Goal: Task Accomplishment & Management: Manage account settings

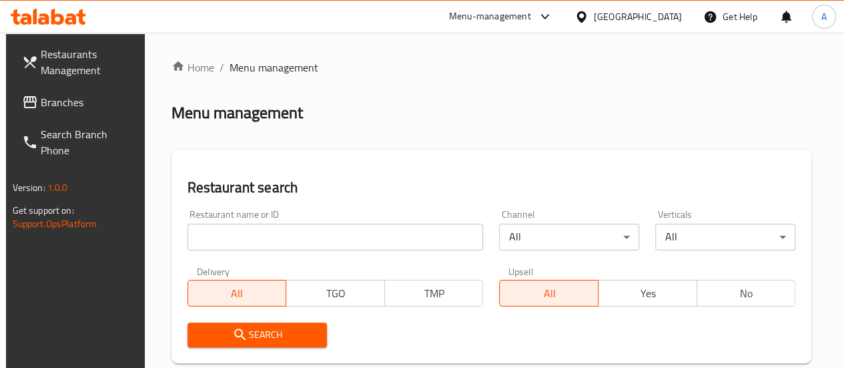
click at [294, 239] on input "search" at bounding box center [336, 237] width 296 height 27
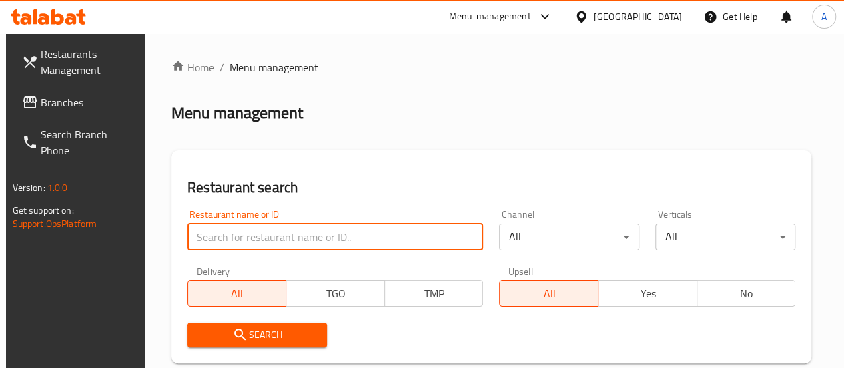
paste input "الأكابر للمأكولات الشامية"
click button "Search" at bounding box center [258, 334] width 140 height 25
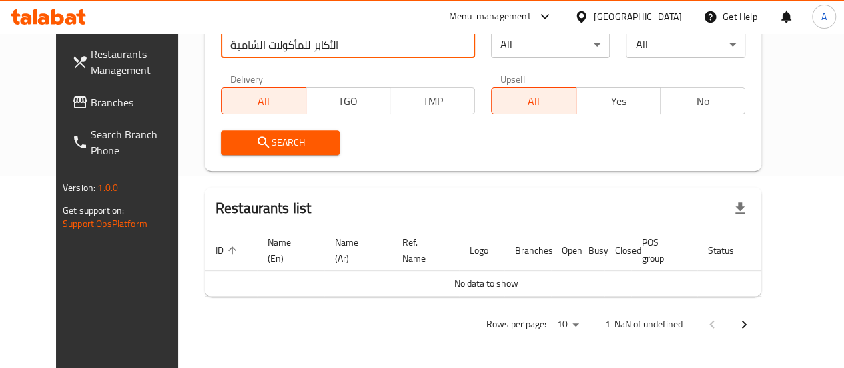
scroll to position [164, 0]
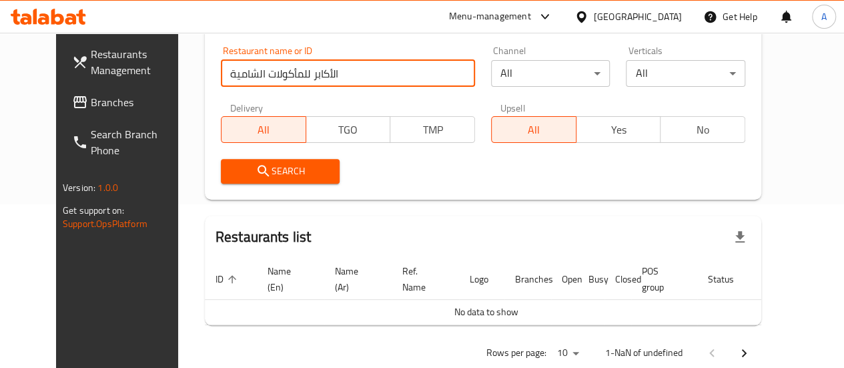
drag, startPoint x: 274, startPoint y: 73, endPoint x: 73, endPoint y: 85, distance: 201.9
click at [73, 85] on div "Restaurants Management Branches Search Branch Phone Version: 1.0.0 Get support …" at bounding box center [422, 133] width 732 height 528
type input "الأكابر"
click button "Search" at bounding box center [280, 171] width 119 height 25
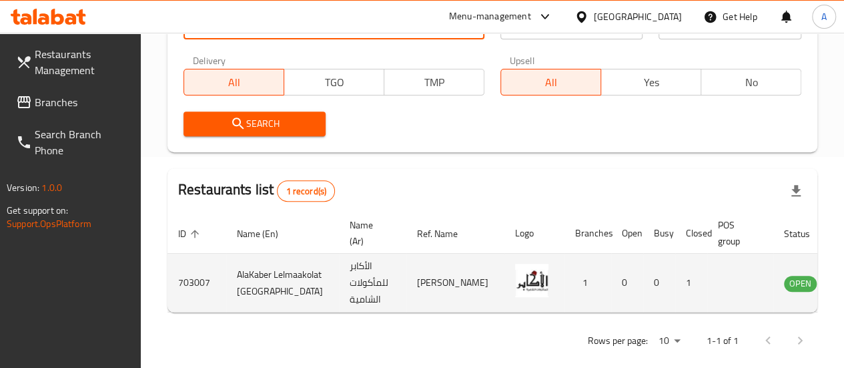
scroll to position [212, 0]
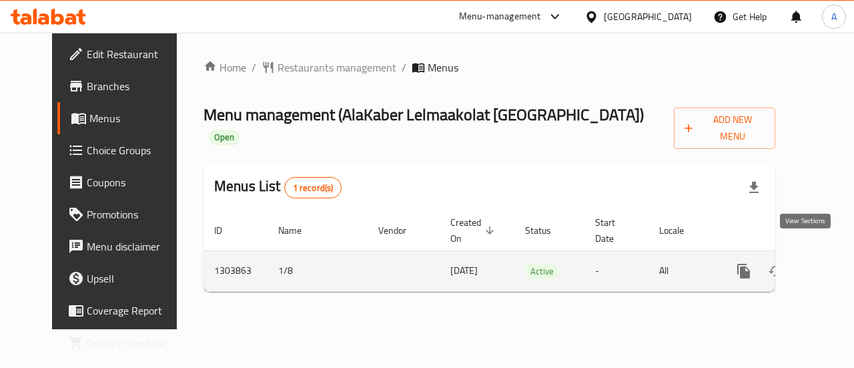
click at [832, 263] on icon "enhanced table" at bounding box center [840, 271] width 16 height 16
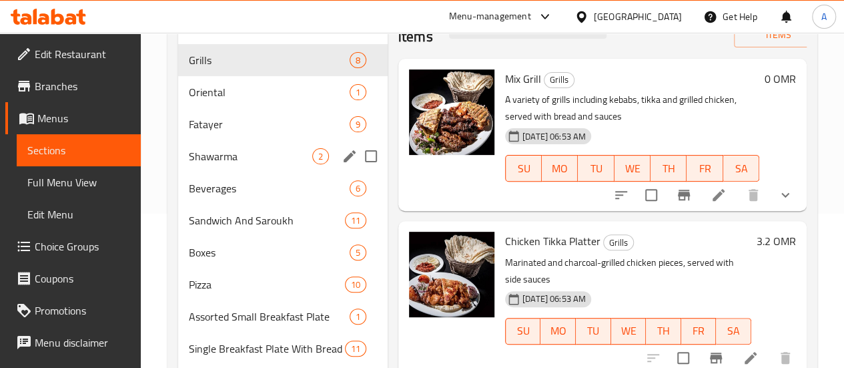
scroll to position [110, 0]
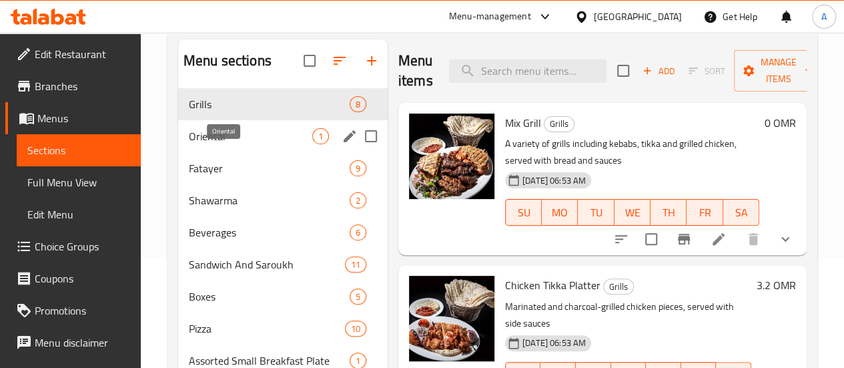
click at [236, 144] on span "Oriental" at bounding box center [250, 136] width 123 height 16
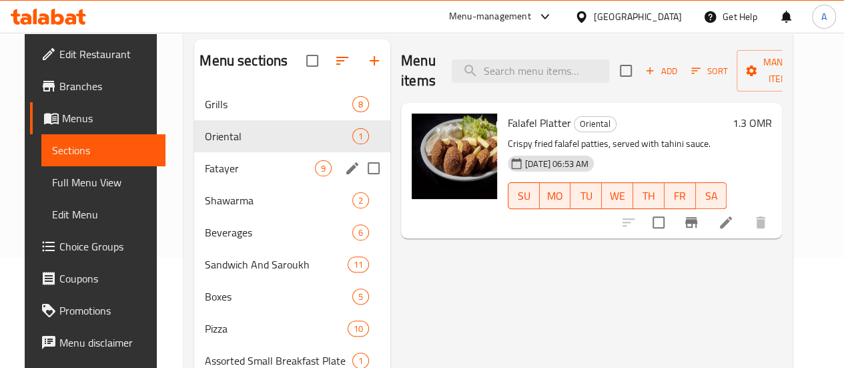
click at [225, 176] on span "Fatayer" at bounding box center [260, 168] width 110 height 16
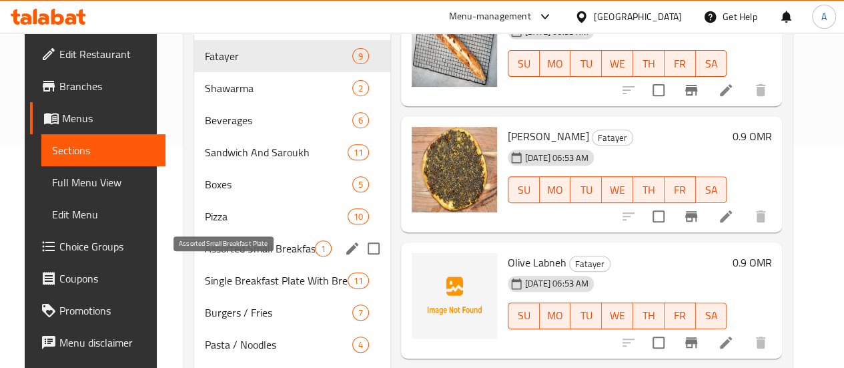
scroll to position [250, 0]
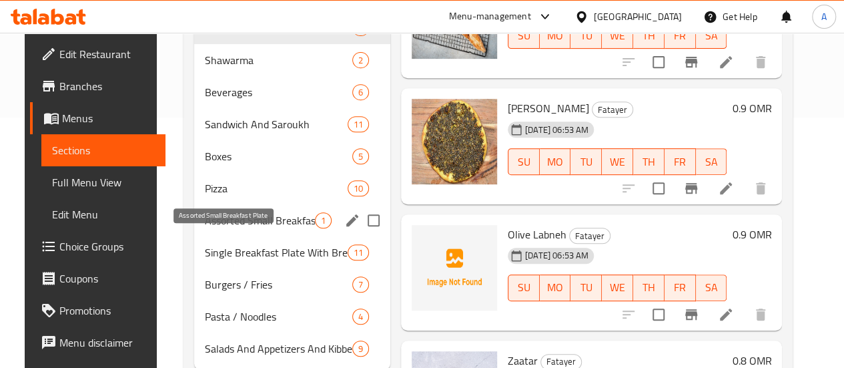
click at [240, 228] on span "Assorted Small Breakfast Plate" at bounding box center [260, 220] width 110 height 16
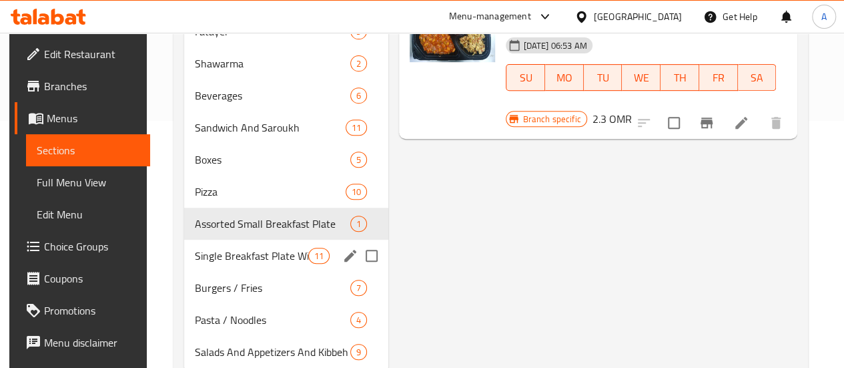
scroll to position [284, 0]
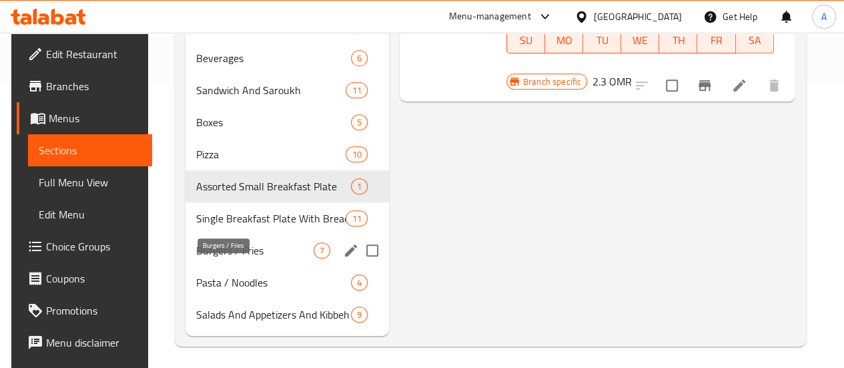
click at [230, 258] on span "Burgers / Fries" at bounding box center [254, 250] width 117 height 16
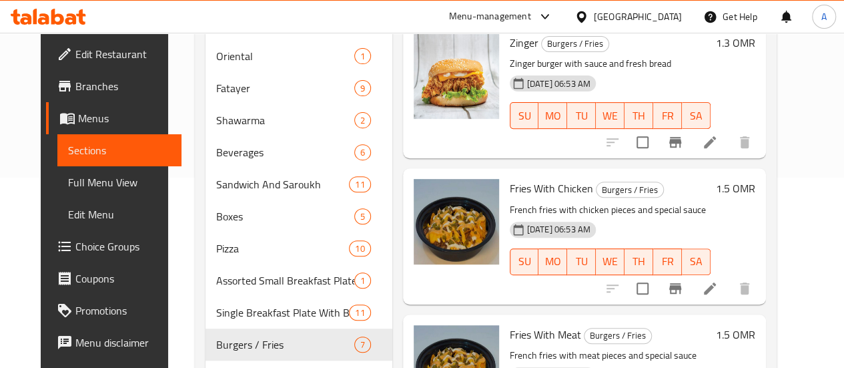
scroll to position [309, 0]
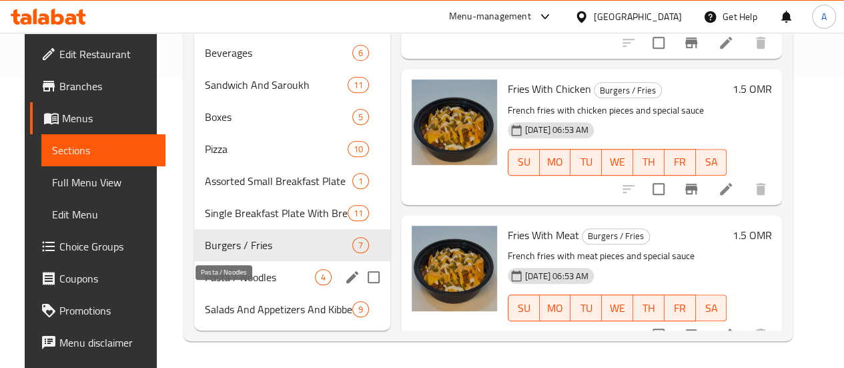
click at [216, 282] on span "Pasta / Noodles" at bounding box center [260, 277] width 110 height 16
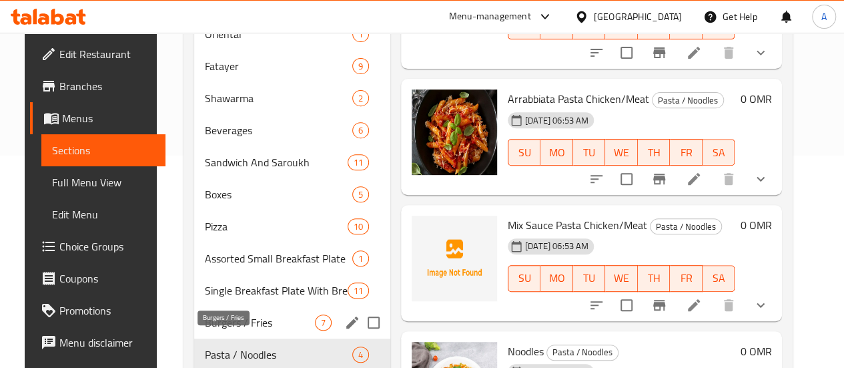
scroll to position [309, 0]
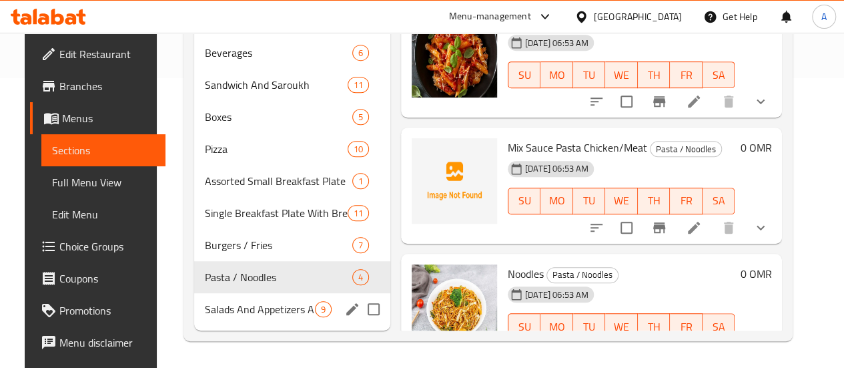
click at [242, 304] on span "Salads And Appetizers And Kibbeh" at bounding box center [260, 309] width 110 height 16
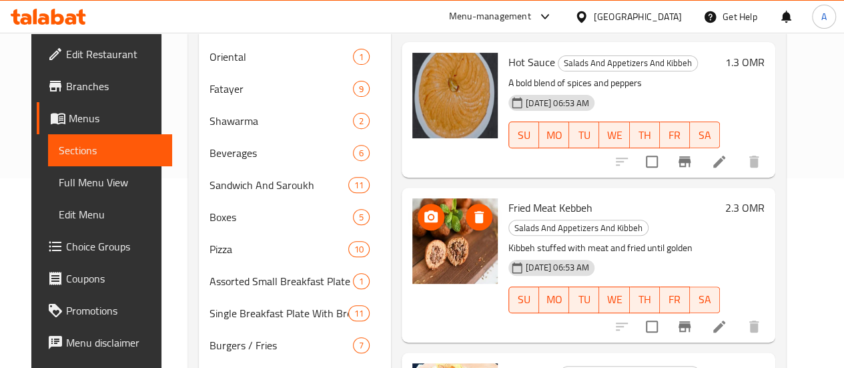
scroll to position [309, 0]
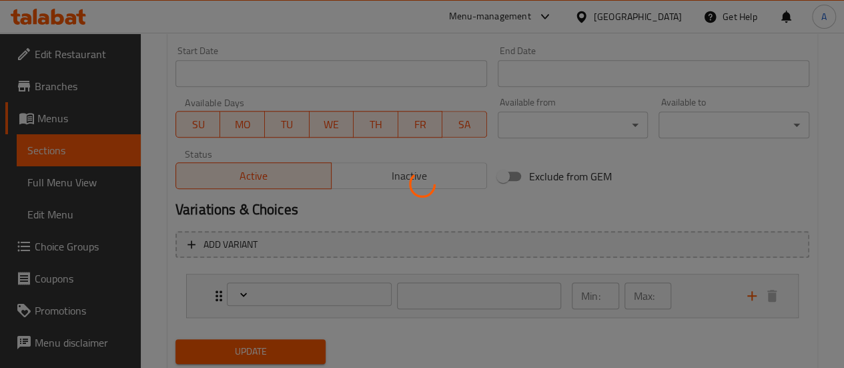
scroll to position [616, 0]
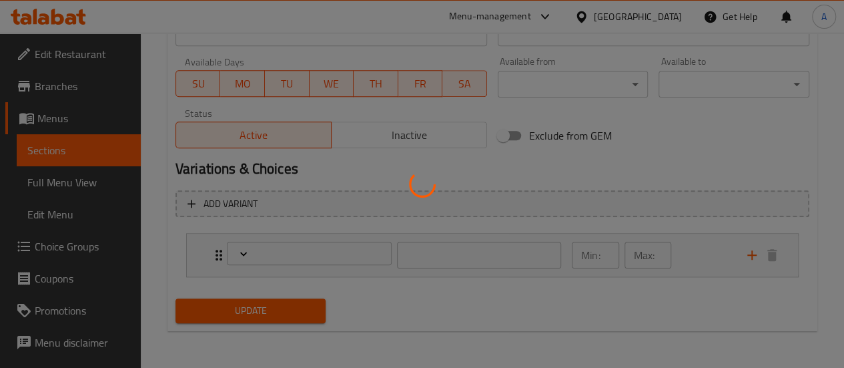
type input "إختيارك من:"
type input "1"
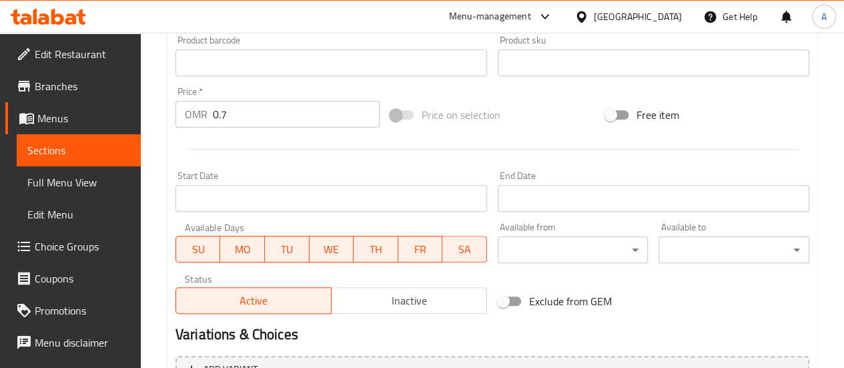
scroll to position [557, 0]
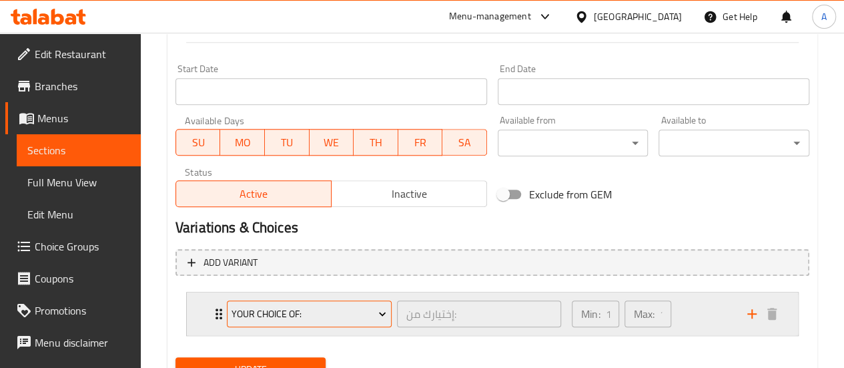
click at [348, 312] on span "Your Choice Of:" at bounding box center [309, 314] width 155 height 17
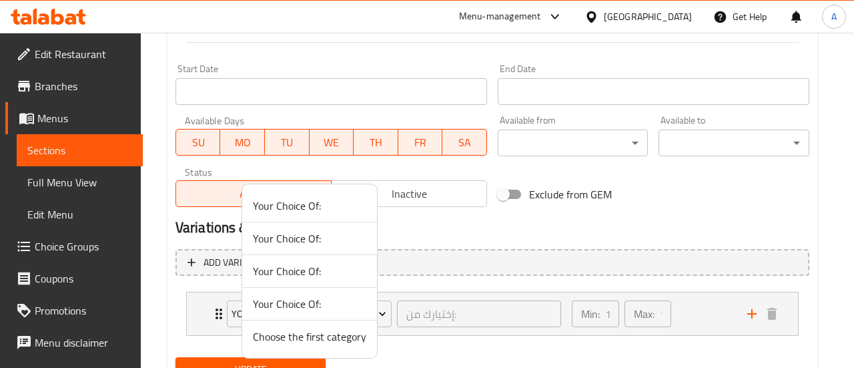
click at [479, 352] on div at bounding box center [427, 184] width 854 height 368
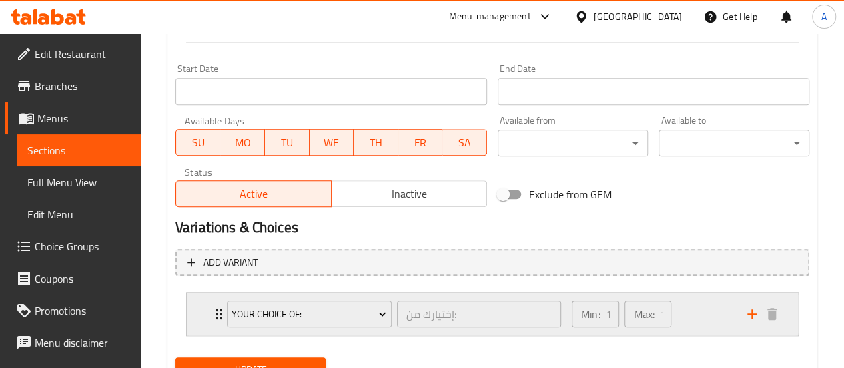
click at [216, 313] on icon "Expand" at bounding box center [219, 313] width 7 height 11
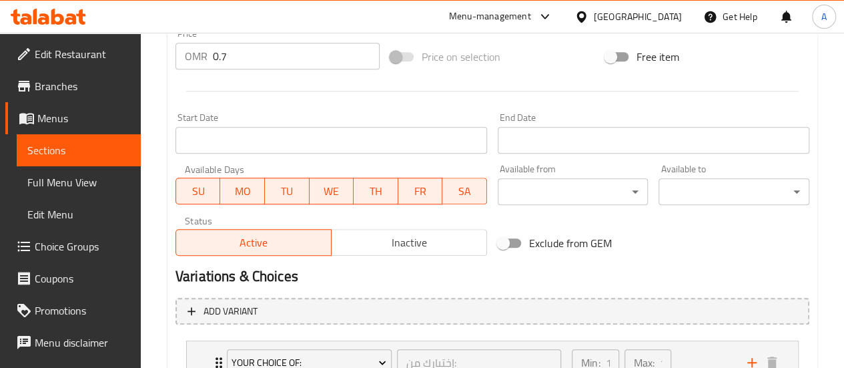
scroll to position [504, 0]
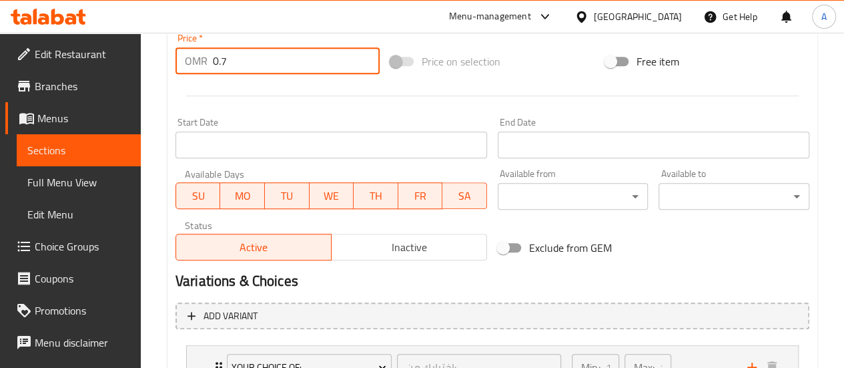
click at [254, 66] on input "0.7" at bounding box center [296, 60] width 167 height 27
type input "0"
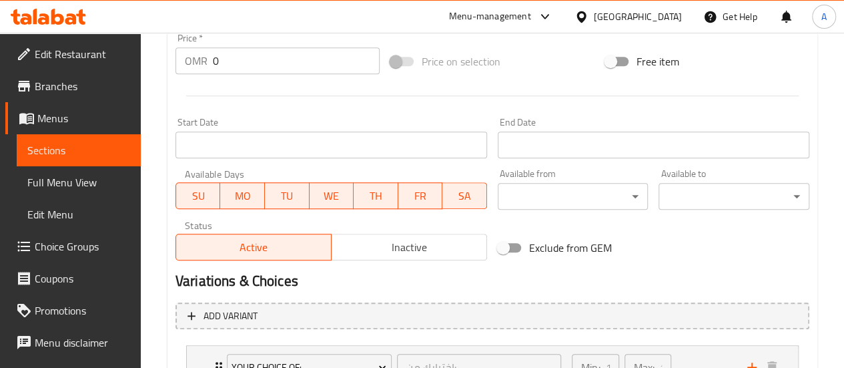
click at [335, 120] on div "Start Date Start Date" at bounding box center [332, 137] width 312 height 41
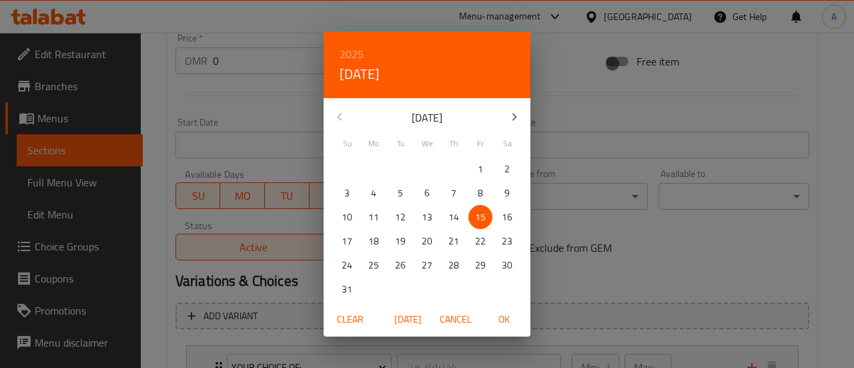
click at [276, 125] on div "2025 Fri, Aug [DATE] Mo Tu We Th Fr Sa 27 28 29 30 31 1 2 3 4 5 6 7 8 9 10 11 1…" at bounding box center [427, 184] width 854 height 368
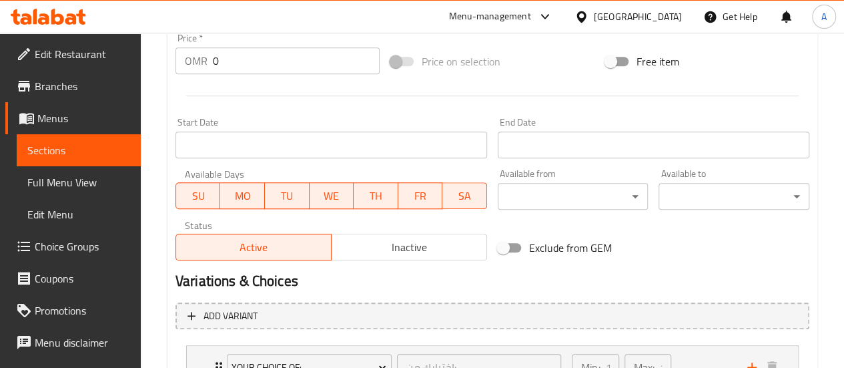
scroll to position [734, 0]
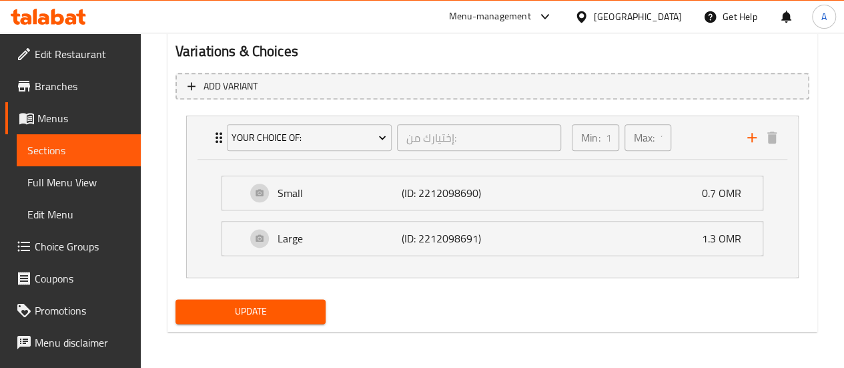
click at [256, 327] on div "Update" at bounding box center [251, 311] width 162 height 35
click at [254, 317] on span "Update" at bounding box center [250, 311] width 129 height 17
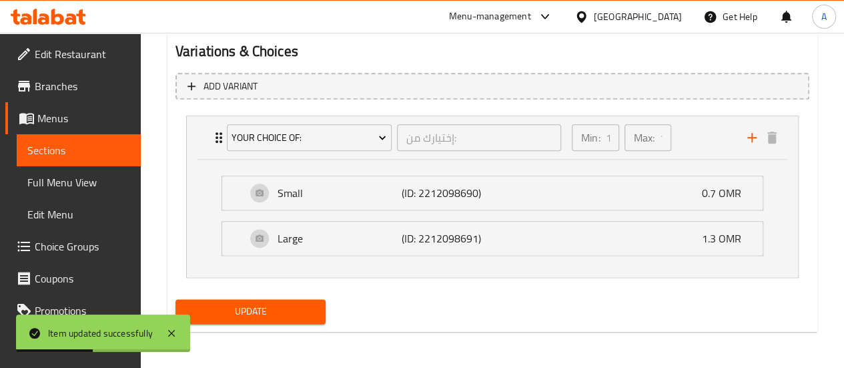
click at [100, 144] on span "Sections" at bounding box center [78, 150] width 103 height 16
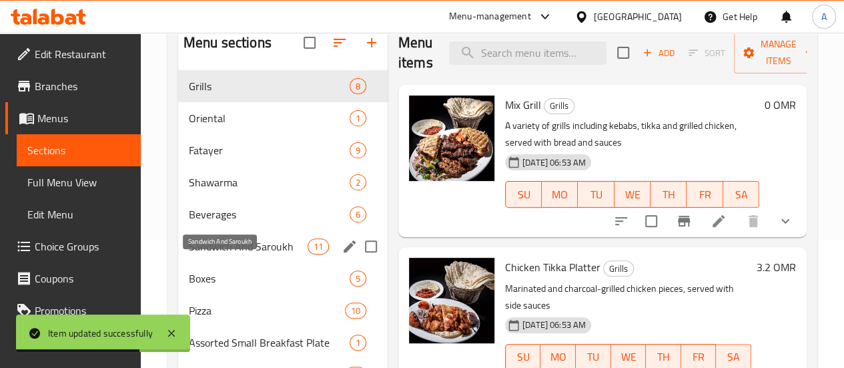
scroll to position [124, 0]
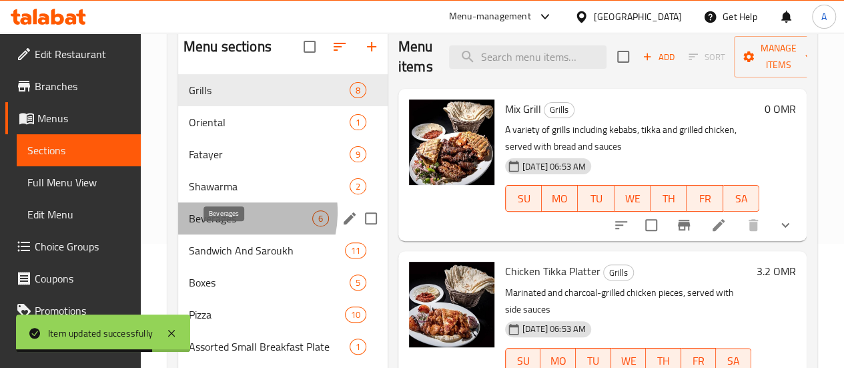
click at [224, 226] on span "Beverages" at bounding box center [250, 218] width 123 height 16
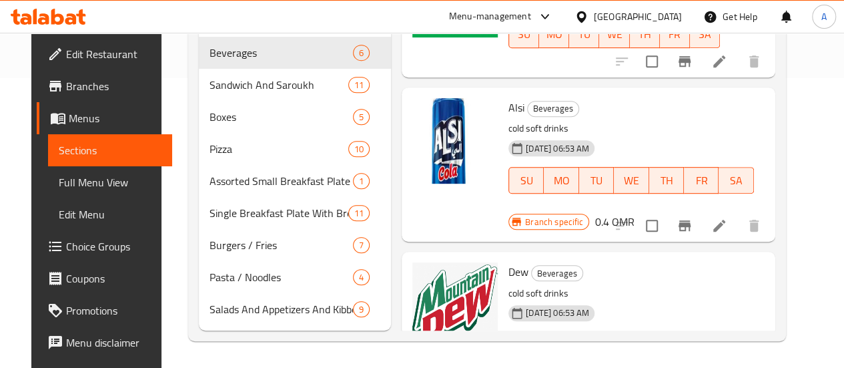
scroll to position [309, 0]
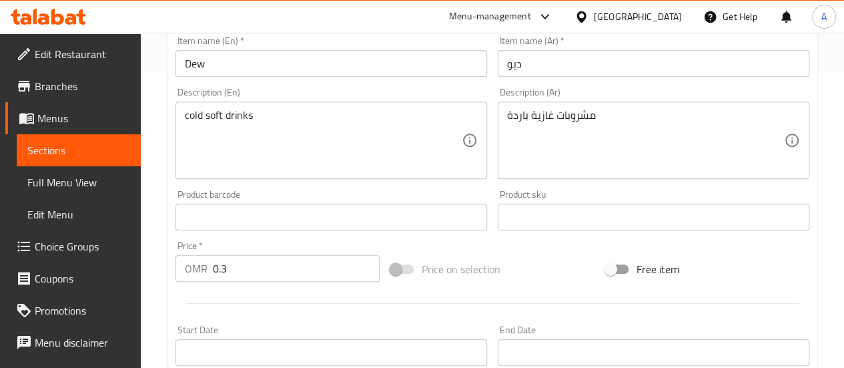
scroll to position [300, 0]
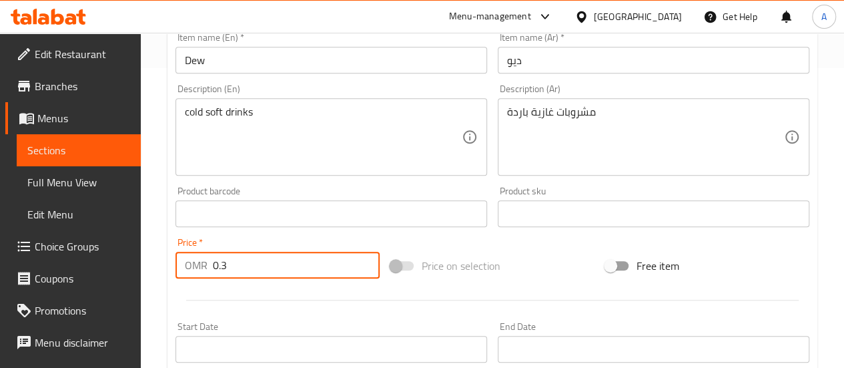
click at [272, 273] on input "0.3" at bounding box center [296, 265] width 167 height 27
type input "0.4"
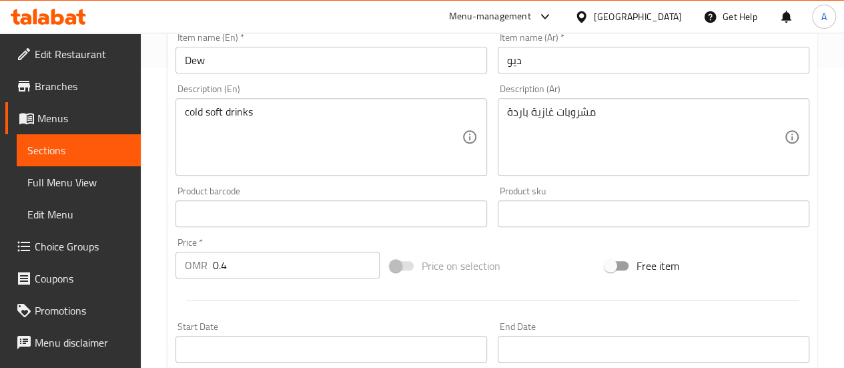
click at [300, 298] on div at bounding box center [492, 300] width 645 height 33
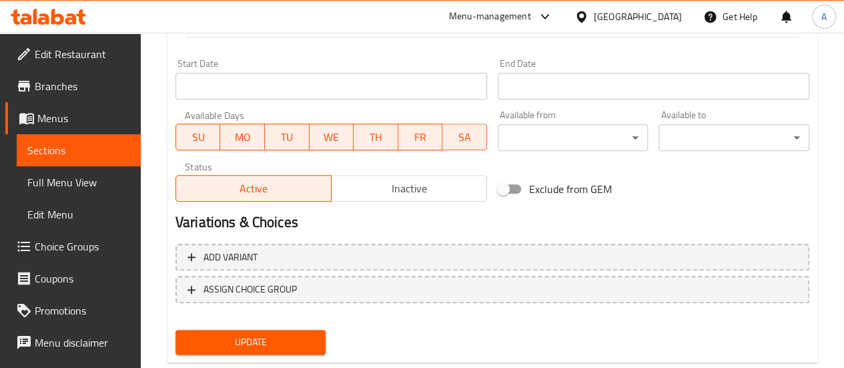
scroll to position [595, 0]
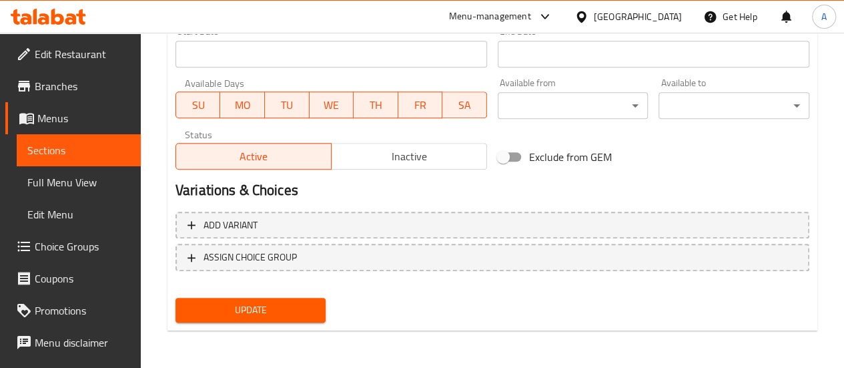
click at [279, 307] on span "Update" at bounding box center [250, 310] width 129 height 17
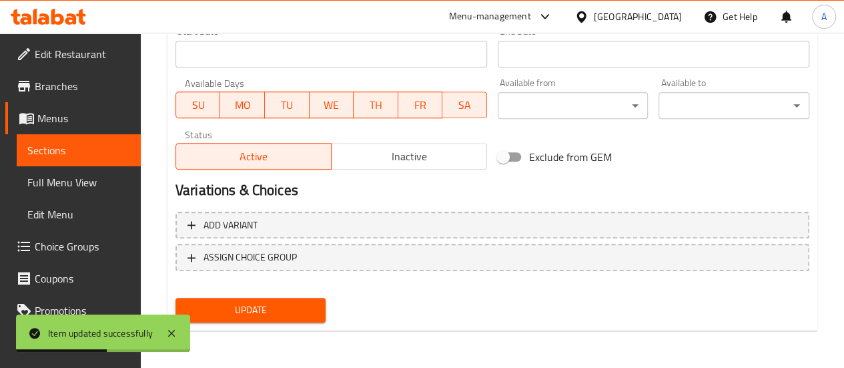
click at [97, 152] on span "Sections" at bounding box center [78, 150] width 103 height 16
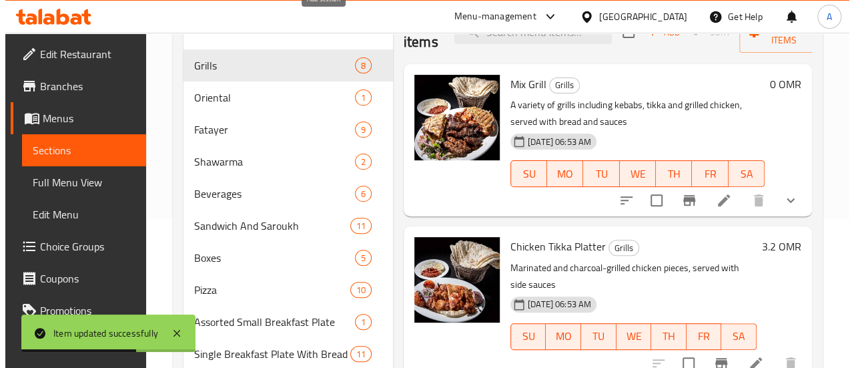
scroll to position [66, 0]
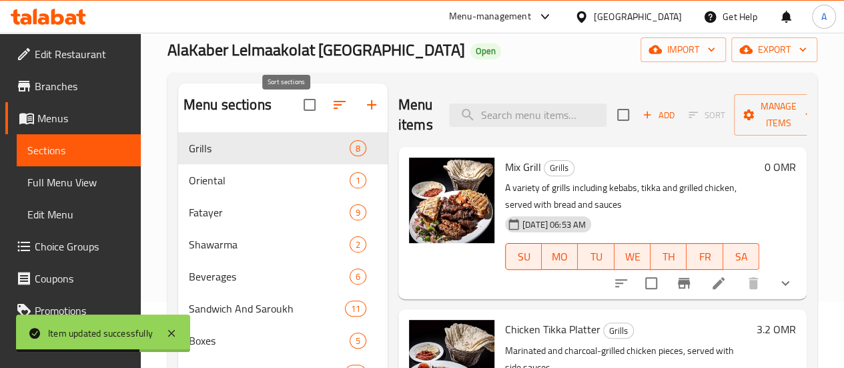
click at [332, 113] on icon "button" at bounding box center [340, 105] width 16 height 16
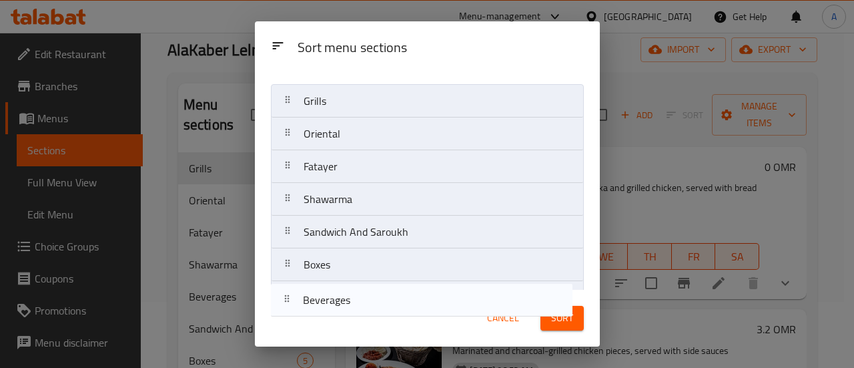
scroll to position [27, 0]
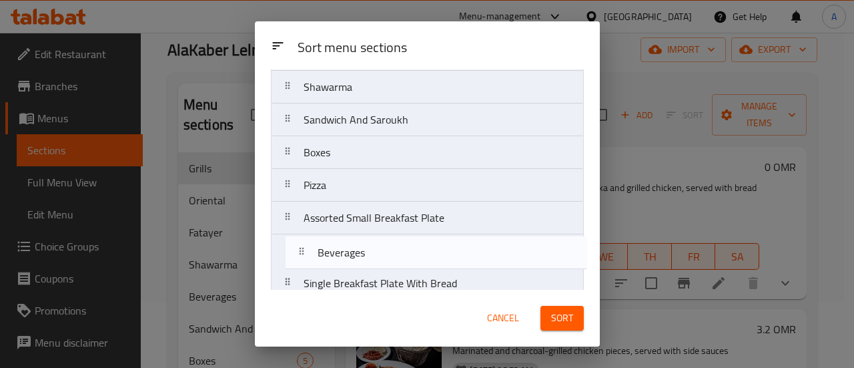
drag, startPoint x: 415, startPoint y: 249, endPoint x: 433, endPoint y: 269, distance: 27.4
click at [433, 269] on nav "Grills Oriental Fatayer Shawarma Beverages Sandwich And Saroukh Boxes Pizza Ass…" at bounding box center [427, 185] width 313 height 427
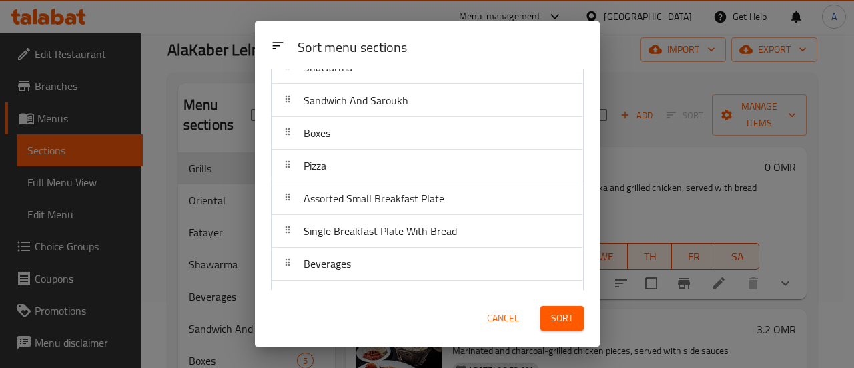
scroll to position [246, 0]
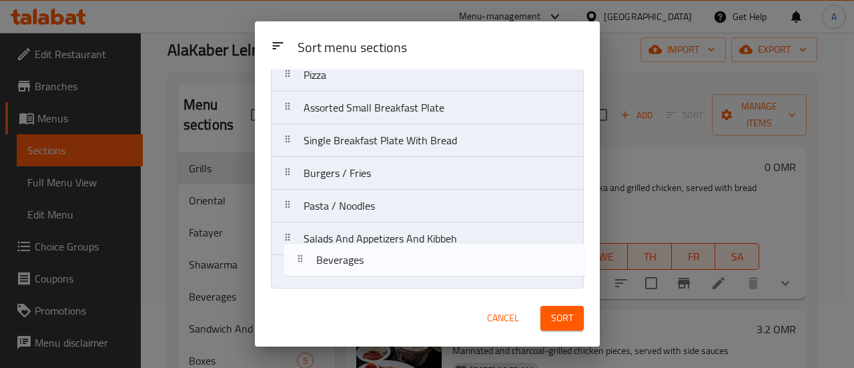
drag, startPoint x: 403, startPoint y: 182, endPoint x: 417, endPoint y: 278, distance: 97.7
click at [417, 278] on nav "Grills Oriental Fatayer Shawarma Sandwich And Saroukh Boxes Pizza Assorted Smal…" at bounding box center [427, 75] width 313 height 427
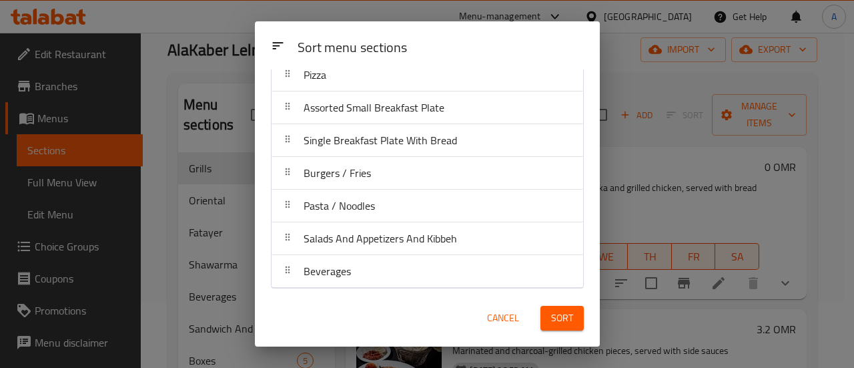
click at [423, 240] on span "Salads And Appetizers And Kibbeh" at bounding box center [381, 238] width 154 height 20
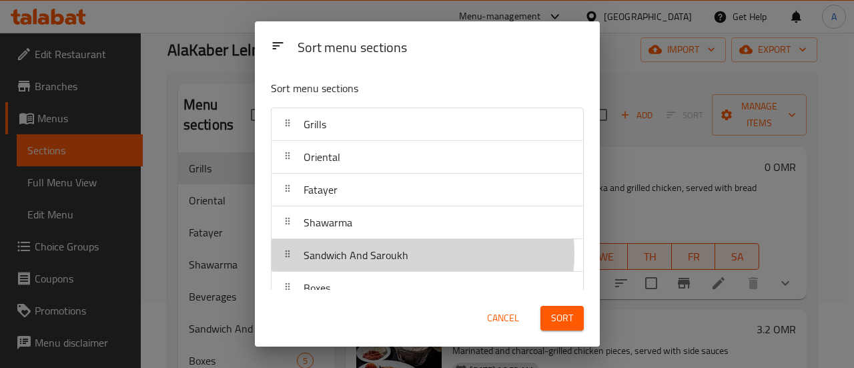
scroll to position [3, 0]
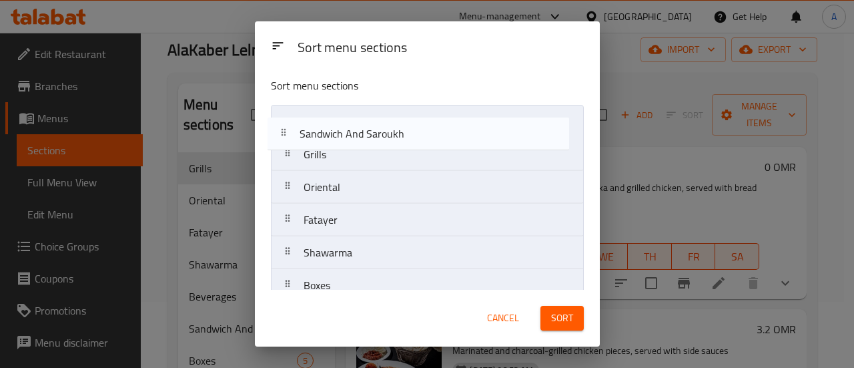
drag, startPoint x: 416, startPoint y: 252, endPoint x: 413, endPoint y: 117, distance: 134.9
click at [413, 117] on nav "Grills Oriental Fatayer Shawarma Sandwich And Saroukh Boxes Pizza Assorted Smal…" at bounding box center [427, 318] width 313 height 427
drag, startPoint x: 394, startPoint y: 222, endPoint x: 397, endPoint y: 115, distance: 106.8
click at [397, 115] on nav "Sandwich And Saroukh Grills Oriental Fatayer Shawarma Boxes Pizza Assorted Smal…" at bounding box center [427, 318] width 313 height 427
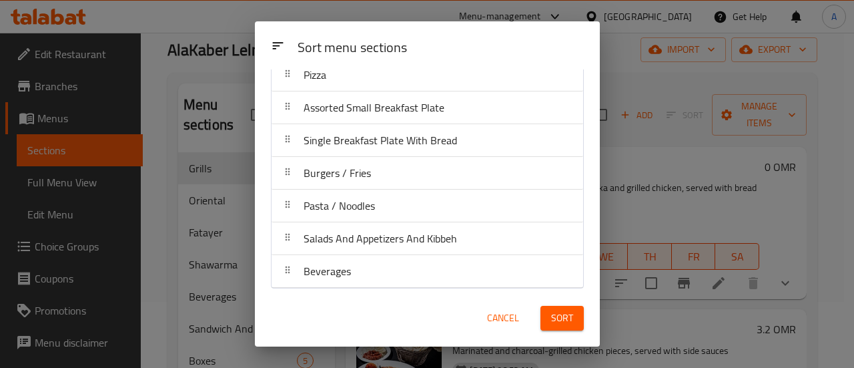
scroll to position [246, 0]
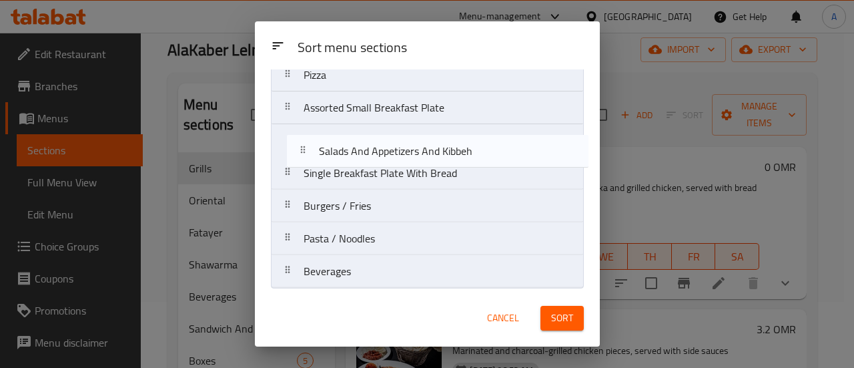
drag, startPoint x: 399, startPoint y: 237, endPoint x: 421, endPoint y: 127, distance: 111.5
click at [421, 127] on nav "Fatayer Sandwich And Saroukh Grills Oriental Shawarma Boxes Pizza Assorted Smal…" at bounding box center [427, 75] width 313 height 427
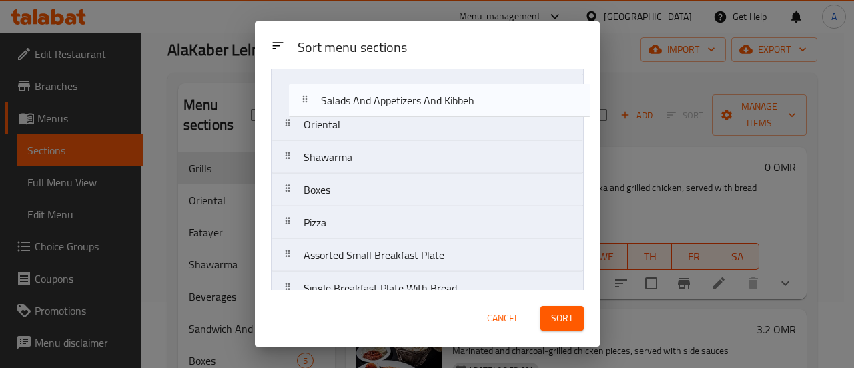
drag, startPoint x: 401, startPoint y: 258, endPoint x: 421, endPoint y: 91, distance: 168.0
click at [421, 91] on nav "Fatayer Sandwich And Saroukh Grills Oriental Shawarma Boxes Pizza Assorted Smal…" at bounding box center [427, 190] width 313 height 427
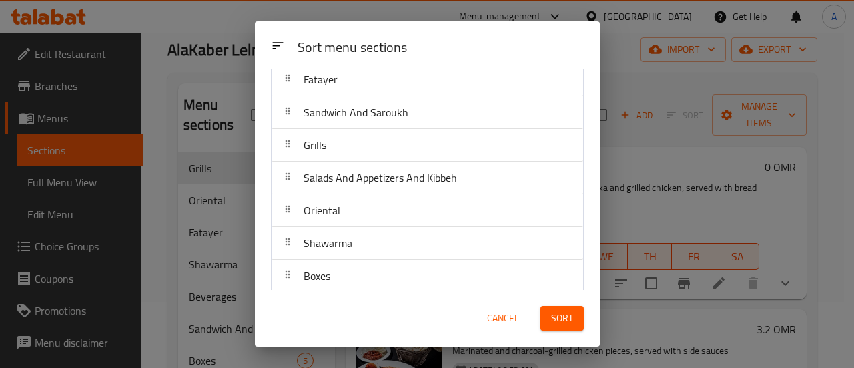
scroll to position [0, 0]
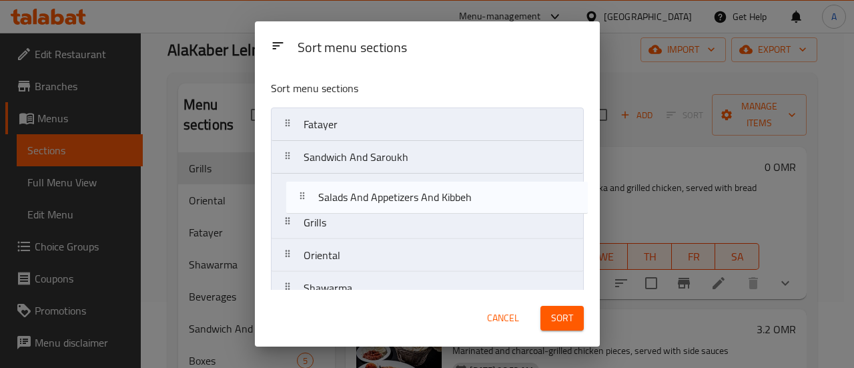
drag, startPoint x: 433, startPoint y: 226, endPoint x: 446, endPoint y: 194, distance: 34.7
click at [446, 194] on nav "Fatayer Sandwich And Saroukh Grills Salads And Appetizers And Kibbeh Oriental S…" at bounding box center [427, 320] width 313 height 427
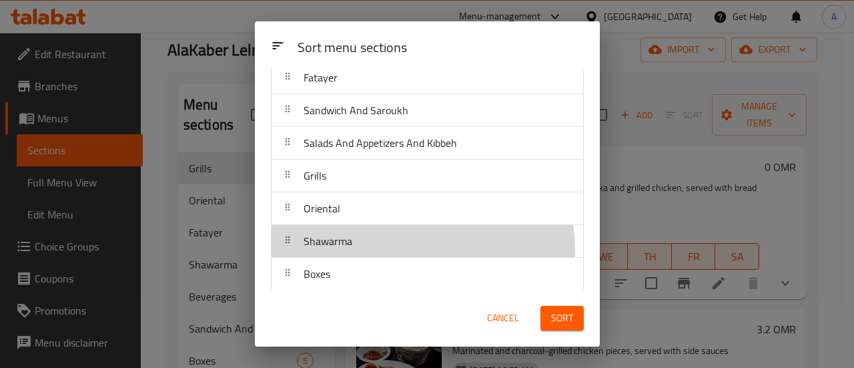
scroll to position [47, 0]
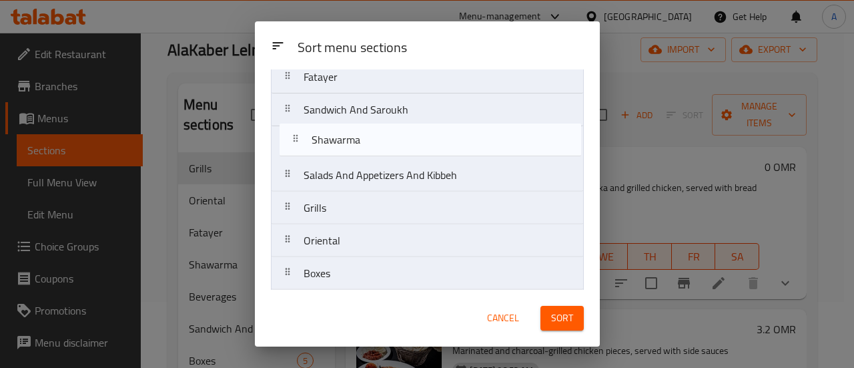
drag, startPoint x: 413, startPoint y: 248, endPoint x: 426, endPoint y: 137, distance: 112.3
click at [426, 137] on nav "Fatayer Sandwich And Saroukh Salads And Appetizers And Kibbeh Grills Oriental S…" at bounding box center [427, 273] width 313 height 427
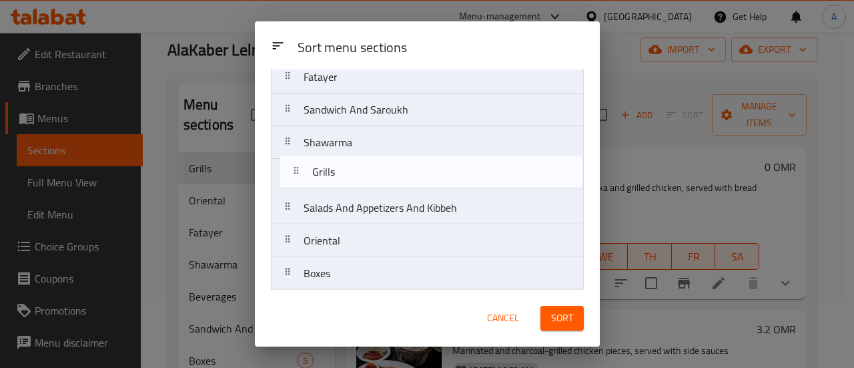
drag, startPoint x: 411, startPoint y: 212, endPoint x: 421, endPoint y: 169, distance: 43.9
click at [421, 169] on nav "Fatayer Sandwich And Saroukh Shawarma Salads And Appetizers And Kibbeh Grills O…" at bounding box center [427, 273] width 313 height 427
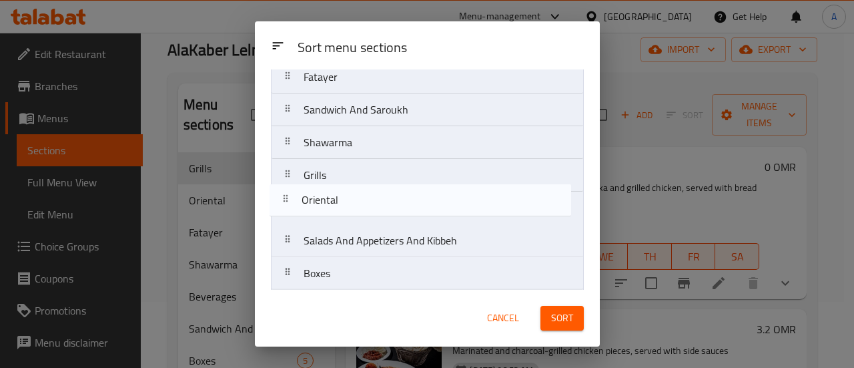
drag, startPoint x: 411, startPoint y: 242, endPoint x: 411, endPoint y: 193, distance: 49.4
click at [411, 193] on nav "Fatayer Sandwich And Saroukh Shawarma Grills Salads And Appetizers And Kibbeh O…" at bounding box center [427, 273] width 313 height 427
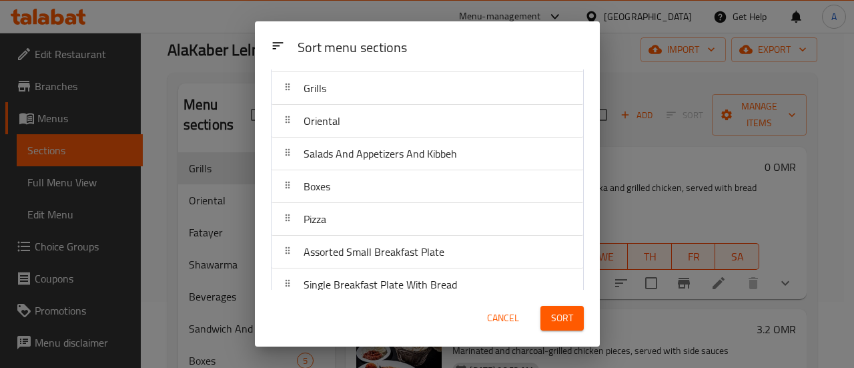
scroll to position [135, 0]
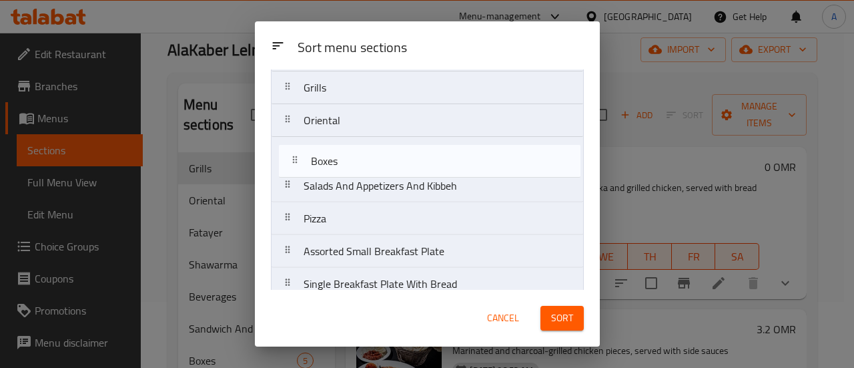
drag, startPoint x: 410, startPoint y: 190, endPoint x: 418, endPoint y: 162, distance: 29.2
click at [418, 162] on nav "Fatayer Sandwich And Saroukh Shawarma Grills Oriental Salads And Appetizers And…" at bounding box center [427, 186] width 313 height 427
drag, startPoint x: 402, startPoint y: 213, endPoint x: 411, endPoint y: 146, distance: 67.4
click at [411, 146] on nav "Fatayer Sandwich And Saroukh Shawarma Grills Oriental Boxes Salads And Appetize…" at bounding box center [427, 186] width 313 height 427
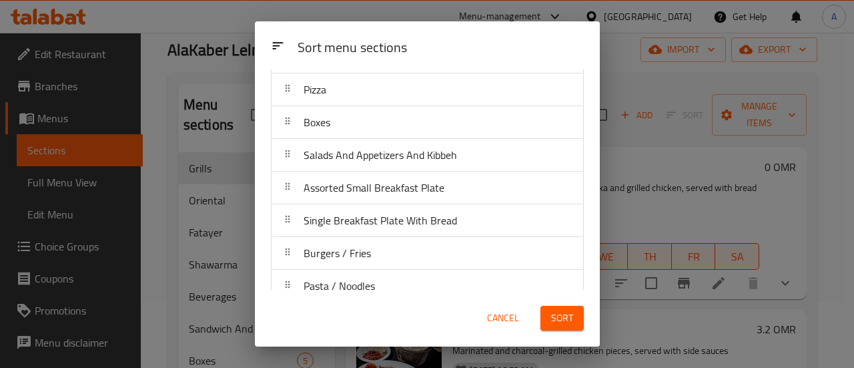
scroll to position [198, 0]
drag, startPoint x: 436, startPoint y: 220, endPoint x: 396, endPoint y: 262, distance: 58.1
click at [396, 262] on div "Burgers / Fries" at bounding box center [427, 254] width 301 height 32
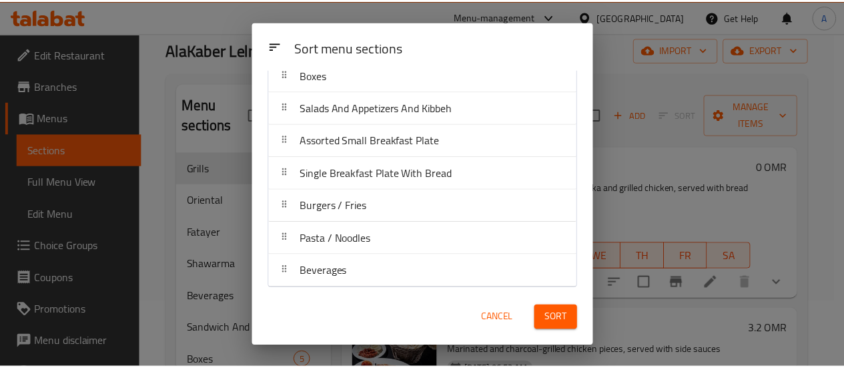
scroll to position [246, 0]
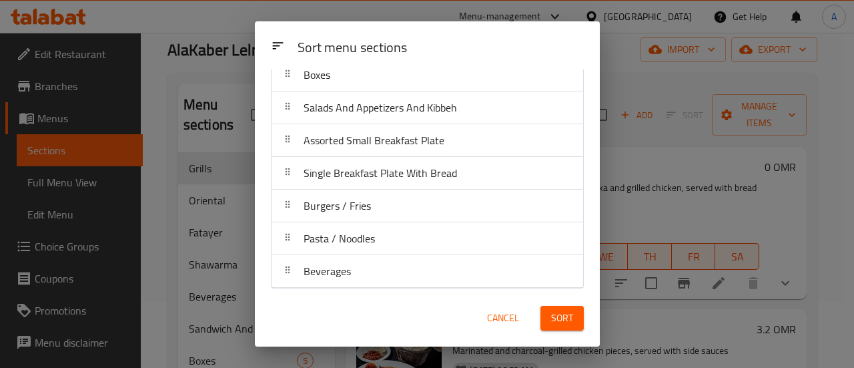
click at [565, 321] on span "Sort" at bounding box center [562, 318] width 22 height 17
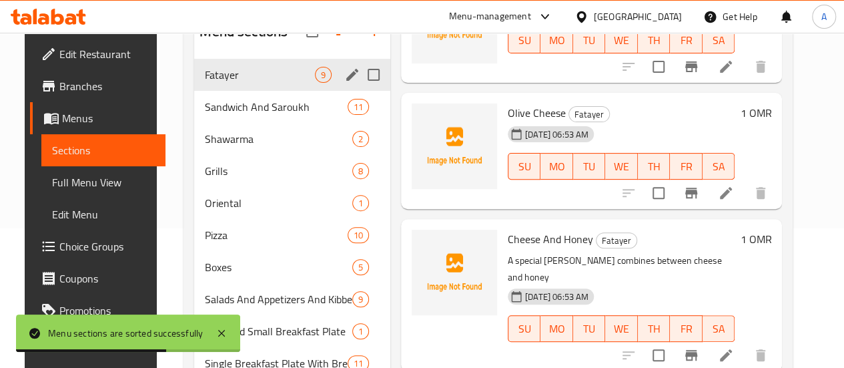
scroll to position [59, 0]
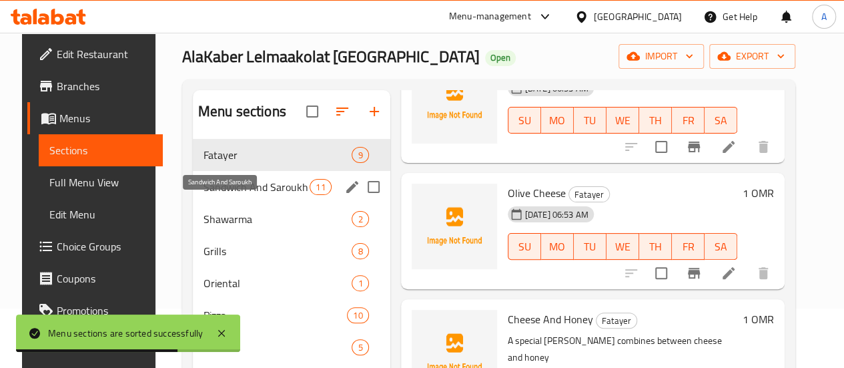
click at [221, 195] on span "Sandwich And Saroukh" at bounding box center [257, 187] width 106 height 16
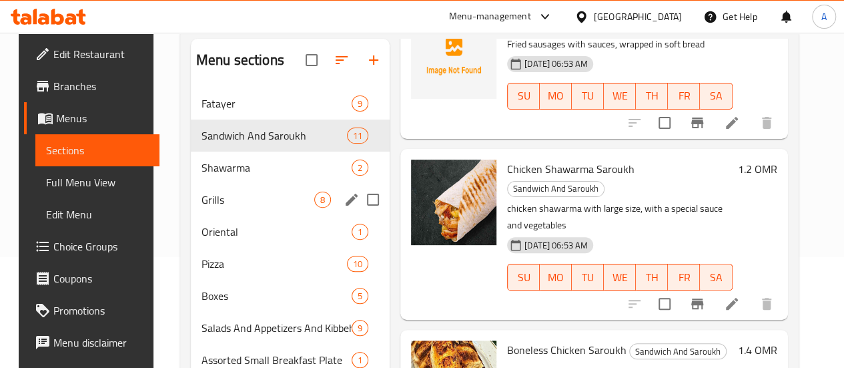
scroll to position [96, 0]
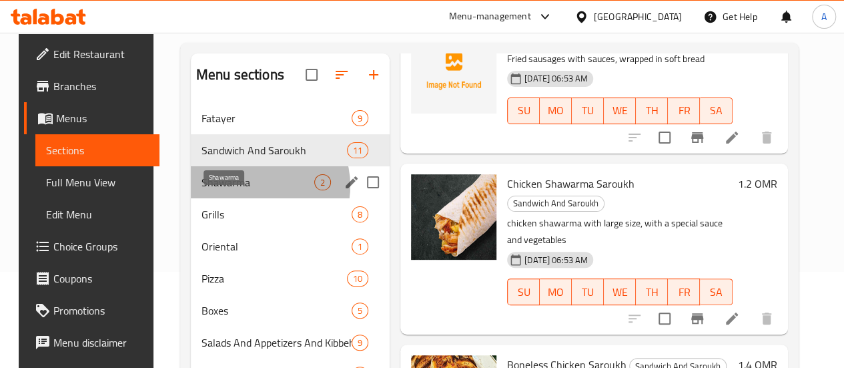
click at [247, 190] on span "Shawarma" at bounding box center [258, 182] width 113 height 16
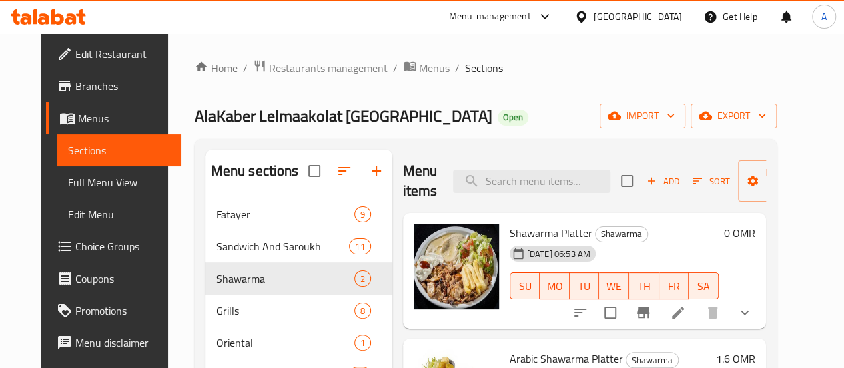
click at [73, 21] on icon at bounding box center [70, 18] width 11 height 11
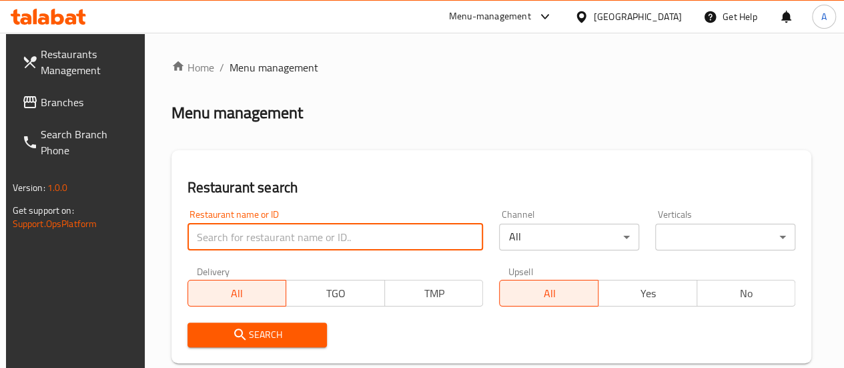
click at [271, 242] on input "search" at bounding box center [336, 237] width 296 height 27
type input "قوافي"
click button "Search" at bounding box center [258, 334] width 140 height 25
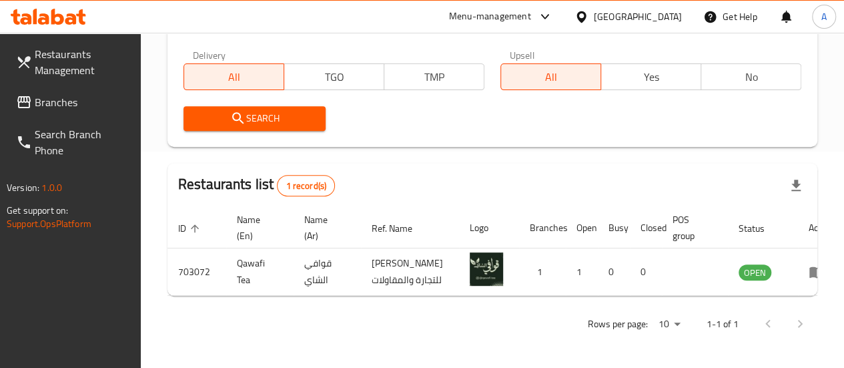
scroll to position [228, 0]
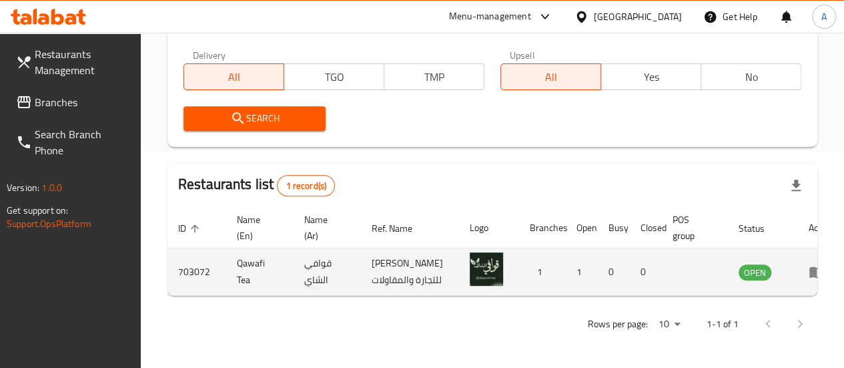
click at [809, 274] on icon "enhanced table" at bounding box center [817, 272] width 16 height 16
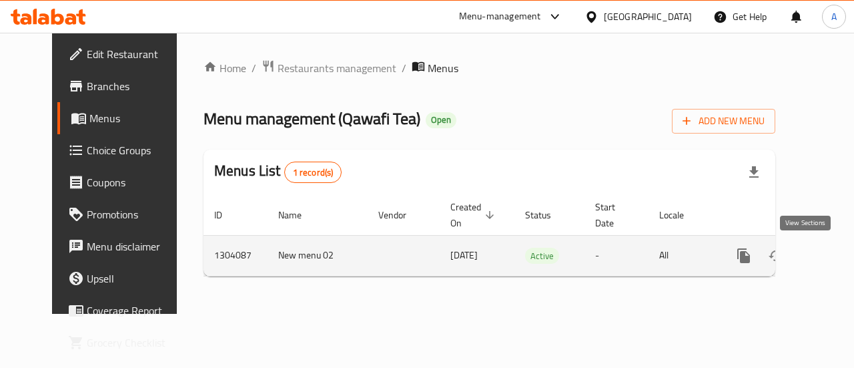
click at [834, 252] on icon "enhanced table" at bounding box center [840, 256] width 12 height 12
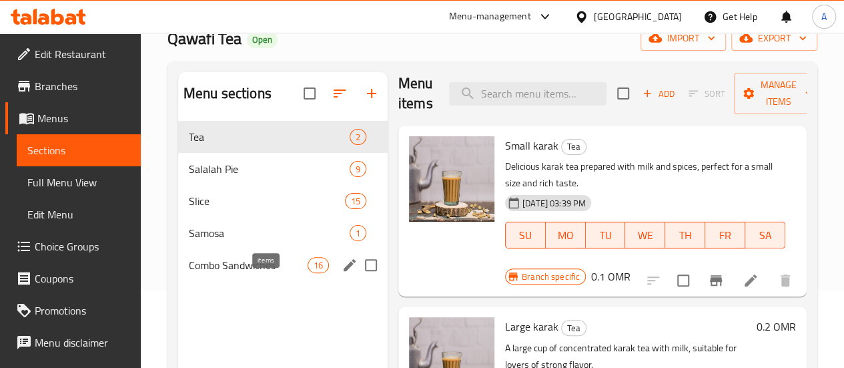
scroll to position [77, 0]
click at [364, 95] on icon "button" at bounding box center [372, 94] width 16 height 16
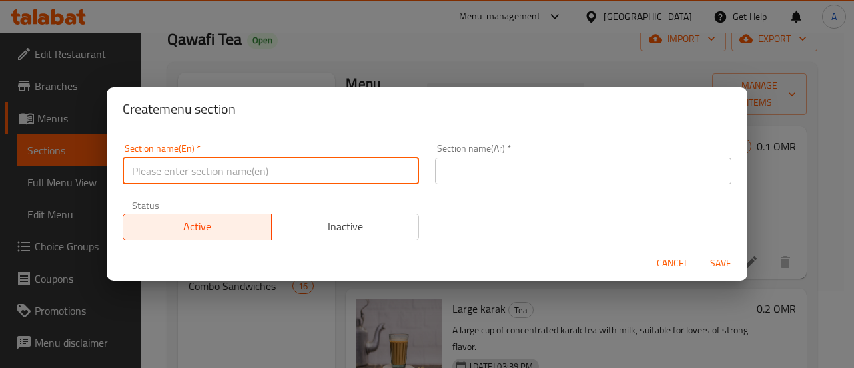
click at [288, 178] on input "text" at bounding box center [271, 171] width 296 height 27
click at [513, 178] on input "text" at bounding box center [583, 171] width 296 height 27
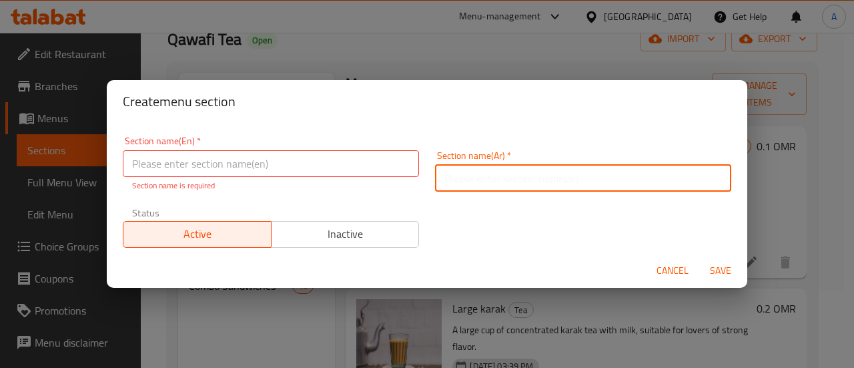
paste input "[PERSON_NAME]"
type input "[PERSON_NAME]"
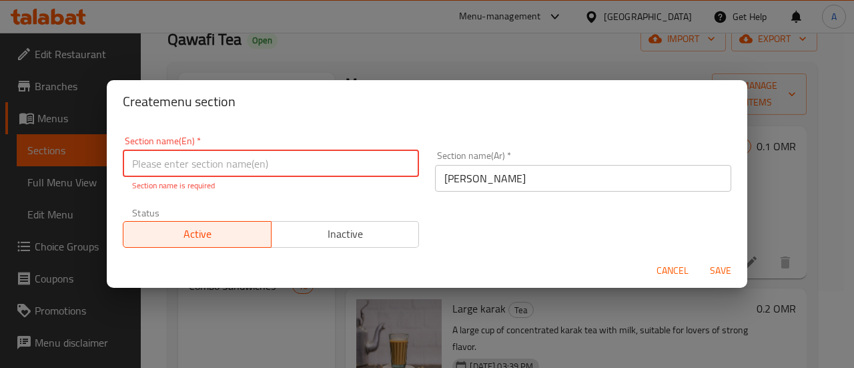
click at [255, 153] on input "text" at bounding box center [271, 163] width 296 height 27
paste input "Shawarma on charcoal"
type input "Shawarma on charcoal"
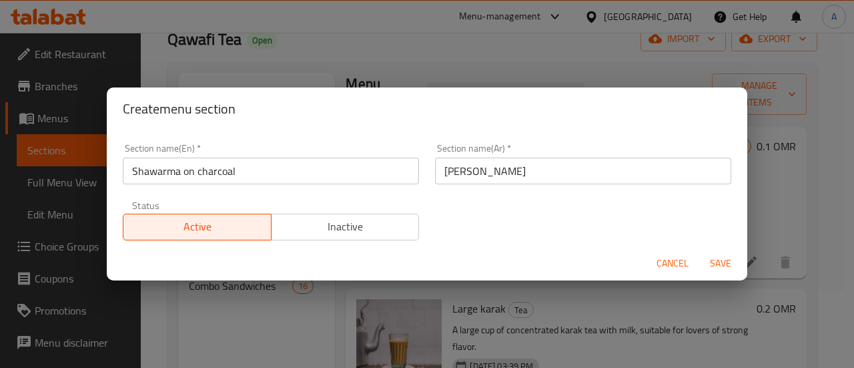
click at [721, 276] on div "Cancel Save" at bounding box center [427, 263] width 641 height 35
click at [722, 268] on span "Save" at bounding box center [721, 263] width 32 height 17
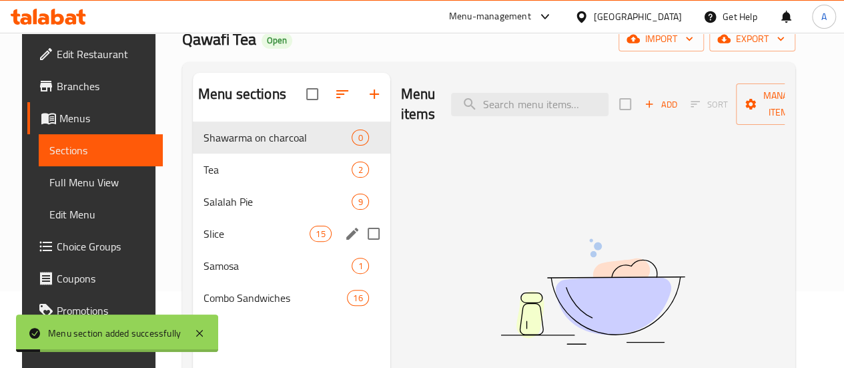
scroll to position [0, 0]
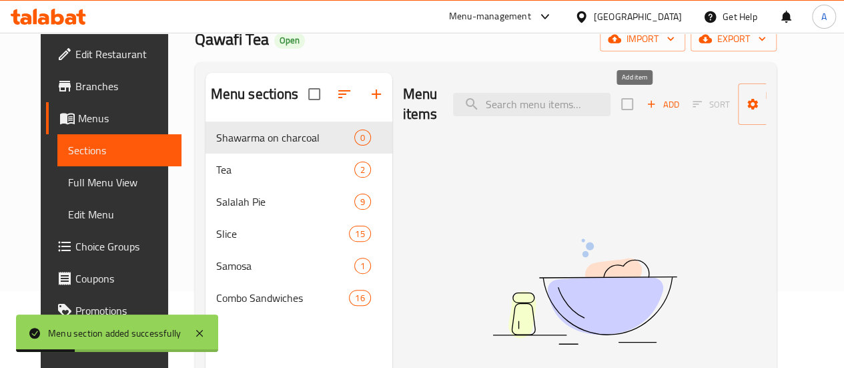
click at [648, 104] on icon "button" at bounding box center [651, 104] width 7 height 7
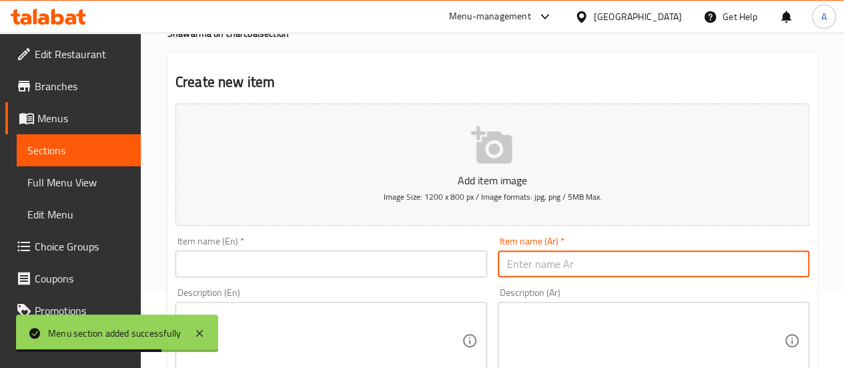
click at [553, 262] on input "text" at bounding box center [654, 263] width 312 height 27
paste input "سندويش [PERSON_NAME]"
type input "سندويش [PERSON_NAME]"
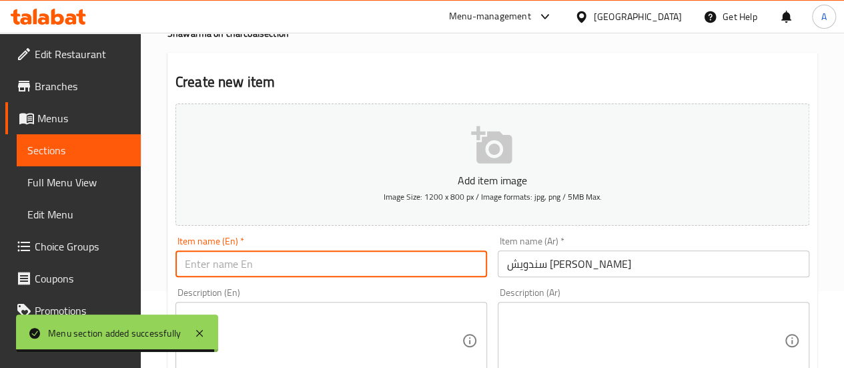
click at [293, 256] on input "text" at bounding box center [332, 263] width 312 height 27
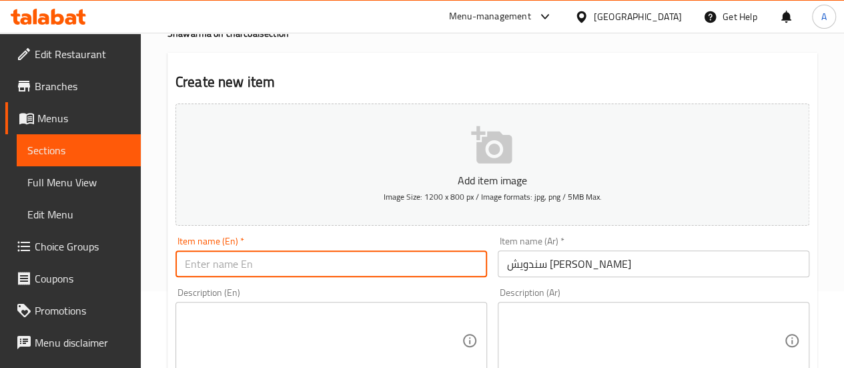
paste input "Shawarma sandwich on charcoal"
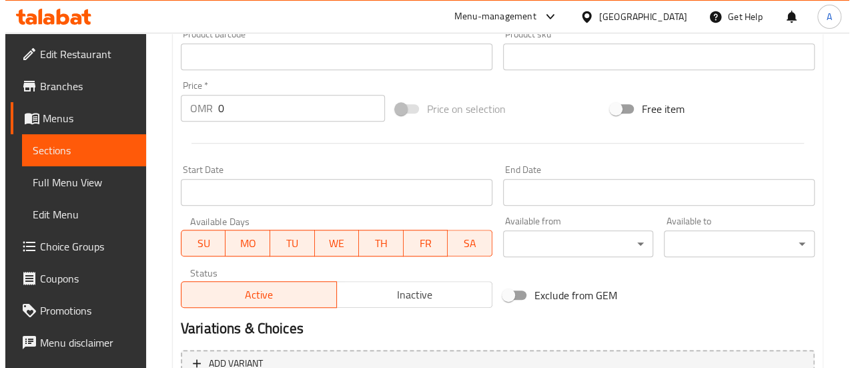
scroll to position [467, 0]
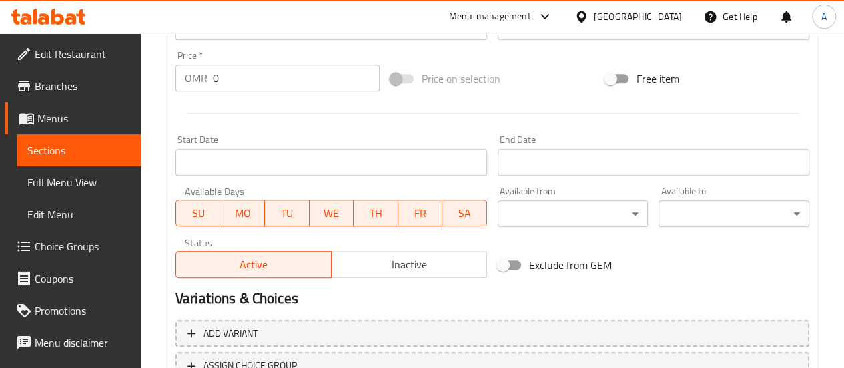
type input "Shawarma sandwich on charcoal"
click at [261, 76] on input "0" at bounding box center [296, 78] width 167 height 27
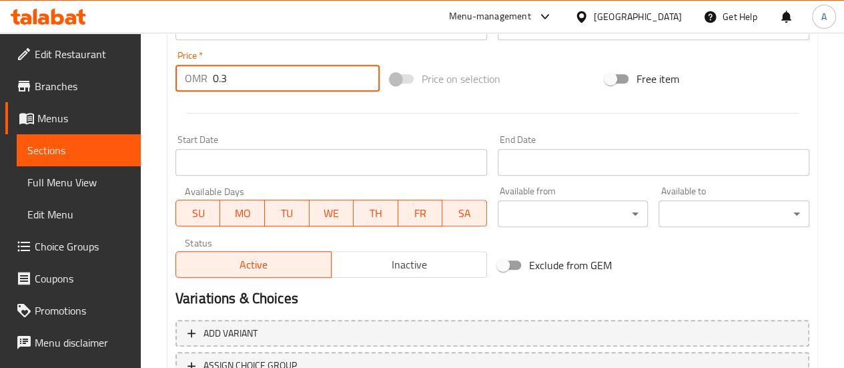
type input "0.3"
click at [293, 142] on div "Start Date Start Date" at bounding box center [332, 155] width 312 height 41
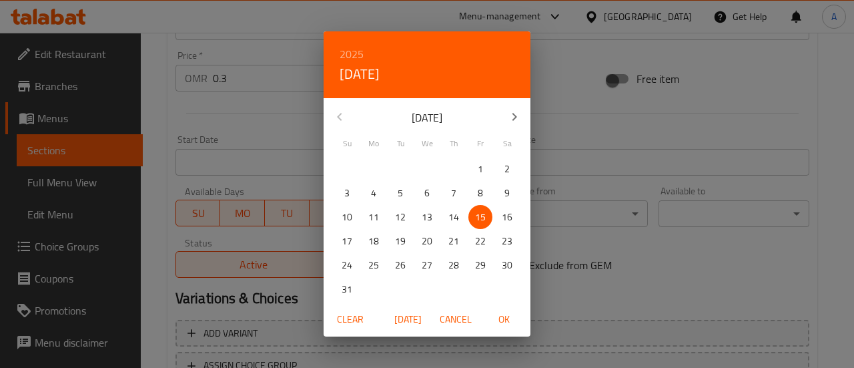
click at [266, 125] on div "2025 Fri, Aug [DATE] Mo Tu We Th Fr Sa 27 28 29 30 31 1 2 3 4 5 6 7 8 9 10 11 1…" at bounding box center [427, 184] width 854 height 368
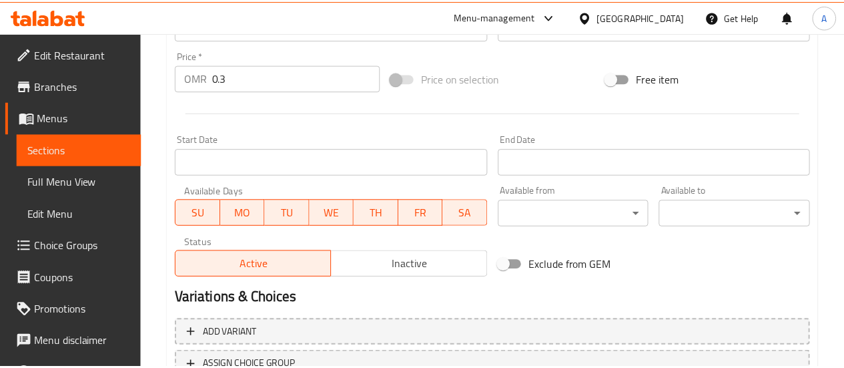
scroll to position [575, 0]
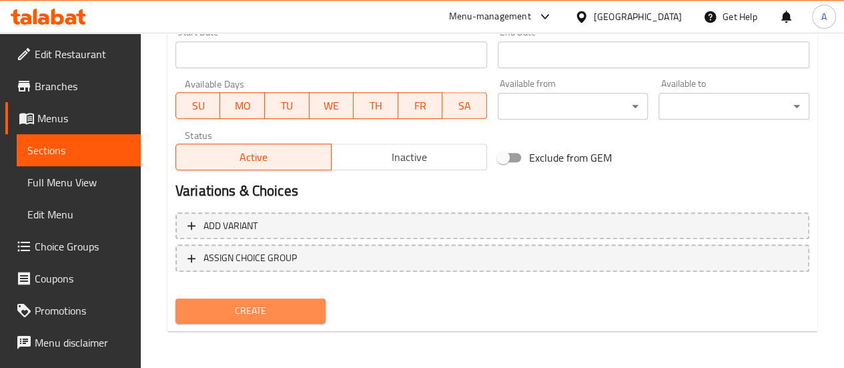
click at [262, 302] on span "Create" at bounding box center [250, 310] width 129 height 17
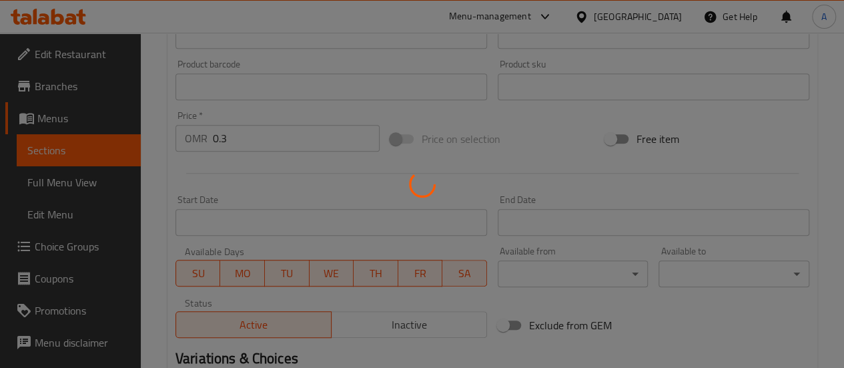
type input "0"
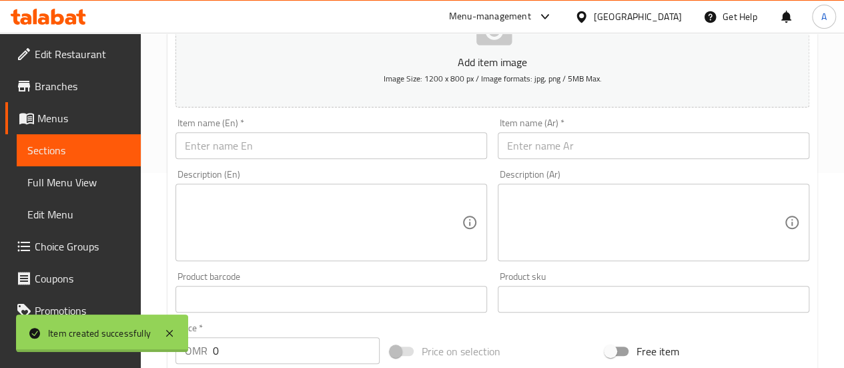
scroll to position [192, 0]
click at [530, 146] on input "text" at bounding box center [654, 148] width 312 height 27
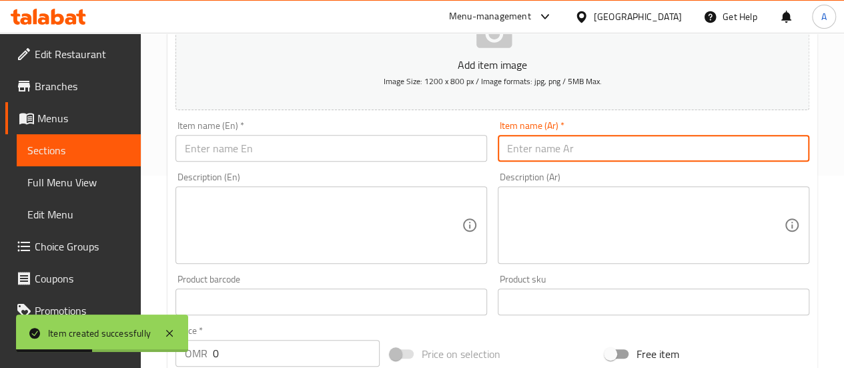
paste input "صاروخ شوارما عالفحم"
type input "صاروخ شوارما عالفحم"
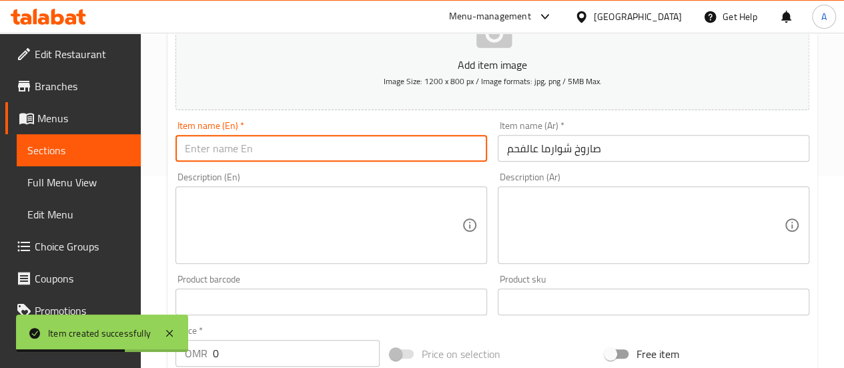
click at [335, 153] on input "text" at bounding box center [332, 148] width 312 height 27
paste input "Charcoal shawarma rocket"
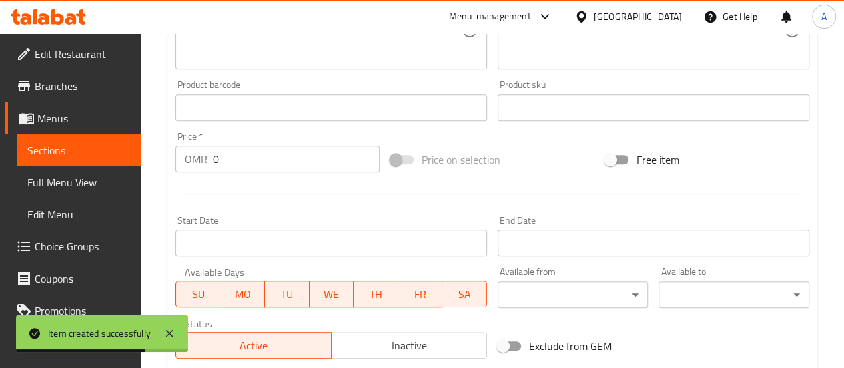
scroll to position [432, 0]
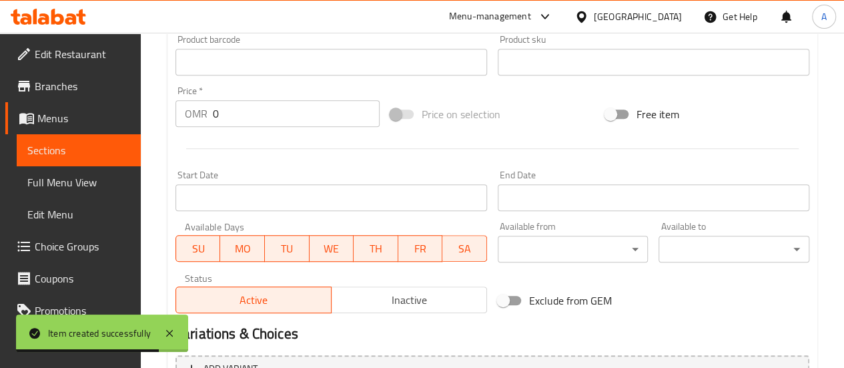
type input "Charcoal shawarma rocket"
click at [254, 127] on div "Price   * OMR 0 Price *" at bounding box center [277, 106] width 215 height 51
click at [244, 117] on input "0" at bounding box center [296, 113] width 167 height 27
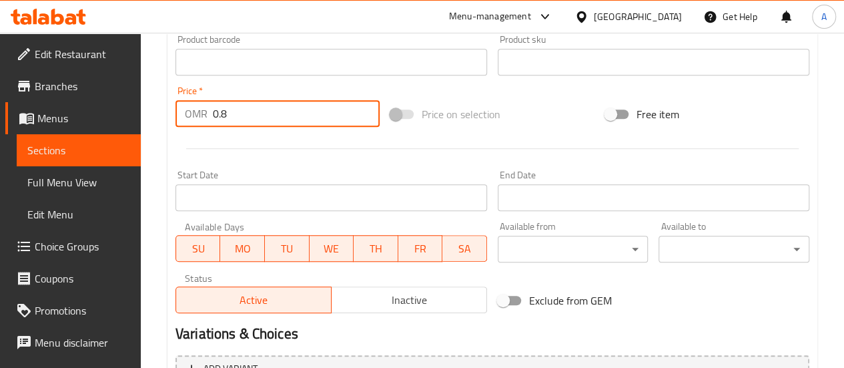
type input "0.8"
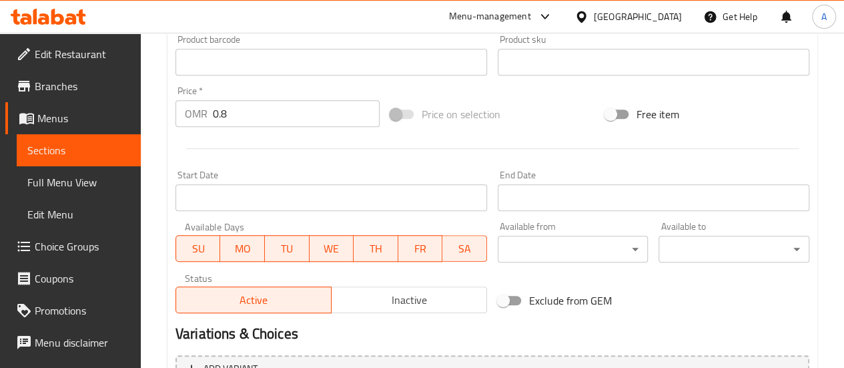
click at [291, 146] on div at bounding box center [492, 148] width 645 height 33
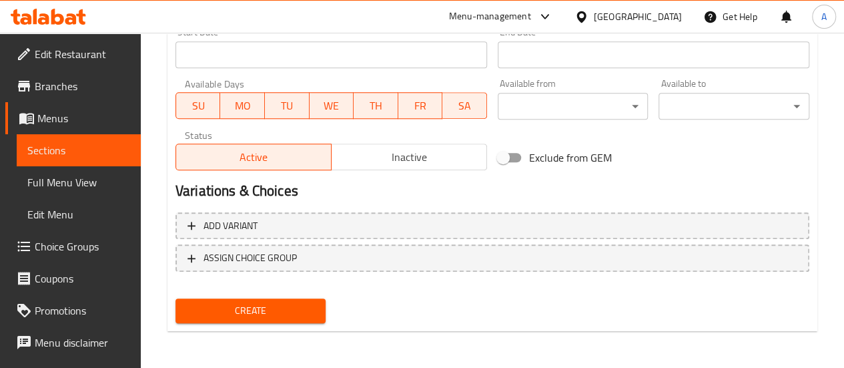
click at [282, 326] on div "Create" at bounding box center [251, 310] width 162 height 35
click at [275, 309] on span "Create" at bounding box center [250, 310] width 129 height 17
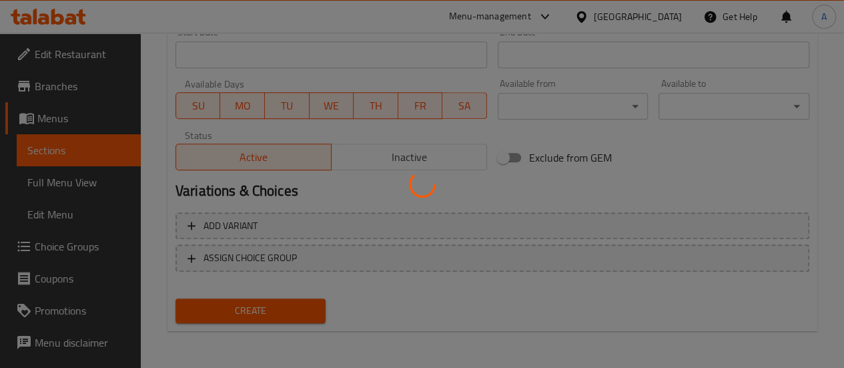
type input "0"
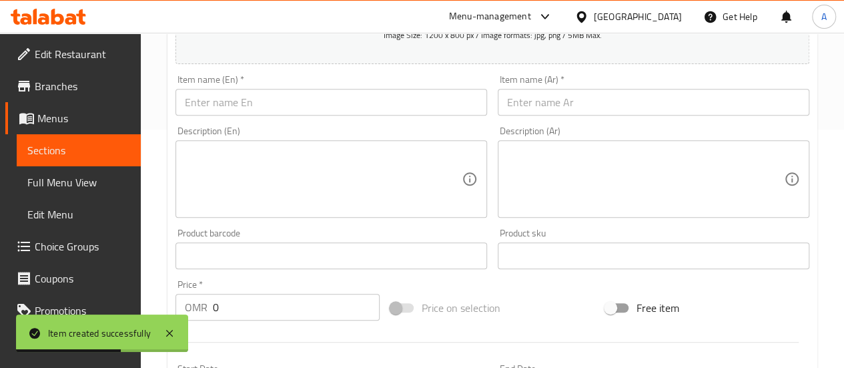
scroll to position [182, 0]
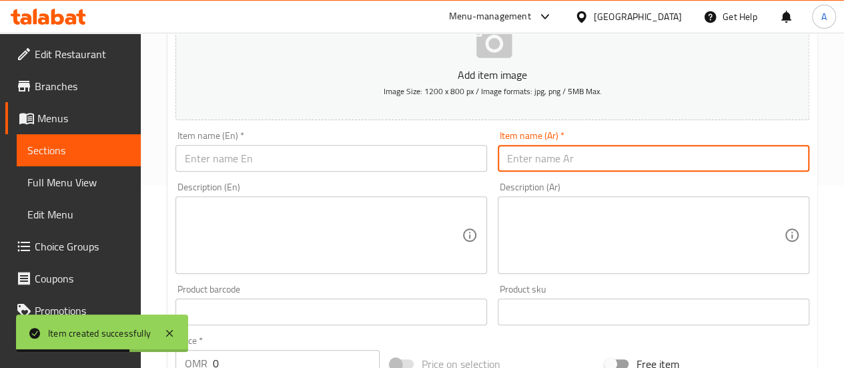
click at [537, 157] on input "text" at bounding box center [654, 158] width 312 height 27
paste input "Small charcoal shawarma plate"
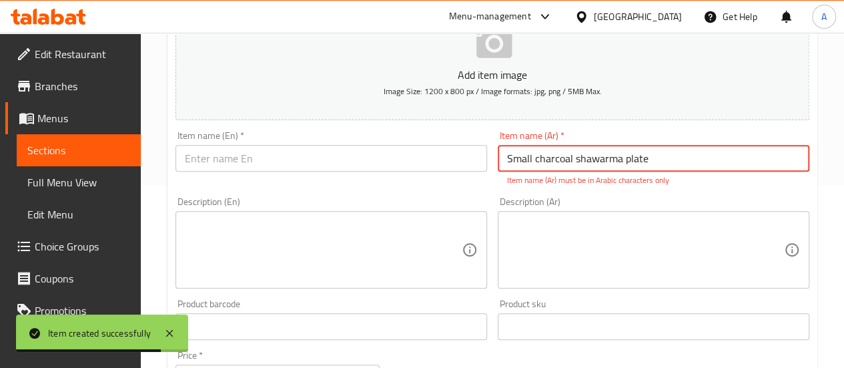
type input "Small charcoal shawarma plate"
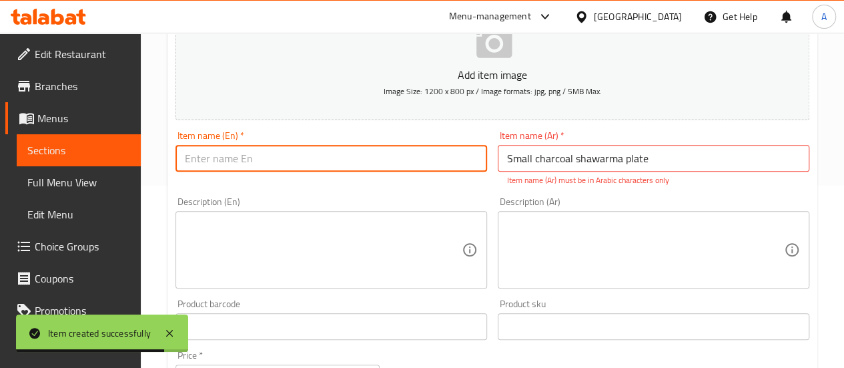
click at [426, 169] on input "text" at bounding box center [332, 158] width 312 height 27
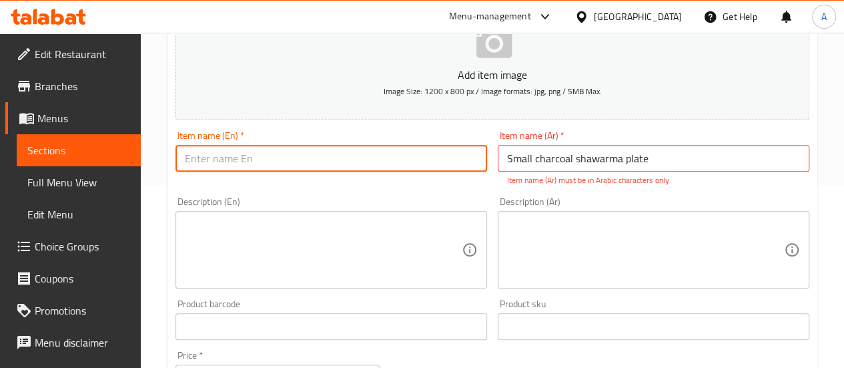
paste input "صحن [PERSON_NAME] صغير"
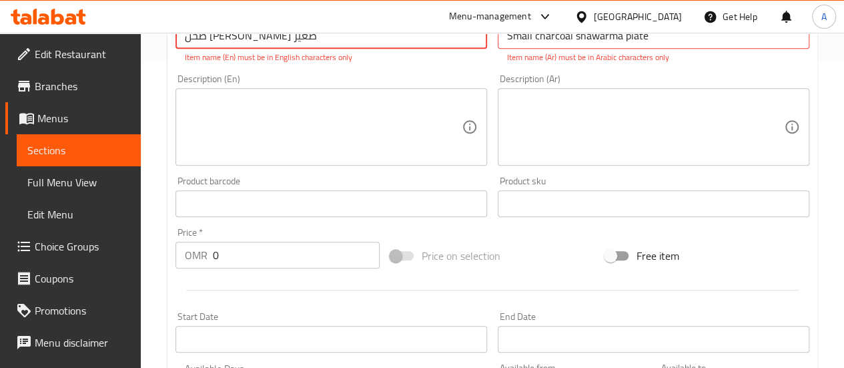
scroll to position [190, 0]
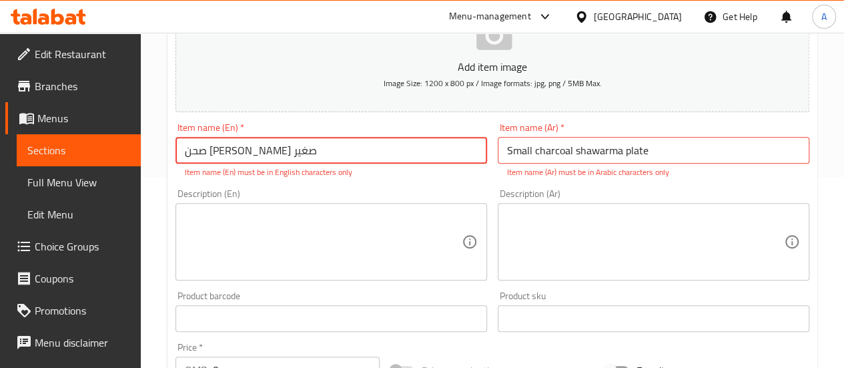
drag, startPoint x: 322, startPoint y: 142, endPoint x: 77, endPoint y: 148, distance: 245.0
click at [77, 148] on div "Edit Restaurant Branches Menus Sections Full Menu View Edit Menu Choice Groups …" at bounding box center [422, 304] width 844 height 925
paste input "Small charcoal shawarma plate"
type input "Small charcoal shawarma plate"
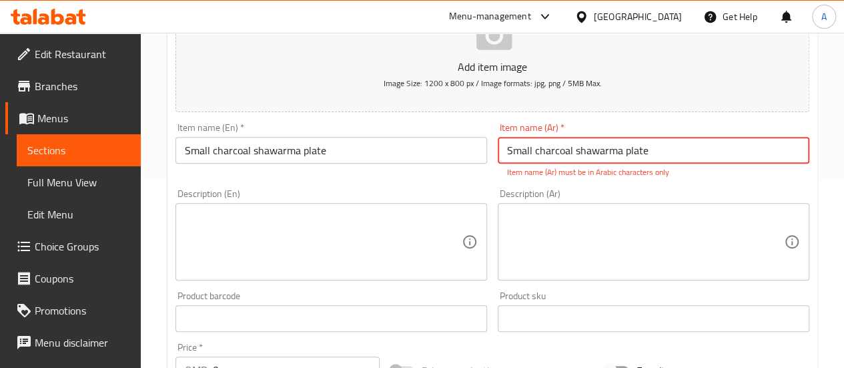
drag, startPoint x: 682, startPoint y: 157, endPoint x: 366, endPoint y: 130, distance: 317.5
click at [366, 130] on div "Add item image Image Size: 1200 x 800 px / Image formats: jpg, png / 5MB Max. I…" at bounding box center [492, 280] width 645 height 590
paste input "صحن [PERSON_NAME] صغير"
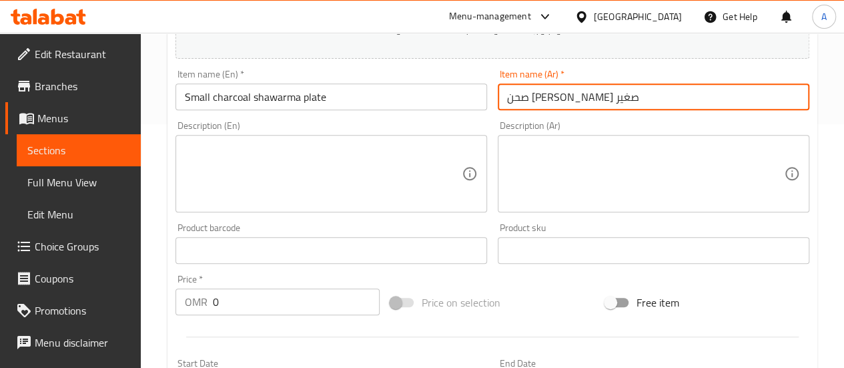
scroll to position [248, 0]
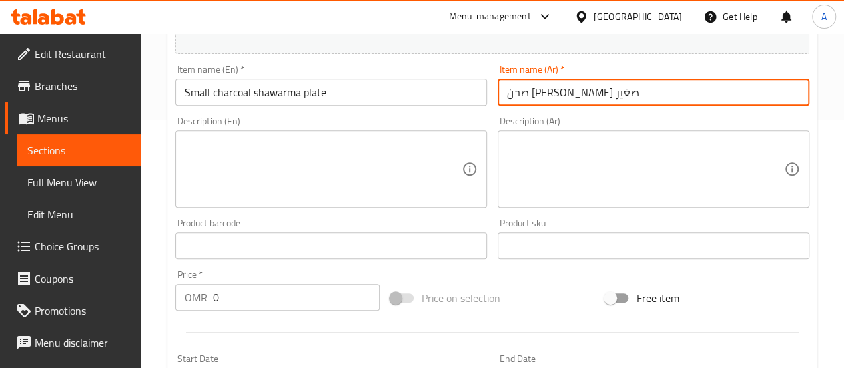
type input "صحن [PERSON_NAME] صغير"
click at [318, 300] on input "0" at bounding box center [296, 297] width 167 height 27
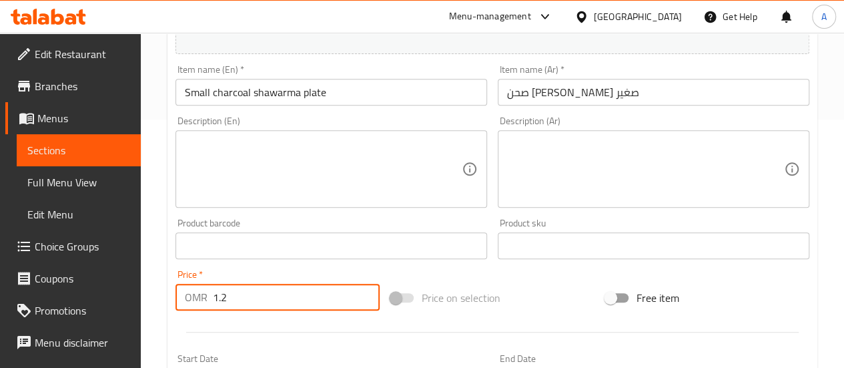
type input "1.2"
click at [336, 330] on div at bounding box center [492, 332] width 645 height 33
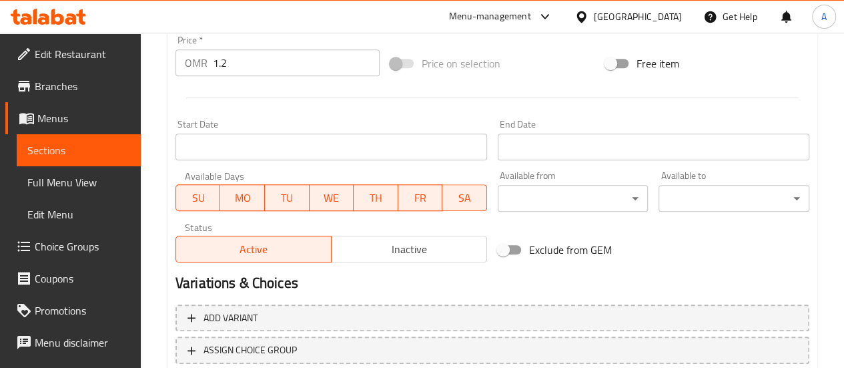
scroll to position [575, 0]
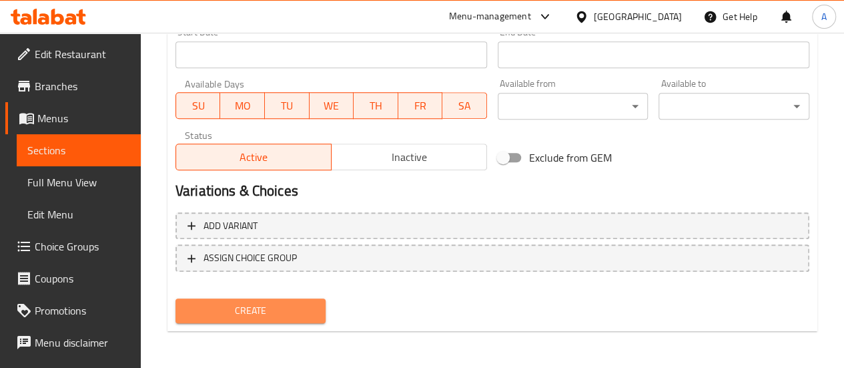
click at [290, 304] on span "Create" at bounding box center [250, 310] width 129 height 17
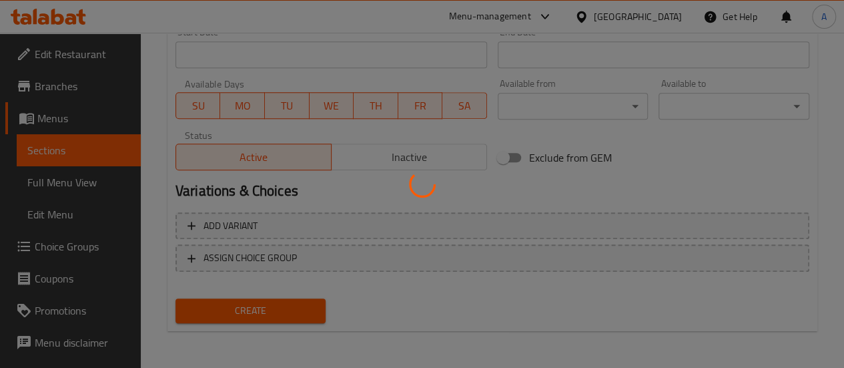
type input "0"
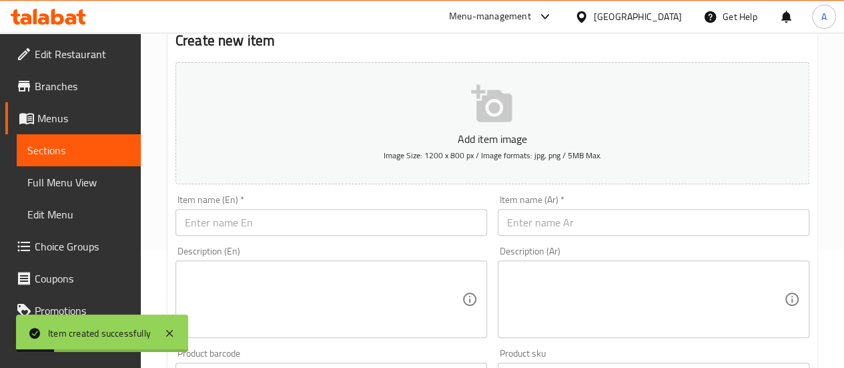
scroll to position [93, 0]
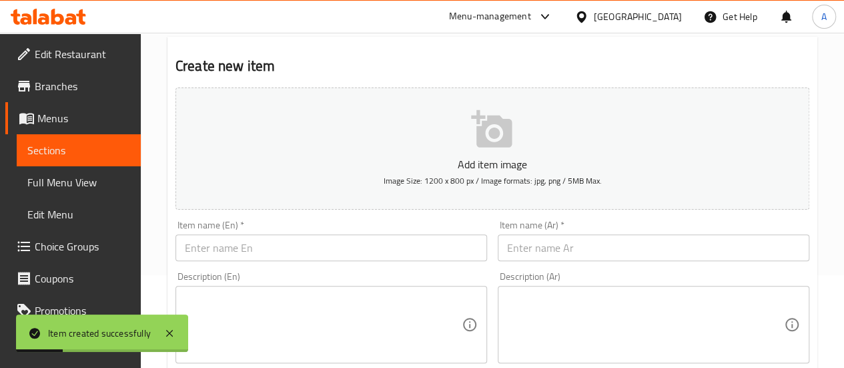
click at [280, 245] on input "text" at bounding box center [332, 247] width 312 height 27
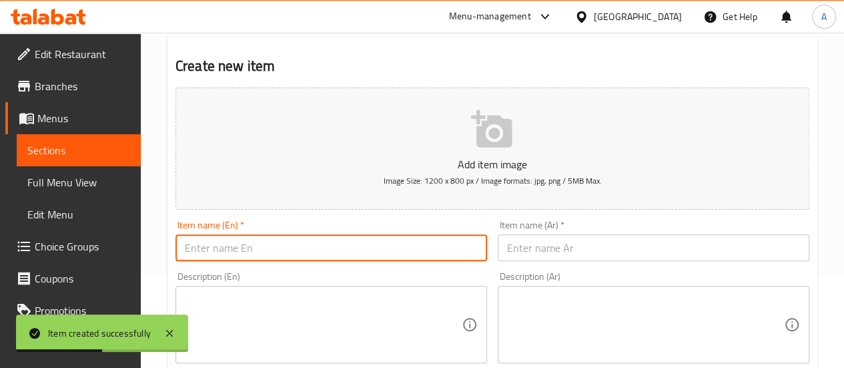
paste input "Medium charcoal shawarma plate"
type input "Medium charcoal shawarma plate"
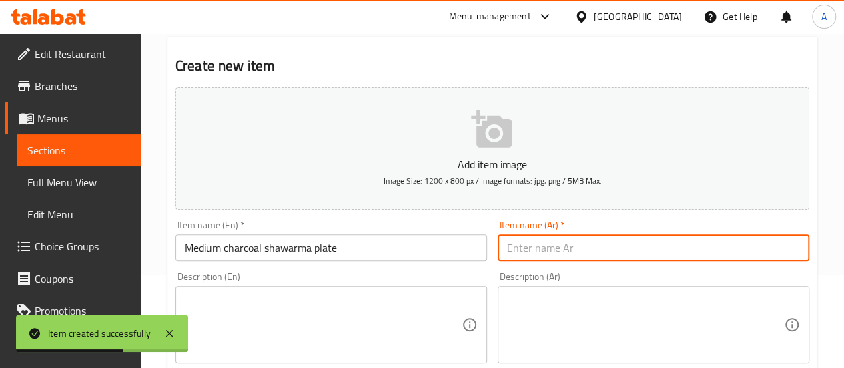
click at [581, 257] on input "text" at bounding box center [654, 247] width 312 height 27
paste input "صحن [PERSON_NAME] وسط"
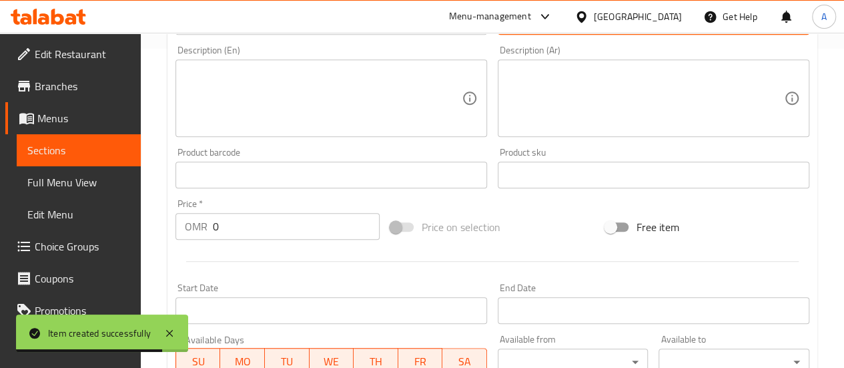
type input "صحن [PERSON_NAME] وسط"
click at [309, 216] on input "0" at bounding box center [296, 226] width 167 height 27
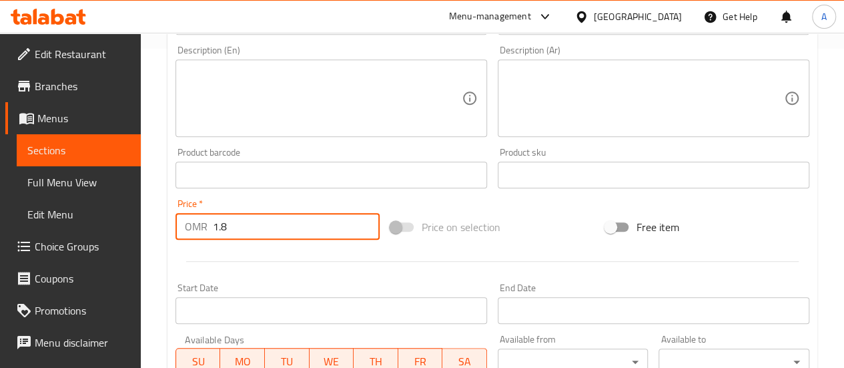
type input "1.8"
click at [330, 276] on div at bounding box center [492, 261] width 645 height 33
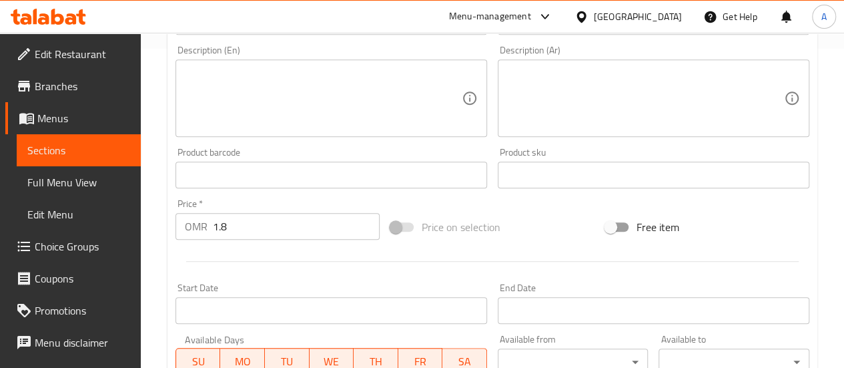
scroll to position [523, 0]
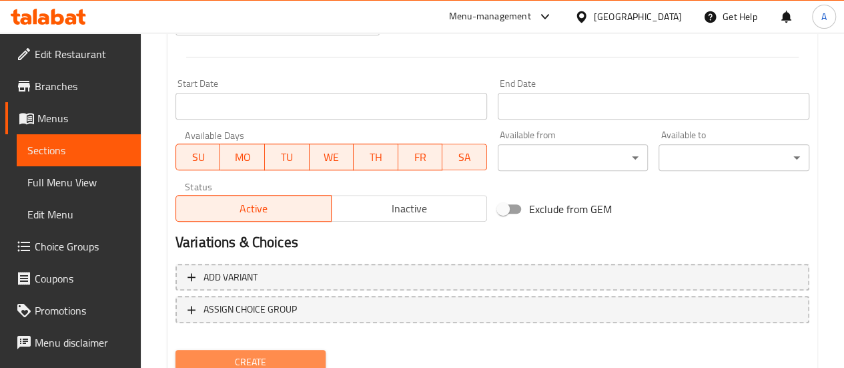
click at [290, 354] on span "Create" at bounding box center [250, 362] width 129 height 17
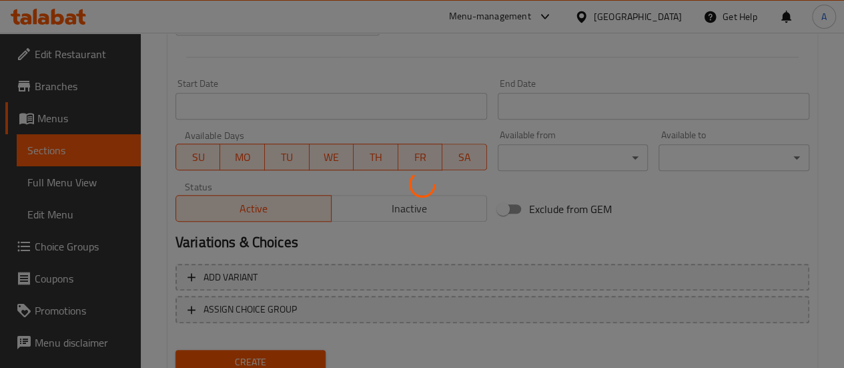
type input "0"
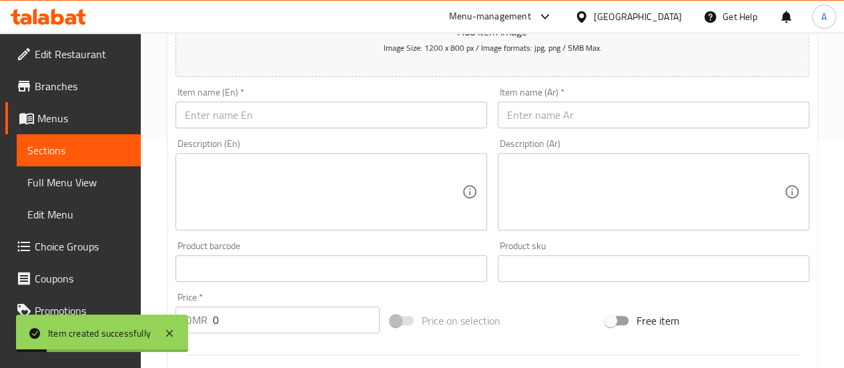
scroll to position [212, 0]
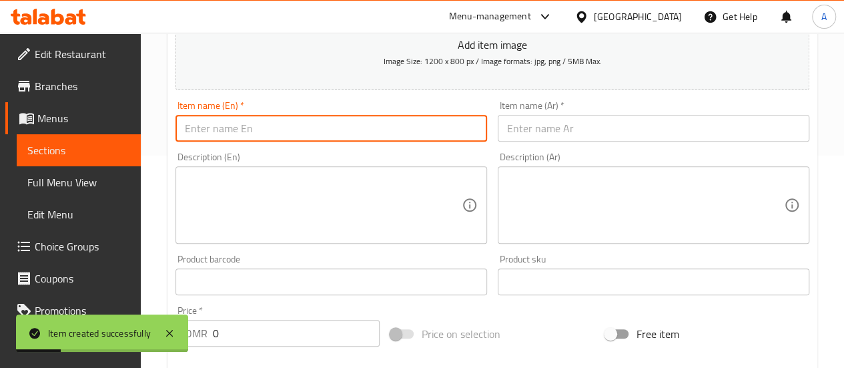
click at [286, 122] on input "text" at bounding box center [332, 128] width 312 height 27
paste input "Large charcoal shawarma plate"
type input "Large charcoal shawarma plate"
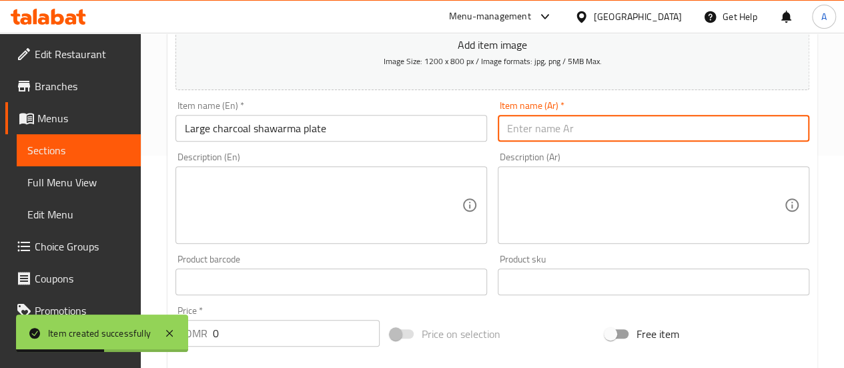
click at [558, 138] on input "text" at bounding box center [654, 128] width 312 height 27
paste input "صحن [PERSON_NAME] كبير"
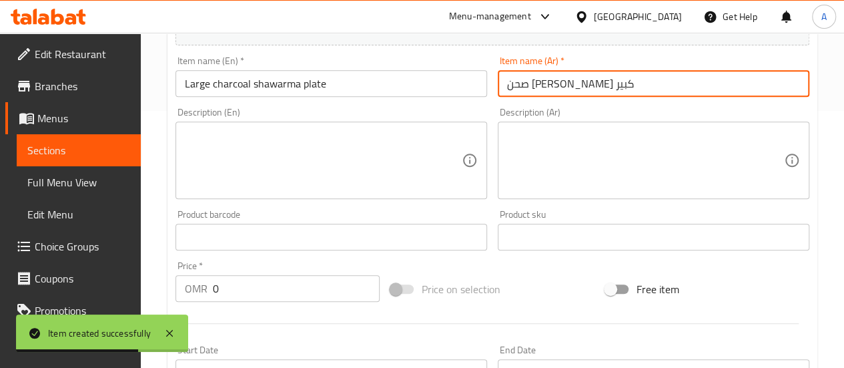
scroll to position [262, 0]
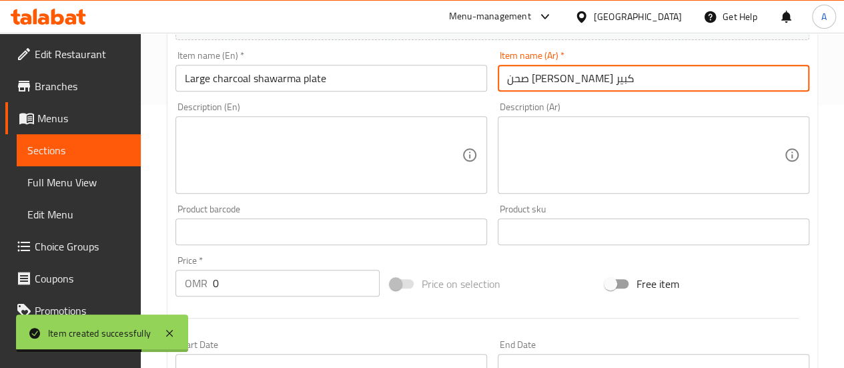
type input "صحن [PERSON_NAME] كبير"
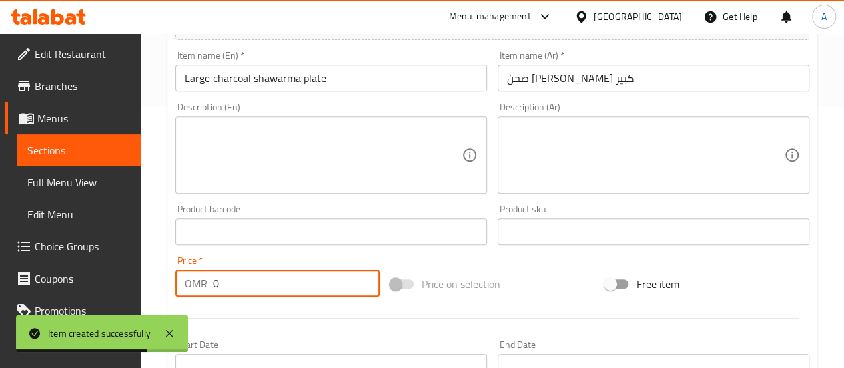
click at [284, 280] on input "0" at bounding box center [296, 283] width 167 height 27
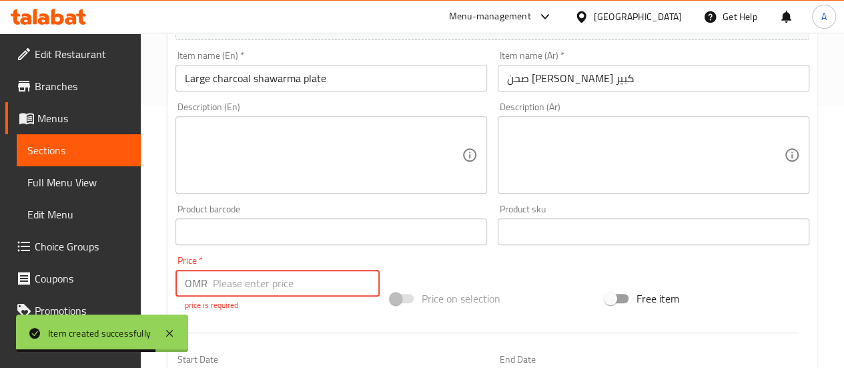
type input "2"
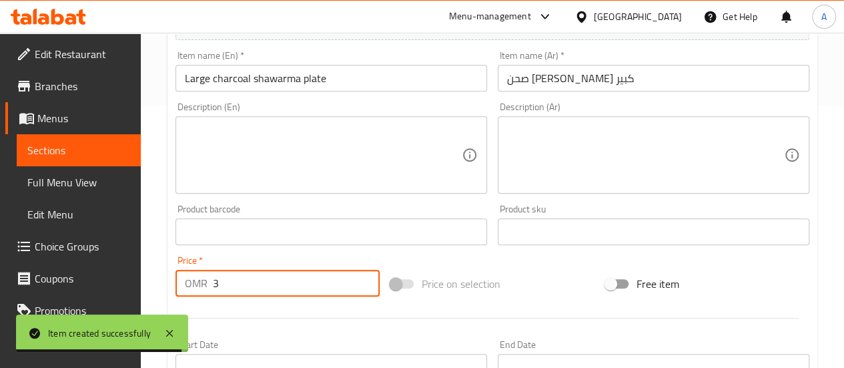
type input "3"
click at [312, 316] on div at bounding box center [492, 318] width 645 height 33
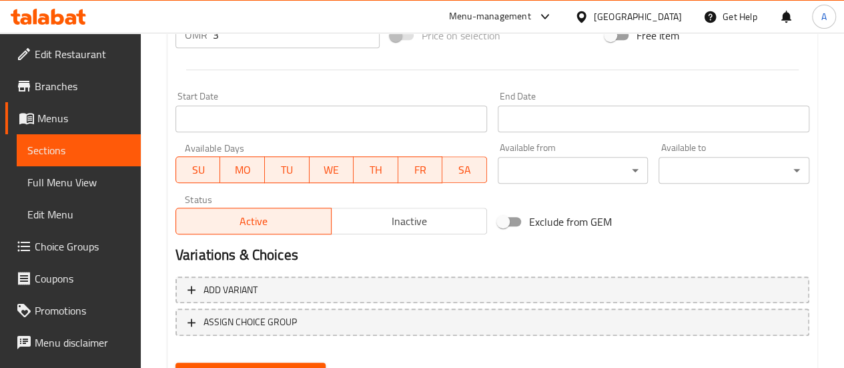
scroll to position [540, 0]
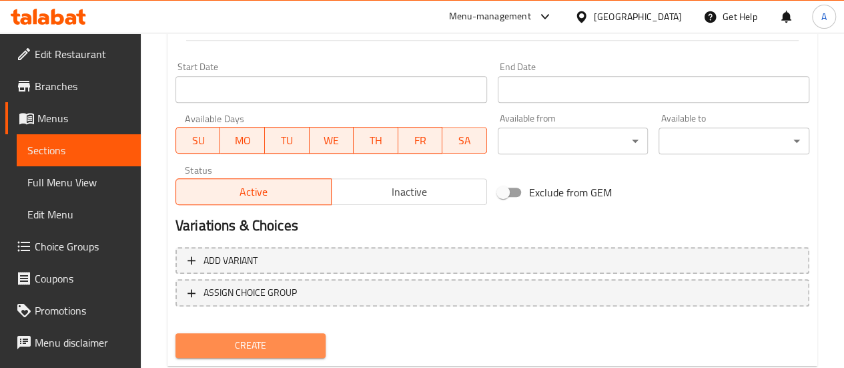
click at [285, 344] on span "Create" at bounding box center [250, 345] width 129 height 17
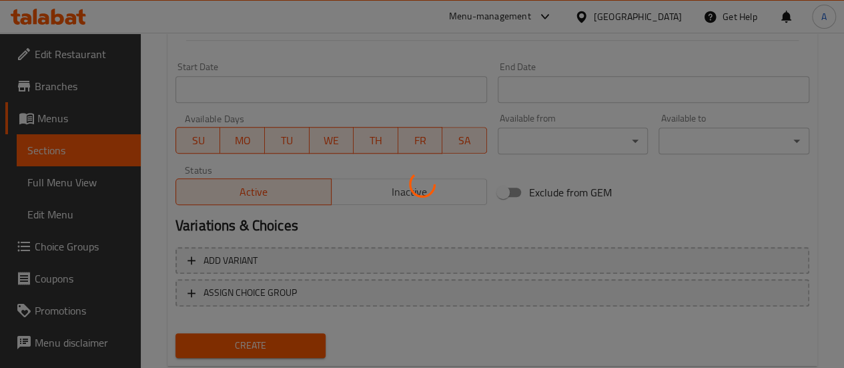
type input "0"
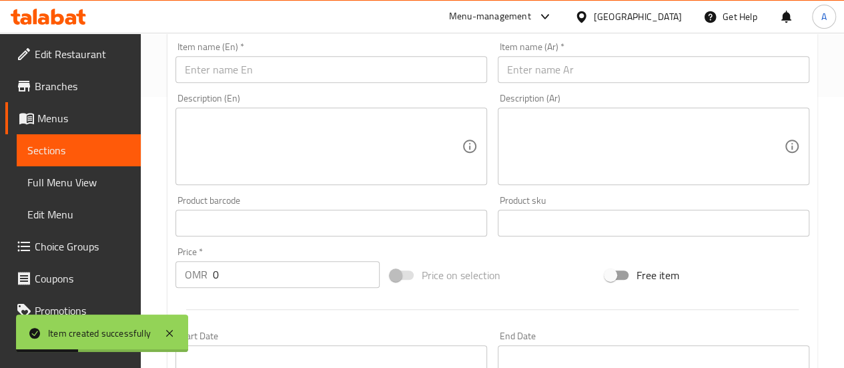
scroll to position [270, 0]
click at [245, 81] on input "text" at bounding box center [332, 70] width 312 height 27
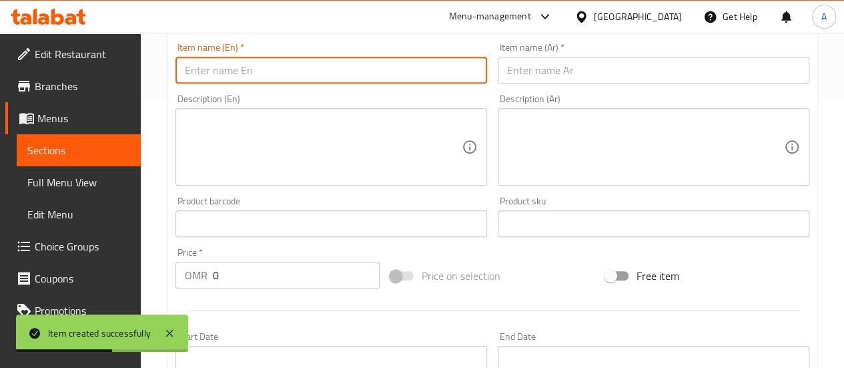
paste input "Lebanese charcoal shawarma"
type input "Lebanese charcoal shawarma"
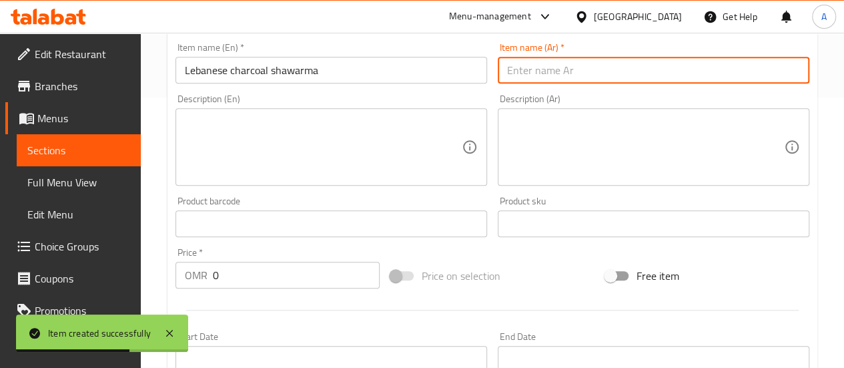
click at [578, 77] on input "text" at bounding box center [654, 70] width 312 height 27
paste input "[PERSON_NAME] لبناني"
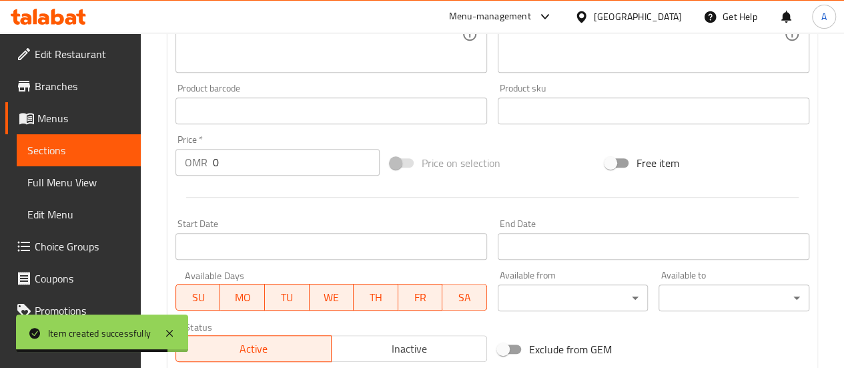
type input "[PERSON_NAME] لبناني"
click at [223, 158] on input "0" at bounding box center [296, 162] width 167 height 27
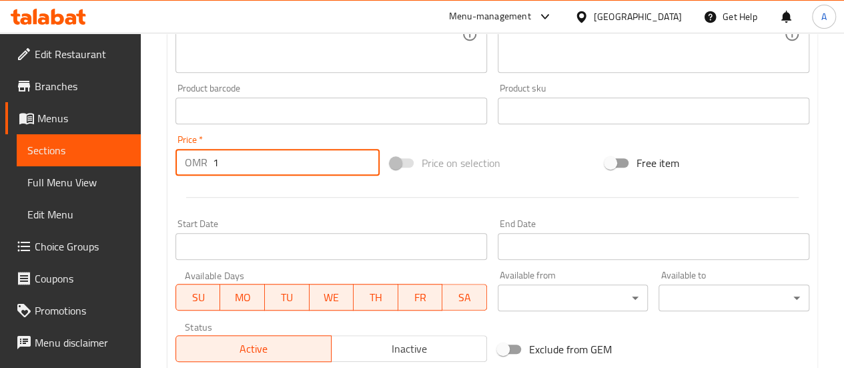
type input "1"
click at [284, 210] on div at bounding box center [492, 197] width 645 height 33
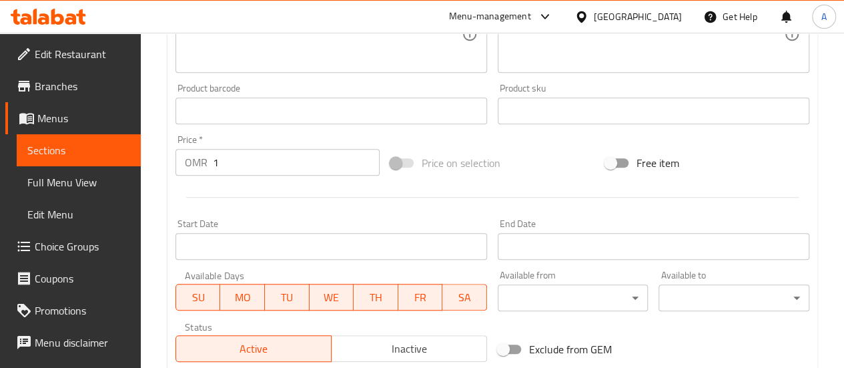
scroll to position [575, 0]
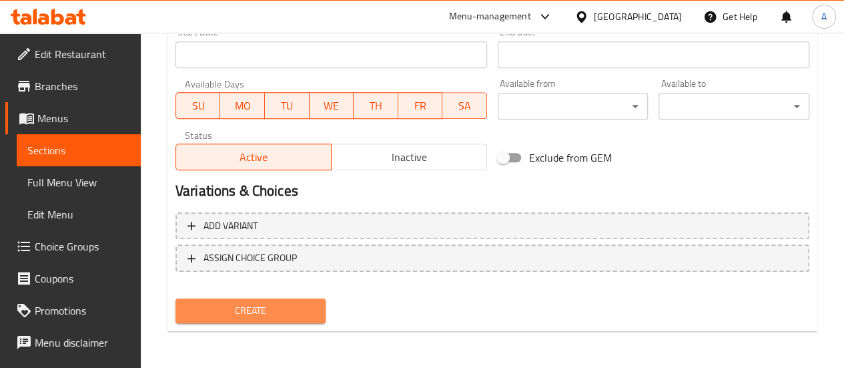
click at [286, 308] on span "Create" at bounding box center [250, 310] width 129 height 17
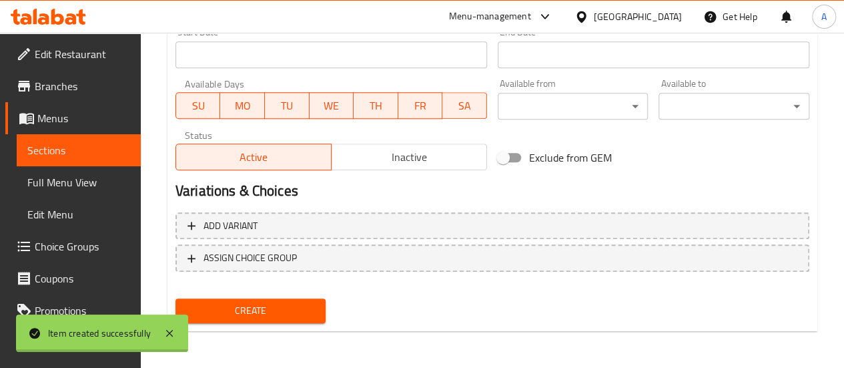
type input "0"
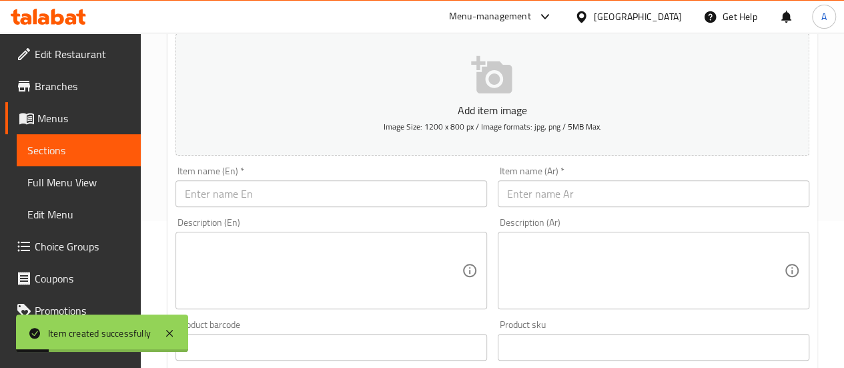
scroll to position [146, 0]
click at [223, 192] on input "text" at bounding box center [332, 194] width 312 height 27
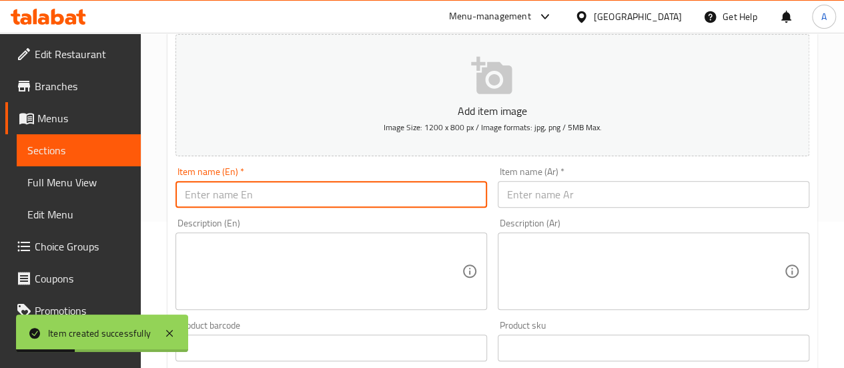
paste input "Arabic shawarma"
type input "Arabic shawarma"
click at [534, 200] on input "text" at bounding box center [654, 194] width 312 height 27
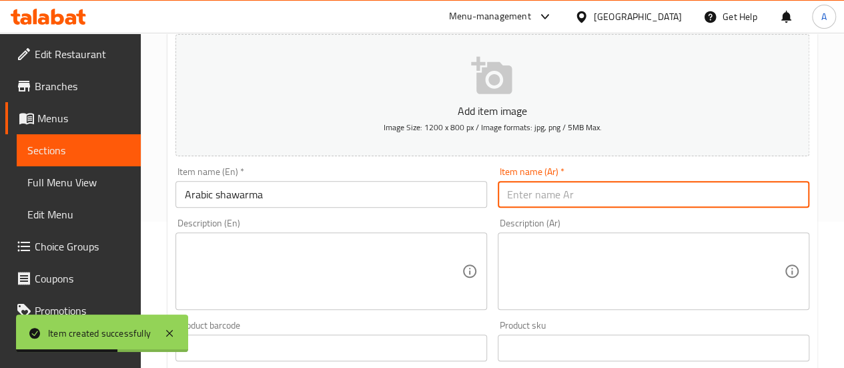
paste input "شوارما عربي"
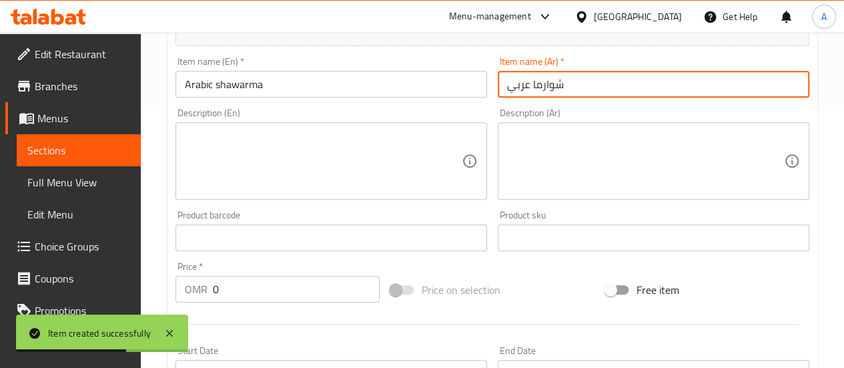
scroll to position [274, 0]
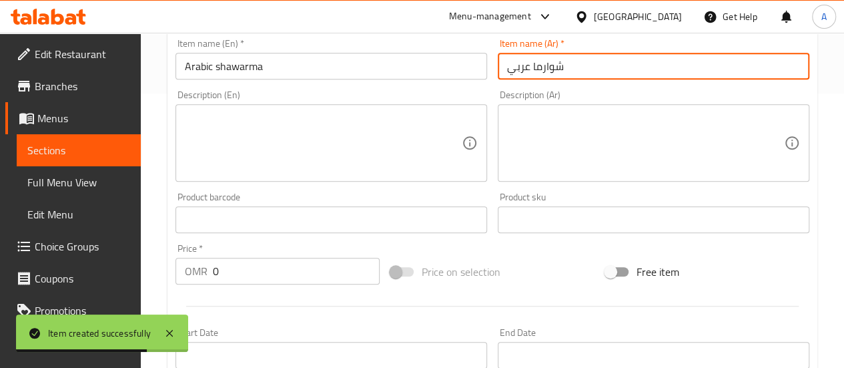
type input "شوارما عربي"
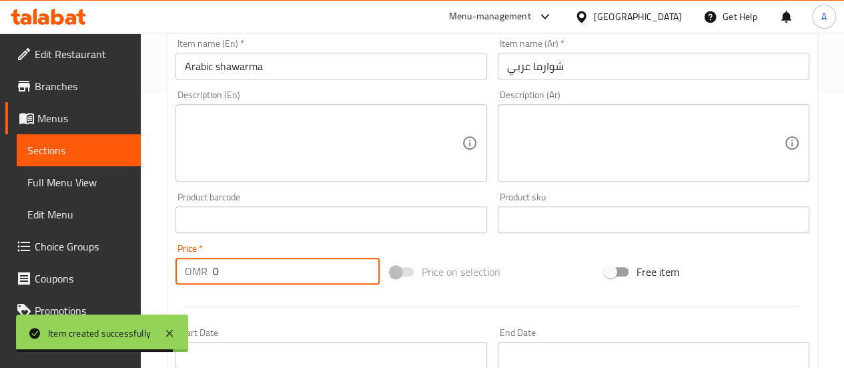
click at [269, 270] on input "0" at bounding box center [296, 271] width 167 height 27
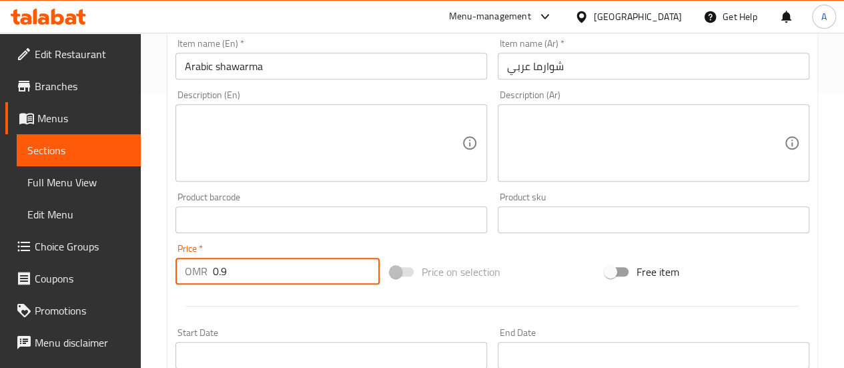
type input "0.9"
click at [306, 301] on div at bounding box center [492, 306] width 645 height 33
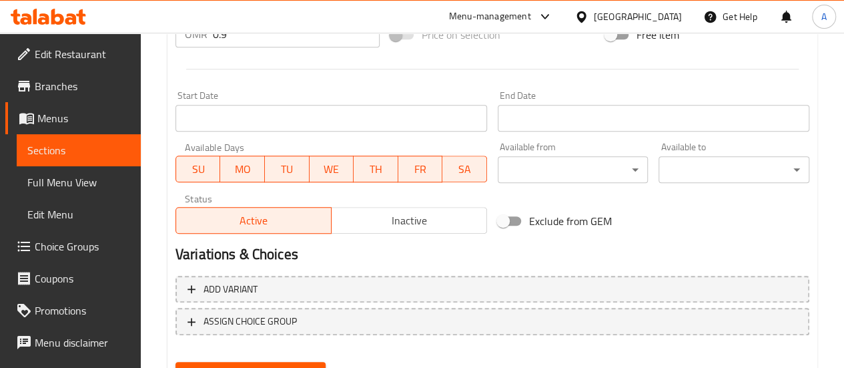
scroll to position [575, 0]
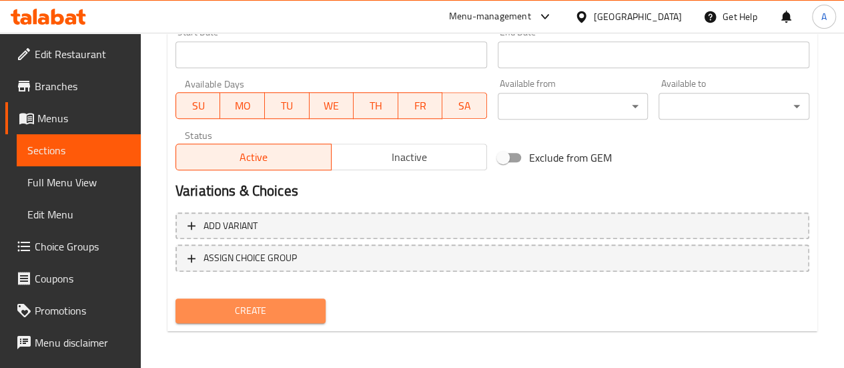
click at [287, 300] on button "Create" at bounding box center [251, 310] width 151 height 25
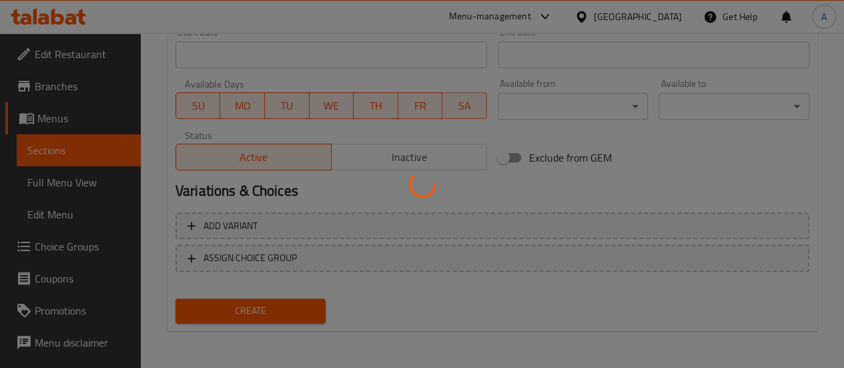
type input "0"
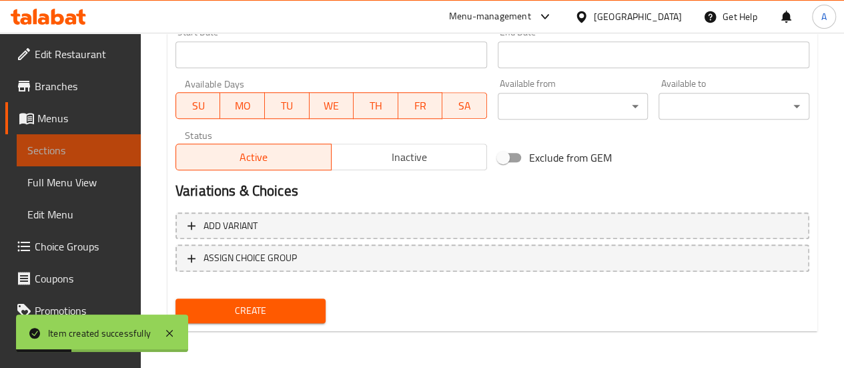
click at [90, 152] on span "Sections" at bounding box center [78, 150] width 103 height 16
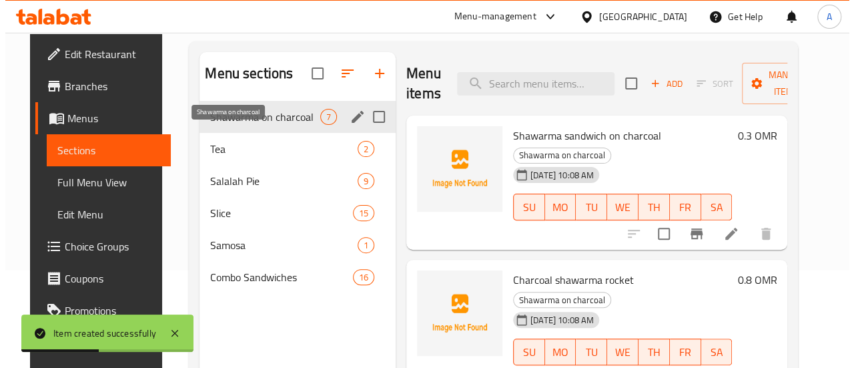
scroll to position [97, 0]
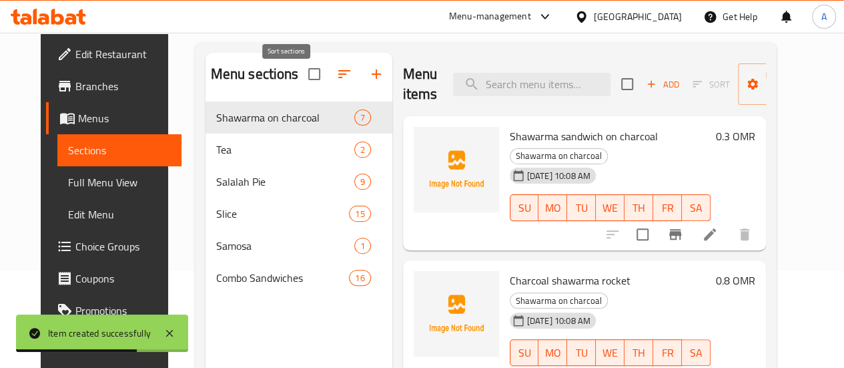
click at [328, 87] on button "button" at bounding box center [344, 74] width 32 height 32
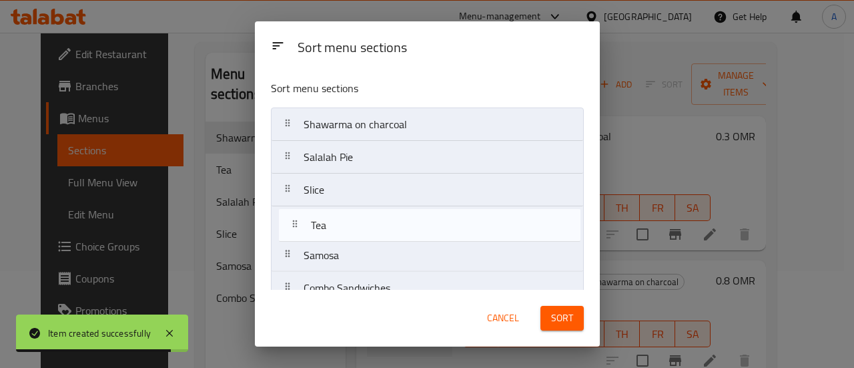
scroll to position [19, 0]
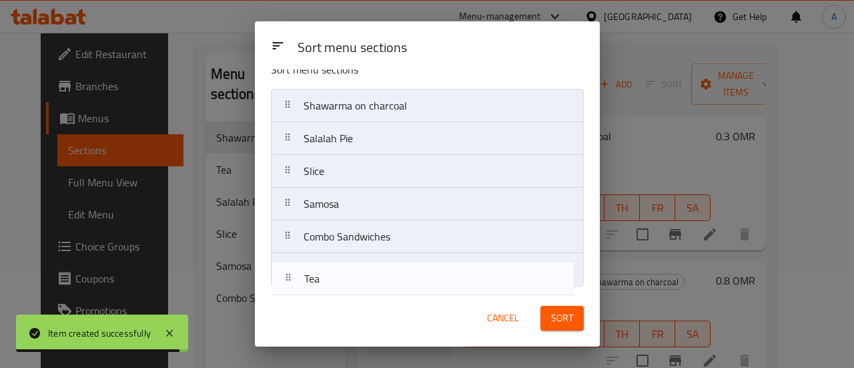
drag, startPoint x: 360, startPoint y: 158, endPoint x: 362, endPoint y: 279, distance: 121.5
click at [362, 279] on nav "Shawarma on charcoal Tea Salalah Pie Slice Samosa Combo Sandwiches" at bounding box center [427, 188] width 313 height 198
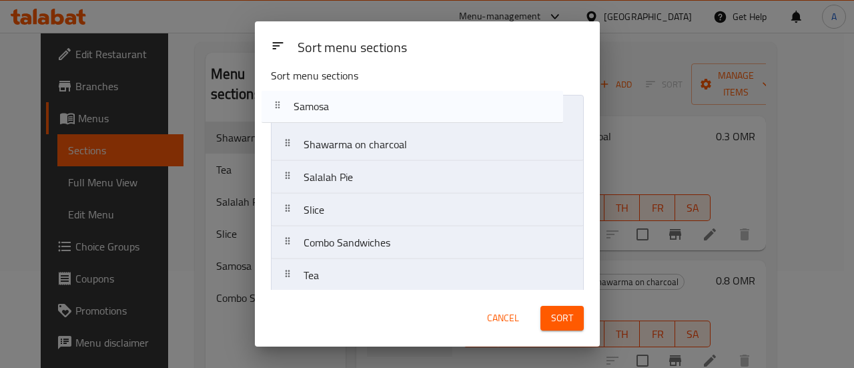
scroll to position [0, 0]
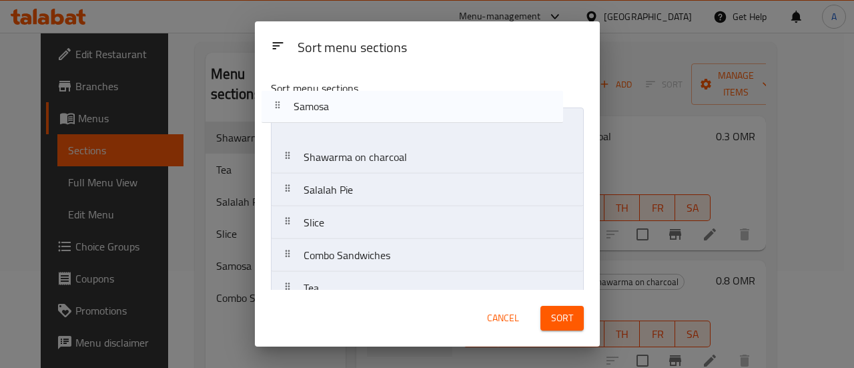
drag, startPoint x: 364, startPoint y: 207, endPoint x: 352, endPoint y: 97, distance: 110.8
click at [352, 97] on div "Sort menu sections Shawarma on charcoal Salalah Pie Slice Samosa Combo Sandwich…" at bounding box center [427, 179] width 345 height 220
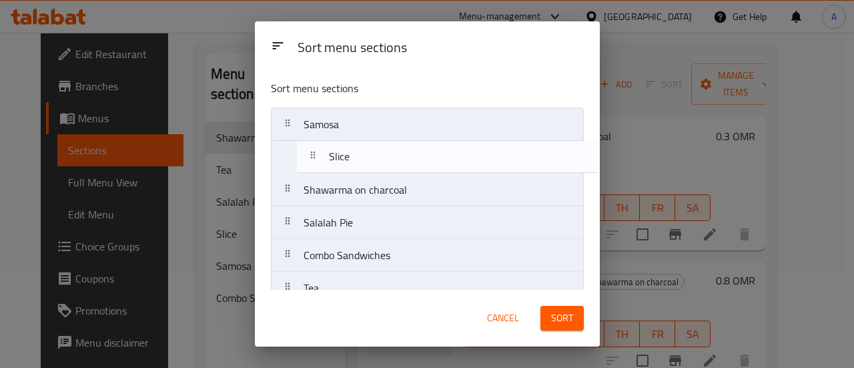
drag, startPoint x: 350, startPoint y: 225, endPoint x: 372, endPoint y: 153, distance: 75.4
click at [372, 153] on nav "Samosa Shawarma on charcoal Salalah Pie Slice Combo Sandwiches Tea" at bounding box center [427, 206] width 313 height 198
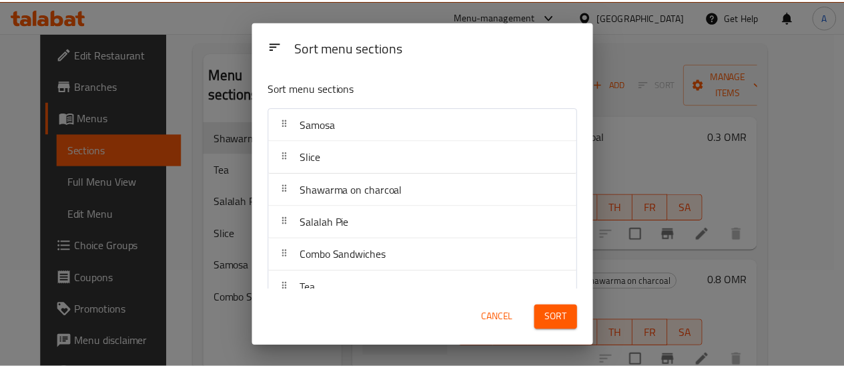
scroll to position [19, 0]
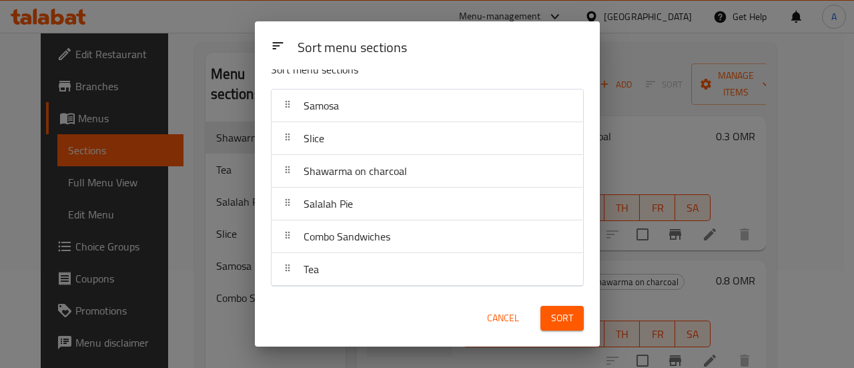
click at [550, 317] on button "Sort" at bounding box center [562, 318] width 43 height 25
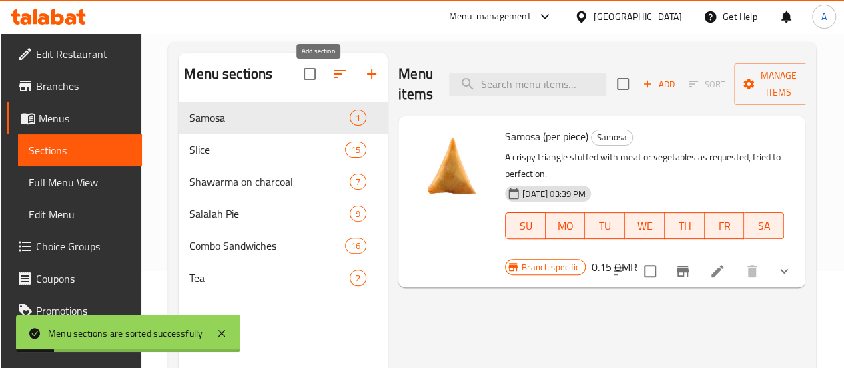
click at [364, 82] on icon "button" at bounding box center [372, 74] width 16 height 16
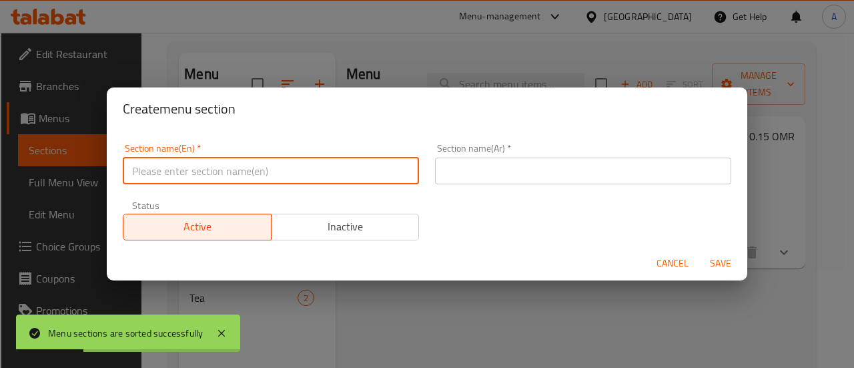
click at [320, 162] on input "text" at bounding box center [271, 171] width 296 height 27
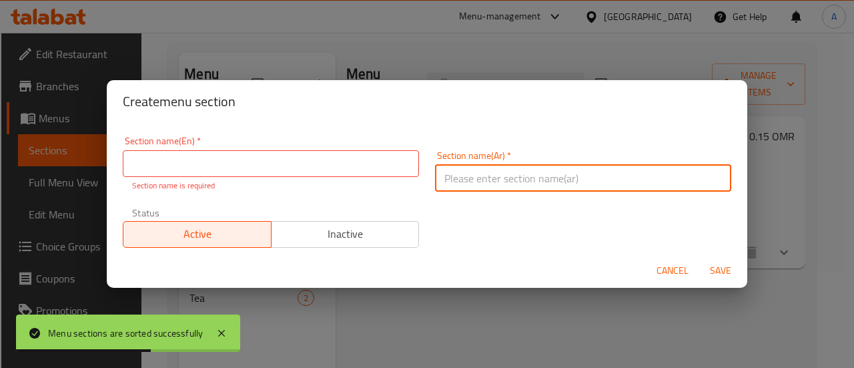
click at [474, 178] on input "text" at bounding box center [583, 178] width 296 height 27
paste input "سندويشات:"
click at [490, 182] on input "سندويشات:" at bounding box center [583, 178] width 296 height 27
type input "سندويشات"
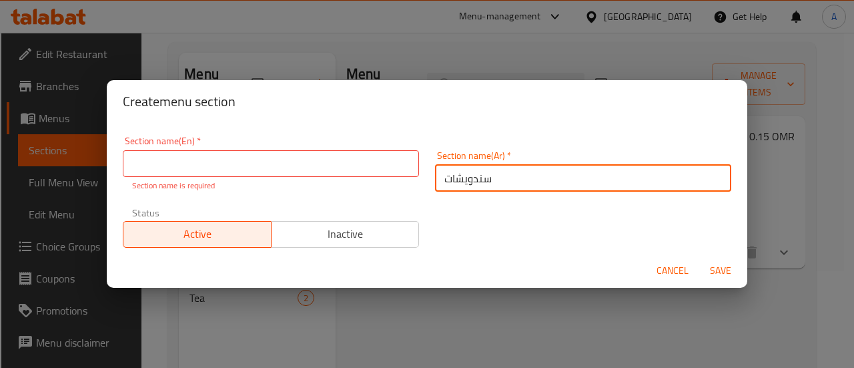
click at [300, 151] on input "text" at bounding box center [271, 163] width 296 height 27
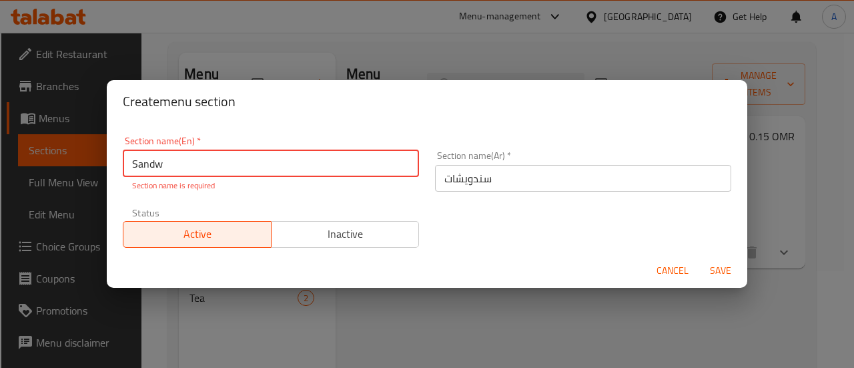
type input "Sandw"
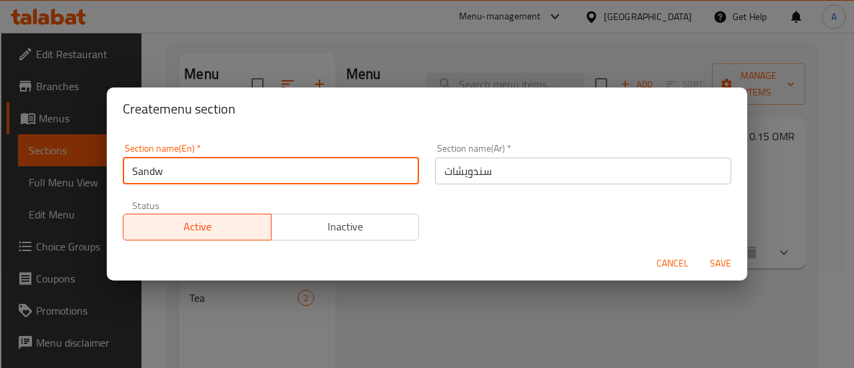
drag, startPoint x: 352, startPoint y: 173, endPoint x: 97, endPoint y: 148, distance: 256.2
click at [97, 148] on div "Create menu section Section name(En)   * Sandw Section name(En) * Section name(…" at bounding box center [427, 184] width 854 height 368
paste input "Sandwiches:"
type input "Sandwiches"
click at [708, 261] on span "Save" at bounding box center [721, 263] width 32 height 17
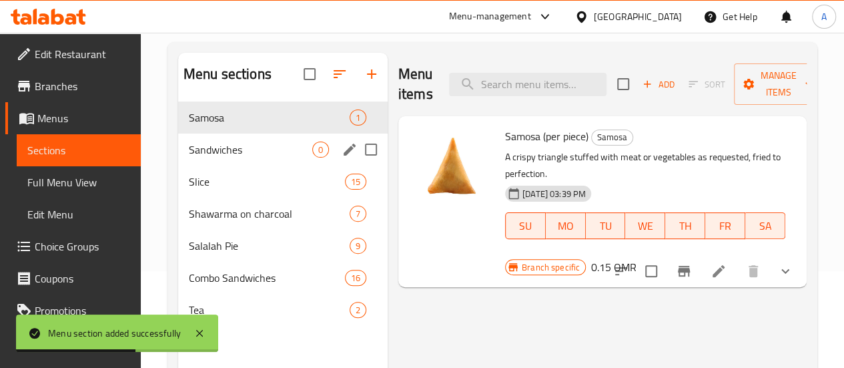
click at [344, 156] on icon "edit" at bounding box center [350, 150] width 12 height 12
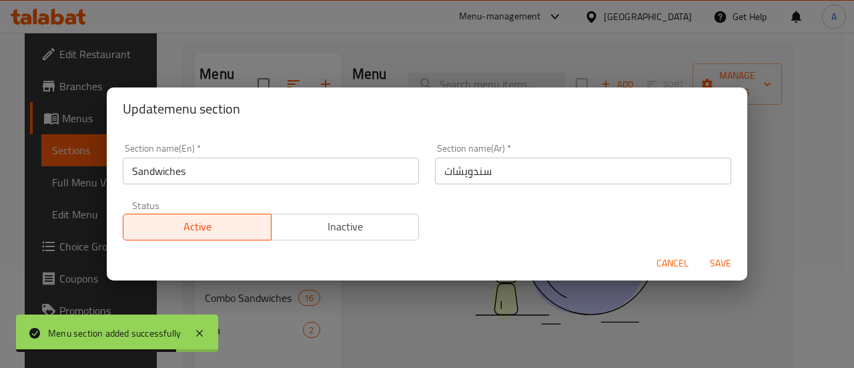
click at [679, 260] on span "Cancel" at bounding box center [673, 263] width 32 height 17
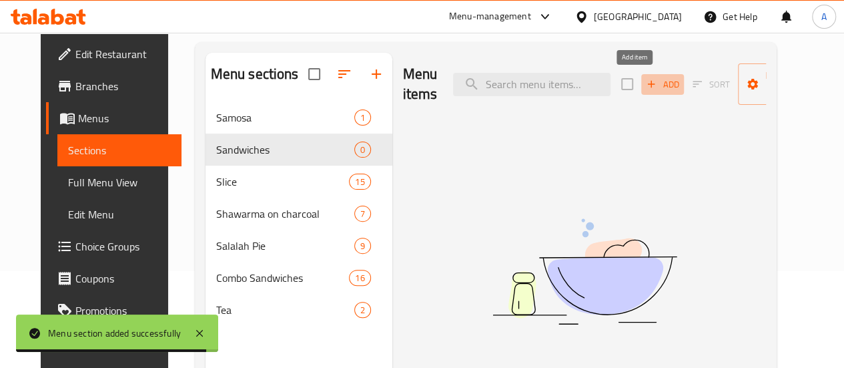
click at [645, 81] on span "Add" at bounding box center [663, 84] width 36 height 15
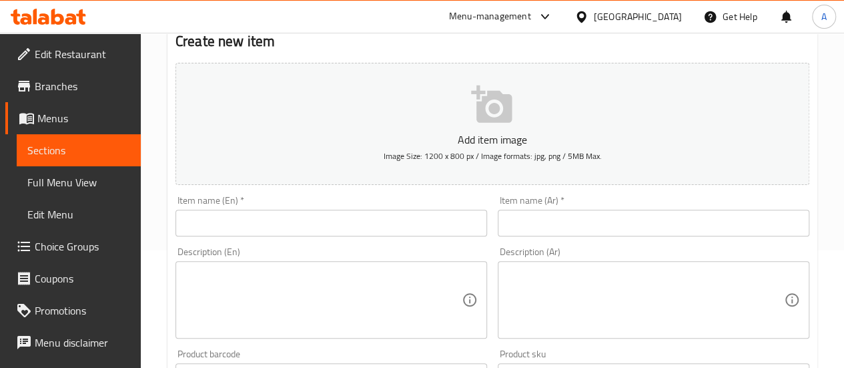
scroll to position [118, 0]
click at [385, 225] on input "text" at bounding box center [332, 222] width 312 height 27
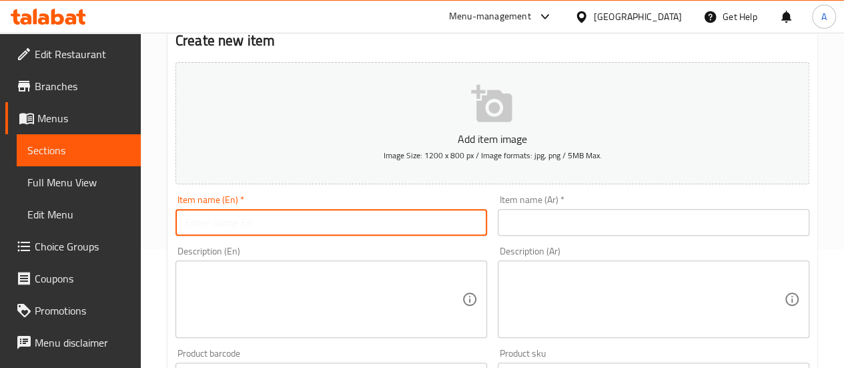
paste input "Mathafi Combo"
type input "Mathafi Combo"
click at [576, 220] on input "text" at bounding box center [654, 222] width 312 height 27
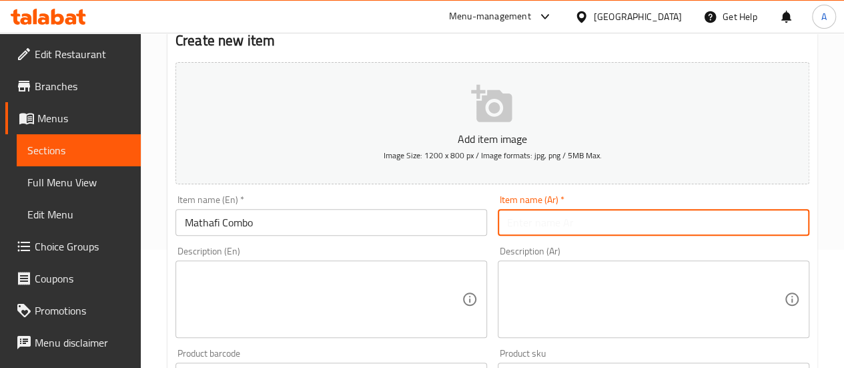
paste input "مطافي كومبو"
type input "مطافي كومبو"
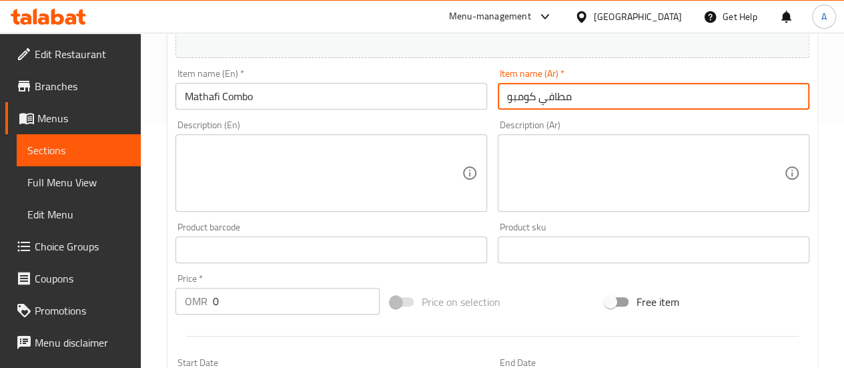
scroll to position [258, 0]
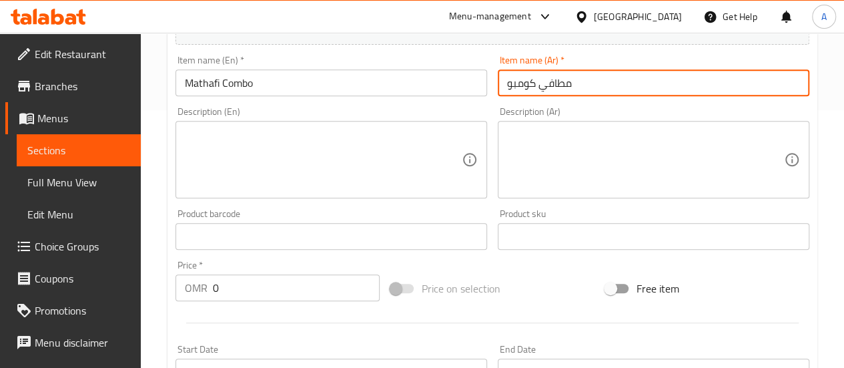
click at [290, 292] on input "0" at bounding box center [296, 287] width 167 height 27
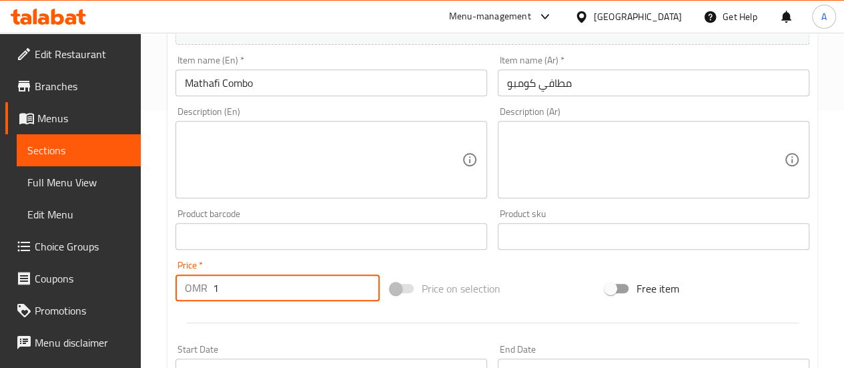
type input "1"
click at [330, 328] on div at bounding box center [492, 322] width 645 height 33
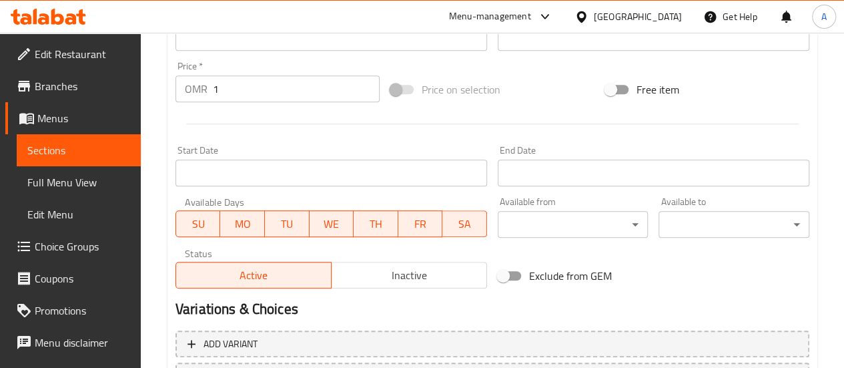
scroll to position [575, 0]
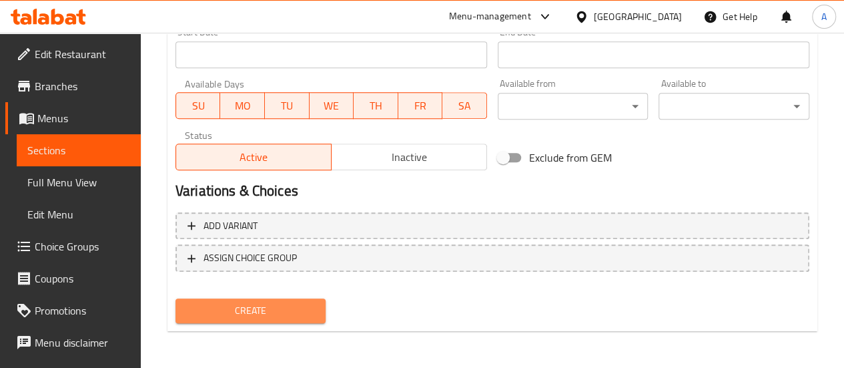
click at [279, 313] on span "Create" at bounding box center [250, 310] width 129 height 17
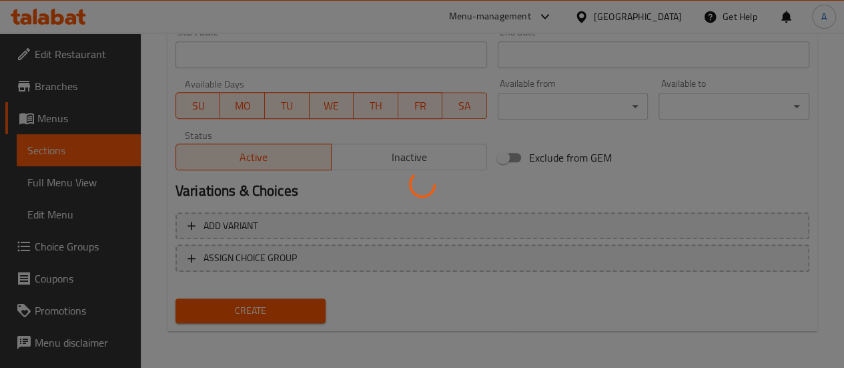
type input "0"
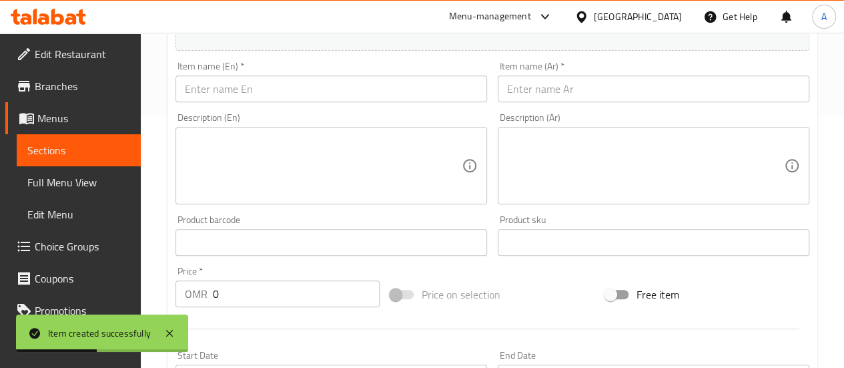
scroll to position [247, 0]
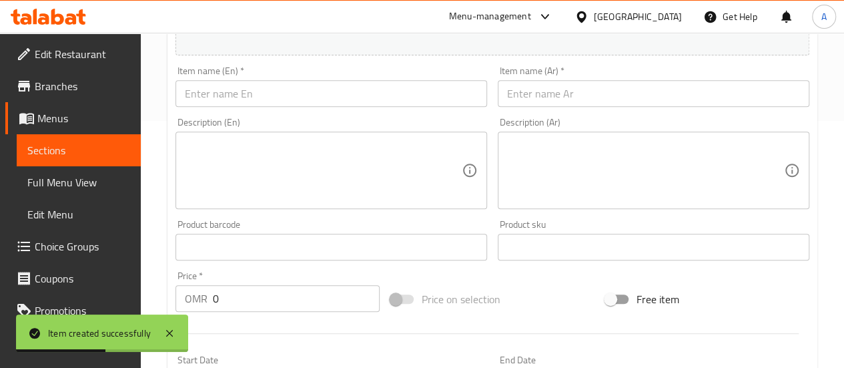
click at [256, 101] on input "text" at bounding box center [332, 93] width 312 height 27
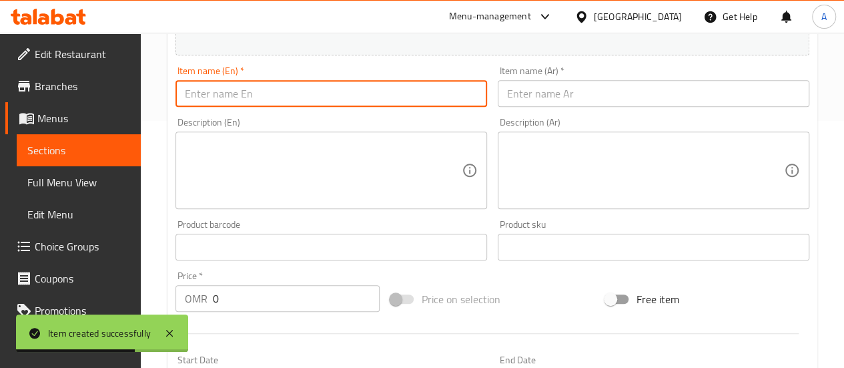
paste input "Zinger Combo"
type input "Zinger Combo"
click at [526, 86] on input "text" at bounding box center [654, 93] width 312 height 27
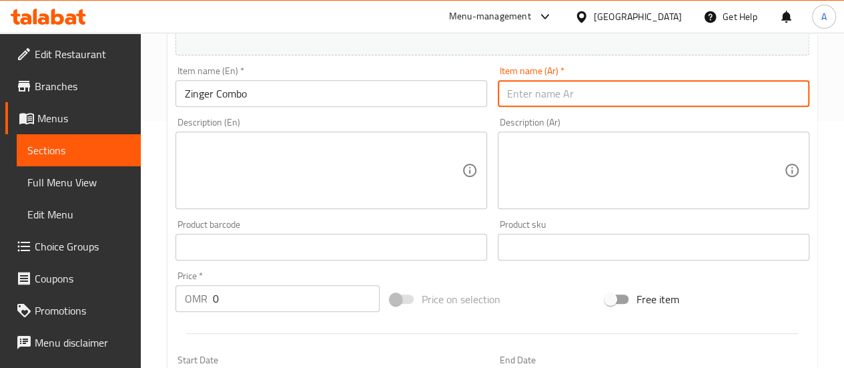
paste input "زنجر كومبو"
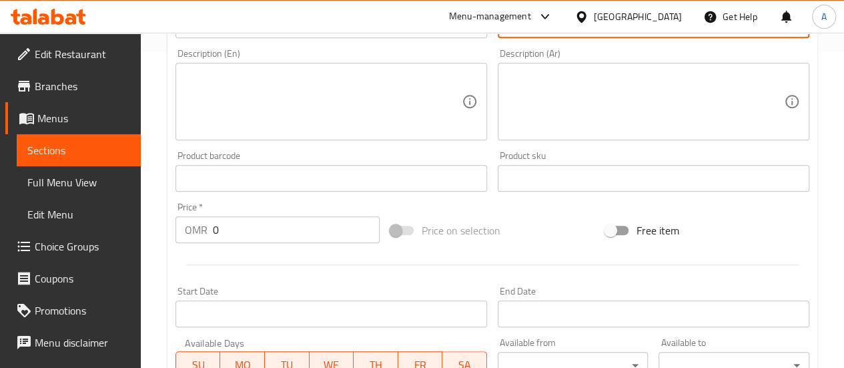
type input "زنجر كومبو"
click at [256, 230] on input "0" at bounding box center [296, 229] width 167 height 27
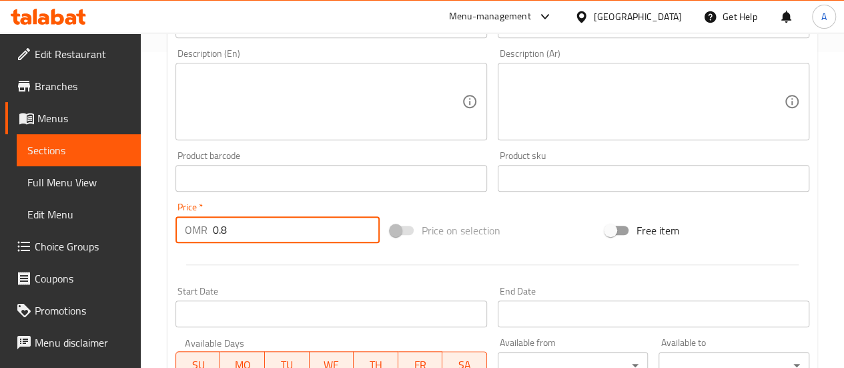
type input "0.8"
click at [286, 274] on div at bounding box center [492, 264] width 645 height 33
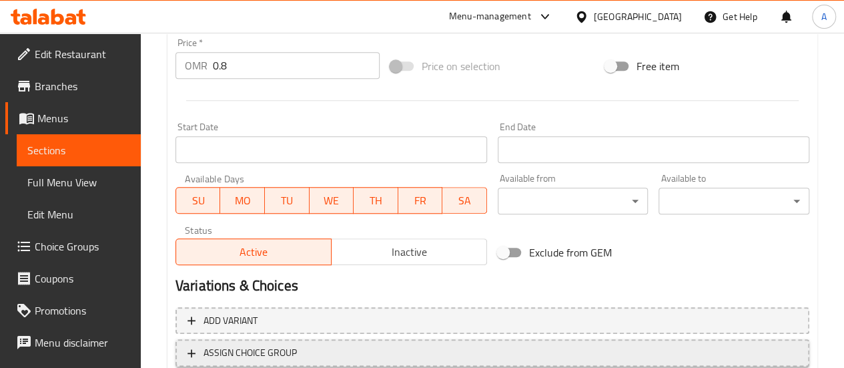
scroll to position [575, 0]
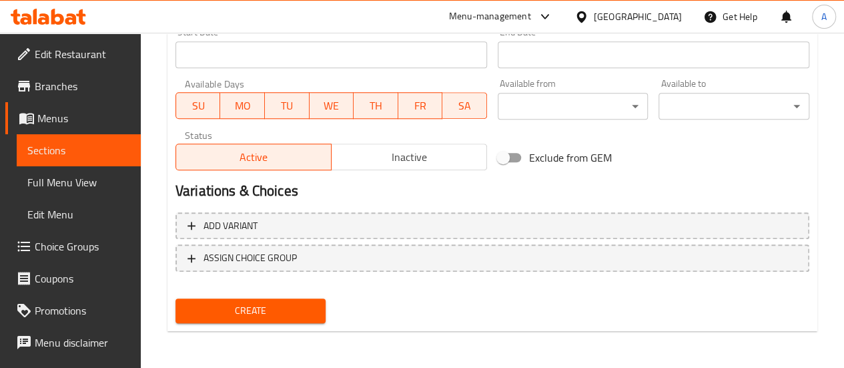
click at [246, 308] on span "Create" at bounding box center [250, 310] width 129 height 17
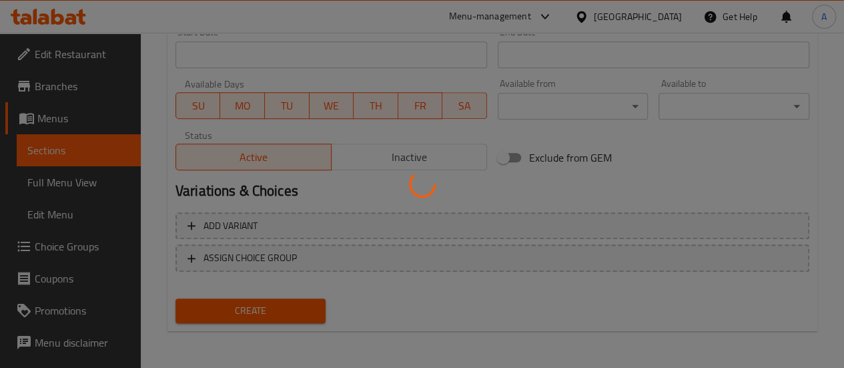
type input "0"
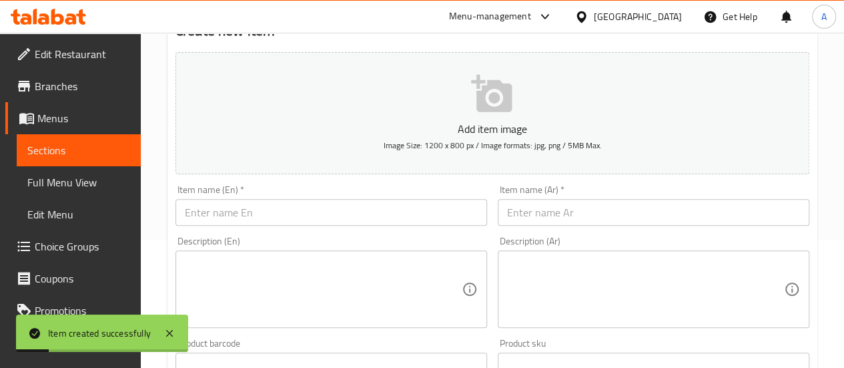
scroll to position [127, 0]
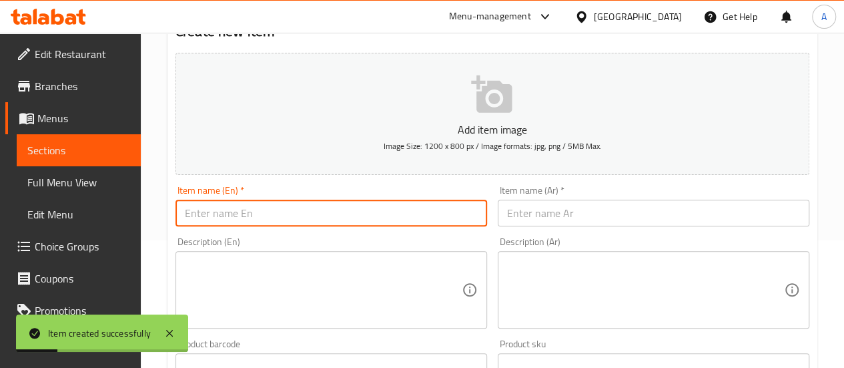
click at [256, 210] on input "text" at bounding box center [332, 213] width 312 height 27
paste input "Combo Tikka"
drag, startPoint x: 219, startPoint y: 214, endPoint x: 118, endPoint y: 218, distance: 100.9
click at [118, 218] on div "Edit Restaurant Branches Menus Sections Full Menu View Edit Menu Choice Groups …" at bounding box center [422, 360] width 844 height 910
click at [228, 219] on input "Tikka" at bounding box center [332, 213] width 312 height 27
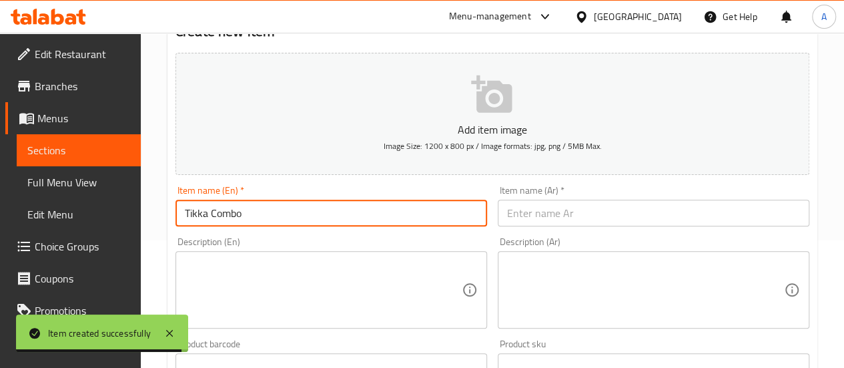
type input "Tikka Combo"
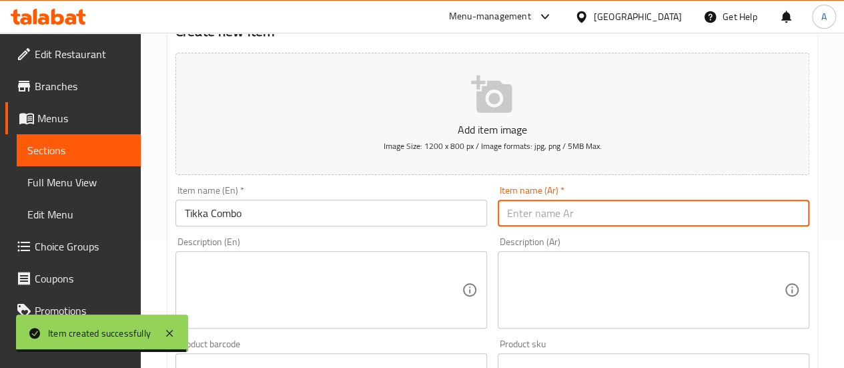
click at [537, 210] on input "text" at bounding box center [654, 213] width 312 height 27
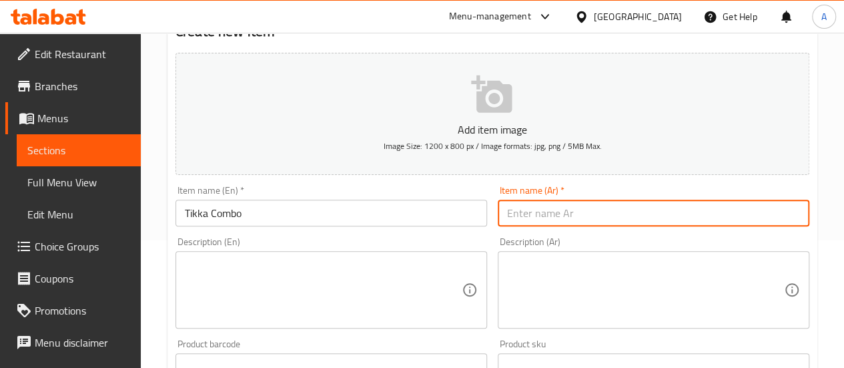
paste input "تكة كومبو"
type input "تكة كومبو"
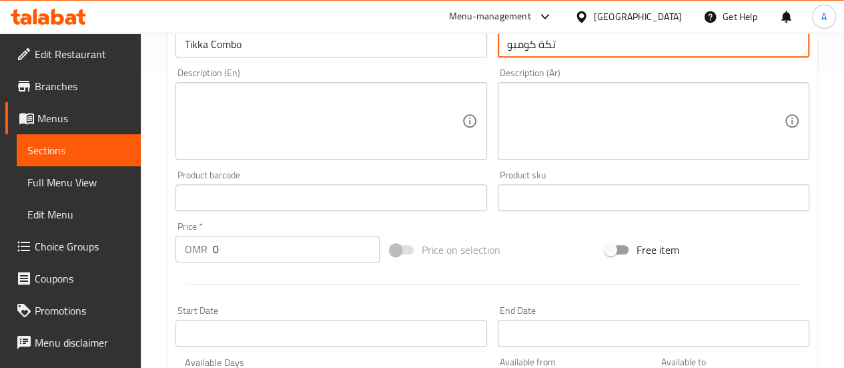
scroll to position [331, 0]
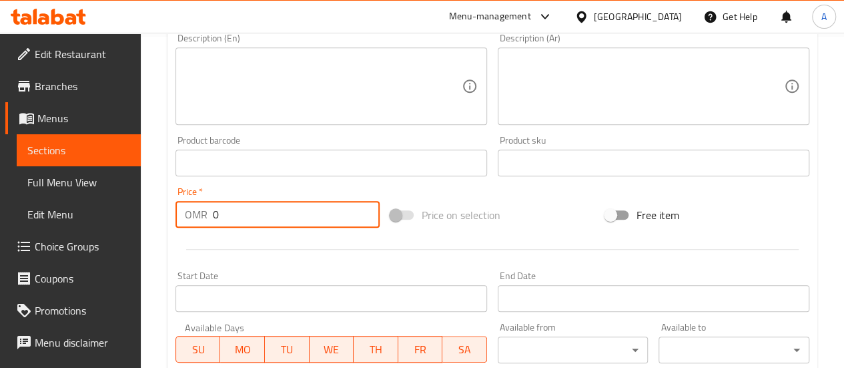
click at [248, 214] on input "0" at bounding box center [296, 214] width 167 height 27
type input "0.8"
click at [290, 266] on div "Start Date Start Date" at bounding box center [331, 291] width 322 height 51
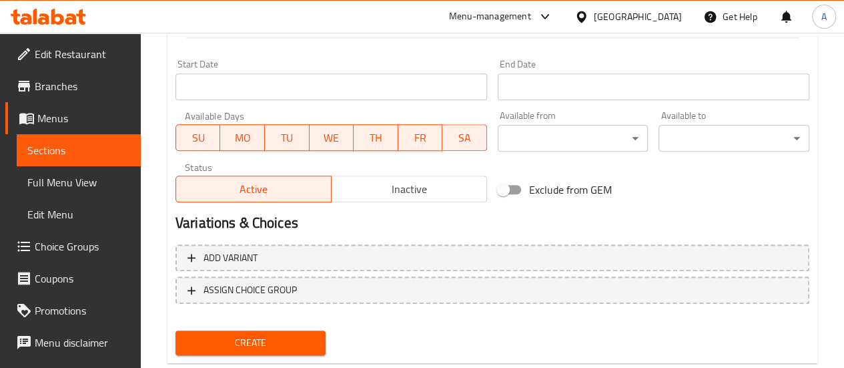
scroll to position [543, 0]
click at [265, 339] on span "Create" at bounding box center [250, 342] width 129 height 17
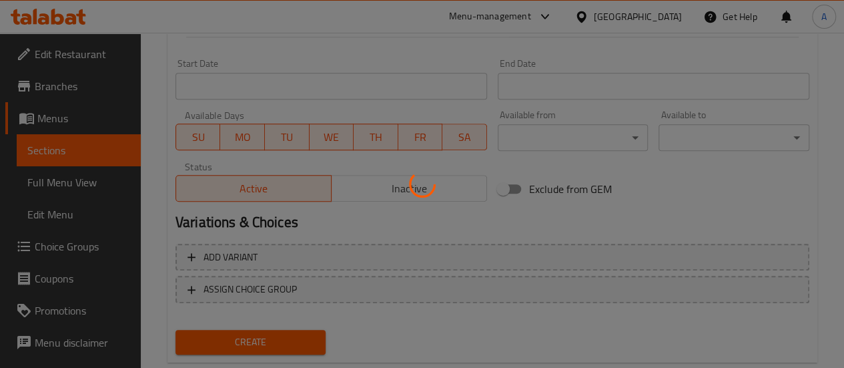
type input "0"
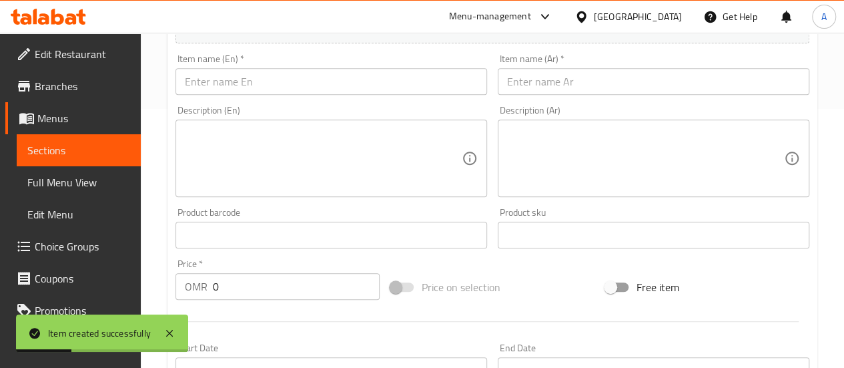
scroll to position [256, 0]
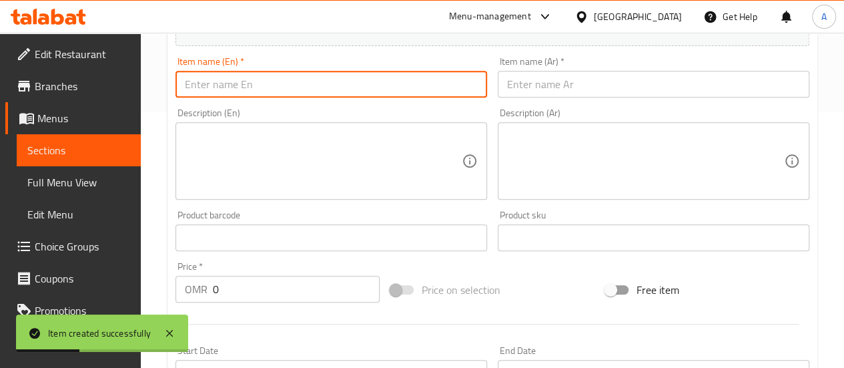
click at [306, 86] on input "text" at bounding box center [332, 84] width 312 height 27
paste input "Combo sausages"
drag, startPoint x: 218, startPoint y: 91, endPoint x: 129, endPoint y: 79, distance: 89.6
click at [129, 79] on div "Edit Restaurant Branches Menus Sections Full Menu View Edit Menu Choice Groups …" at bounding box center [422, 231] width 844 height 910
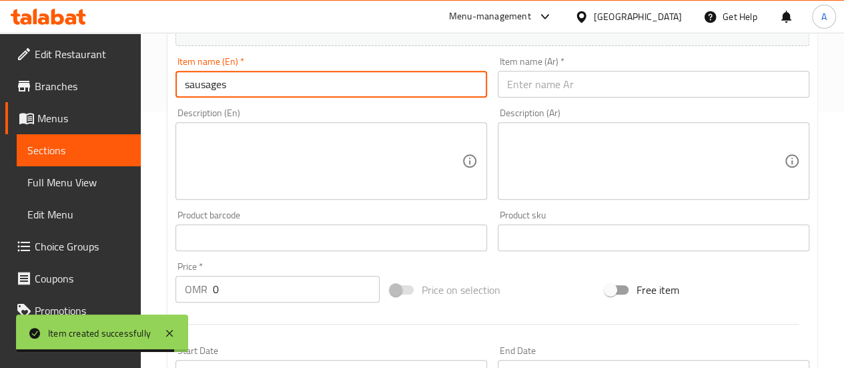
click at [187, 88] on input "sausages" at bounding box center [332, 84] width 312 height 27
click at [190, 91] on input "sausages" at bounding box center [332, 84] width 312 height 27
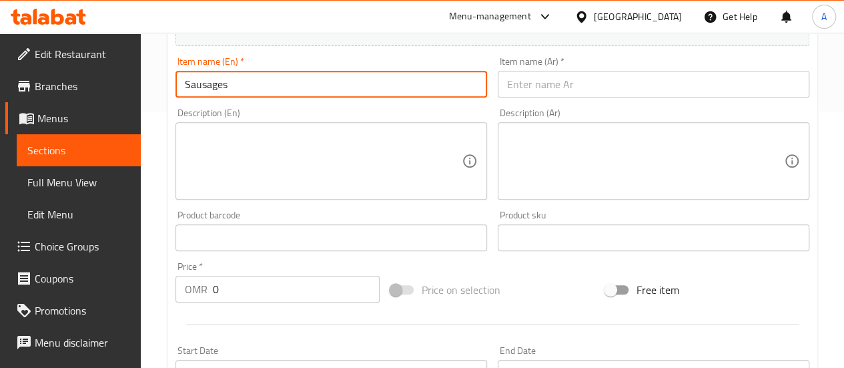
click at [287, 89] on input "Sausages" at bounding box center [332, 84] width 312 height 27
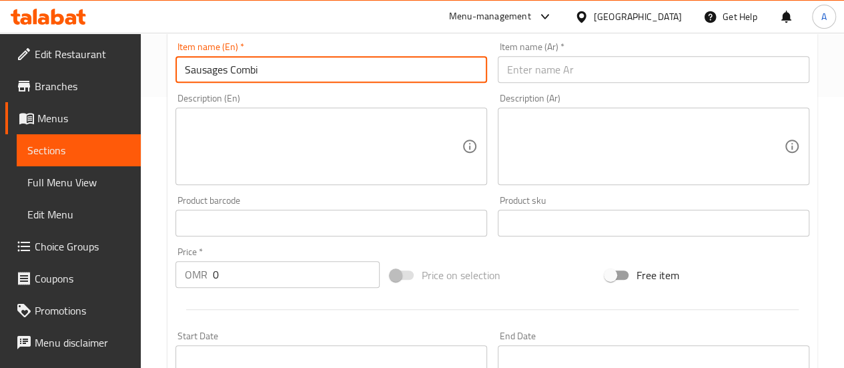
type input "Sausages Combi"
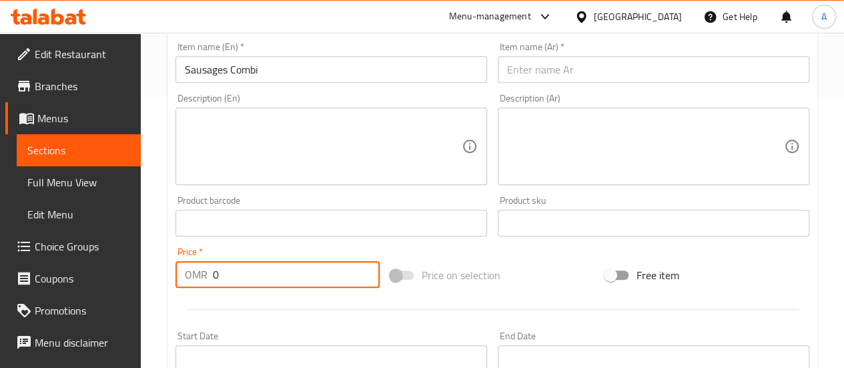
click at [261, 276] on input "0" at bounding box center [296, 274] width 167 height 27
type input "0.8"
click at [296, 312] on div at bounding box center [492, 309] width 645 height 33
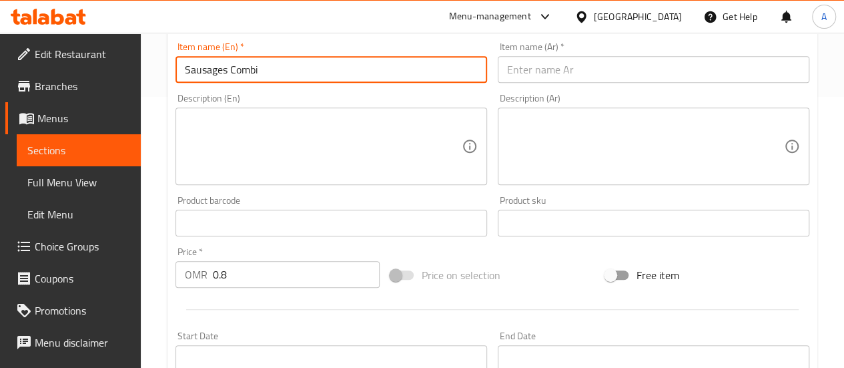
click at [312, 58] on input "Sausages Combi" at bounding box center [332, 69] width 312 height 27
type input "Sausages Combo"
click at [627, 69] on input "text" at bounding box center [654, 69] width 312 height 27
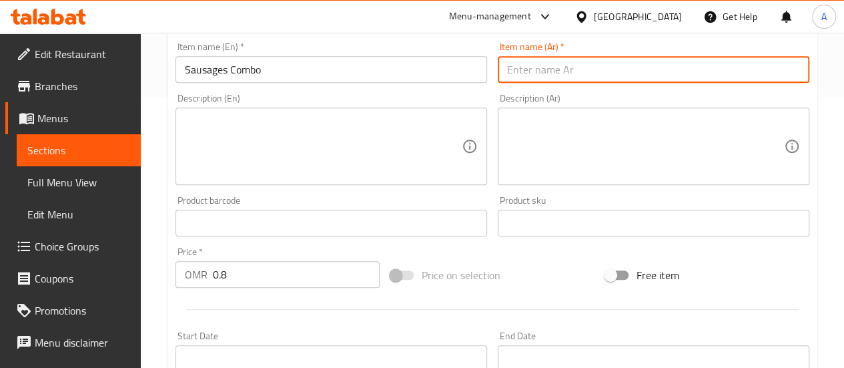
paste input "نقانق كومبو"
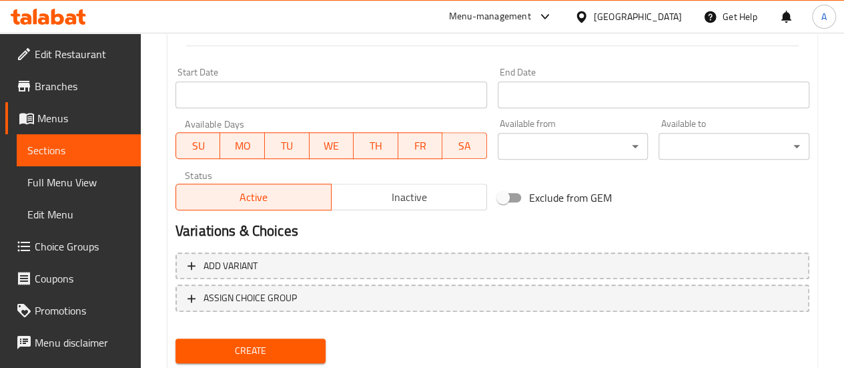
scroll to position [557, 0]
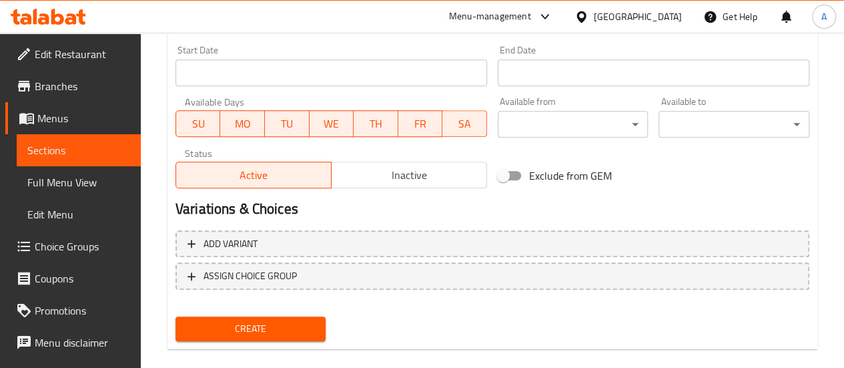
type input "نقانق كومبو"
click at [298, 321] on span "Create" at bounding box center [250, 328] width 129 height 17
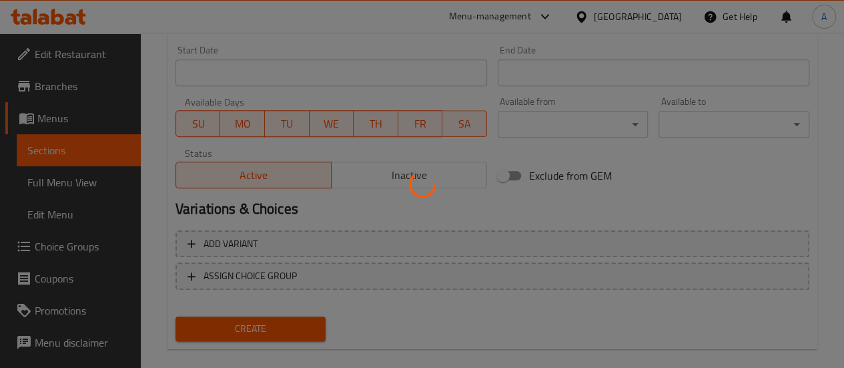
type input "0"
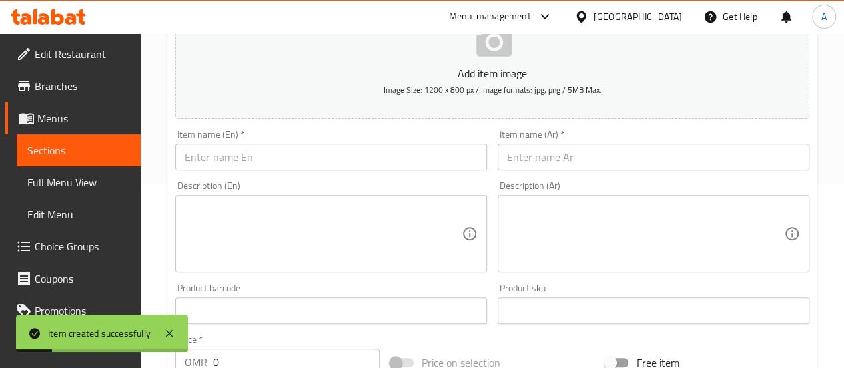
scroll to position [41, 0]
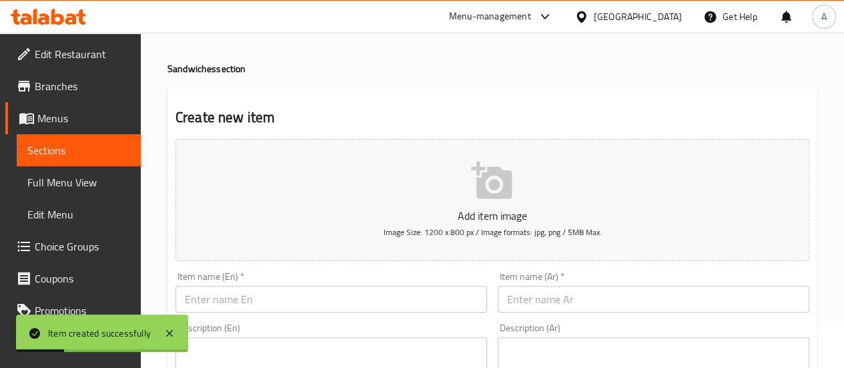
click at [301, 311] on input "text" at bounding box center [332, 299] width 312 height 27
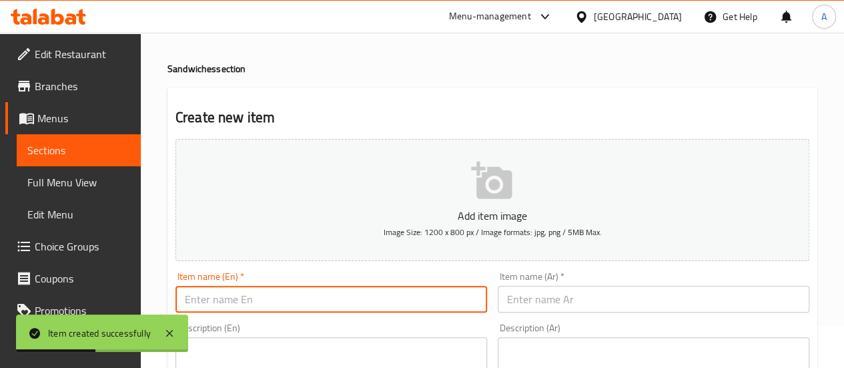
paste input "Double fire extinguisher combo"
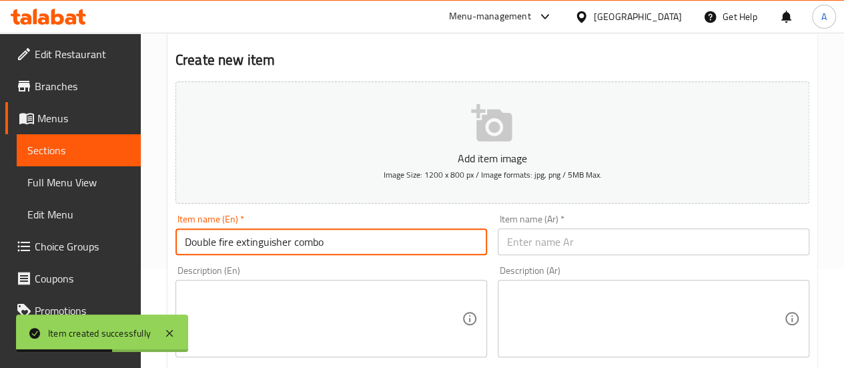
scroll to position [99, 0]
type input "Double fire extinguisher combo"
click at [549, 241] on input "text" at bounding box center [654, 241] width 312 height 27
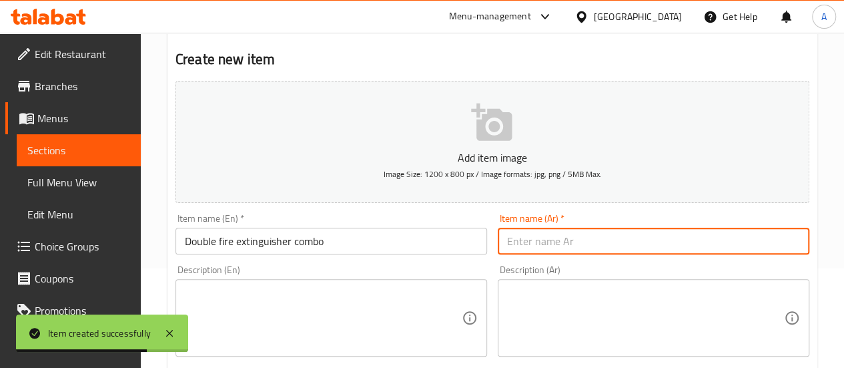
paste input "دبل مطافي كومبو"
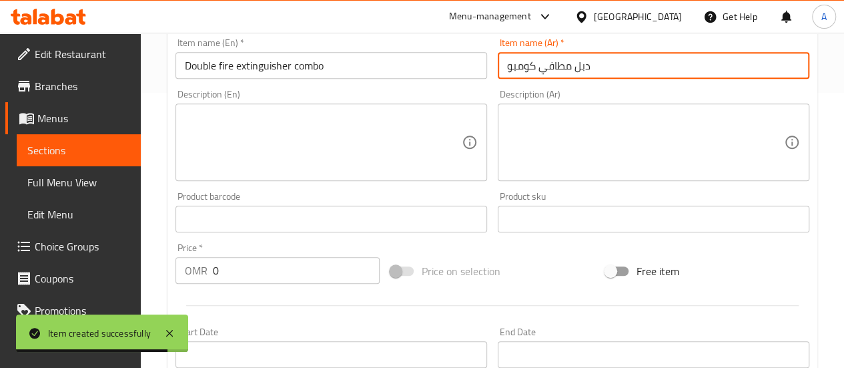
scroll to position [316, 0]
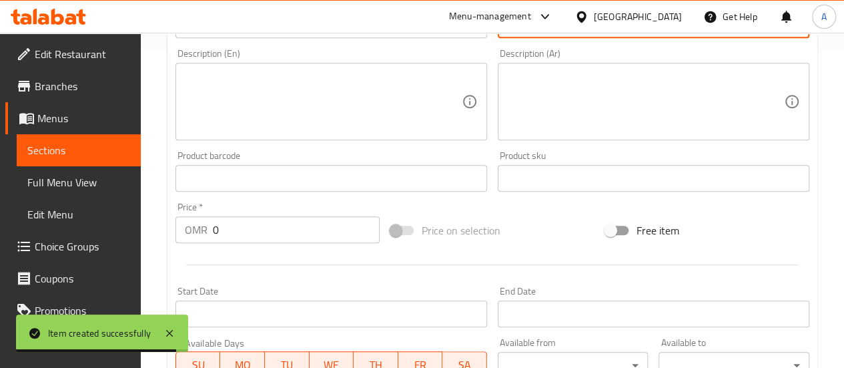
type input "دبل مطافي كومبو"
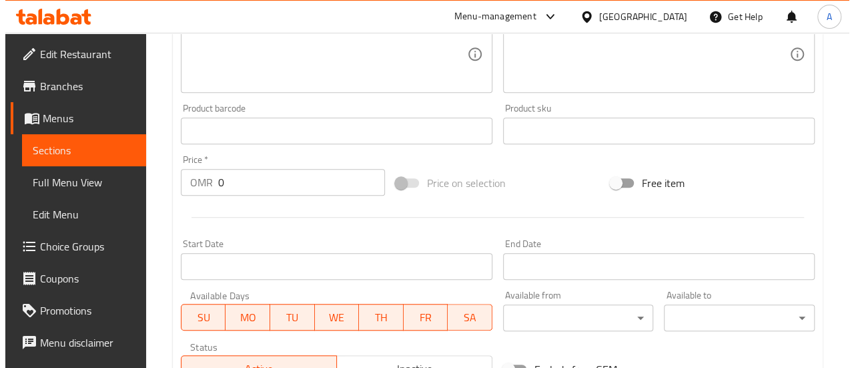
scroll to position [365, 0]
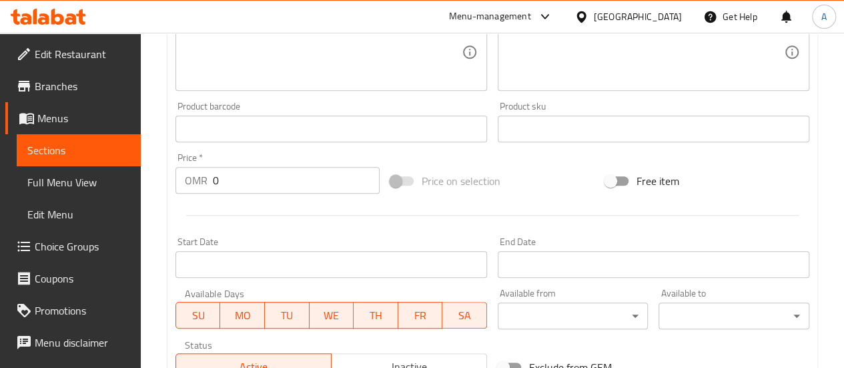
click at [295, 178] on input "0" at bounding box center [296, 180] width 167 height 27
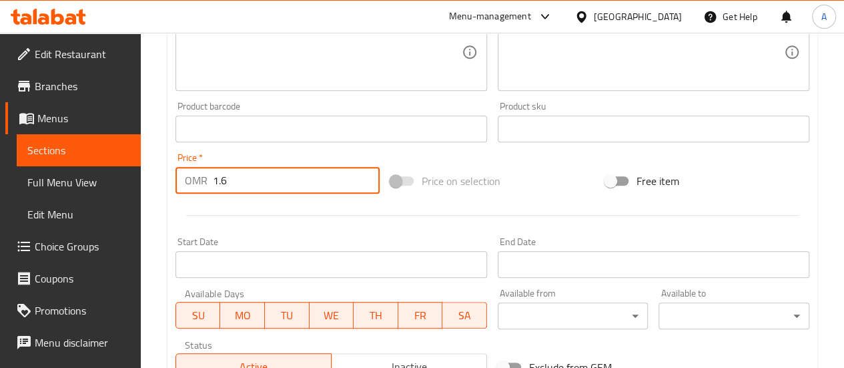
type input "1.6"
click at [316, 249] on div "Start Date Start Date" at bounding box center [332, 257] width 312 height 41
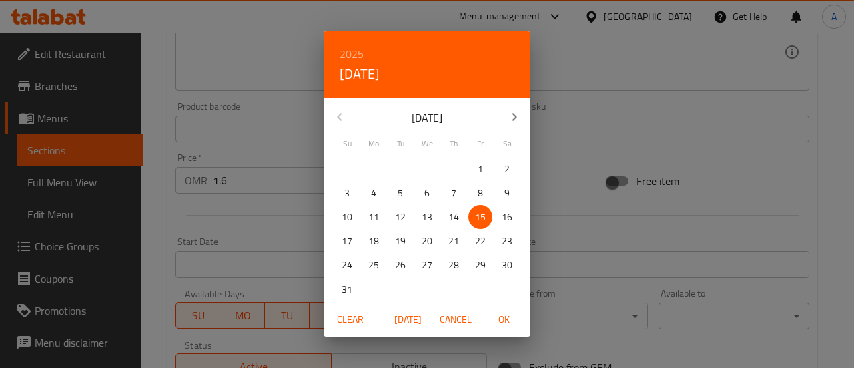
click at [260, 219] on div "2025 Fri, Aug [DATE] Mo Tu We Th Fr Sa 27 28 29 30 31 1 2 3 4 5 6 7 8 9 10 11 1…" at bounding box center [427, 184] width 854 height 368
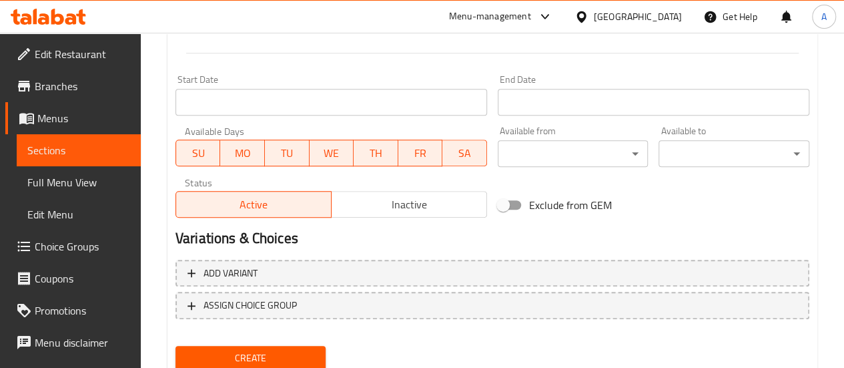
scroll to position [575, 0]
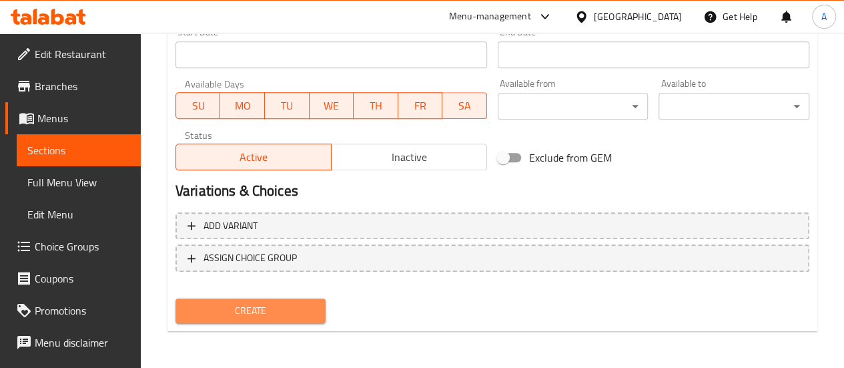
click at [279, 310] on span "Create" at bounding box center [250, 310] width 129 height 17
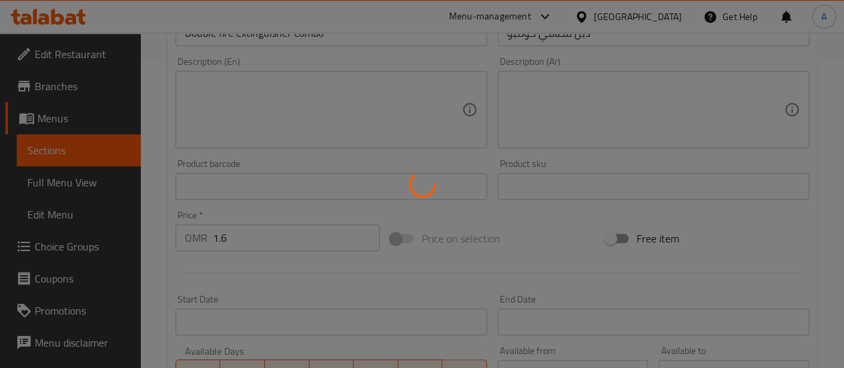
scroll to position [306, 0]
type input "0"
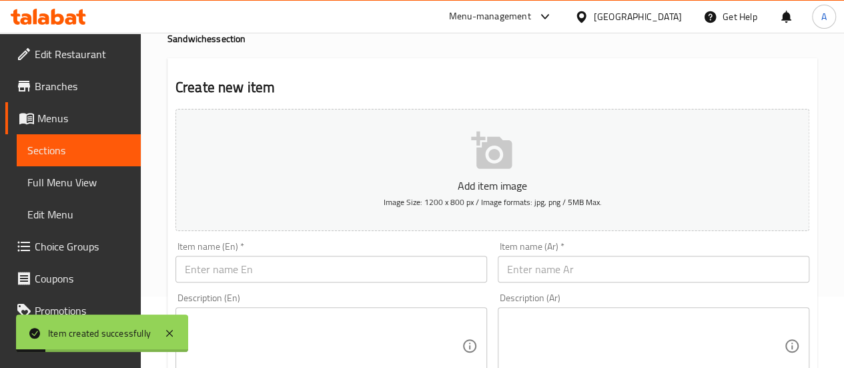
scroll to position [72, 0]
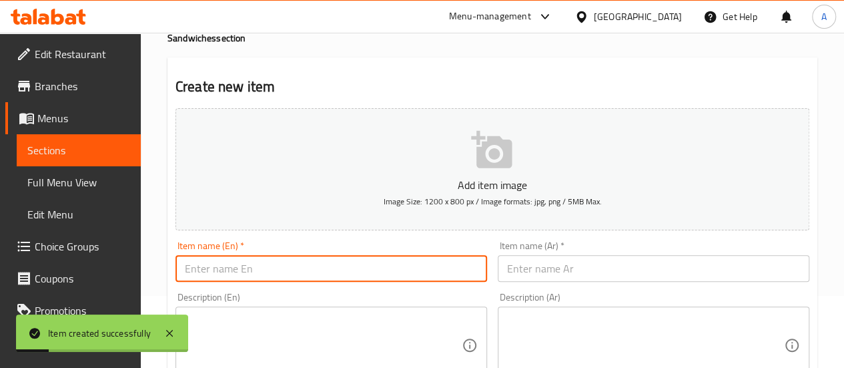
click at [279, 276] on input "text" at bounding box center [332, 268] width 312 height 27
paste input "Jumbo Shrimp Combo"
type input "Jumbo Shrimp Combo"
click at [554, 265] on input "text" at bounding box center [654, 268] width 312 height 27
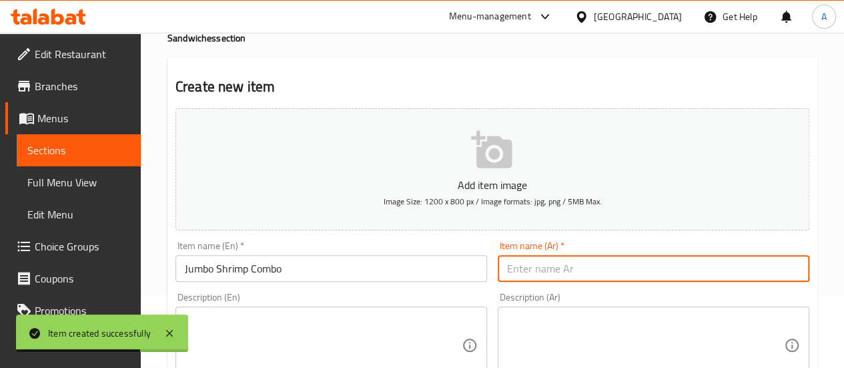
paste input "كومبو جمبو روبيان"
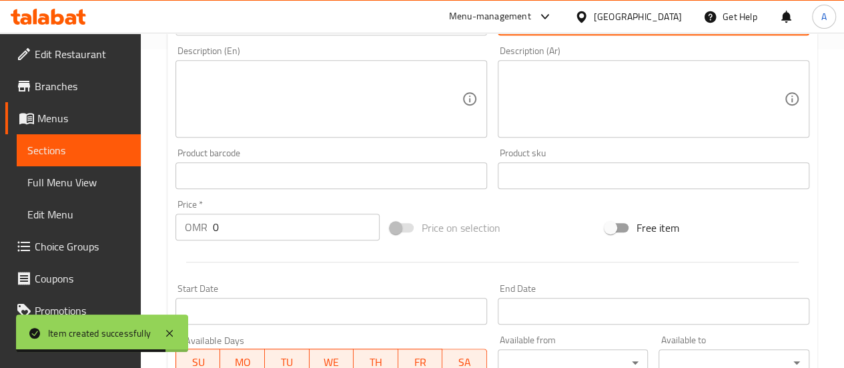
type input "كومبو جمبو روبيان"
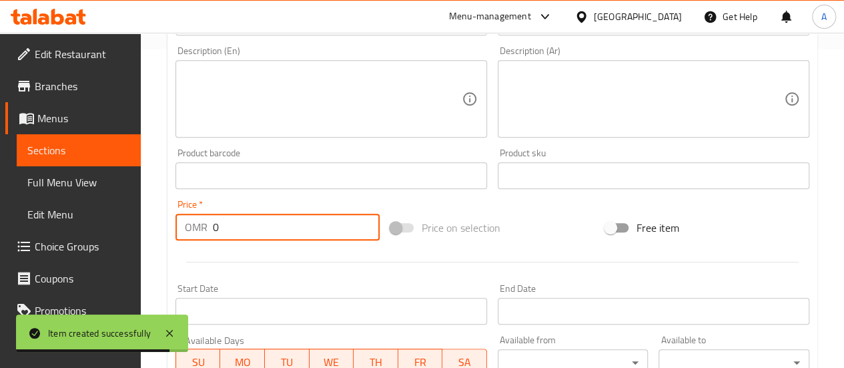
click at [256, 222] on input "0" at bounding box center [296, 227] width 167 height 27
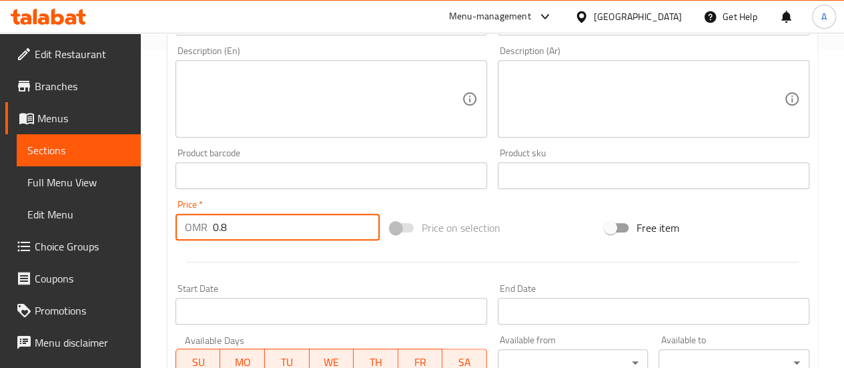
type input "0.8"
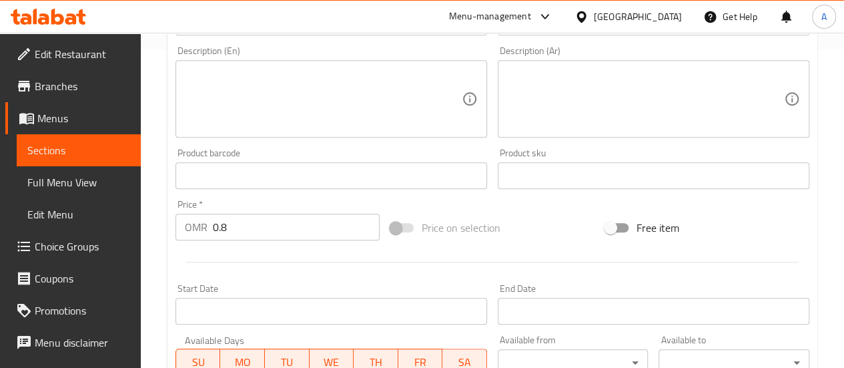
click at [309, 268] on div at bounding box center [492, 262] width 645 height 33
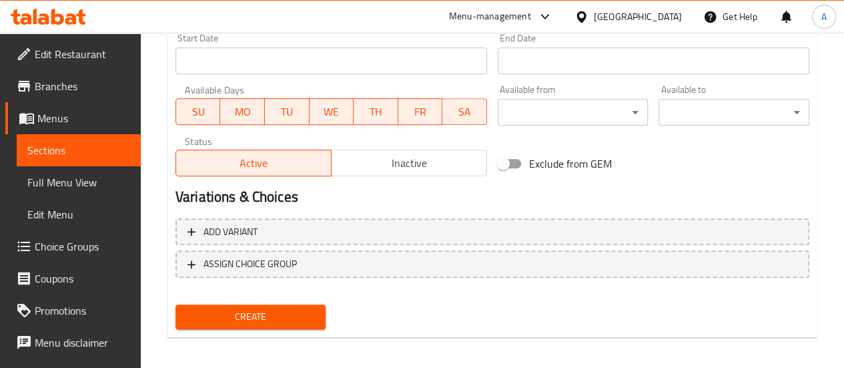
scroll to position [569, 0]
click at [294, 305] on button "Create" at bounding box center [251, 316] width 151 height 25
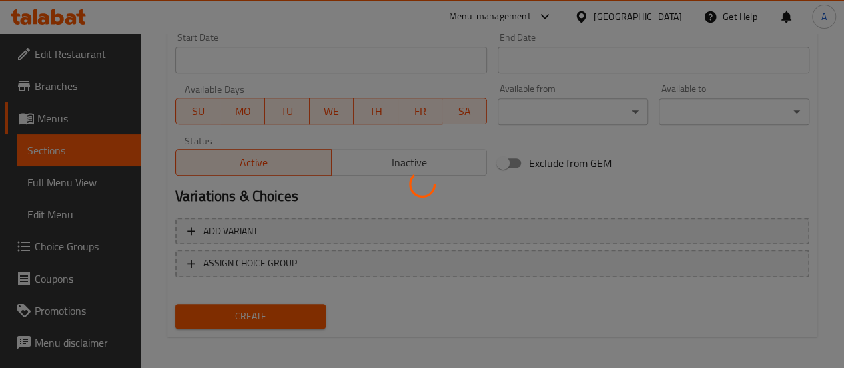
type input "0"
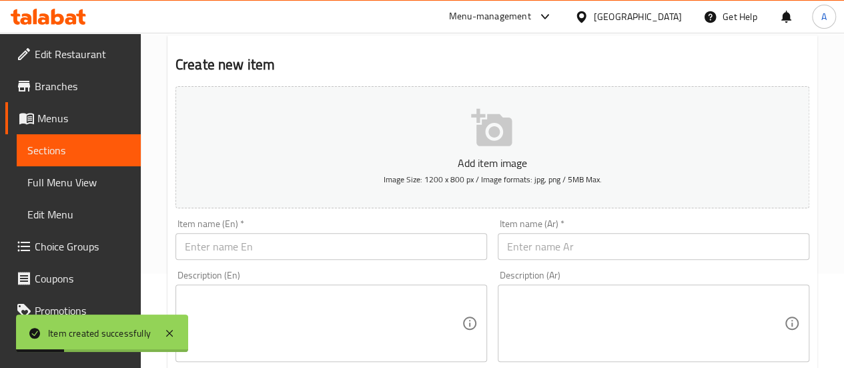
scroll to position [97, 0]
click at [285, 232] on input "text" at bounding box center [332, 243] width 312 height 27
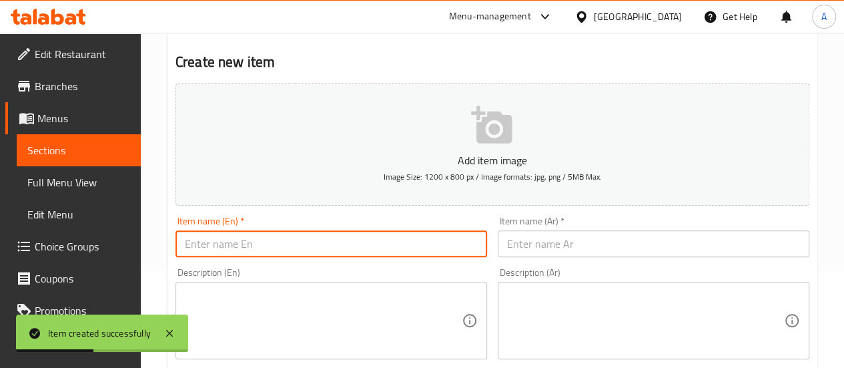
paste input "Special Zinger Rhymes"
type input "Special Zinger Rhymes"
click at [564, 252] on input "text" at bounding box center [654, 243] width 312 height 27
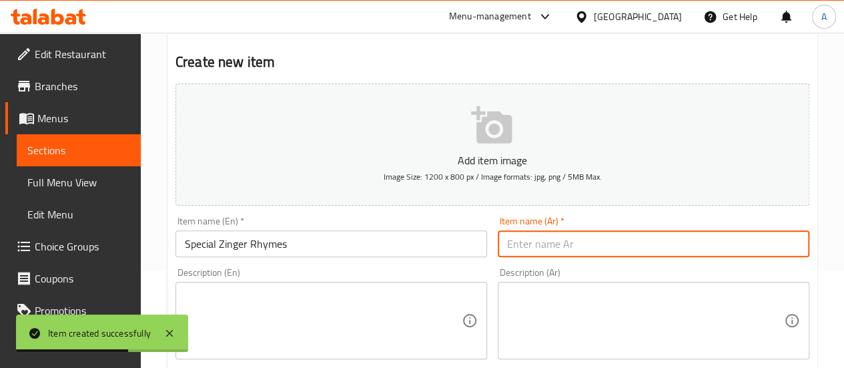
paste input "قوافي [PERSON_NAME]"
type input "قوافي [PERSON_NAME]"
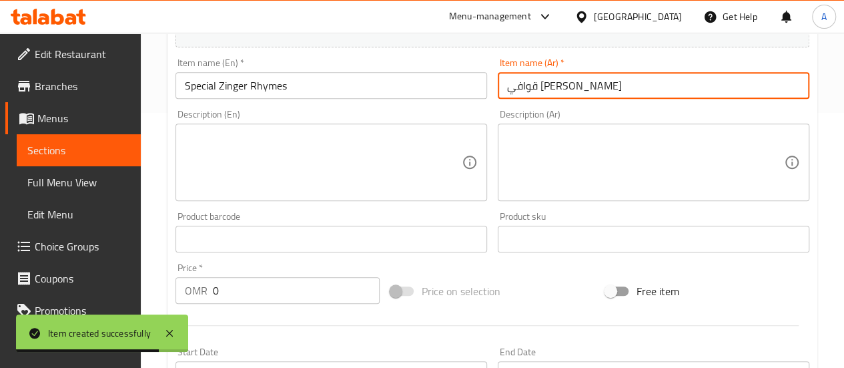
scroll to position [280, 0]
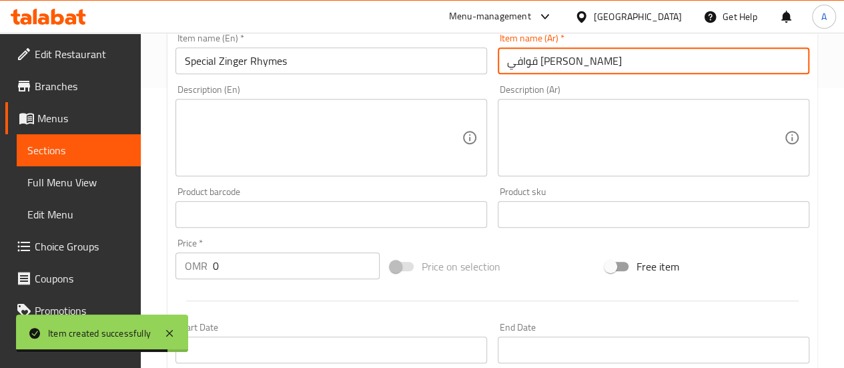
click at [296, 258] on input "0" at bounding box center [296, 265] width 167 height 27
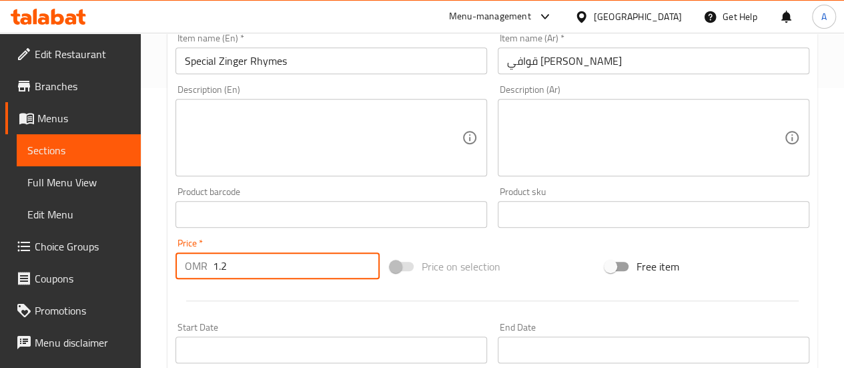
type input "1.2"
click at [310, 308] on div at bounding box center [492, 300] width 645 height 33
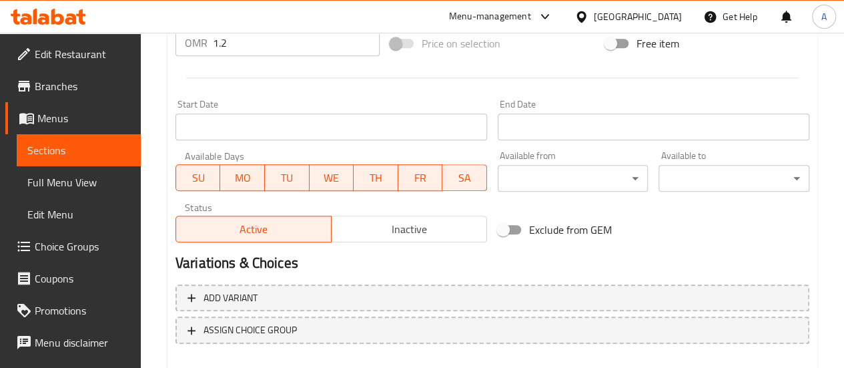
scroll to position [575, 0]
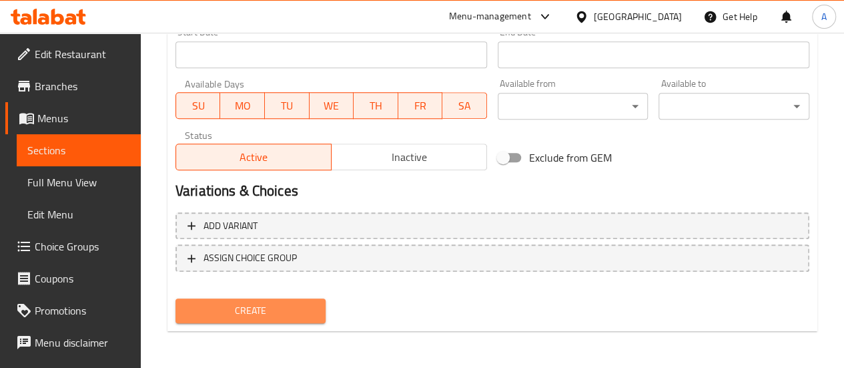
click at [296, 306] on span "Create" at bounding box center [250, 310] width 129 height 17
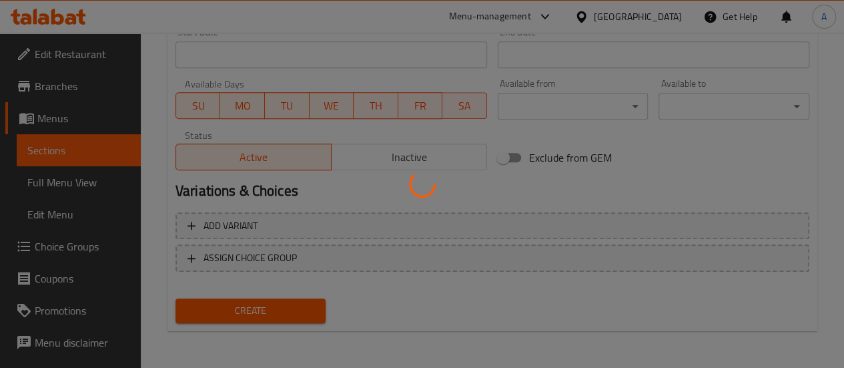
type input "0"
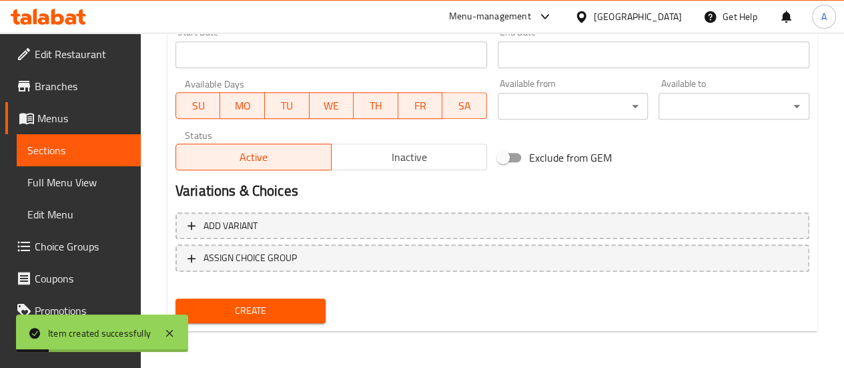
scroll to position [238, 0]
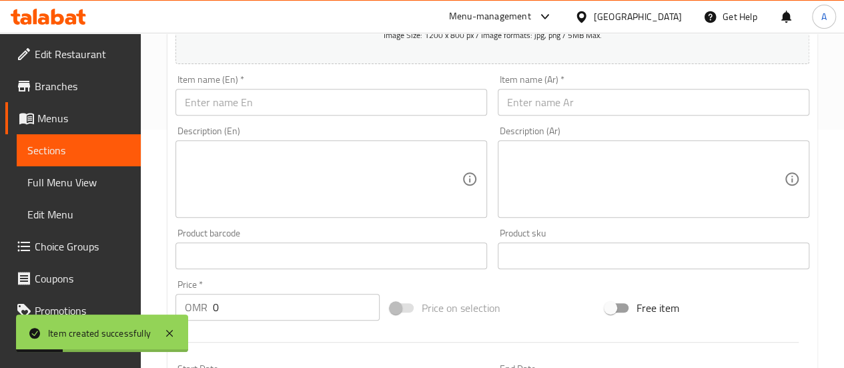
click at [246, 105] on input "text" at bounding box center [332, 102] width 312 height 27
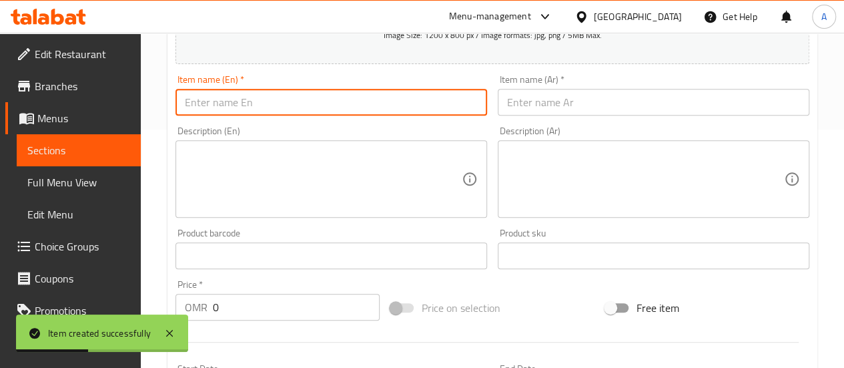
paste input "Giant zinger"
type input "Giant zinger"
click at [561, 107] on input "text" at bounding box center [654, 102] width 312 height 27
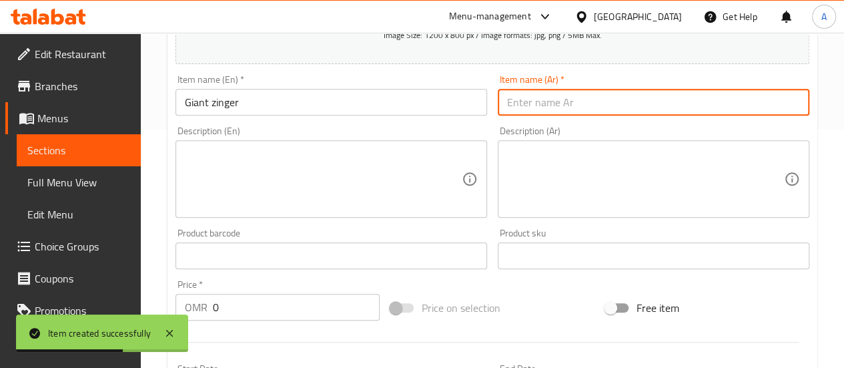
paste input "زنجر عملاق"
type input "زنجر عملاق"
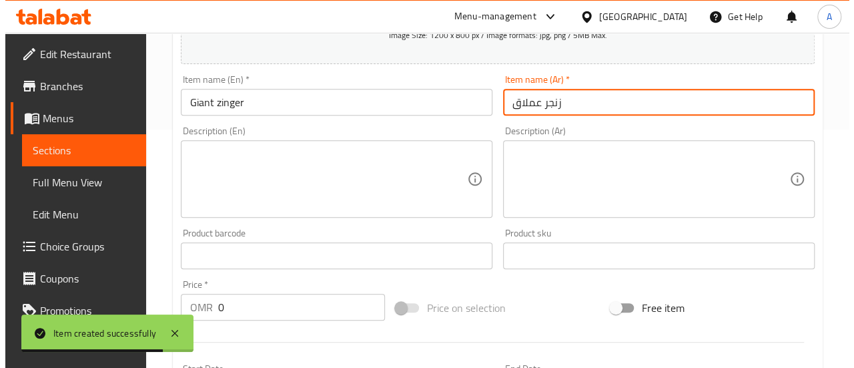
scroll to position [321, 0]
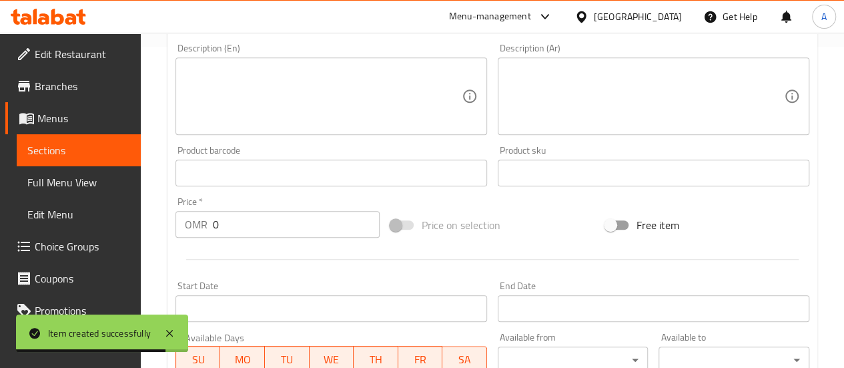
click at [257, 224] on input "0" at bounding box center [296, 224] width 167 height 27
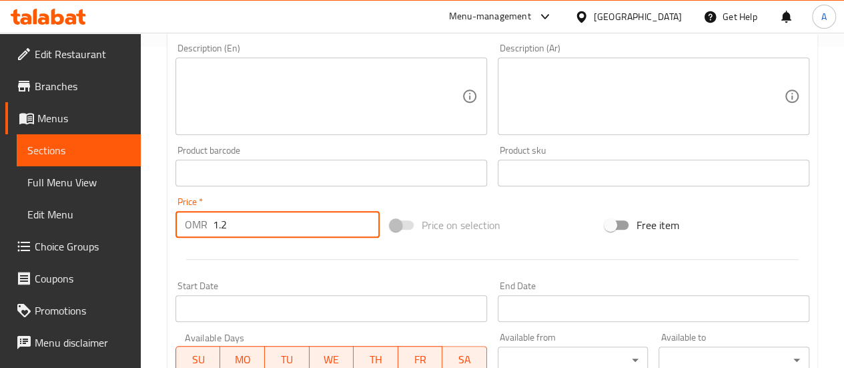
type input "1.2"
click at [303, 291] on div "Start Date Start Date" at bounding box center [332, 301] width 312 height 41
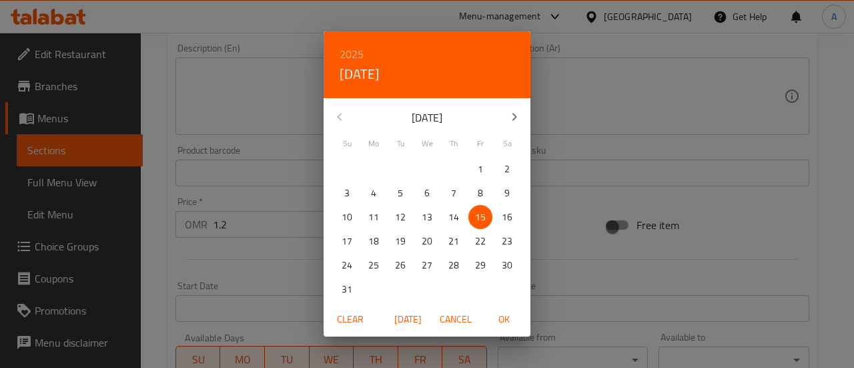
click at [253, 268] on div "2025 Fri, Aug [DATE] Mo Tu We Th Fr Sa 27 28 29 30 31 1 2 3 4 5 6 7 8 9 10 11 1…" at bounding box center [427, 184] width 854 height 368
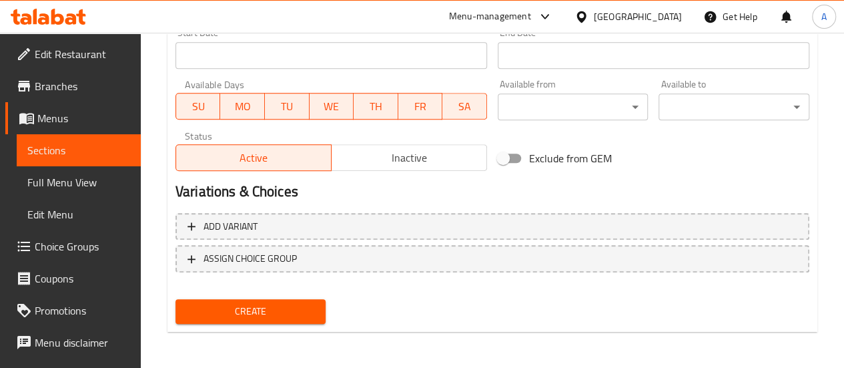
scroll to position [575, 0]
click at [282, 310] on span "Create" at bounding box center [250, 310] width 129 height 17
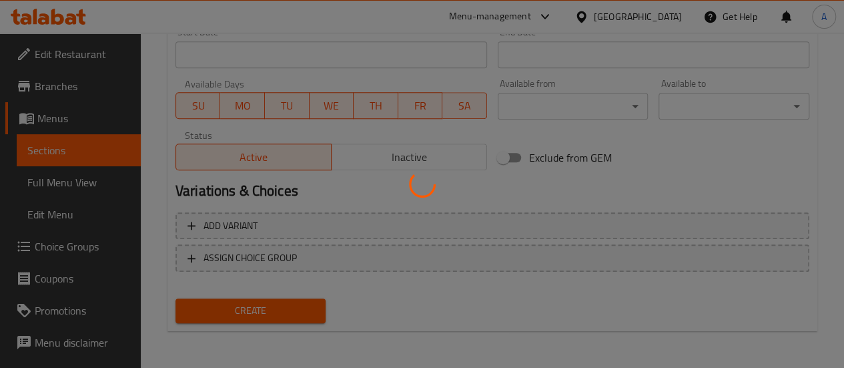
type input "0"
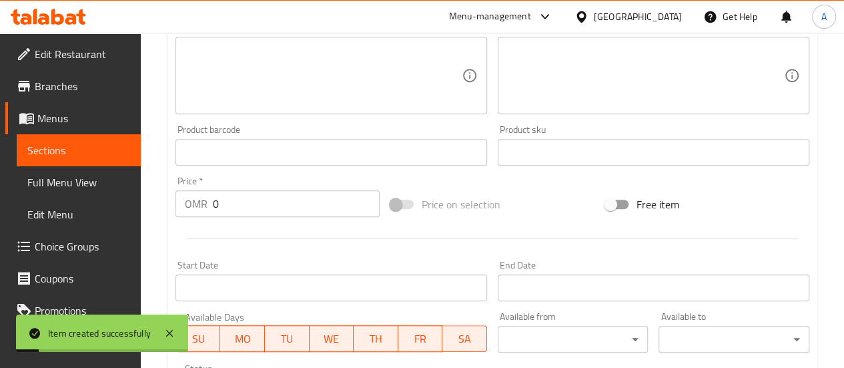
scroll to position [204, 0]
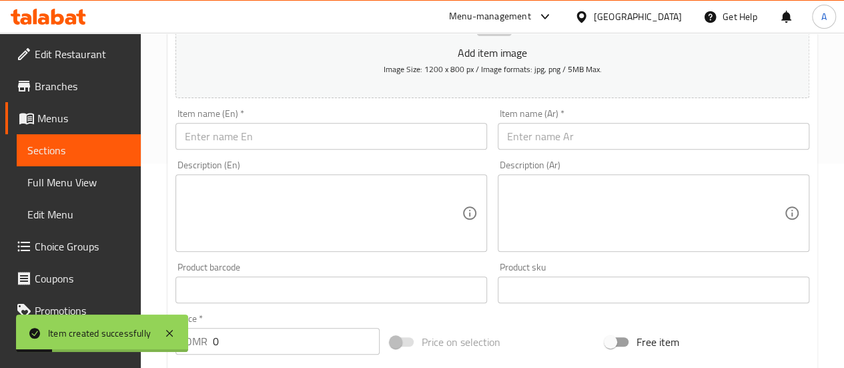
click at [239, 141] on input "text" at bounding box center [332, 136] width 312 height 27
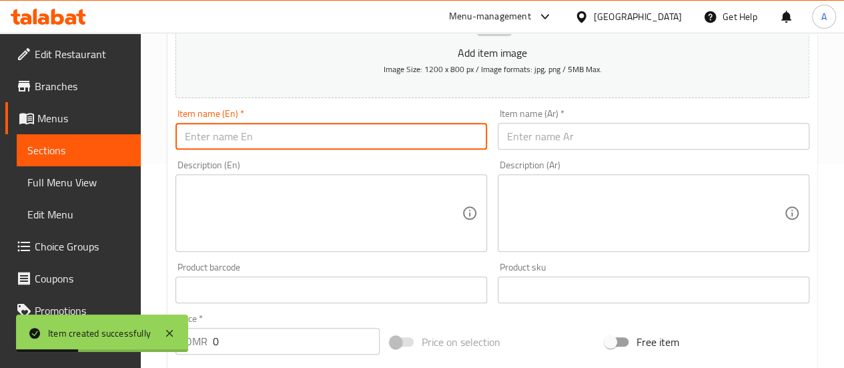
paste input "Double Crispy Chicken Burger"
type input "Double Crispy Chicken Burger"
click at [523, 134] on input "text" at bounding box center [654, 136] width 312 height 27
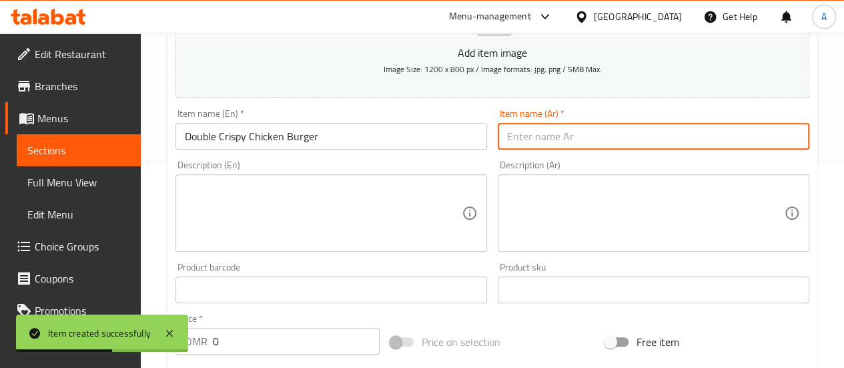
paste input "دبل برجر دجاج كرسبي"
type input "دبل برجر دجاج كرسبي"
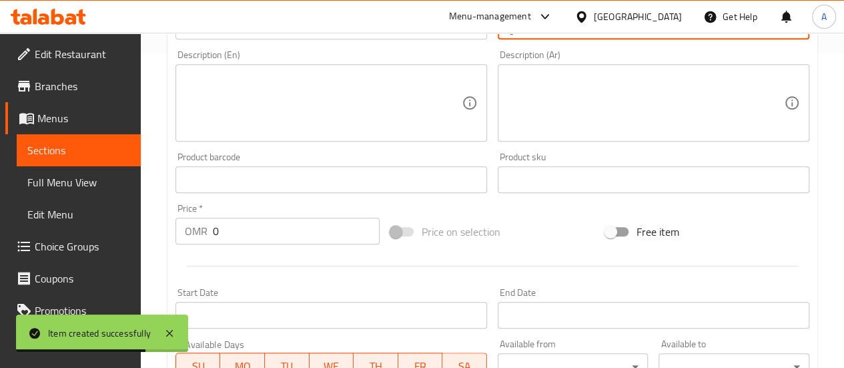
scroll to position [327, 0]
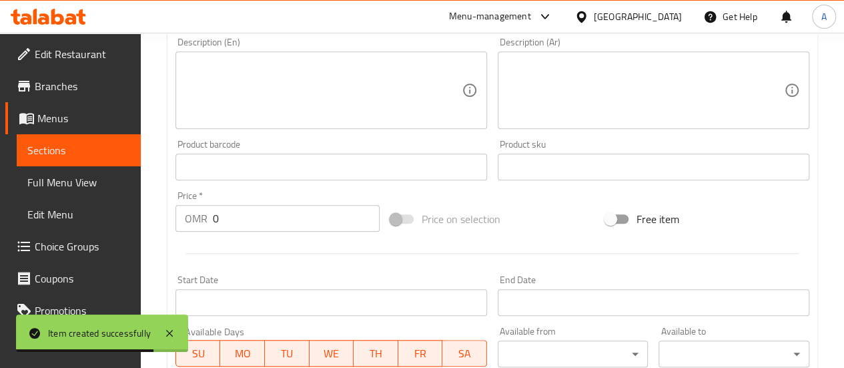
click at [259, 229] on input "0" at bounding box center [296, 218] width 167 height 27
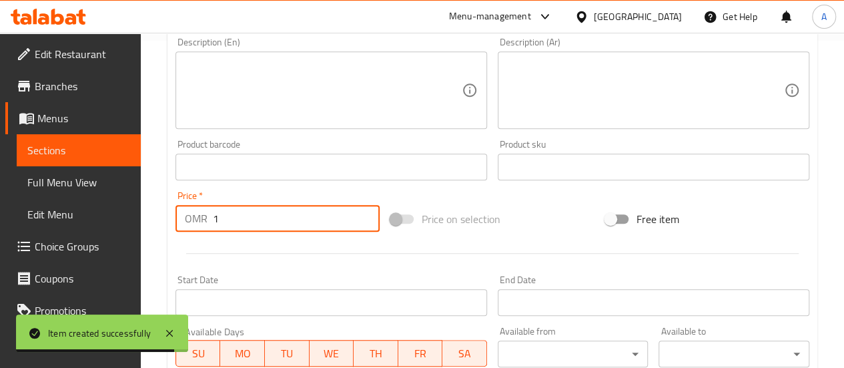
type input "1"
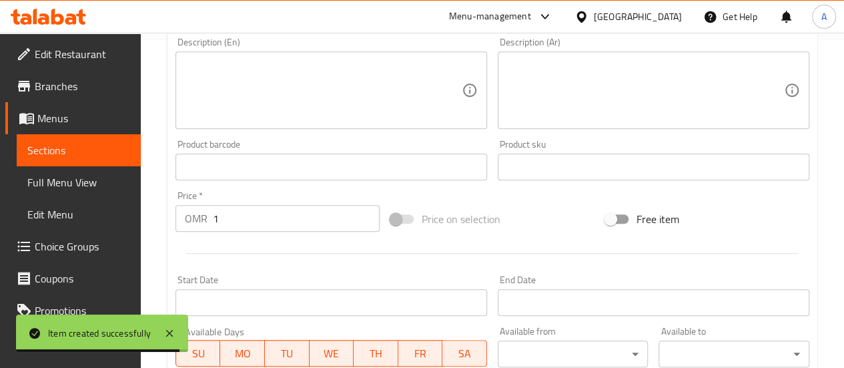
click at [285, 248] on div at bounding box center [492, 253] width 645 height 33
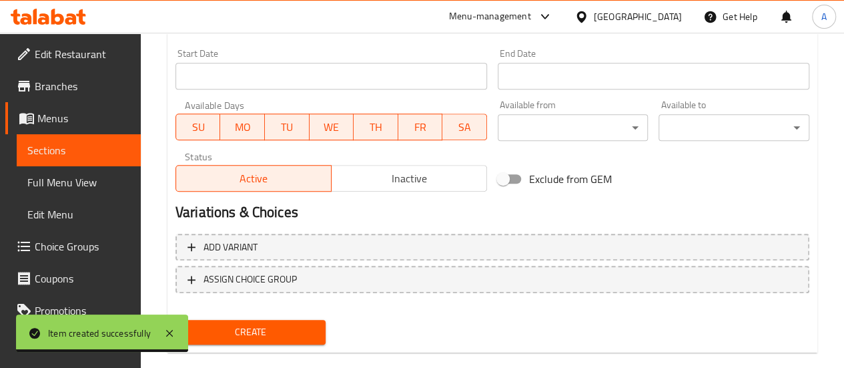
scroll to position [575, 0]
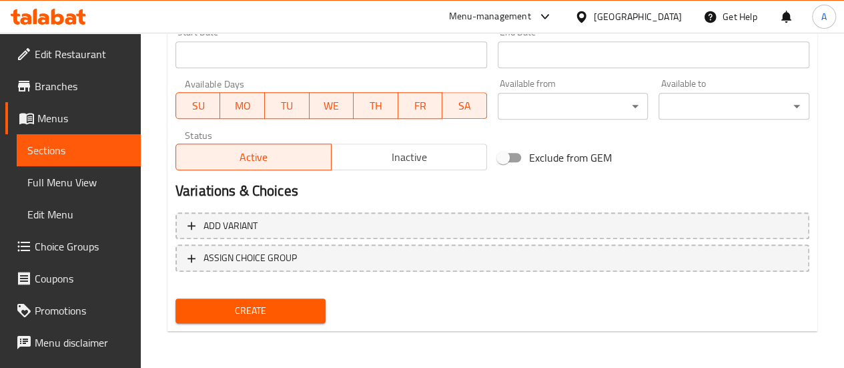
click at [284, 307] on span "Create" at bounding box center [250, 310] width 129 height 17
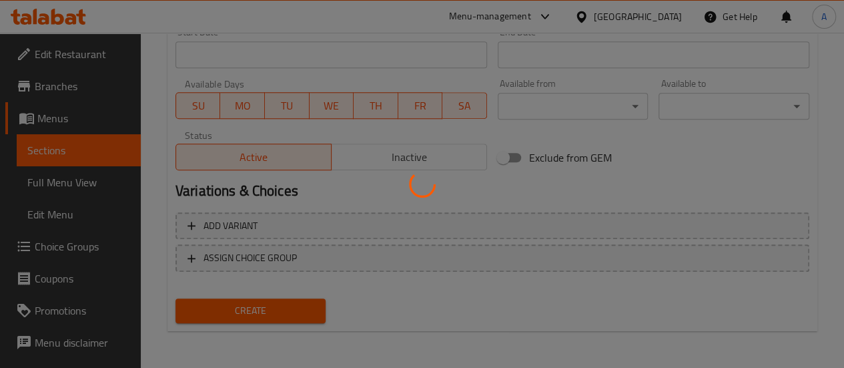
type input "0"
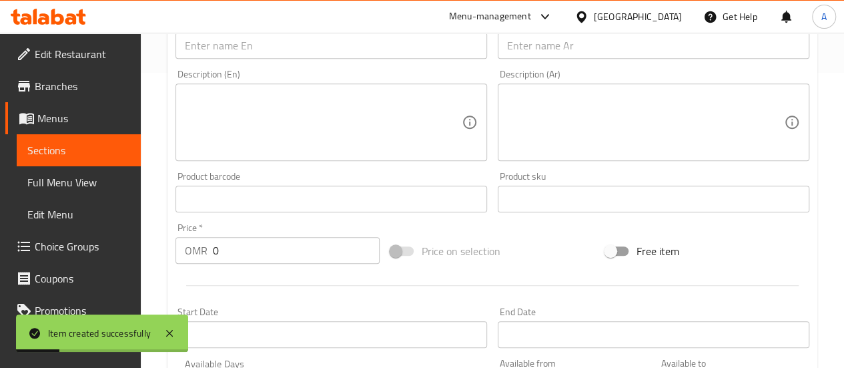
scroll to position [233, 0]
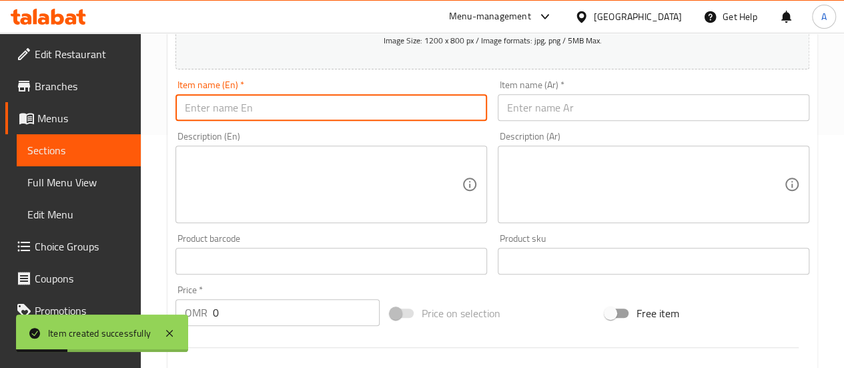
click at [264, 113] on input "text" at bounding box center [332, 107] width 312 height 27
click at [336, 111] on input "text" at bounding box center [332, 107] width 312 height 27
paste input "burger sausages"
type input "burger sausages"
click at [578, 102] on input "text" at bounding box center [654, 107] width 312 height 27
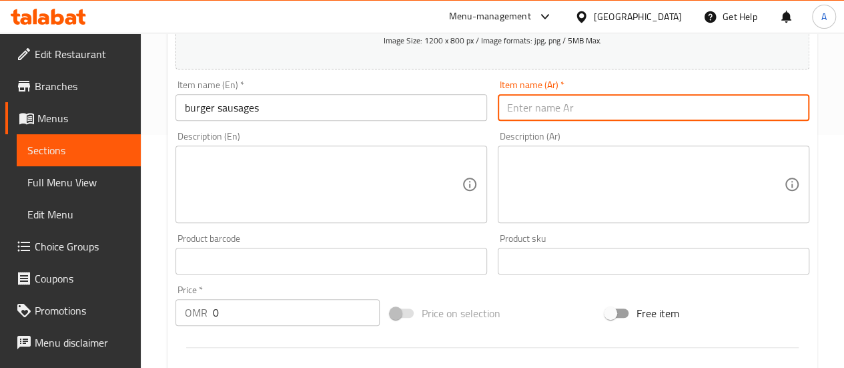
paste input "نقانق برجر"
type input "نقانق برجر"
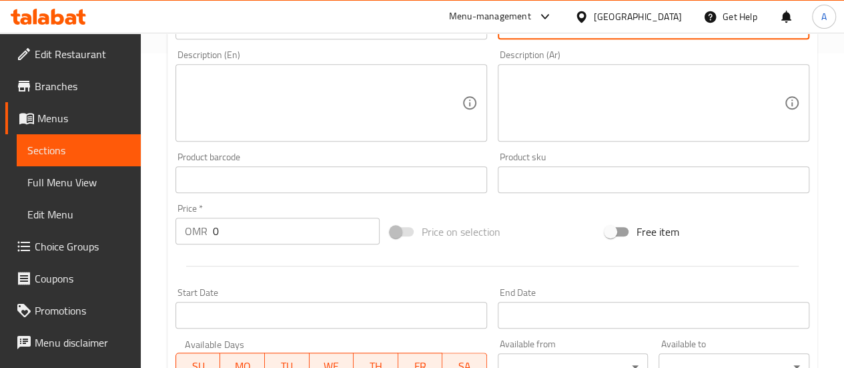
scroll to position [325, 0]
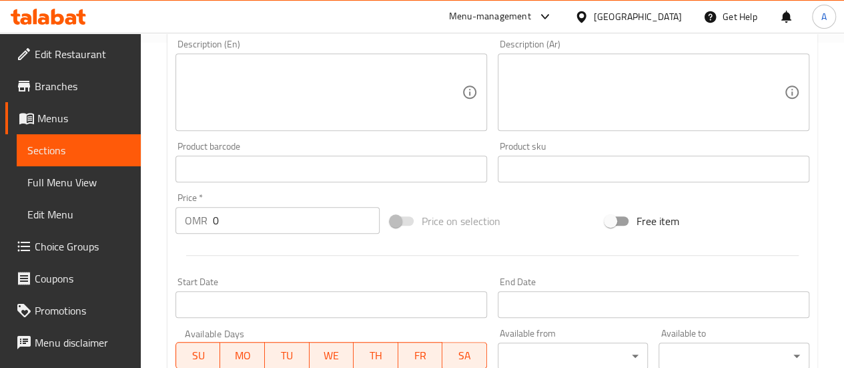
click at [272, 224] on input "0" at bounding box center [296, 220] width 167 height 27
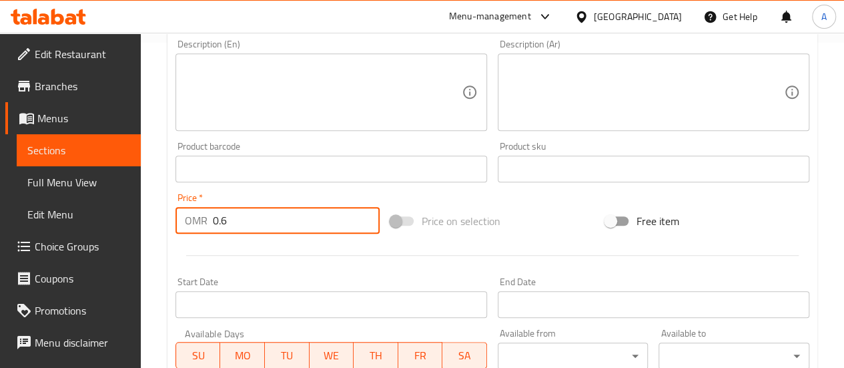
type input "0.6"
click at [299, 266] on div at bounding box center [492, 255] width 645 height 33
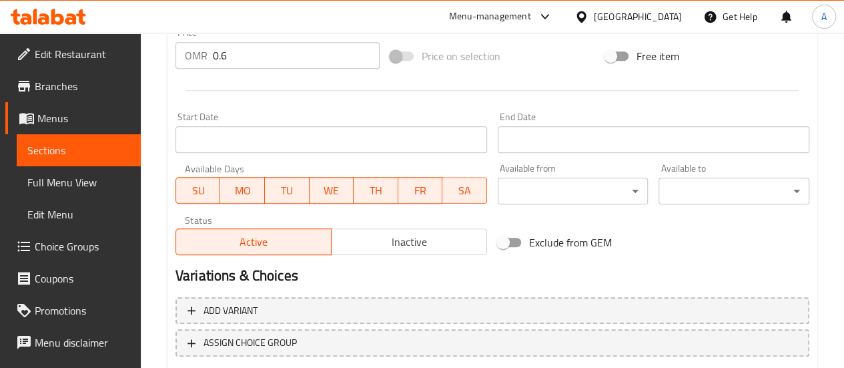
scroll to position [575, 0]
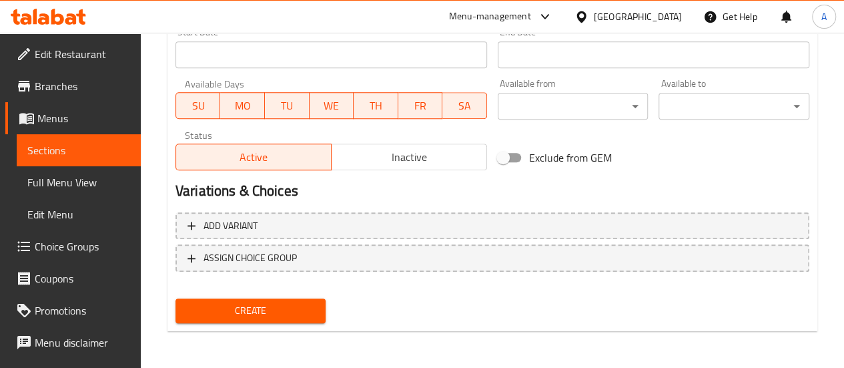
click at [239, 313] on span "Create" at bounding box center [250, 310] width 129 height 17
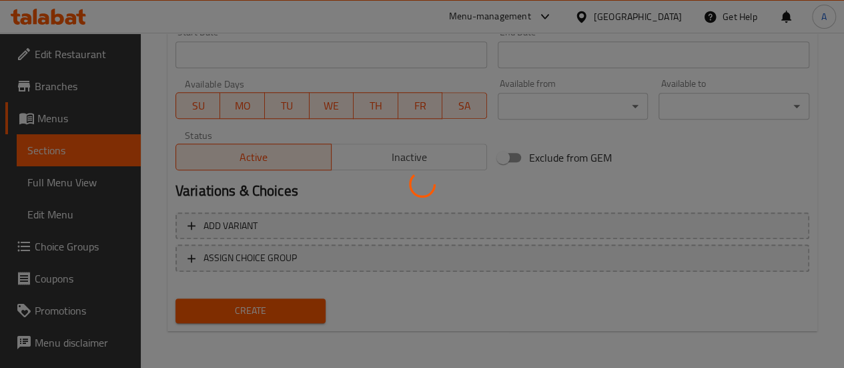
type input "0"
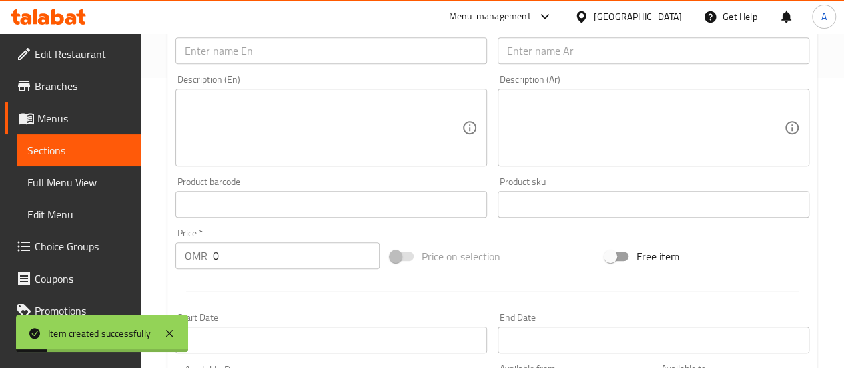
scroll to position [174, 0]
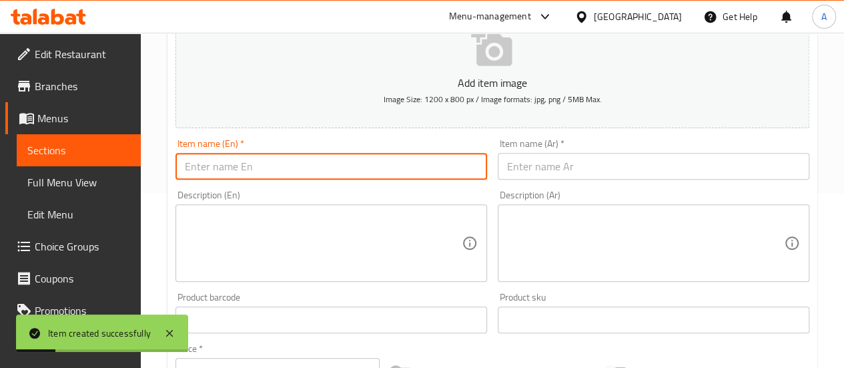
click at [240, 172] on input "text" at bounding box center [332, 166] width 312 height 27
paste input "Jumbo Shrimp Burger"
type input "Jumbo Shrimp Burger"
click at [550, 157] on input "text" at bounding box center [654, 166] width 312 height 27
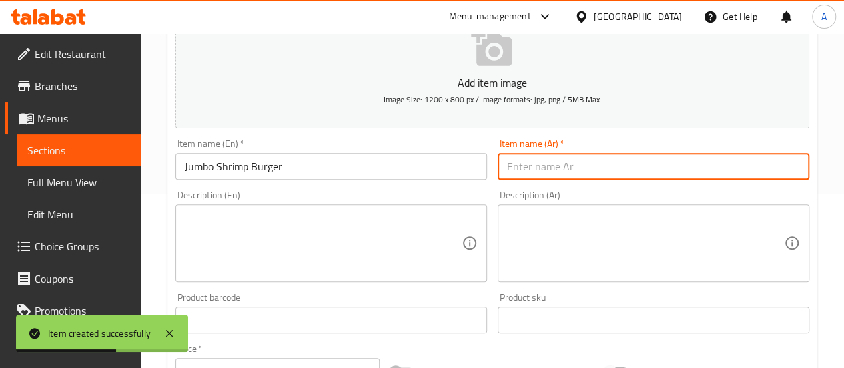
paste input "جمبو روبيان برجر"
type input "جمبو روبيان برجر"
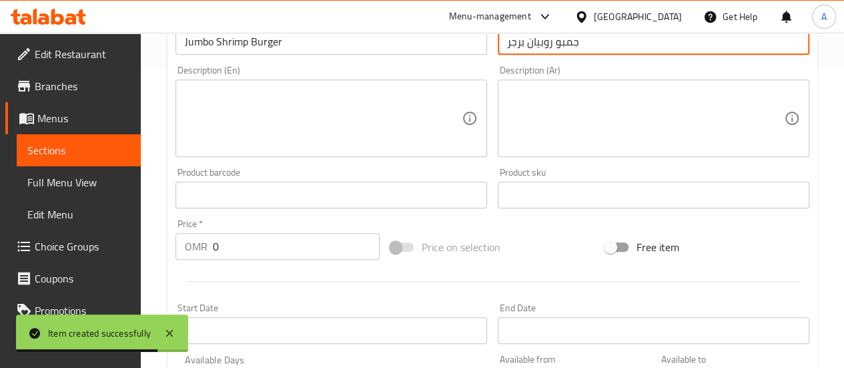
click at [264, 254] on input "0" at bounding box center [296, 246] width 167 height 27
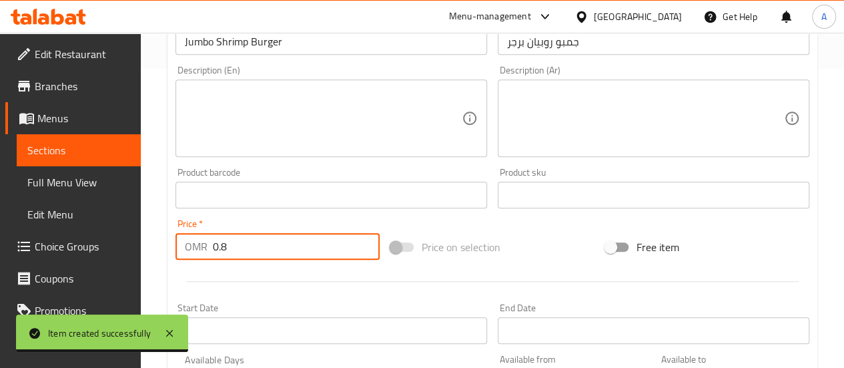
type input "0.8"
click at [303, 284] on div at bounding box center [492, 281] width 645 height 33
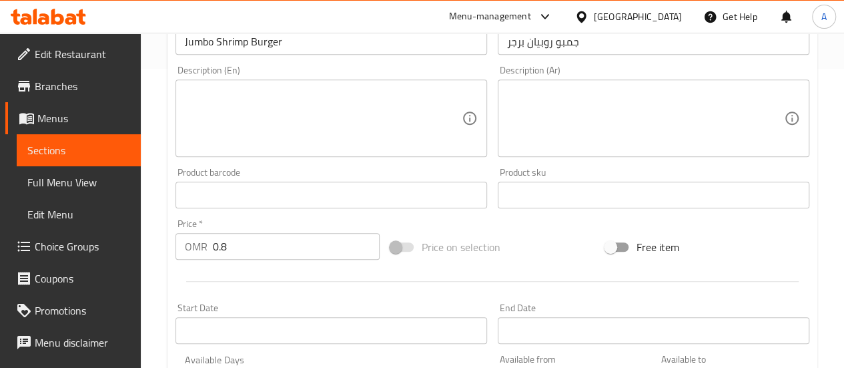
scroll to position [575, 0]
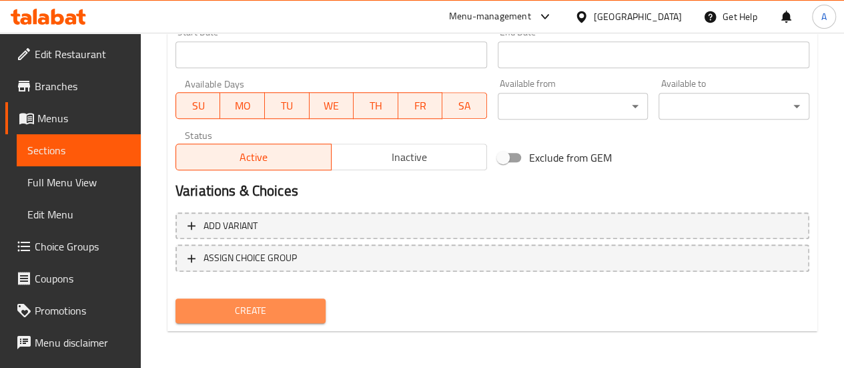
click at [278, 300] on button "Create" at bounding box center [251, 310] width 151 height 25
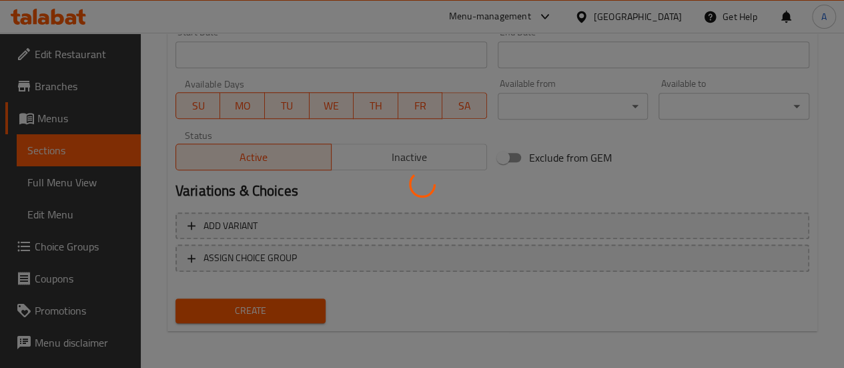
type input "0"
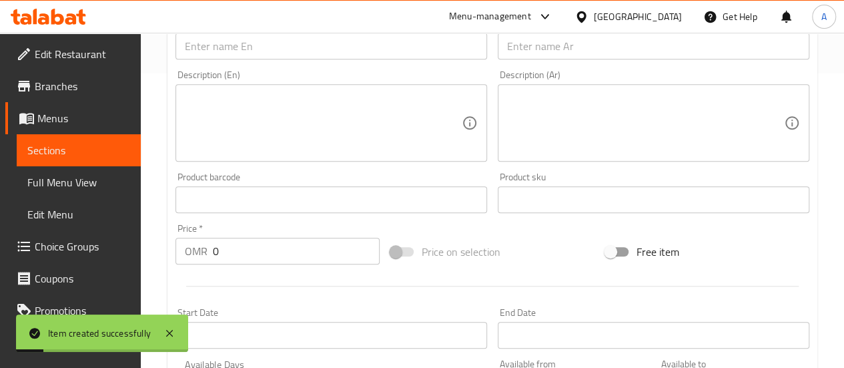
scroll to position [163, 0]
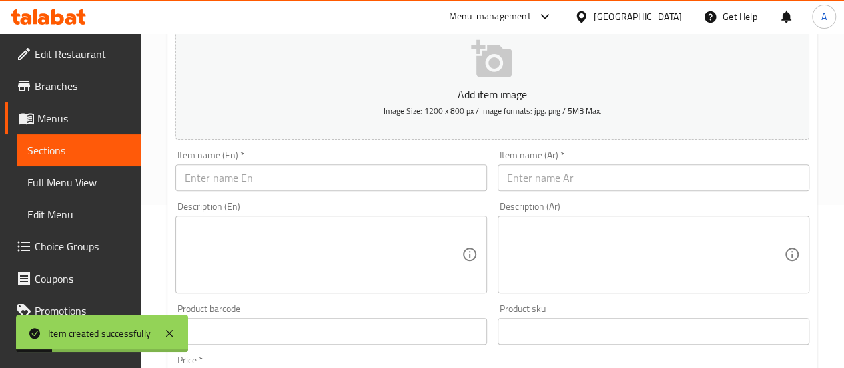
click at [271, 166] on input "text" at bounding box center [332, 177] width 312 height 27
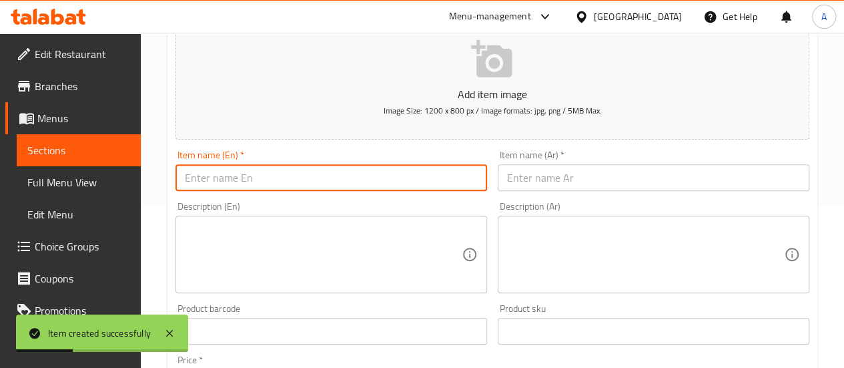
paste input "Arabic zinger"
type input "Arabic zinger"
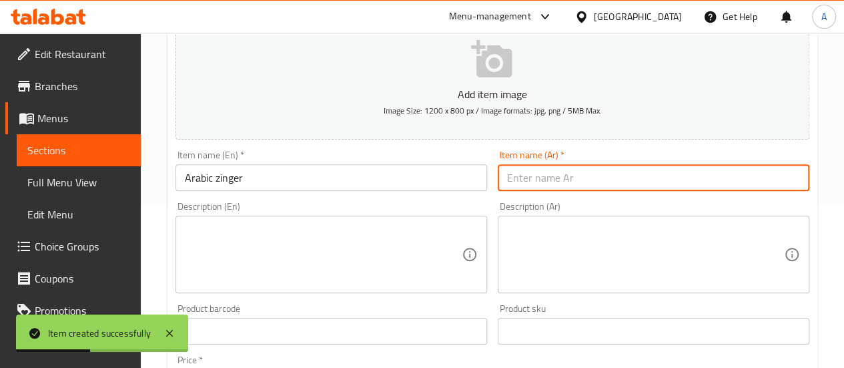
click at [537, 179] on input "text" at bounding box center [654, 177] width 312 height 27
paste input "عربي زنجر"
type input "عربي زنجر"
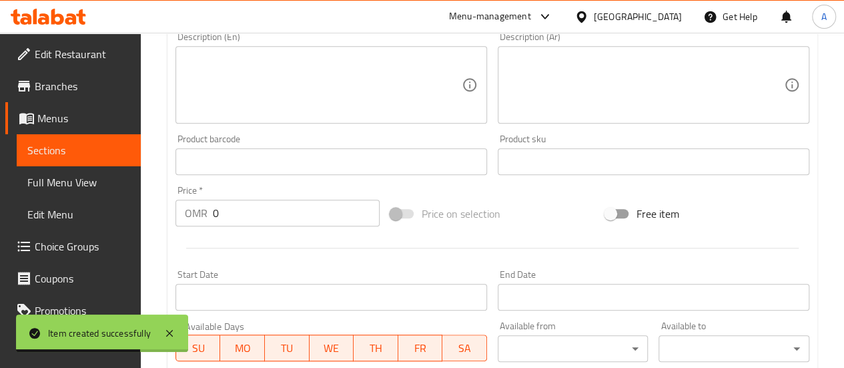
scroll to position [379, 0]
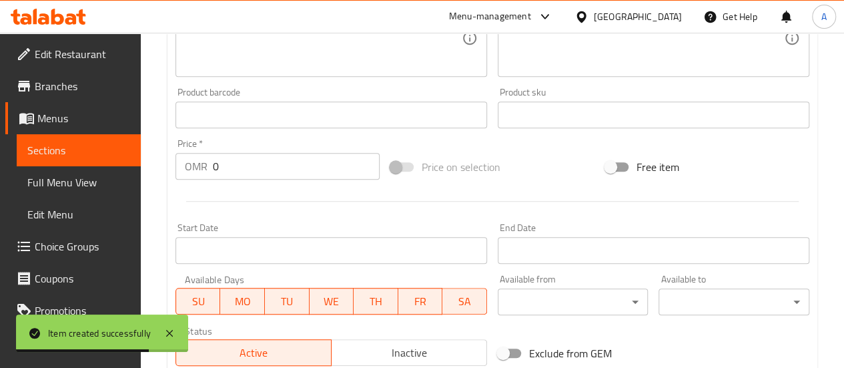
click at [284, 165] on input "0" at bounding box center [296, 166] width 167 height 27
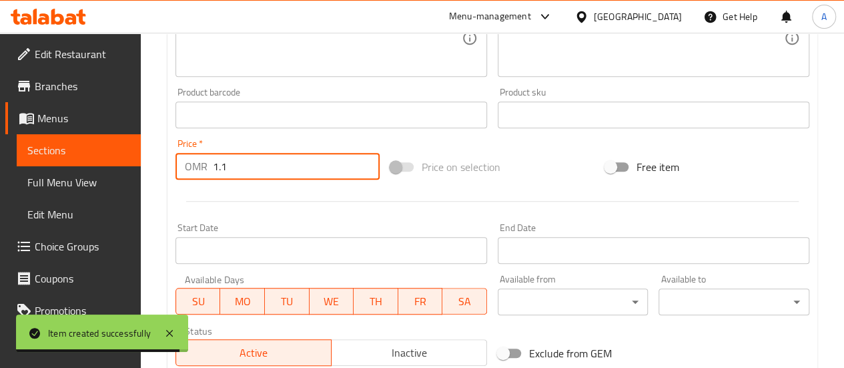
type input "1.1"
click at [318, 214] on div at bounding box center [492, 201] width 645 height 33
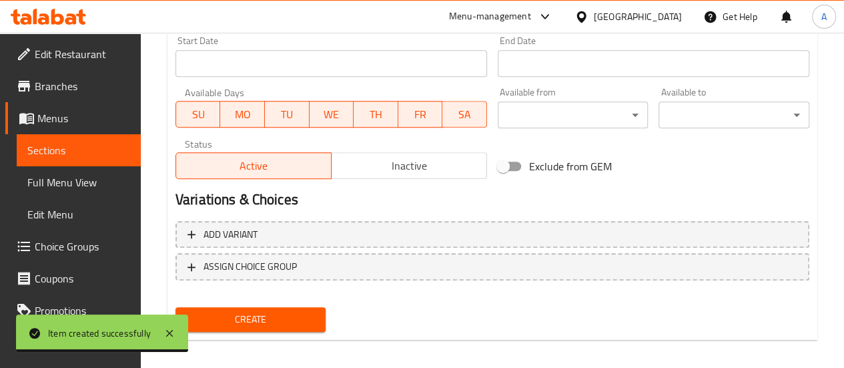
scroll to position [575, 0]
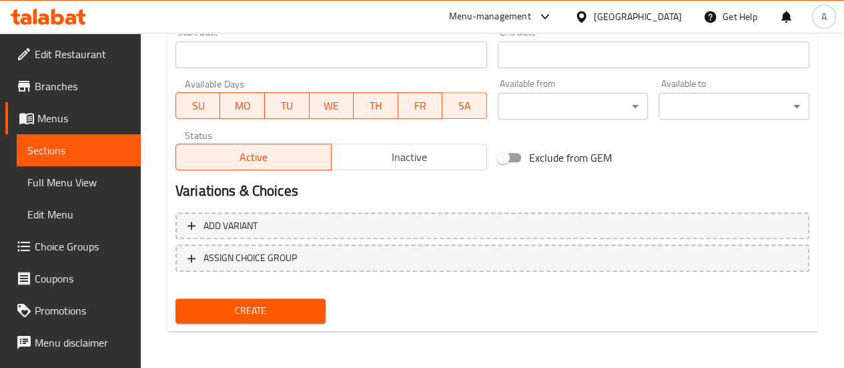
click at [255, 313] on span "Create" at bounding box center [250, 310] width 129 height 17
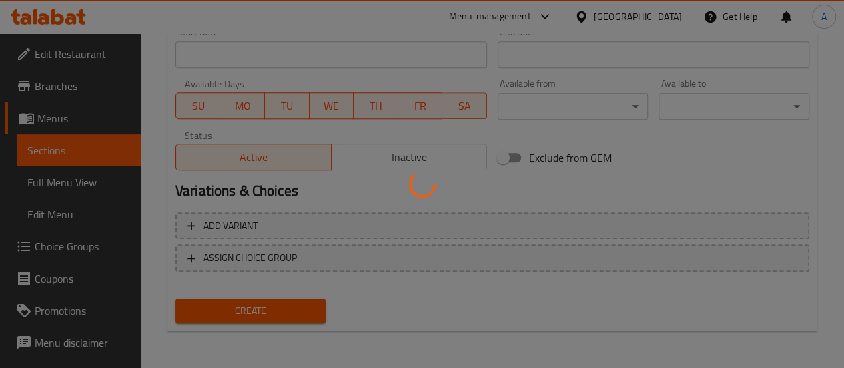
type input "0"
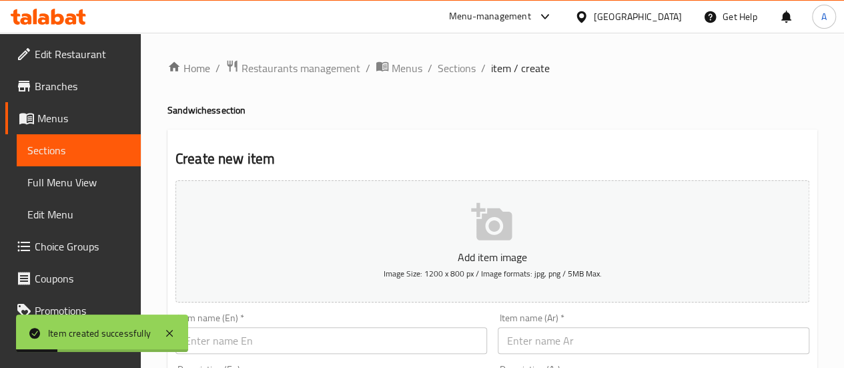
scroll to position [95, 0]
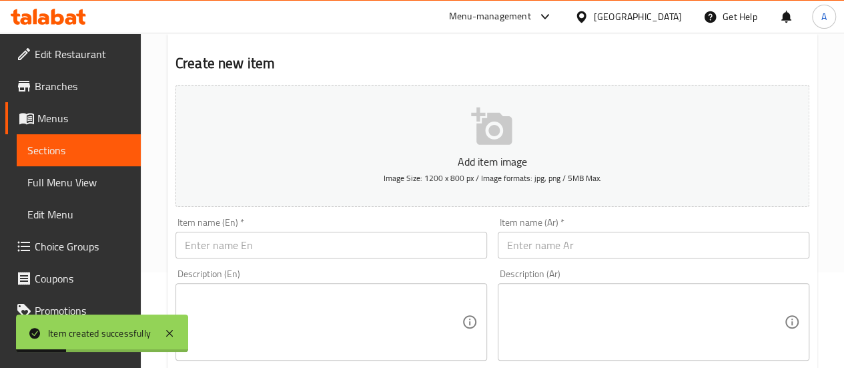
click at [258, 248] on input "text" at bounding box center [332, 245] width 312 height 27
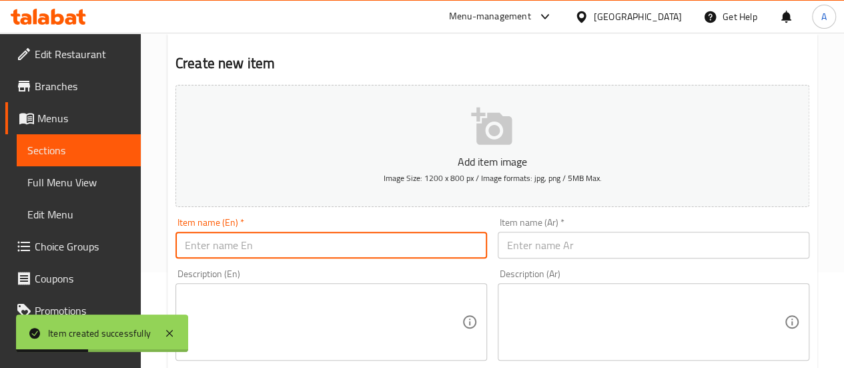
paste input "Zinger paratha"
type input "Zinger paratha"
click at [559, 243] on input "text" at bounding box center [654, 245] width 312 height 27
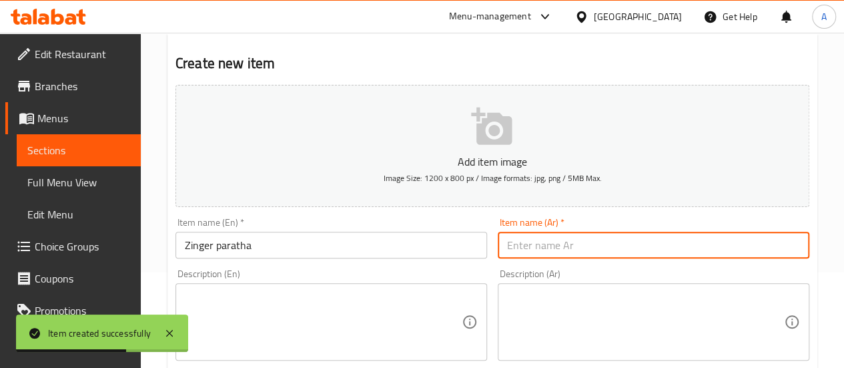
paste input "زنجر [PERSON_NAME]"
type input "زنجر [PERSON_NAME]"
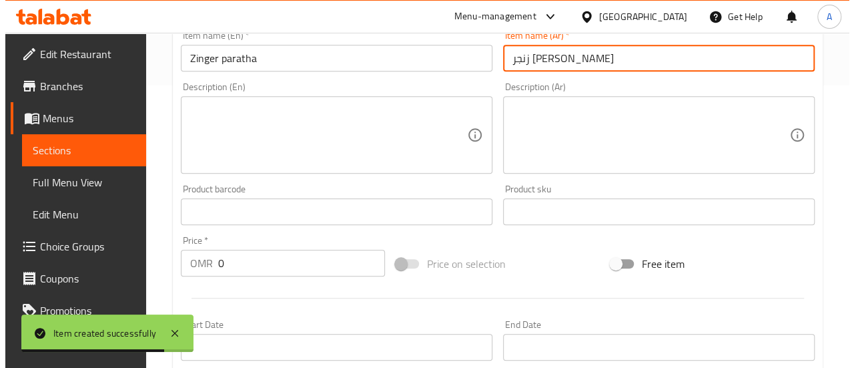
scroll to position [330, 0]
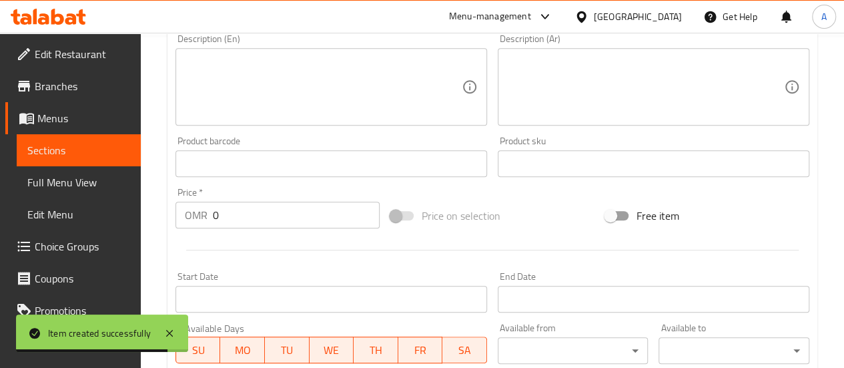
click at [275, 215] on input "0" at bounding box center [296, 215] width 167 height 27
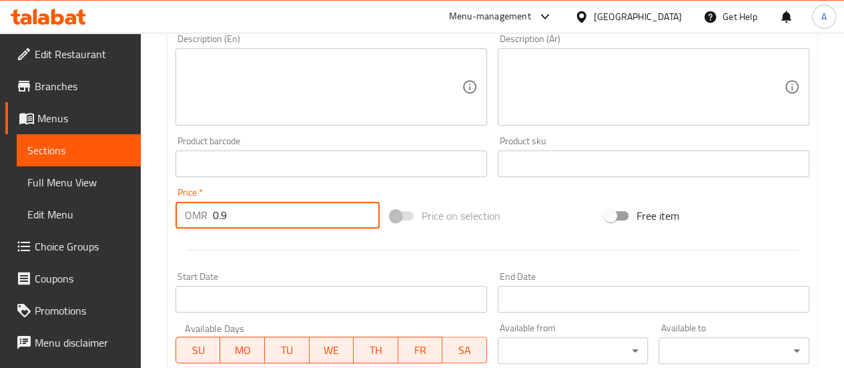
type input "0.9"
click at [318, 272] on div "Start Date Start Date" at bounding box center [332, 292] width 312 height 41
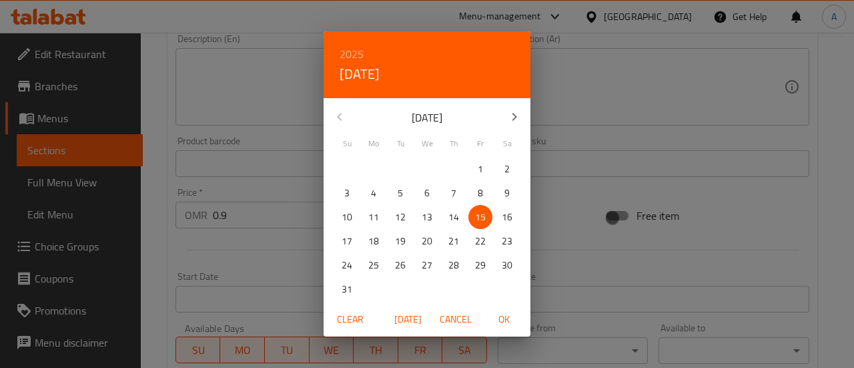
click at [255, 245] on div "2025 Fri, Aug [DATE] Mo Tu We Th Fr Sa 27 28 29 30 31 1 2 3 4 5 6 7 8 9 10 11 1…" at bounding box center [427, 184] width 854 height 368
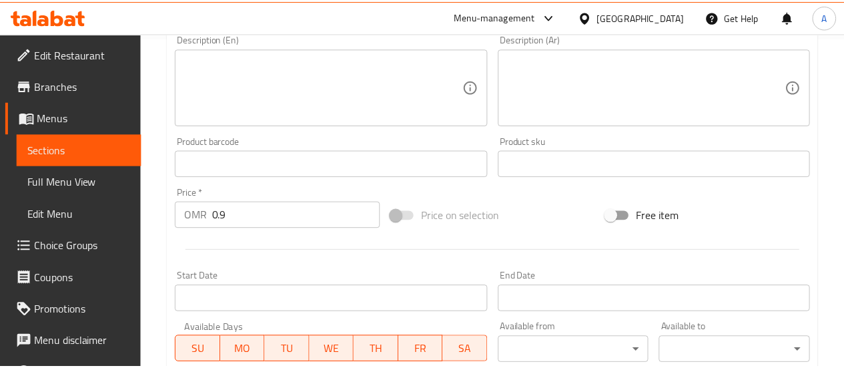
scroll to position [575, 0]
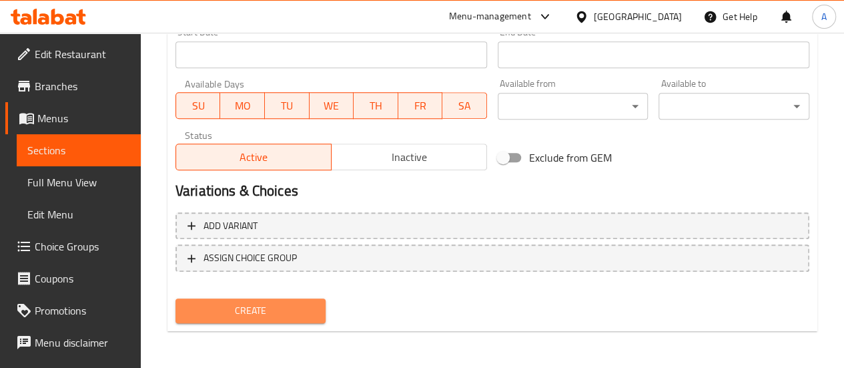
click at [273, 305] on span "Create" at bounding box center [250, 310] width 129 height 17
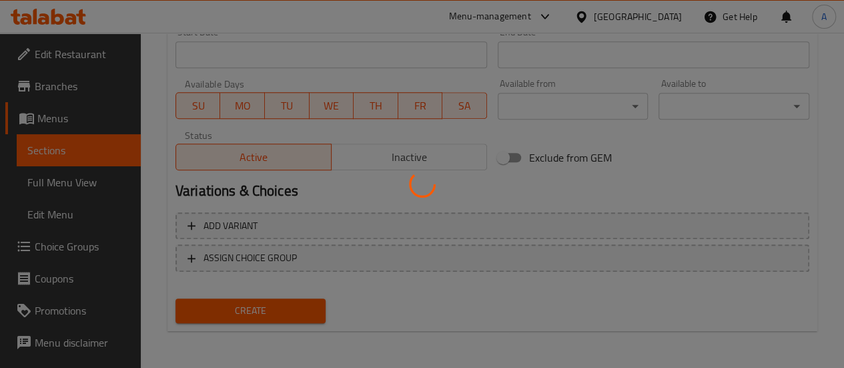
type input "0"
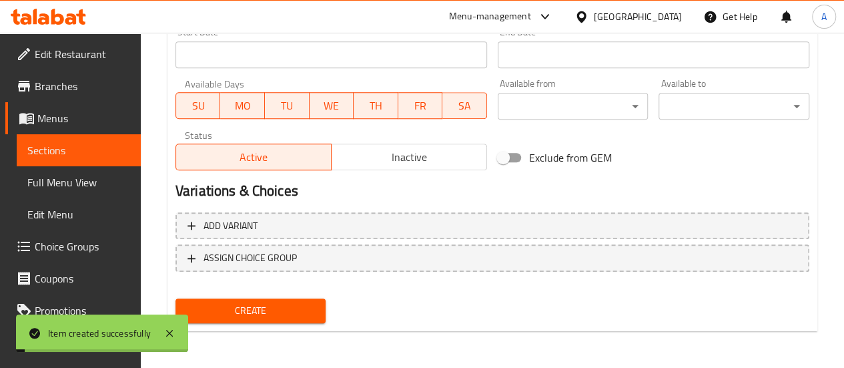
scroll to position [164, 0]
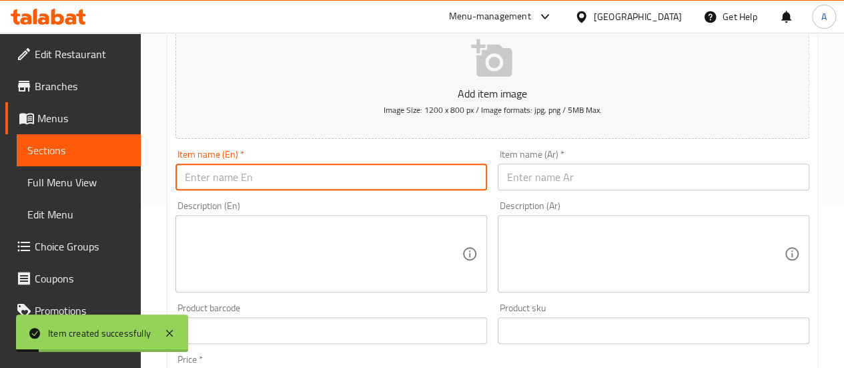
click at [264, 185] on input "text" at bounding box center [332, 177] width 312 height 27
paste input "Zinger Wrap"
type input "Zinger Wrap"
click at [569, 177] on input "text" at bounding box center [654, 177] width 312 height 27
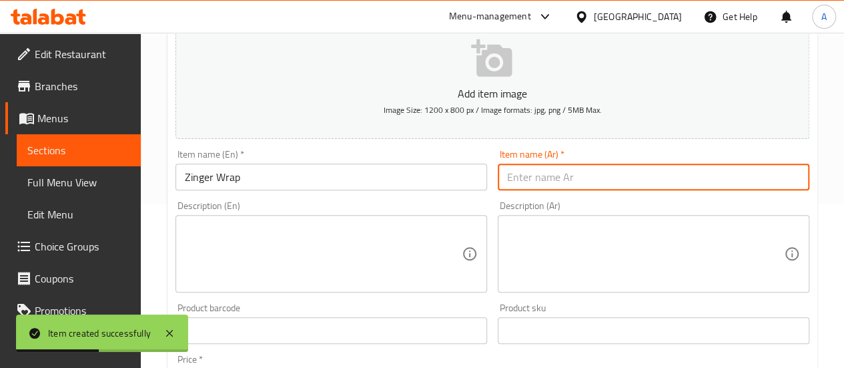
paste input "زنجر راب"
type input "زنجر راب"
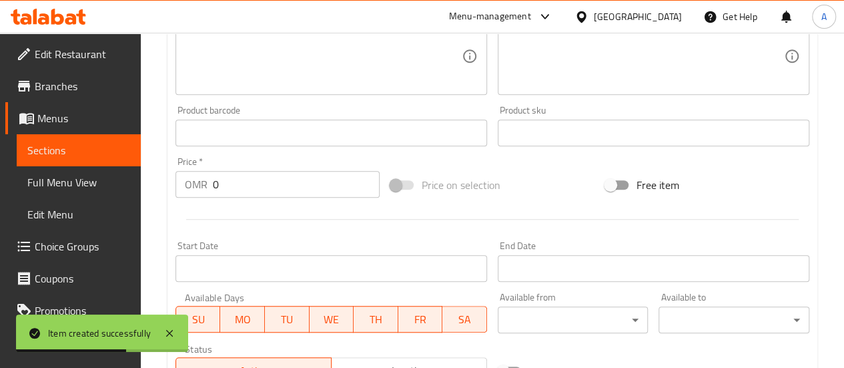
scroll to position [388, 0]
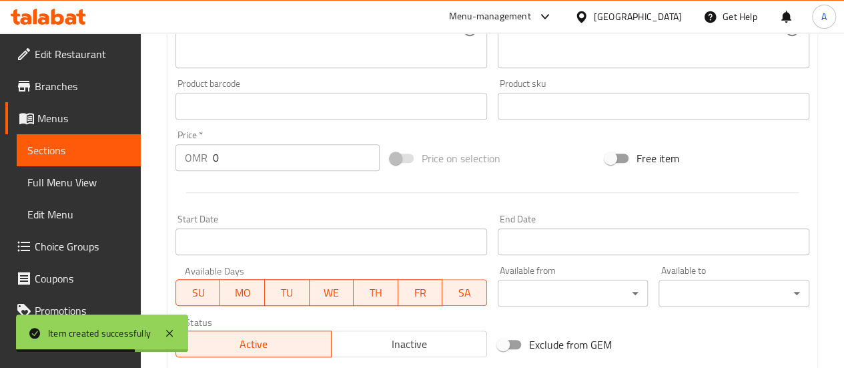
click at [284, 169] on input "0" at bounding box center [296, 157] width 167 height 27
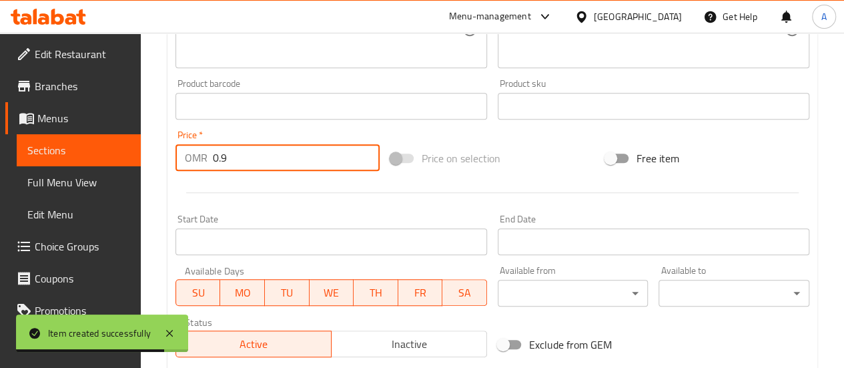
type input "0.9"
click at [314, 198] on div at bounding box center [492, 192] width 645 height 33
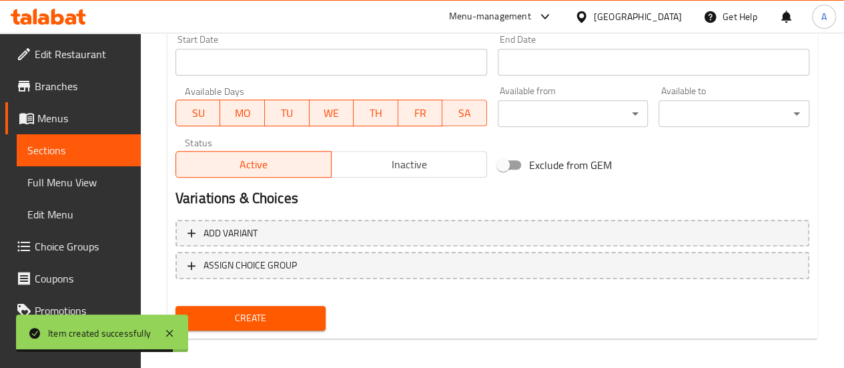
scroll to position [575, 0]
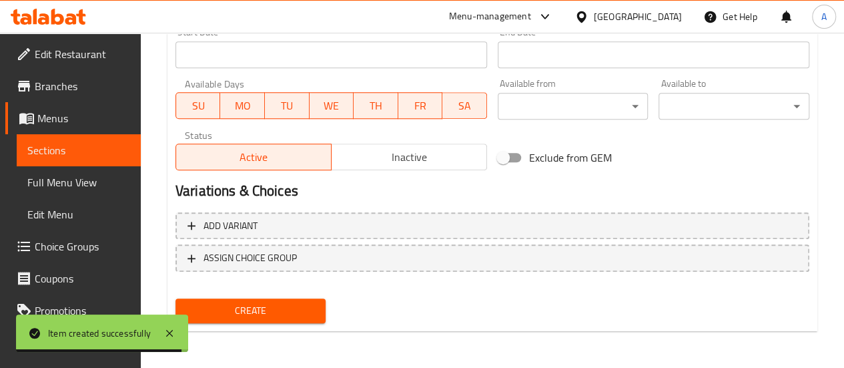
click at [276, 317] on span "Create" at bounding box center [250, 310] width 129 height 17
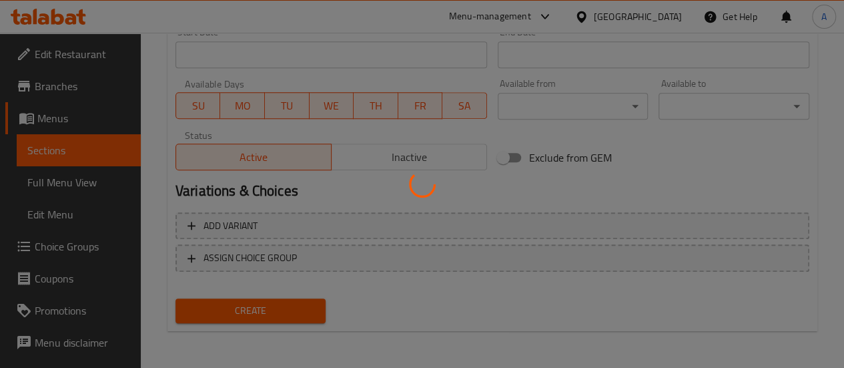
type input "0"
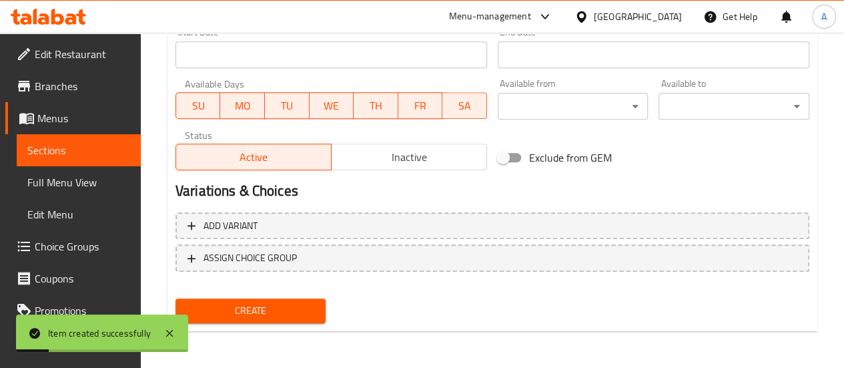
scroll to position [47, 0]
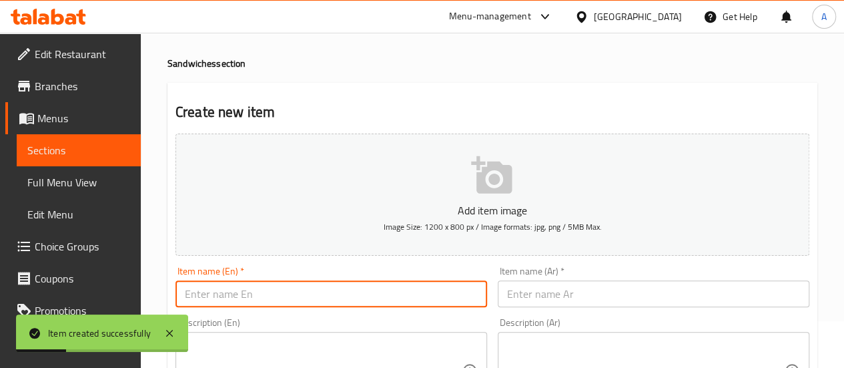
click at [284, 285] on input "text" at bounding box center [332, 293] width 312 height 27
paste input "Mattafi Wrap"
type input "Mattafi Wrap"
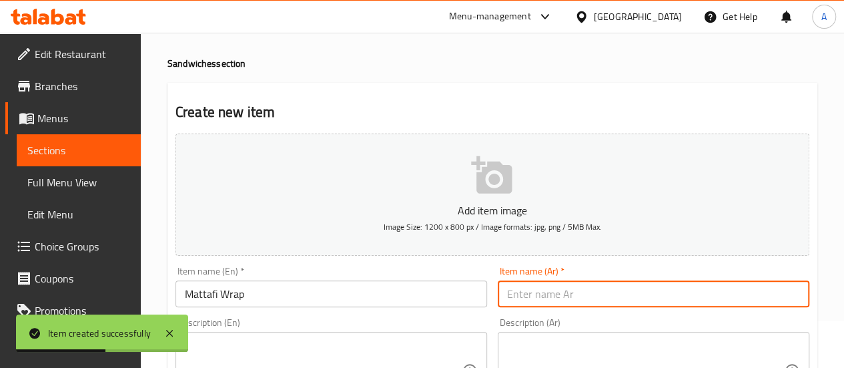
click at [562, 300] on input "text" at bounding box center [654, 293] width 312 height 27
paste input "مطافي راب"
type input "مطافي راب"
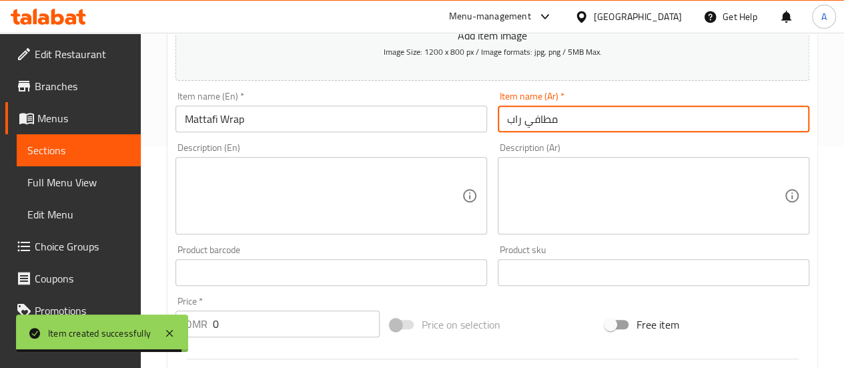
scroll to position [266, 0]
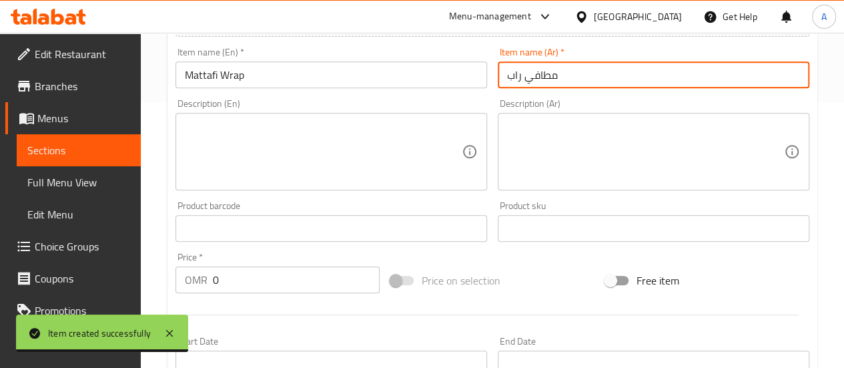
click at [287, 280] on input "0" at bounding box center [296, 279] width 167 height 27
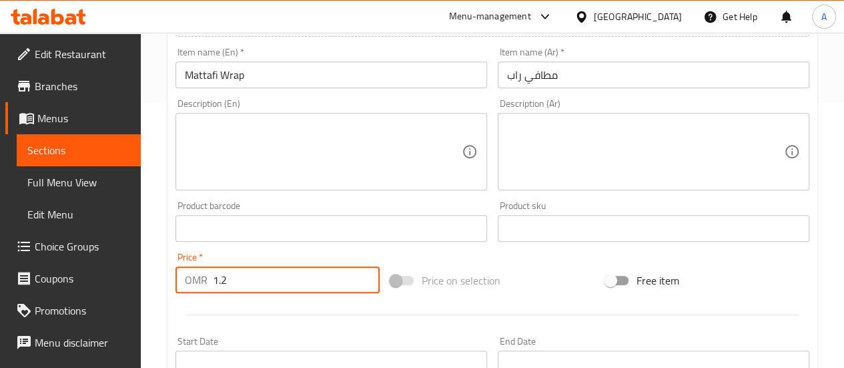
type input "1.2"
click at [299, 310] on div at bounding box center [492, 314] width 645 height 33
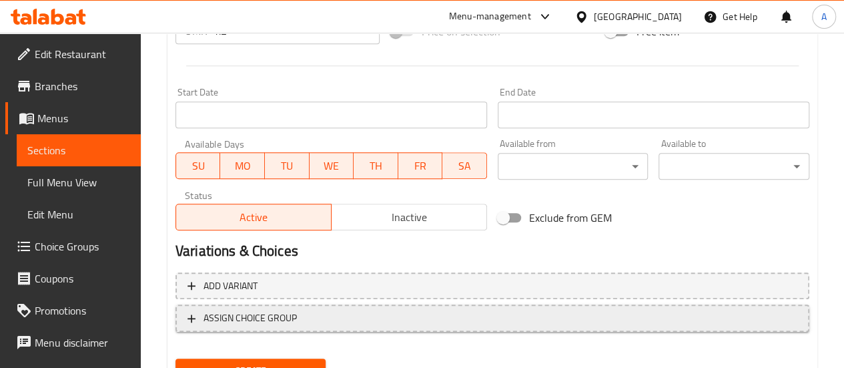
scroll to position [575, 0]
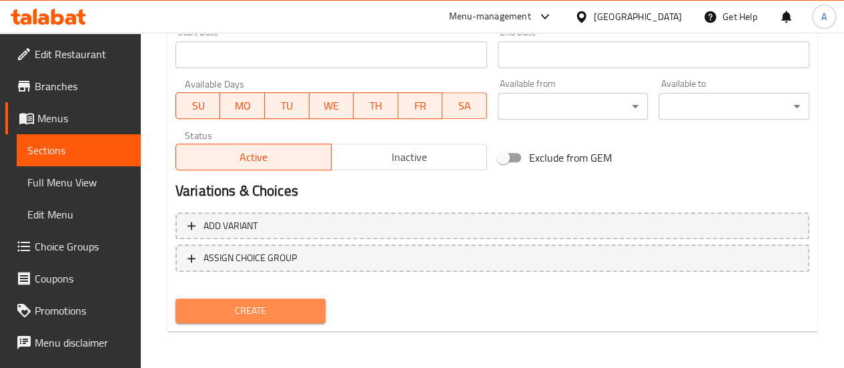
click at [259, 308] on span "Create" at bounding box center [250, 310] width 129 height 17
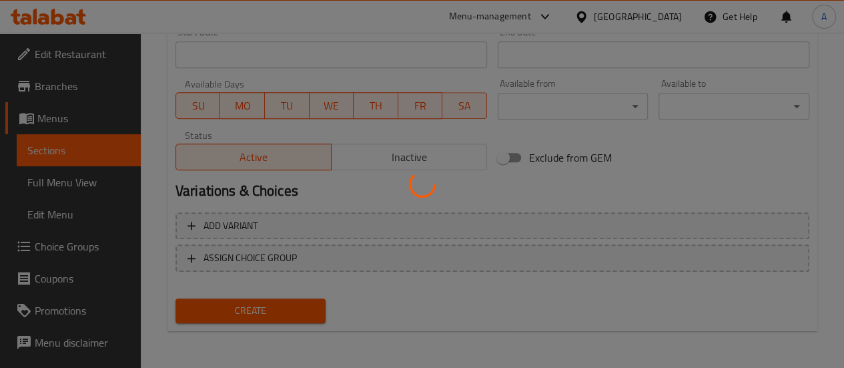
type input "0"
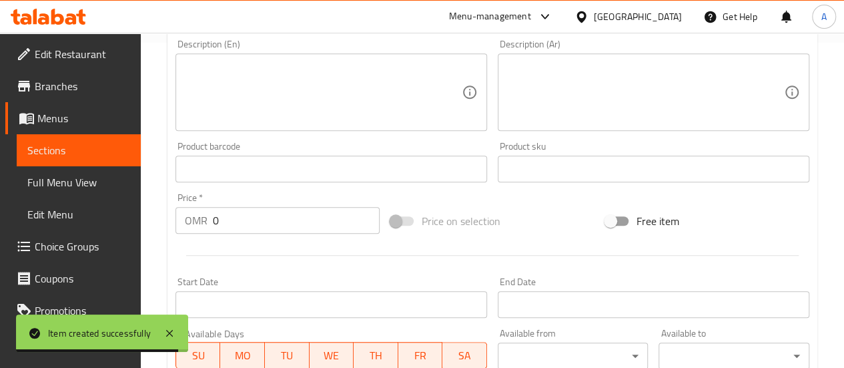
scroll to position [242, 0]
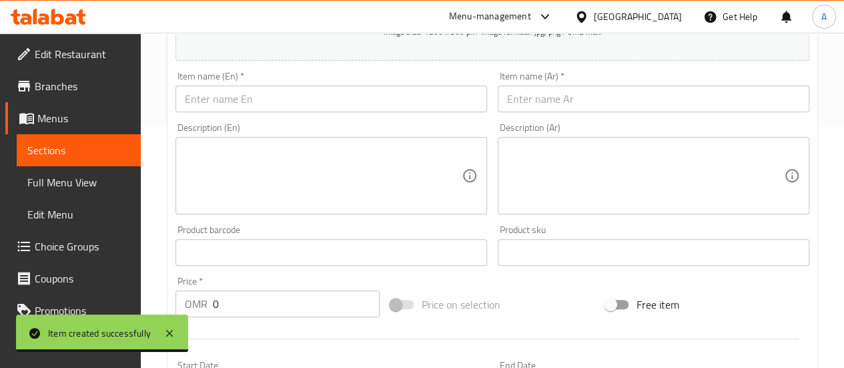
click at [256, 101] on input "text" at bounding box center [332, 98] width 312 height 27
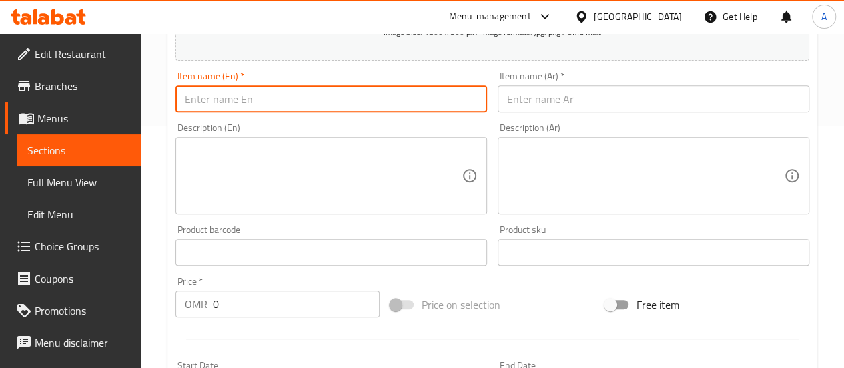
paste input "Mathafi Paratha"
type input "Mathafi Paratha"
click at [548, 94] on input "text" at bounding box center [654, 98] width 312 height 27
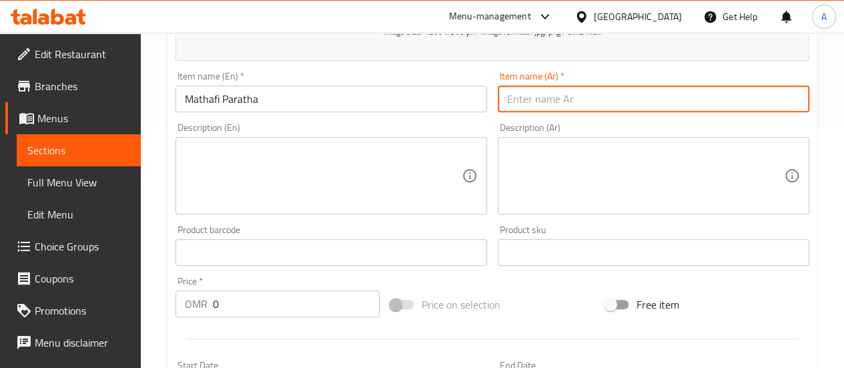
paste input "مطافي براتا"
type input "مطافي براتا"
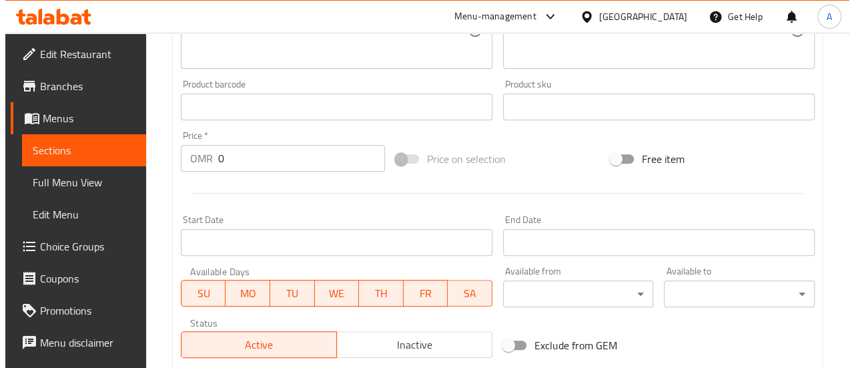
scroll to position [426, 0]
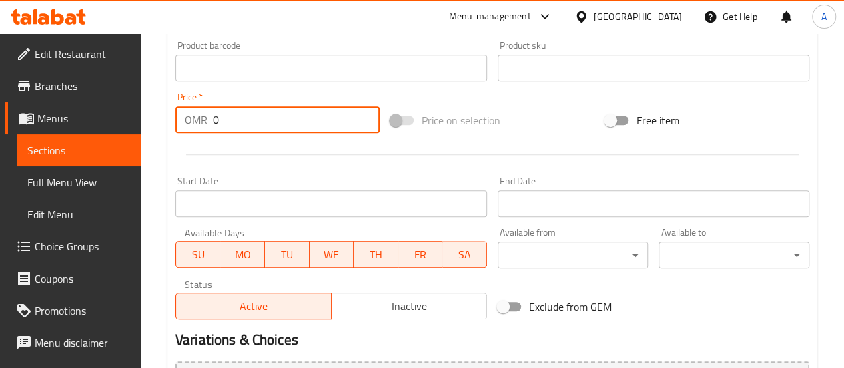
click at [266, 129] on input "0" at bounding box center [296, 119] width 167 height 27
type input "1.2"
click at [306, 177] on div "Start Date Start Date" at bounding box center [332, 196] width 312 height 41
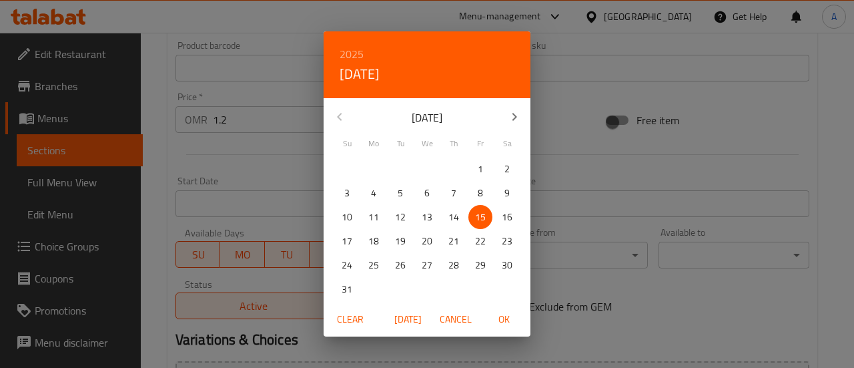
click at [248, 172] on div "2025 Fri, Aug [DATE] Mo Tu We Th Fr Sa 27 28 29 30 31 1 2 3 4 5 6 7 8 9 10 11 1…" at bounding box center [427, 184] width 854 height 368
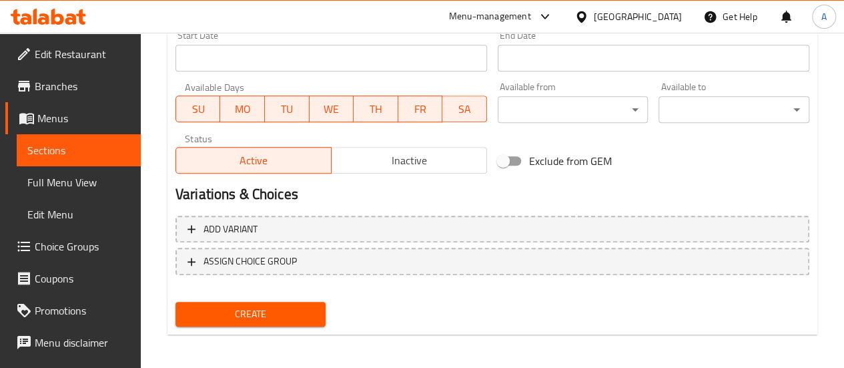
scroll to position [575, 0]
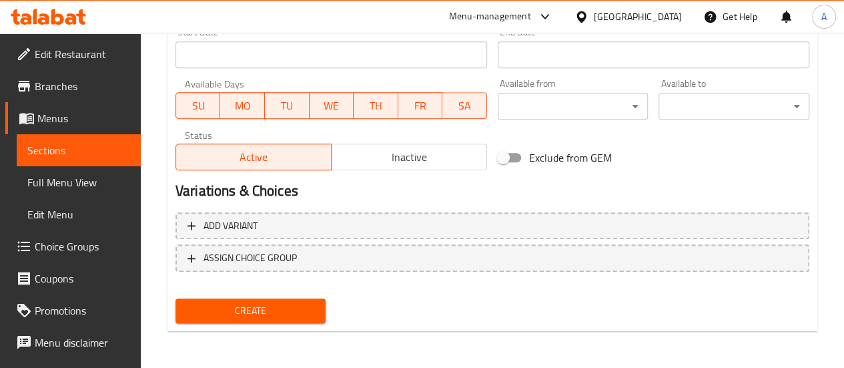
click at [259, 314] on span "Create" at bounding box center [250, 310] width 129 height 17
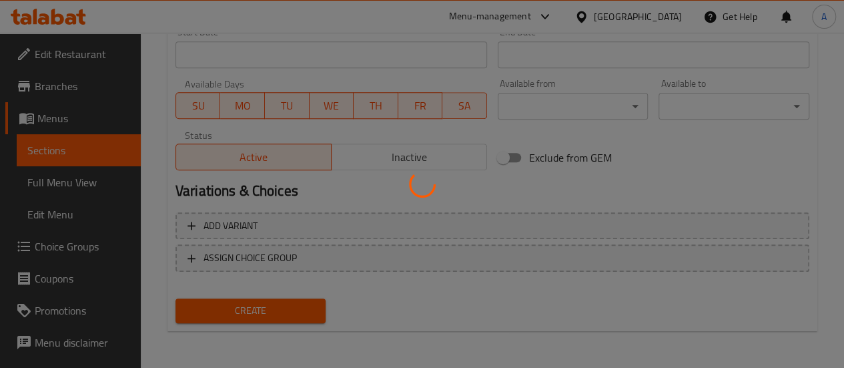
type input "0"
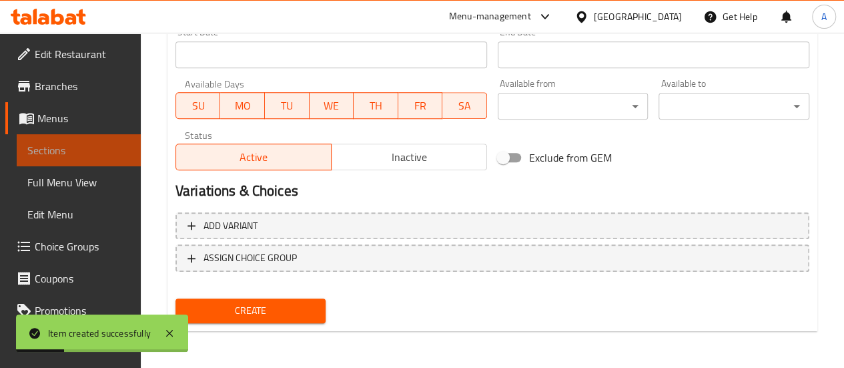
click at [78, 156] on span "Sections" at bounding box center [78, 150] width 103 height 16
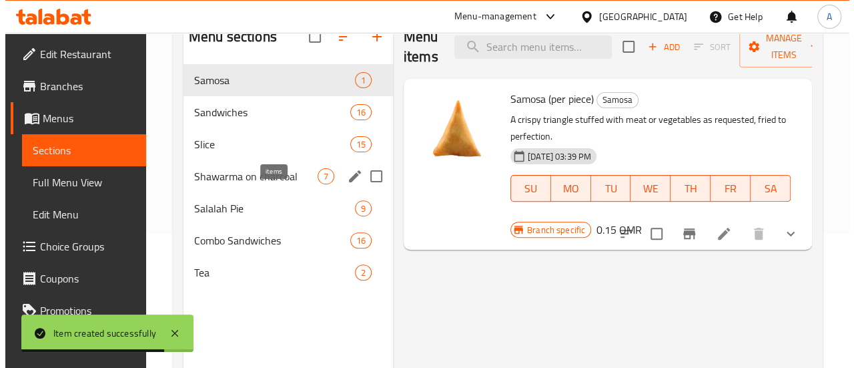
scroll to position [139, 0]
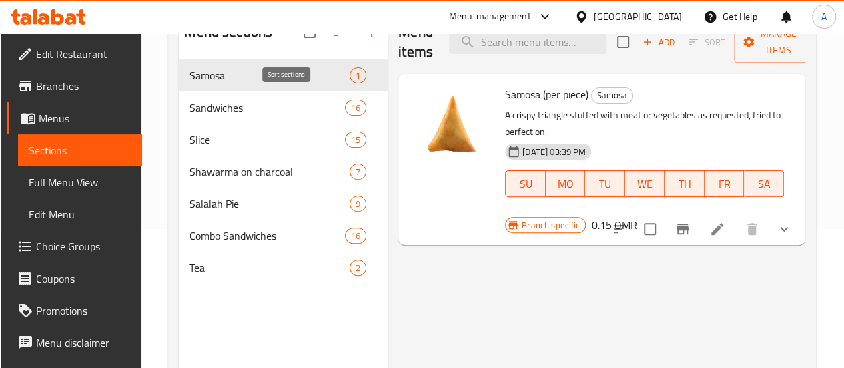
click at [332, 40] on icon "button" at bounding box center [340, 32] width 16 height 16
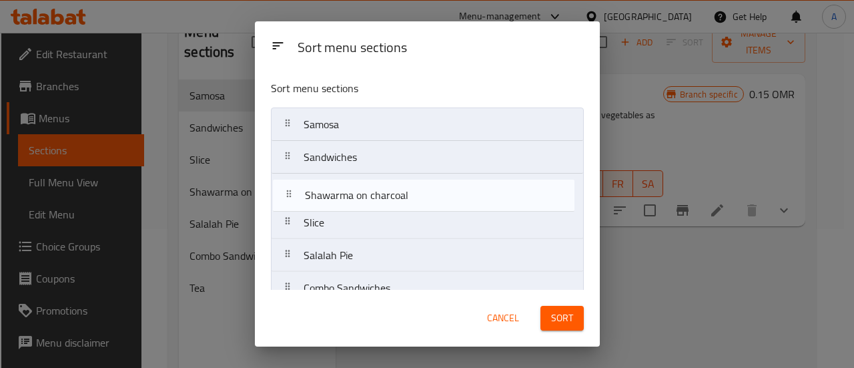
drag, startPoint x: 372, startPoint y: 225, endPoint x: 372, endPoint y: 192, distance: 33.4
click at [372, 192] on nav "Samosa Sandwiches Slice Shawarma on charcoal Salalah Pie Combo Sandwiches Tea" at bounding box center [427, 222] width 313 height 230
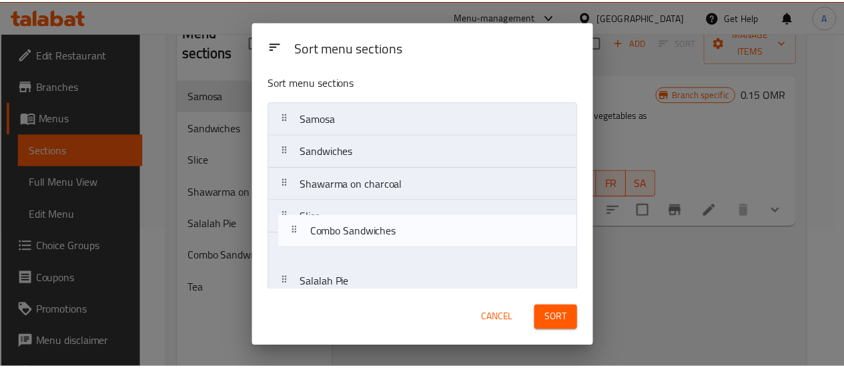
scroll to position [7, 0]
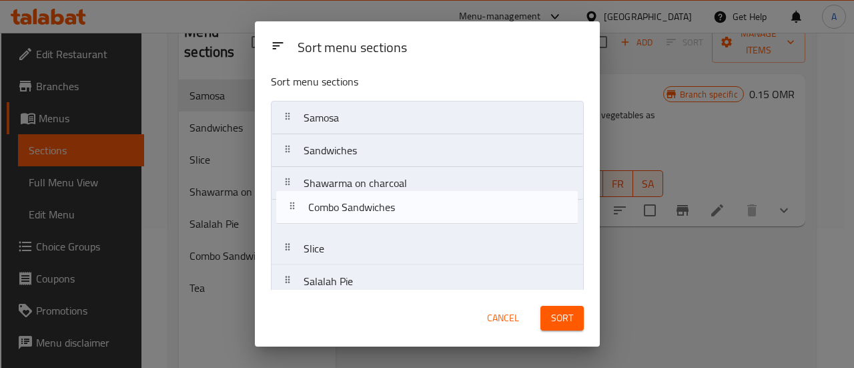
drag, startPoint x: 399, startPoint y: 287, endPoint x: 405, endPoint y: 202, distance: 84.9
click at [405, 202] on nav "Samosa Sandwiches Shawarma on charcoal Slice Salalah Pie Combo Sandwiches Tea" at bounding box center [427, 216] width 313 height 230
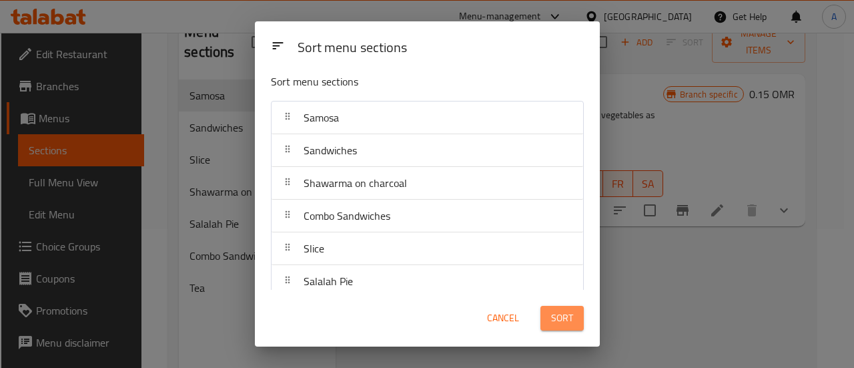
click at [559, 316] on span "Sort" at bounding box center [562, 318] width 22 height 17
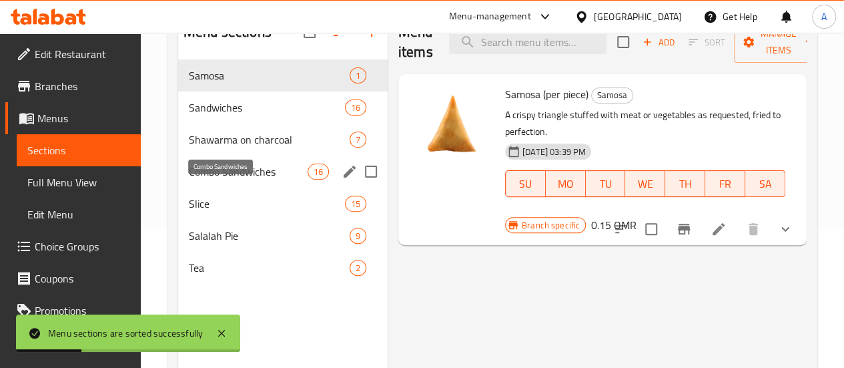
click at [246, 180] on span "Combo Sandwiches" at bounding box center [248, 172] width 119 height 16
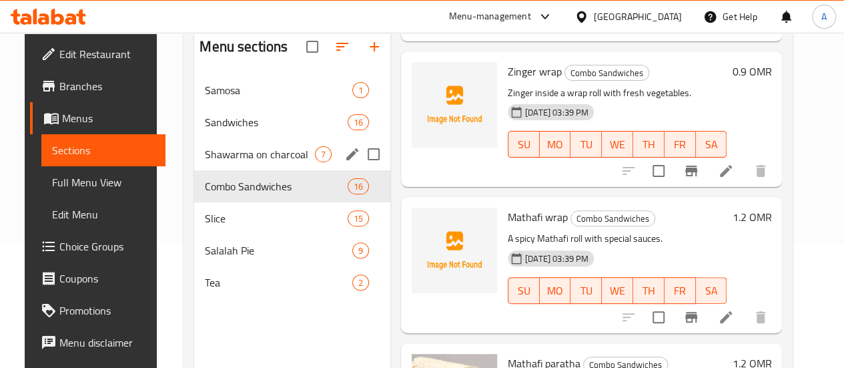
scroll to position [90, 0]
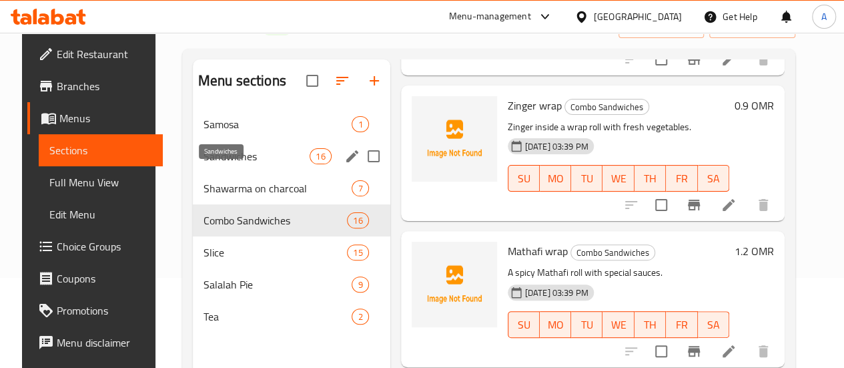
click at [231, 164] on span "Sandwiches" at bounding box center [257, 156] width 106 height 16
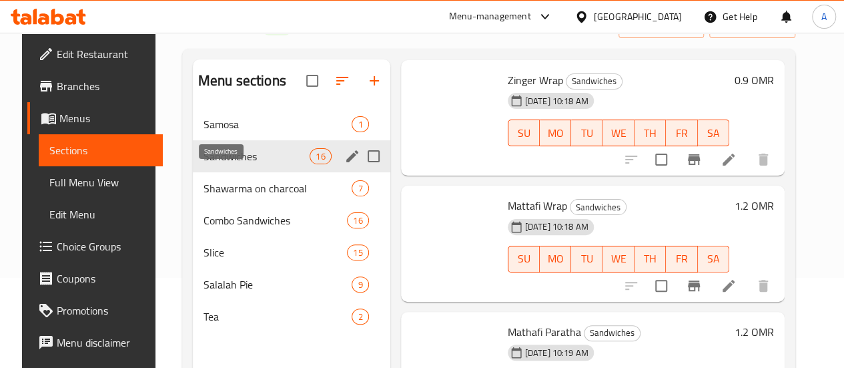
scroll to position [1699, 0]
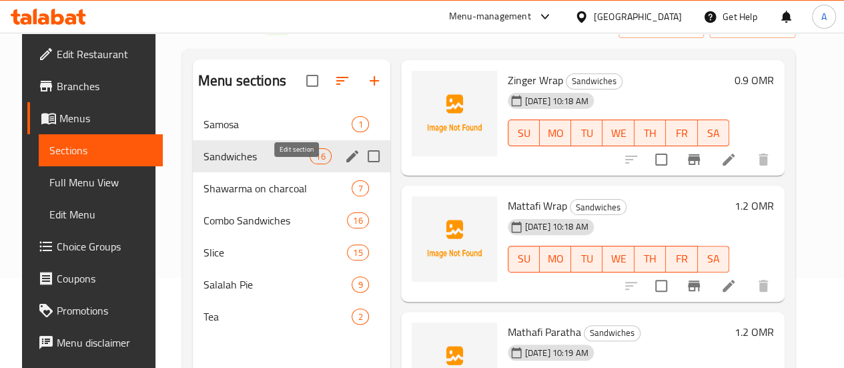
click at [346, 162] on icon "edit" at bounding box center [352, 156] width 12 height 12
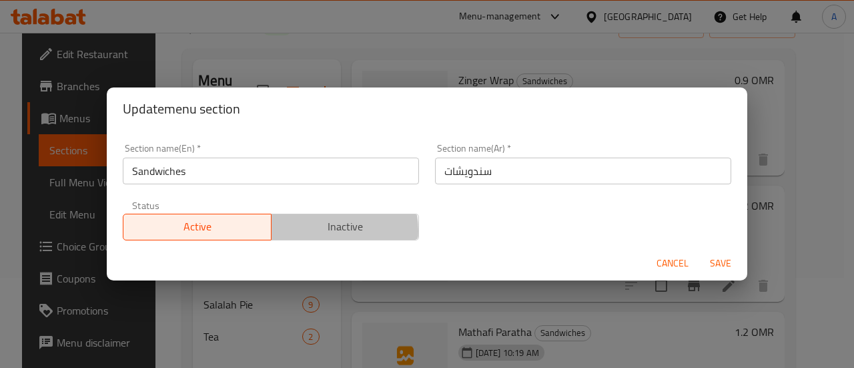
click at [316, 230] on span "Inactive" at bounding box center [346, 226] width 138 height 19
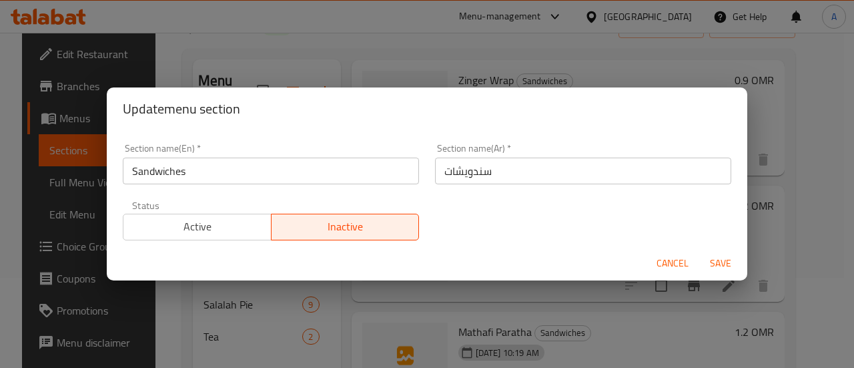
click at [728, 264] on span "Save" at bounding box center [721, 263] width 32 height 17
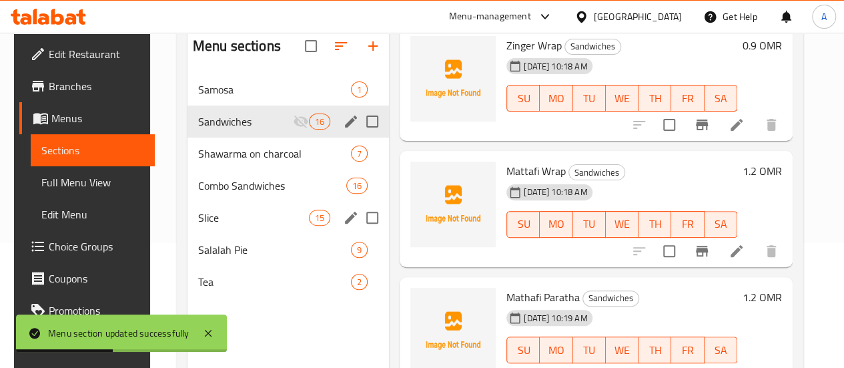
scroll to position [126, 0]
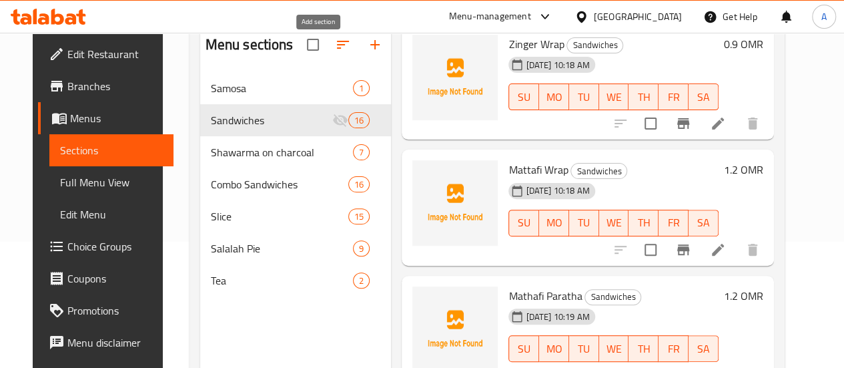
click at [367, 53] on icon "button" at bounding box center [375, 45] width 16 height 16
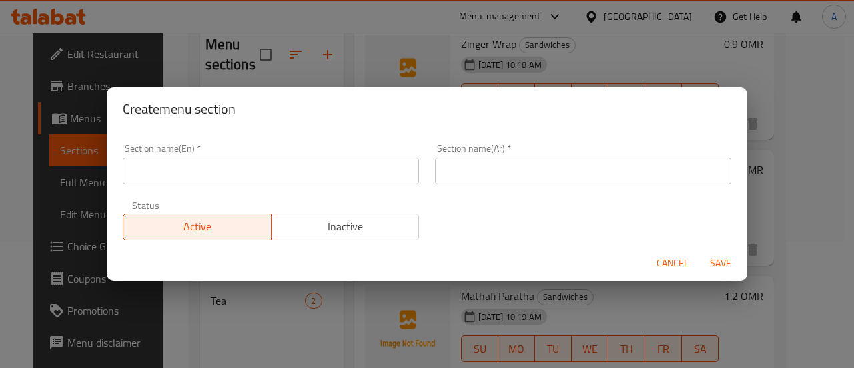
click at [307, 178] on input "text" at bounding box center [271, 171] width 296 height 27
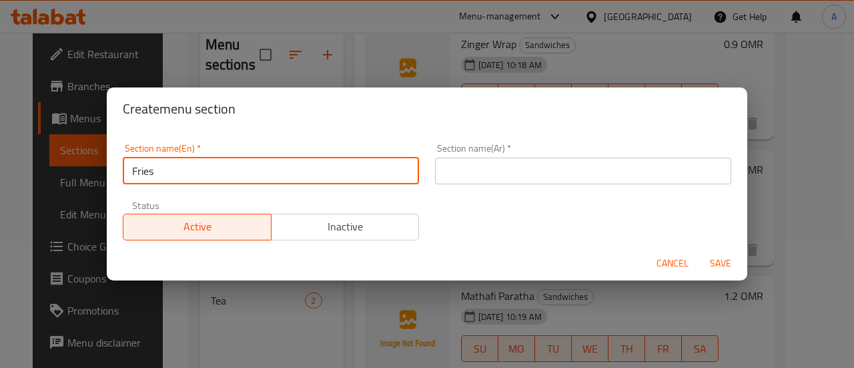
type input "Fries"
click at [497, 177] on input "text" at bounding box center [583, 171] width 296 height 27
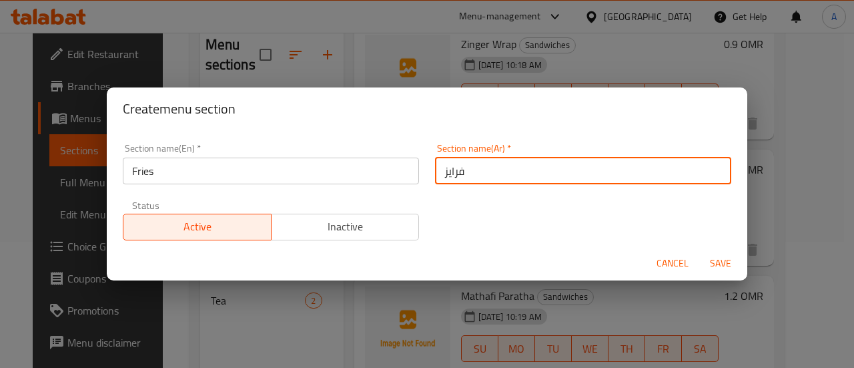
type input "فرايز"
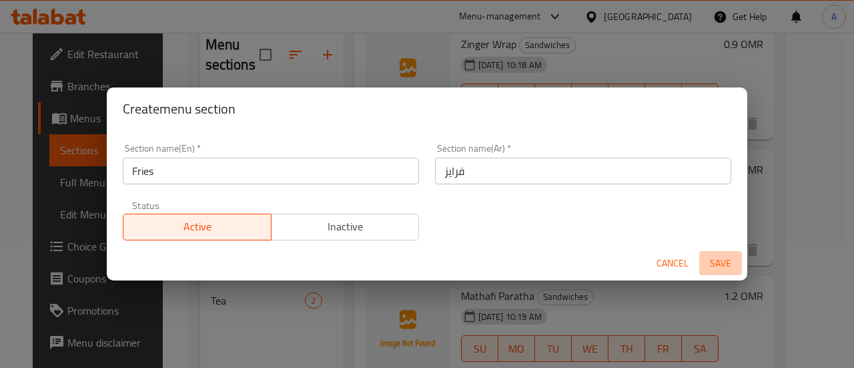
click at [722, 266] on span "Save" at bounding box center [721, 263] width 32 height 17
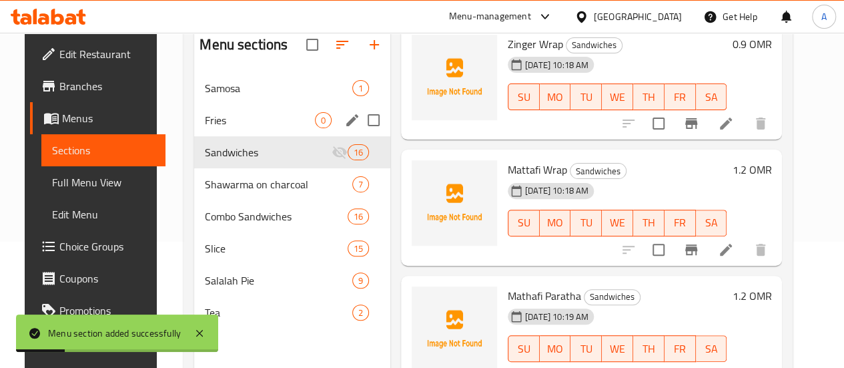
click at [253, 128] on span "Fries" at bounding box center [260, 120] width 110 height 16
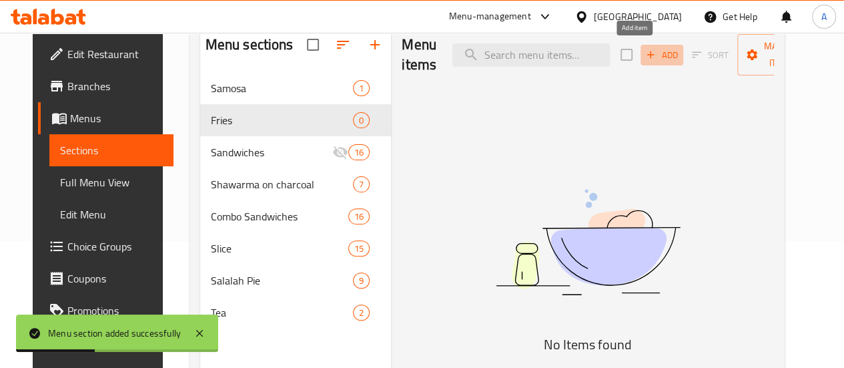
click at [644, 48] on span "Add" at bounding box center [662, 54] width 36 height 15
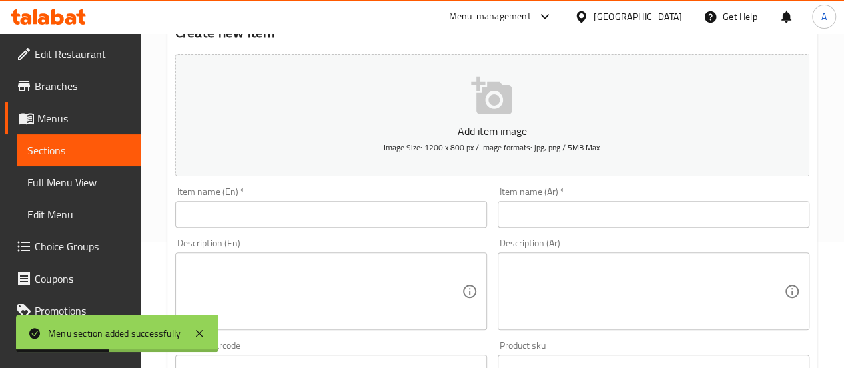
click at [380, 202] on input "text" at bounding box center [332, 214] width 312 height 27
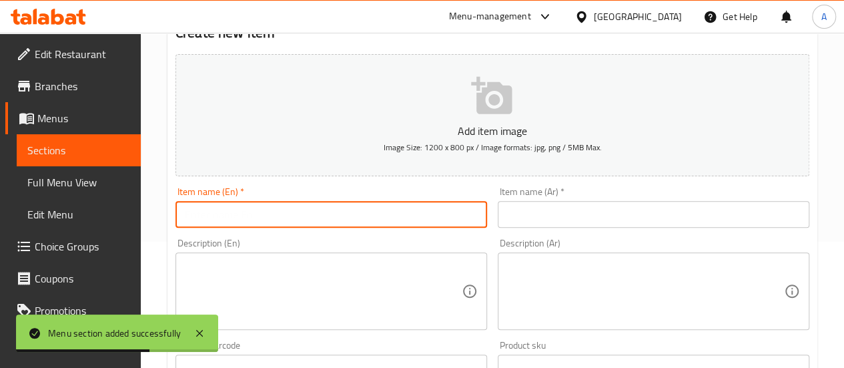
paste input "Chicken fries"
type input "Chicken fries"
click at [534, 213] on input "text" at bounding box center [654, 214] width 312 height 27
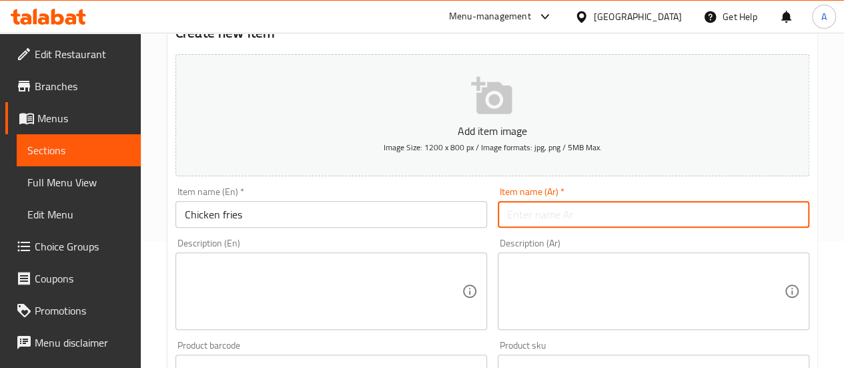
paste input "دجاج فرايز"
type input "دجاج فرايز"
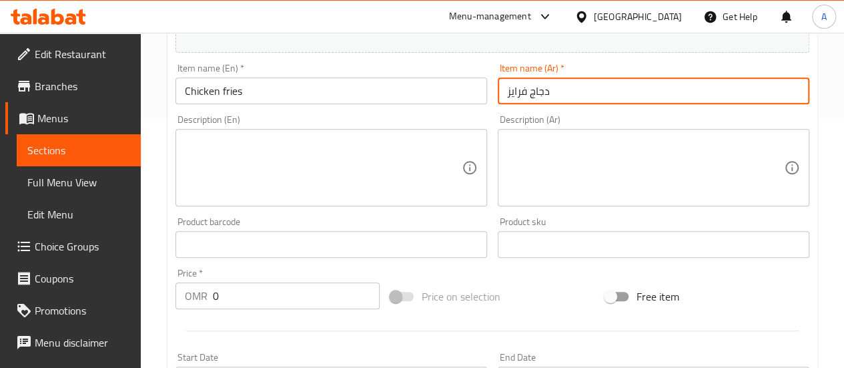
scroll to position [260, 0]
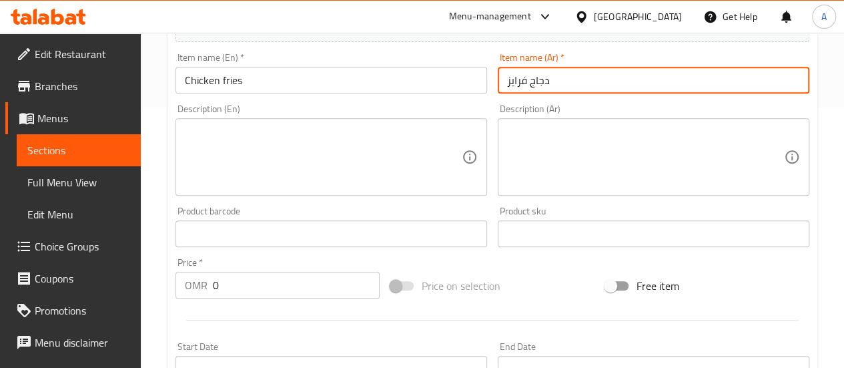
click at [271, 282] on input "0" at bounding box center [296, 285] width 167 height 27
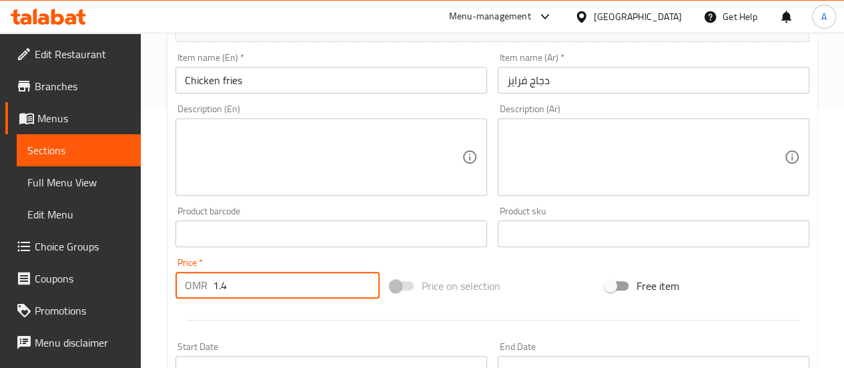
type input "1.4"
click at [312, 330] on div at bounding box center [492, 320] width 645 height 33
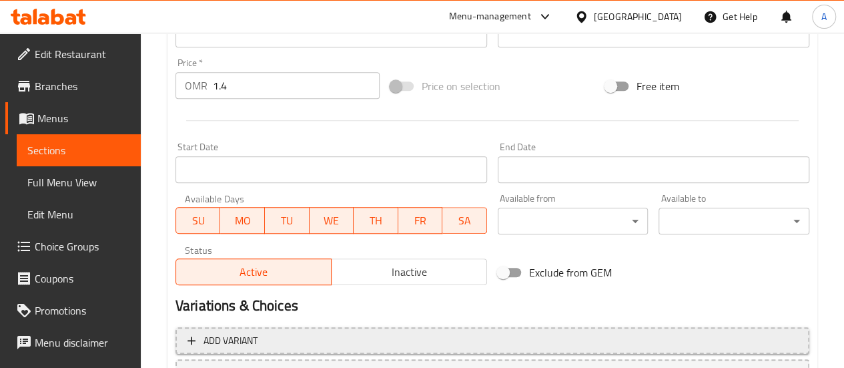
scroll to position [575, 0]
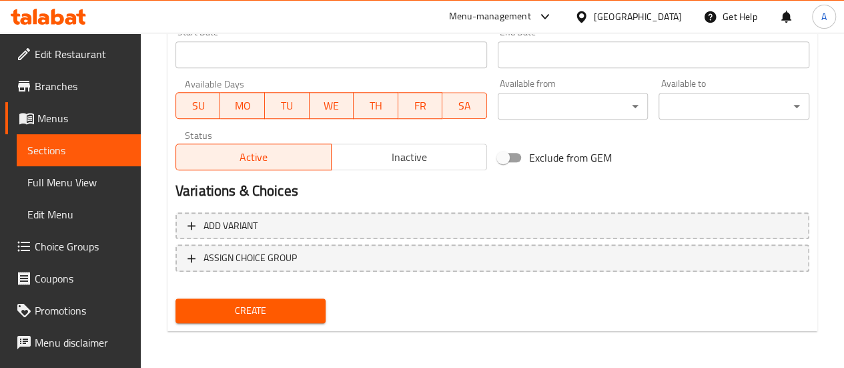
click at [268, 313] on span "Create" at bounding box center [250, 310] width 129 height 17
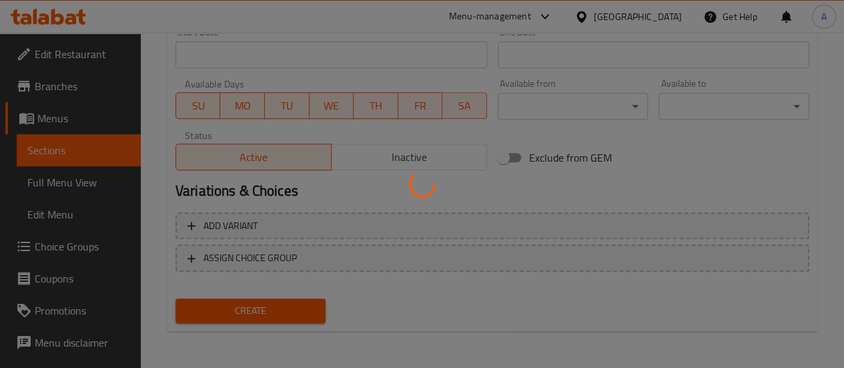
type input "0"
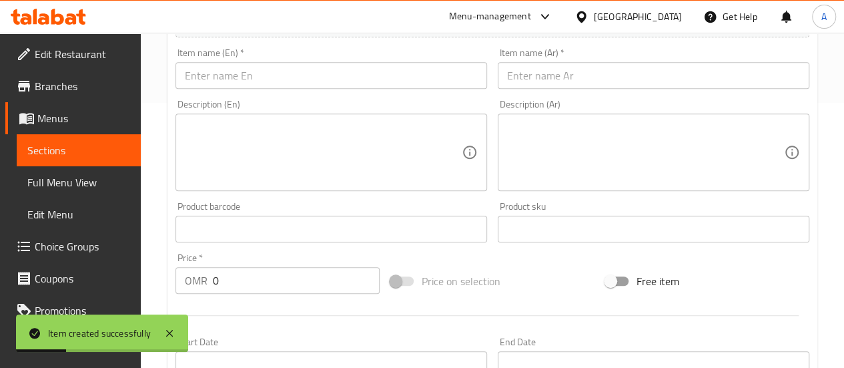
scroll to position [221, 0]
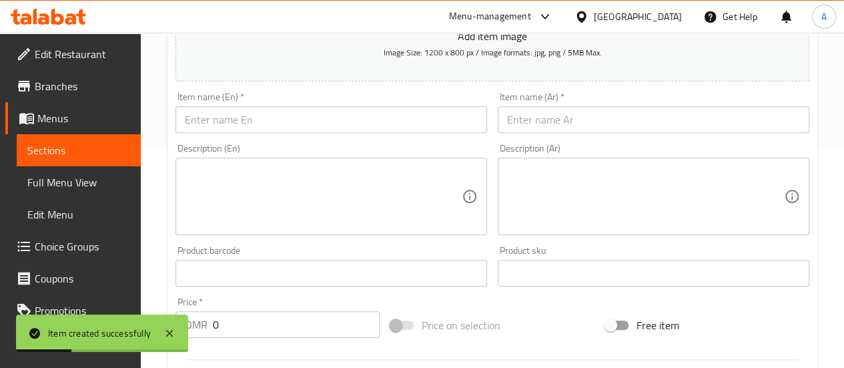
click at [342, 125] on input "text" at bounding box center [332, 119] width 312 height 27
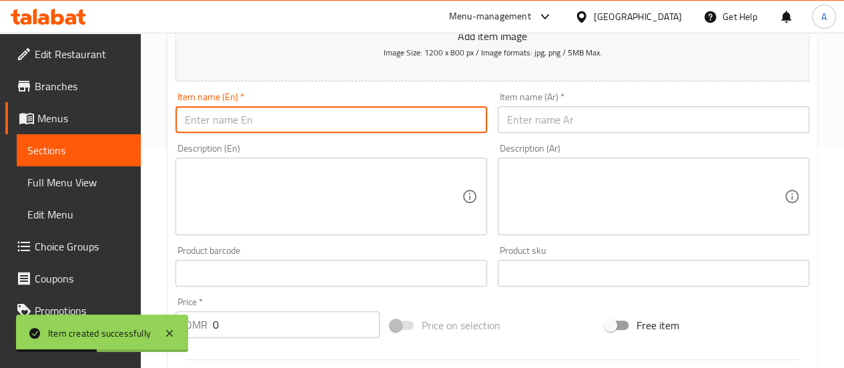
paste input "Shawarma Fryer"
type input "Shawarma Fryer"
click at [581, 117] on input "text" at bounding box center [654, 119] width 312 height 27
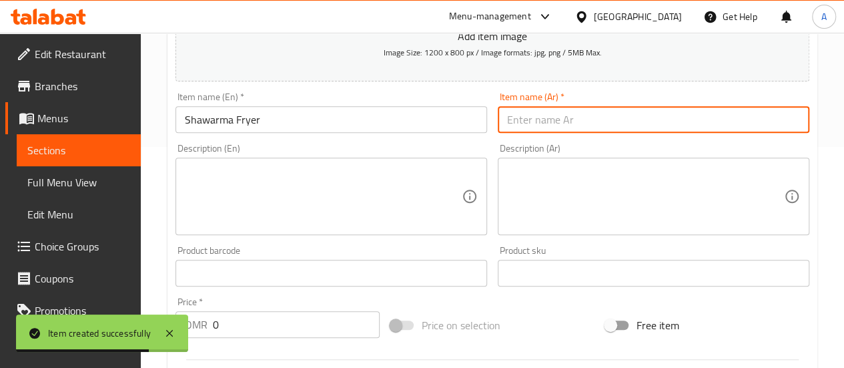
paste input "[PERSON_NAME]"
type input "[PERSON_NAME]"
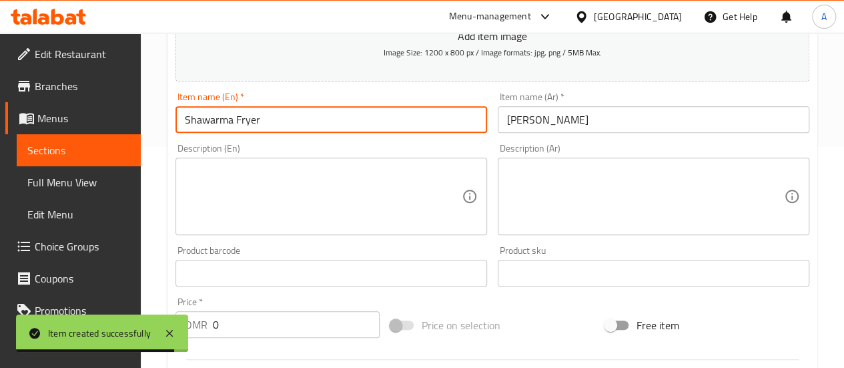
click at [297, 123] on input "Shawarma Fryer" at bounding box center [332, 119] width 312 height 27
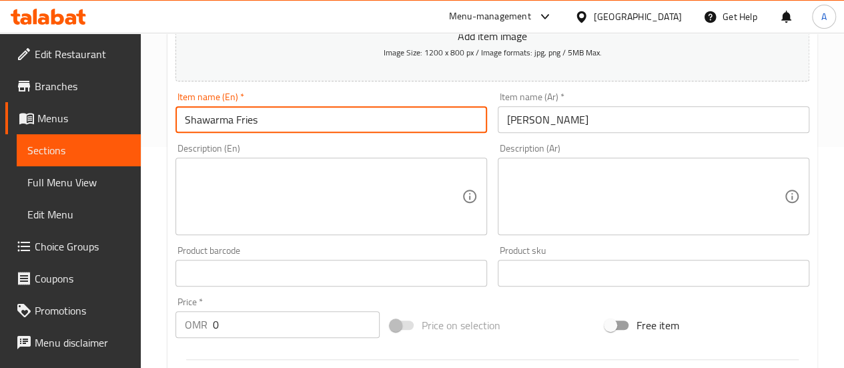
type input "Shawarma Fries"
click at [298, 319] on input "0" at bounding box center [296, 324] width 167 height 27
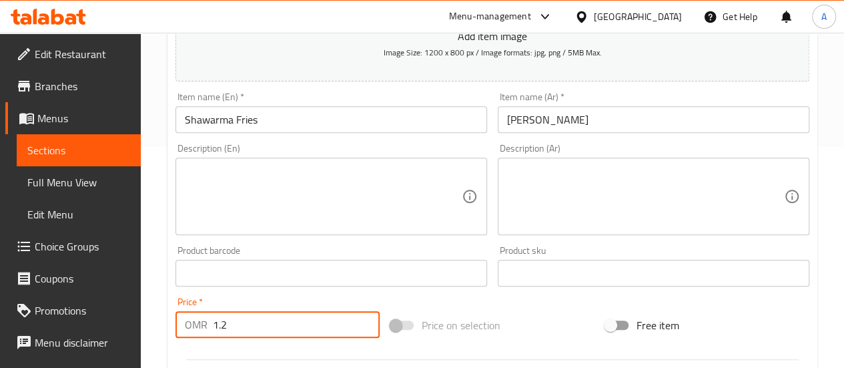
type input "1.2"
click at [297, 305] on div "Price   * OMR 1.2 Price *" at bounding box center [278, 317] width 204 height 41
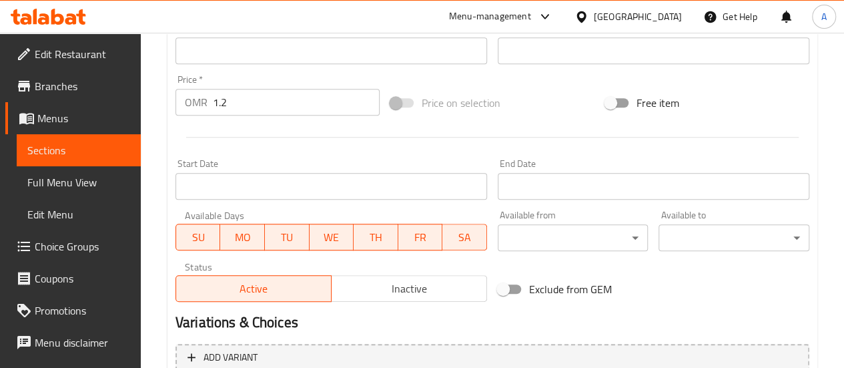
scroll to position [575, 0]
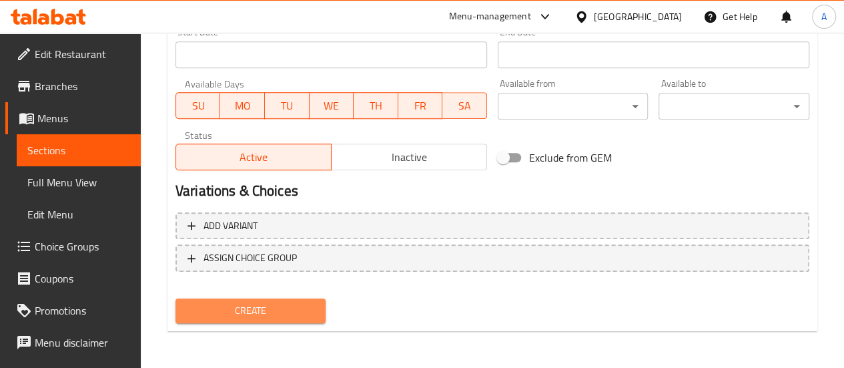
click at [290, 309] on span "Create" at bounding box center [250, 310] width 129 height 17
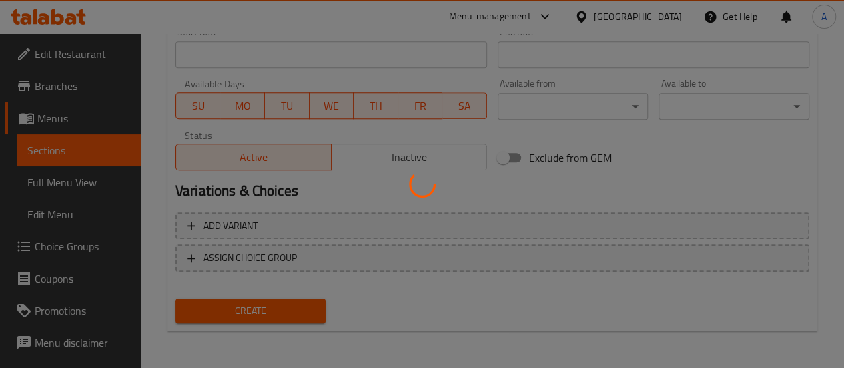
type input "0"
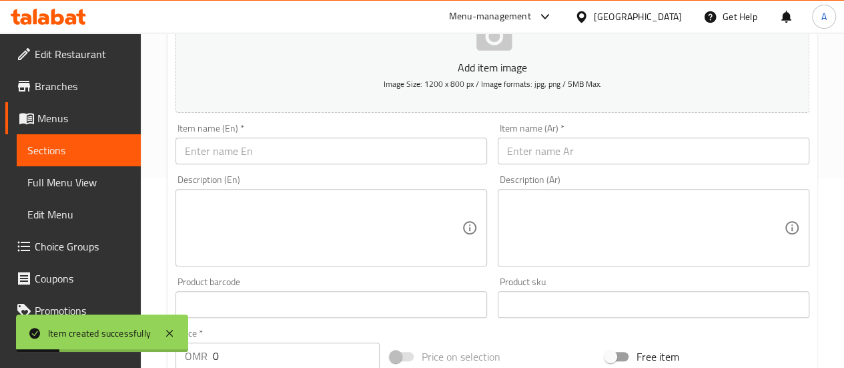
scroll to position [191, 0]
click at [314, 164] on div "Item name (En)   * Item name (En) *" at bounding box center [331, 142] width 322 height 51
click at [304, 160] on input "text" at bounding box center [332, 149] width 312 height 27
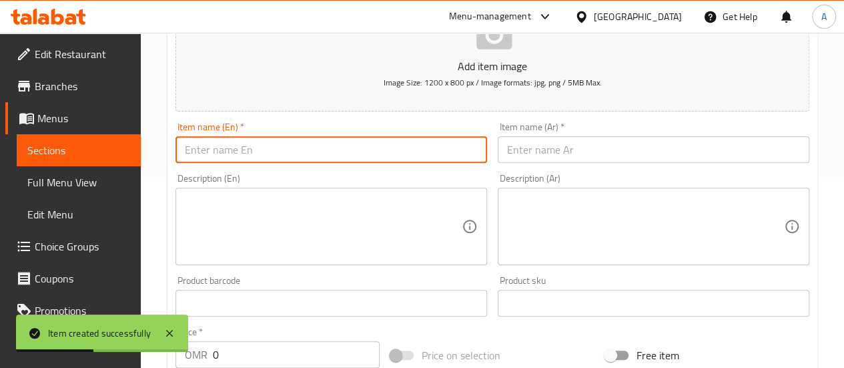
paste input "Zinger Fries"
type input "Zinger Fries"
click at [561, 149] on input "text" at bounding box center [654, 149] width 312 height 27
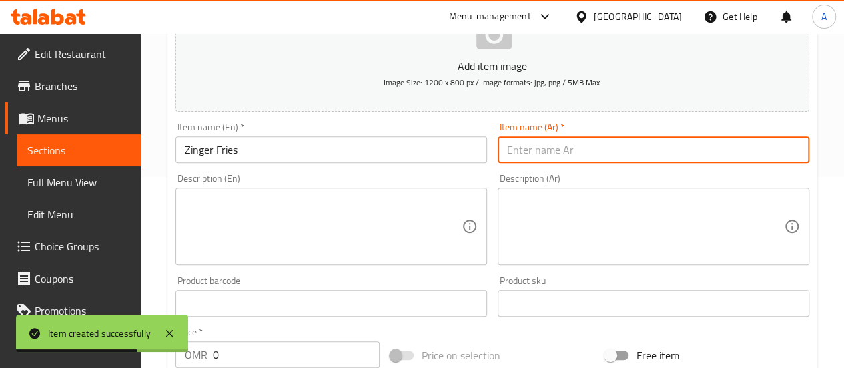
paste input "زنجر فرايز"
type input "زنجر فرايز"
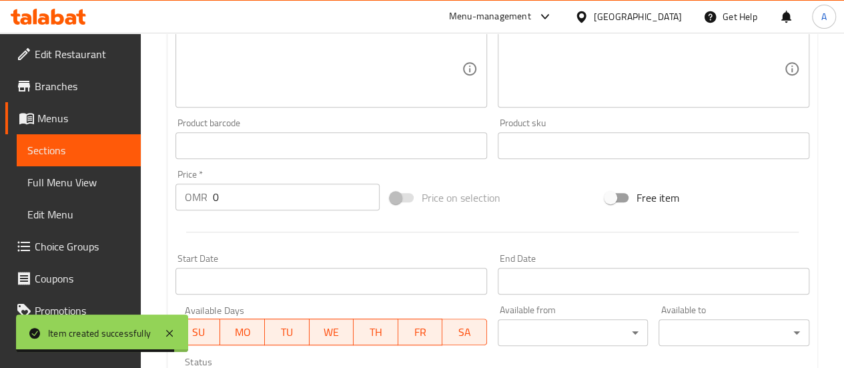
scroll to position [371, 0]
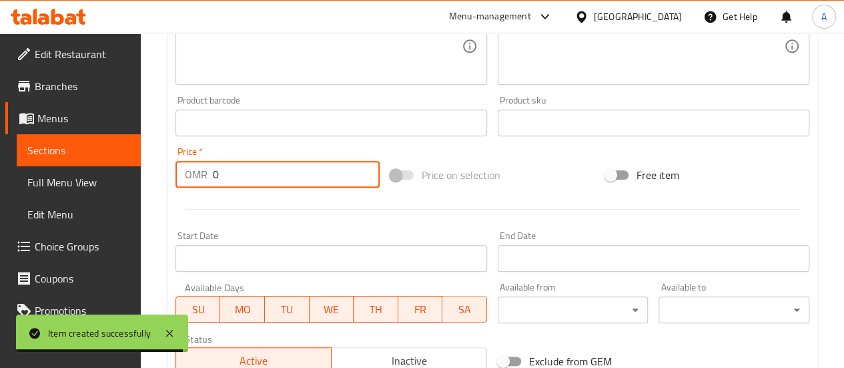
click at [274, 170] on input "0" at bounding box center [296, 174] width 167 height 27
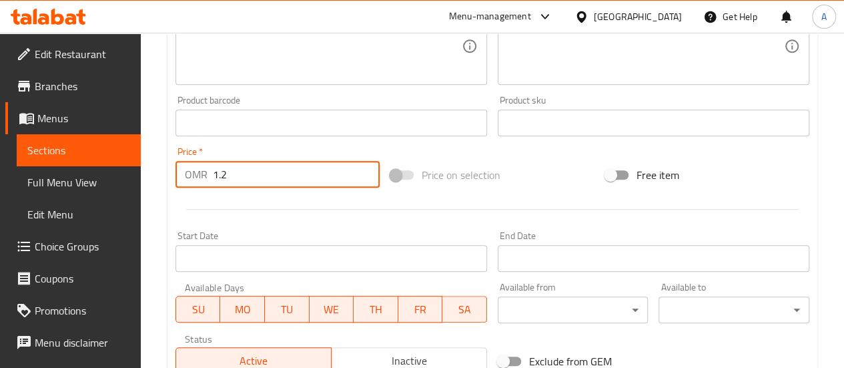
type input "1.2"
click at [313, 222] on div at bounding box center [492, 209] width 645 height 33
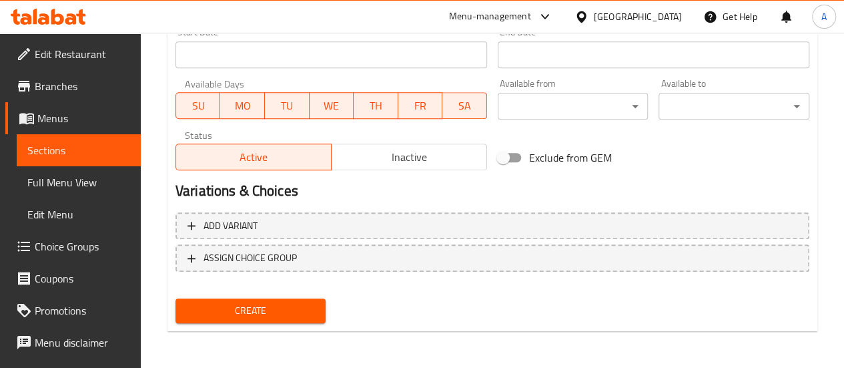
click at [291, 307] on span "Create" at bounding box center [250, 310] width 129 height 17
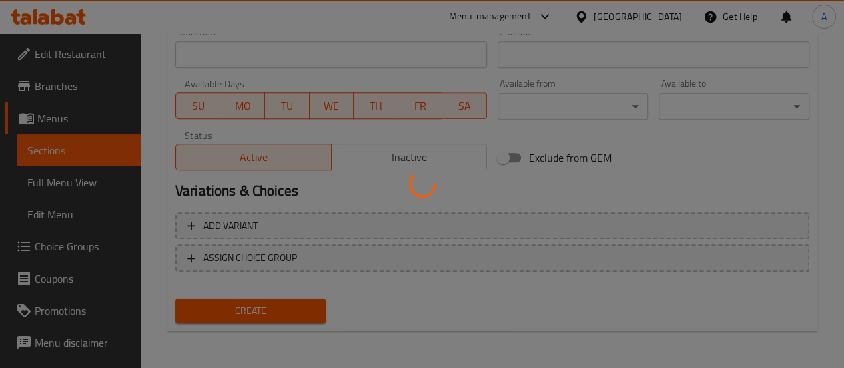
type input "0"
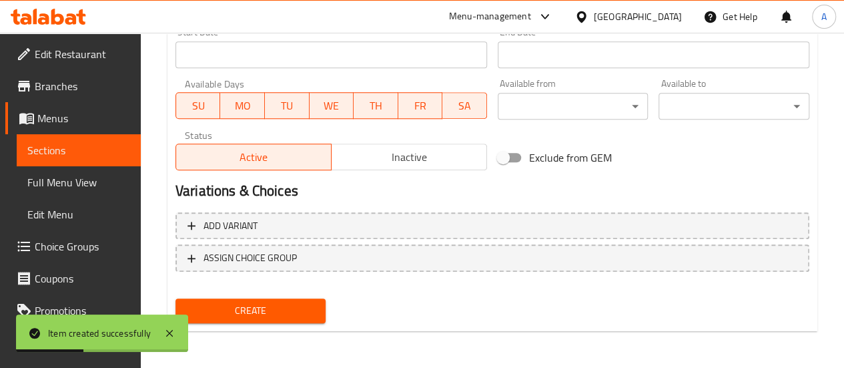
click at [89, 147] on span "Sections" at bounding box center [78, 150] width 103 height 16
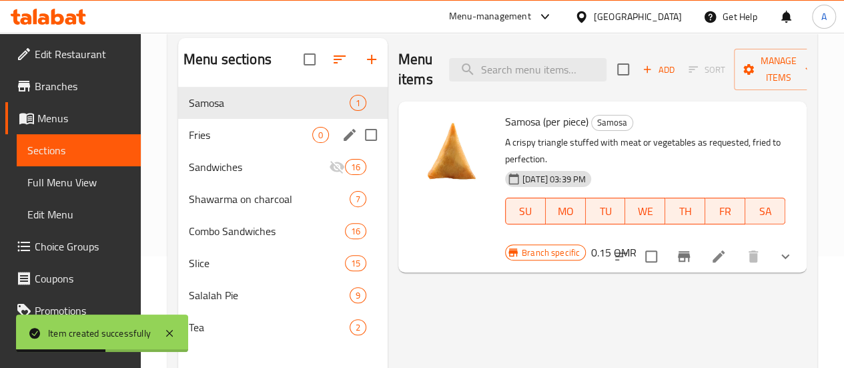
scroll to position [111, 0]
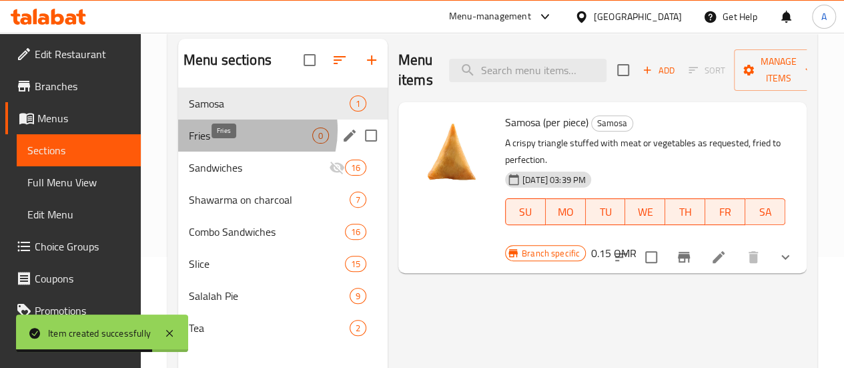
click at [236, 144] on span "Fries" at bounding box center [250, 135] width 123 height 16
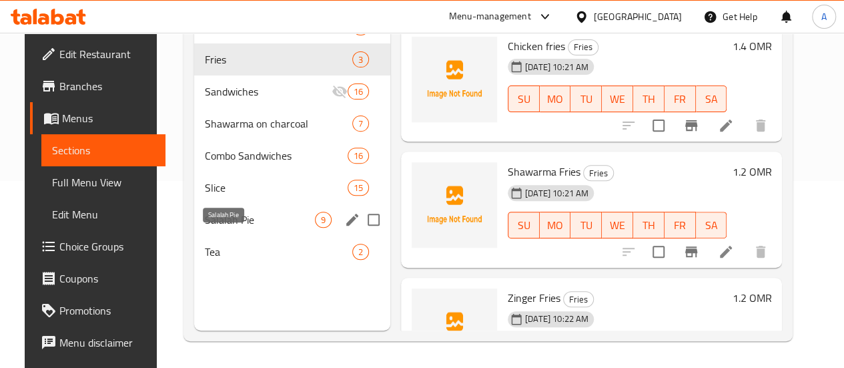
scroll to position [180, 0]
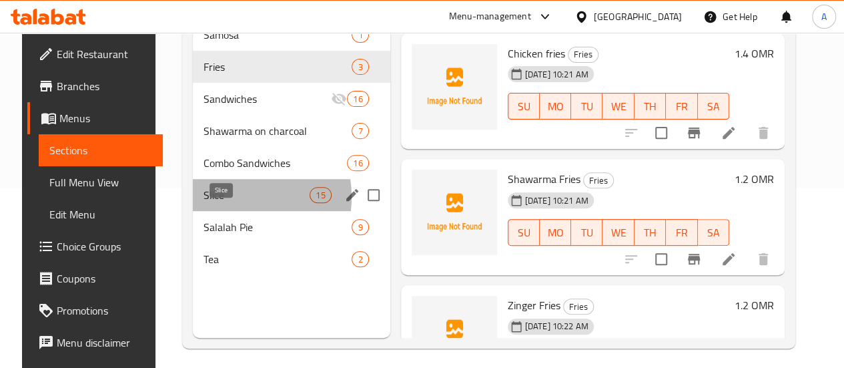
click at [215, 203] on span "Slice" at bounding box center [257, 195] width 106 height 16
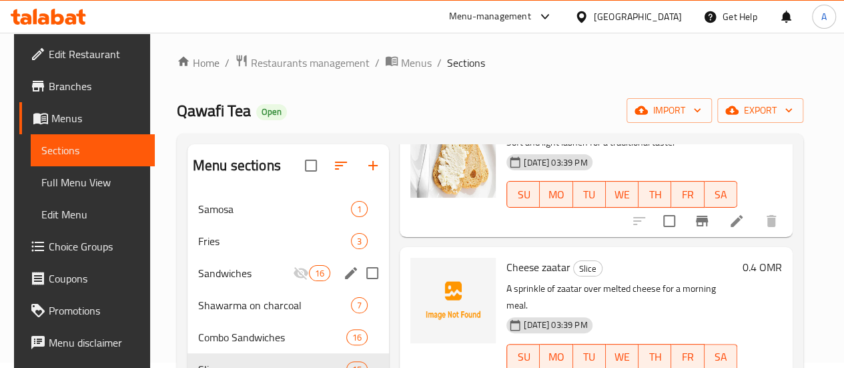
scroll to position [35, 0]
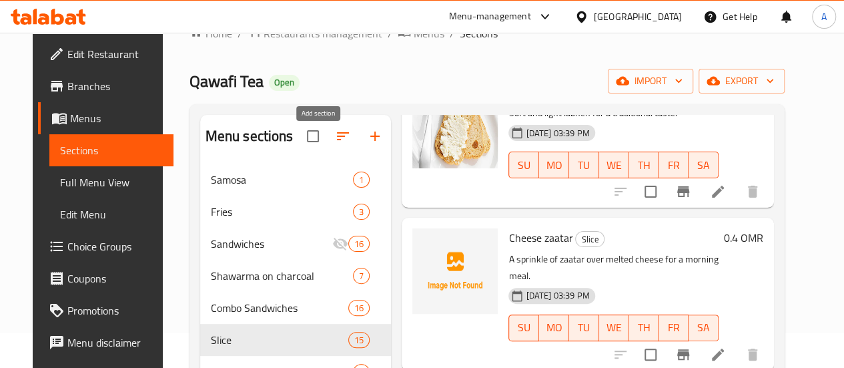
click at [359, 137] on button "button" at bounding box center [375, 136] width 32 height 32
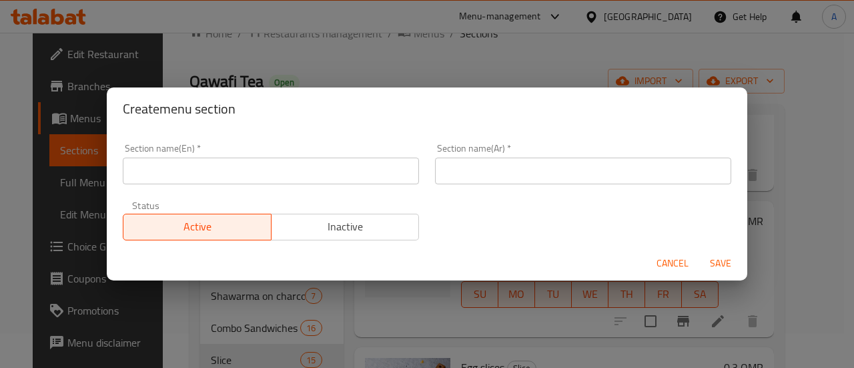
click at [334, 173] on input "text" at bounding box center [271, 171] width 296 height 27
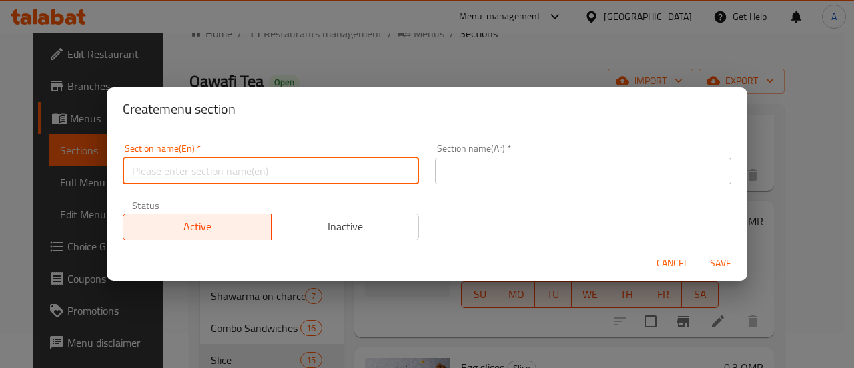
paste input "Paratha sandwich:"
type input "Paratha sandwich"
click at [465, 176] on input "text" at bounding box center [583, 171] width 296 height 27
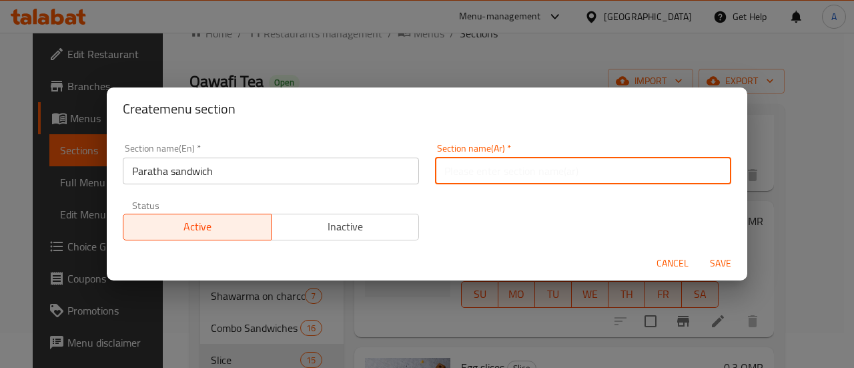
paste input "سندويش براتا:"
type input "سندويش براتا"
click at [722, 258] on span "Save" at bounding box center [721, 263] width 32 height 17
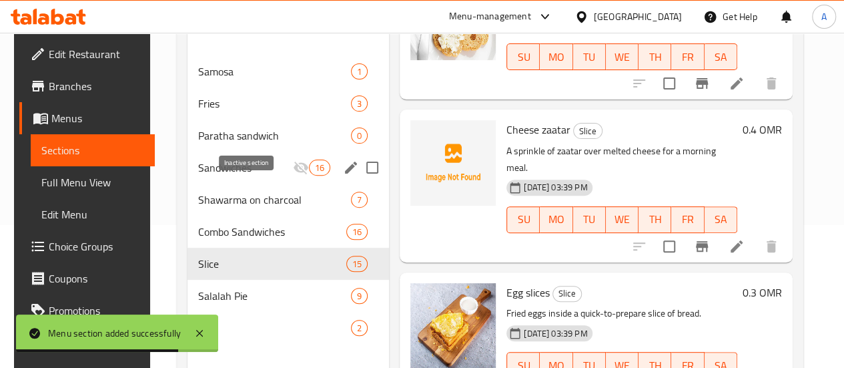
scroll to position [142, 0]
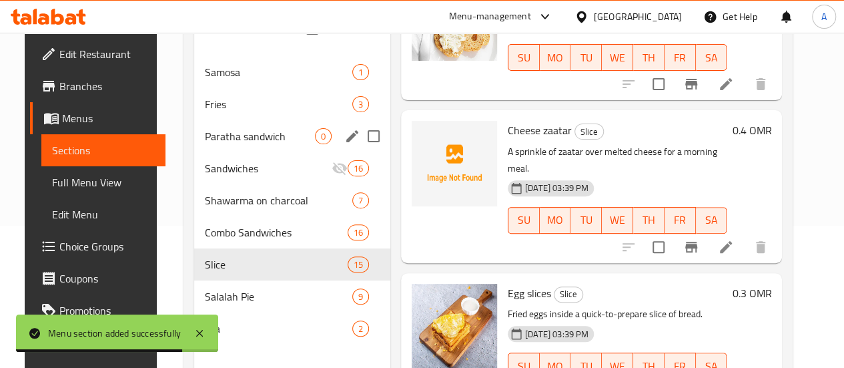
click at [236, 152] on div "Paratha sandwich 0" at bounding box center [292, 136] width 196 height 32
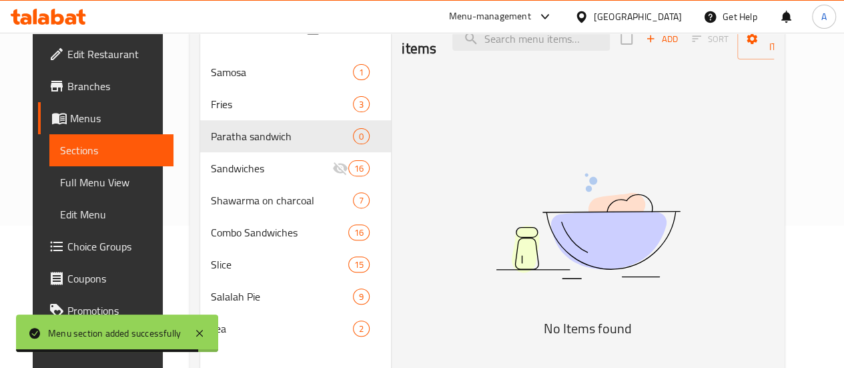
scroll to position [69, 0]
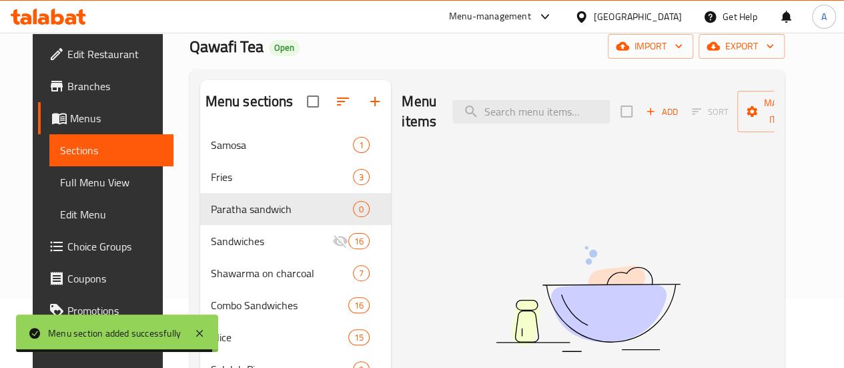
click at [644, 111] on span "Add" at bounding box center [662, 111] width 36 height 15
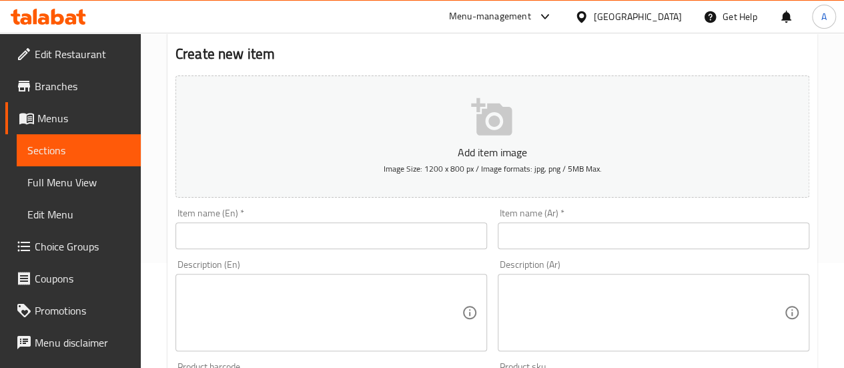
scroll to position [105, 0]
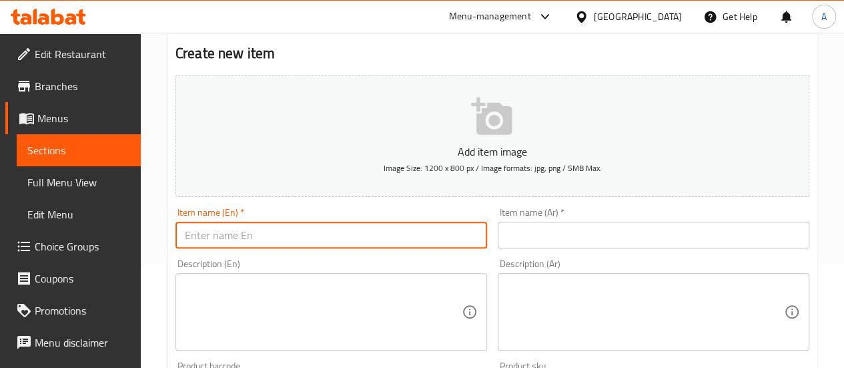
click at [358, 234] on input "text" at bounding box center [332, 235] width 312 height 27
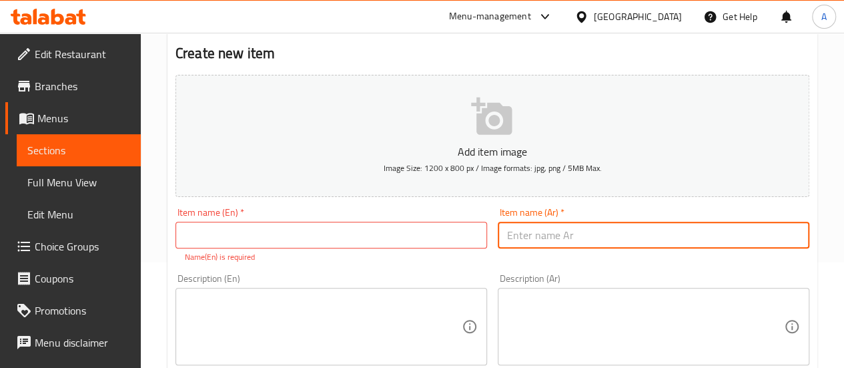
click at [538, 240] on input "text" at bounding box center [654, 235] width 312 height 27
paste input "لحم"
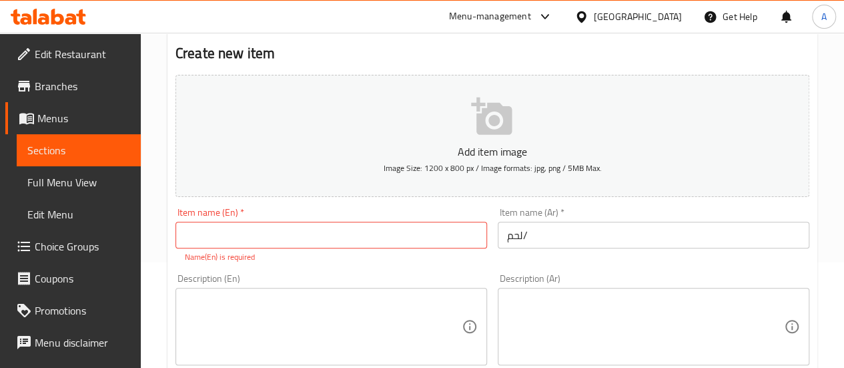
click at [559, 234] on input "لحم/" at bounding box center [654, 235] width 312 height 27
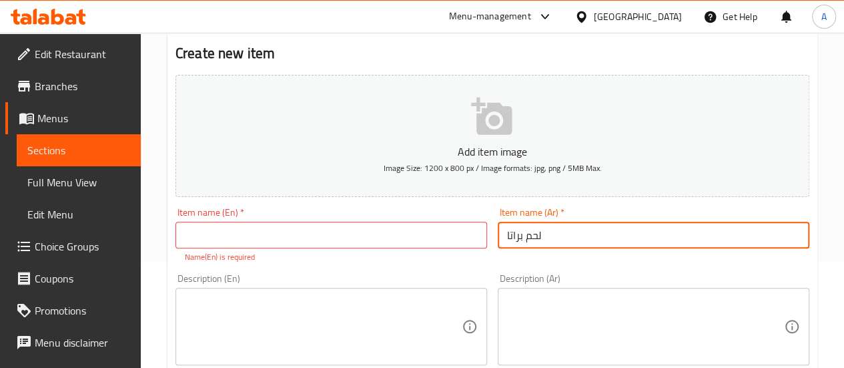
type input "لحم براتا"
click at [316, 237] on input "text" at bounding box center [332, 235] width 312 height 27
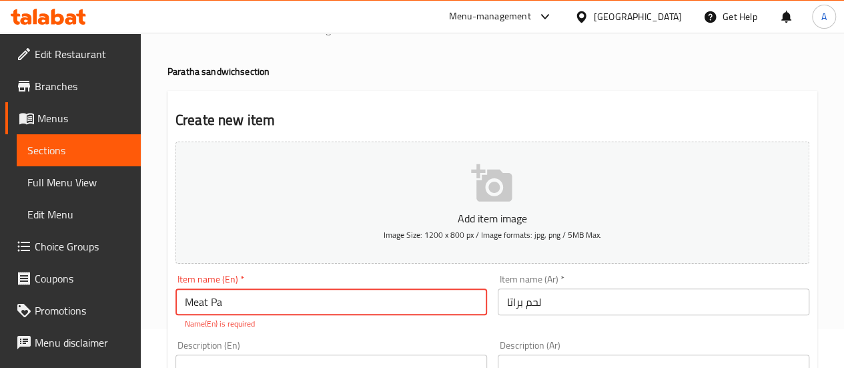
scroll to position [38, 0]
type input "Meat Paratha"
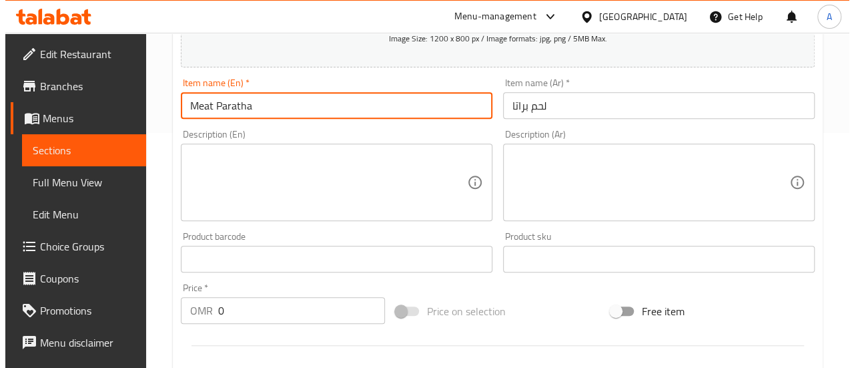
scroll to position [270, 0]
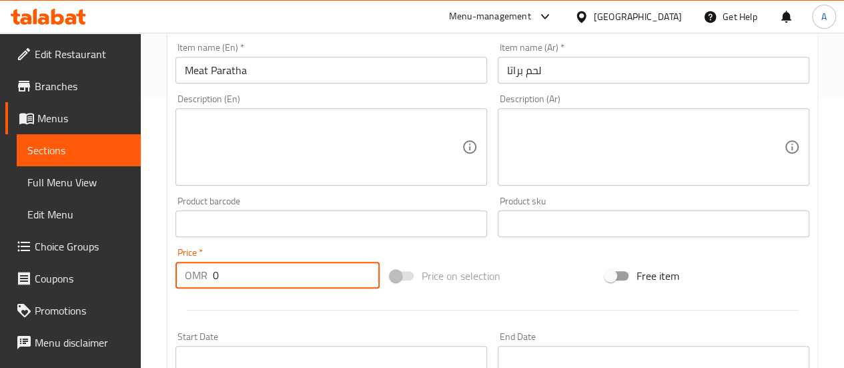
click at [303, 266] on input "0" at bounding box center [296, 275] width 167 height 27
type input "0.4"
click at [335, 334] on div "Start Date Start Date" at bounding box center [332, 352] width 312 height 41
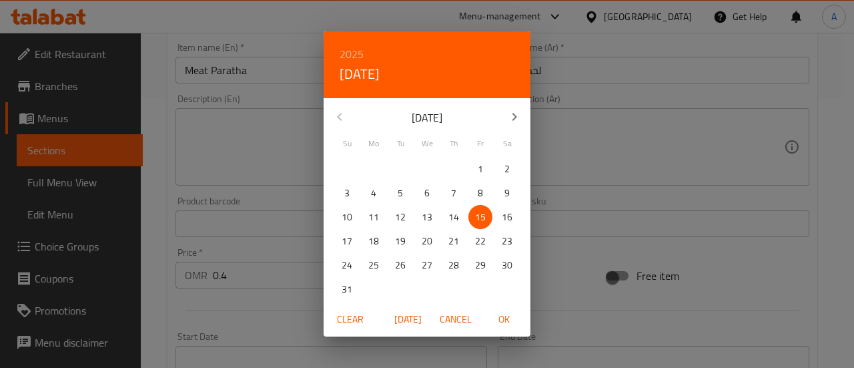
click at [290, 308] on div "2025 Fri, Aug [DATE] Mo Tu We Th Fr Sa 27 28 29 30 31 1 2 3 4 5 6 7 8 9 10 11 1…" at bounding box center [427, 184] width 854 height 368
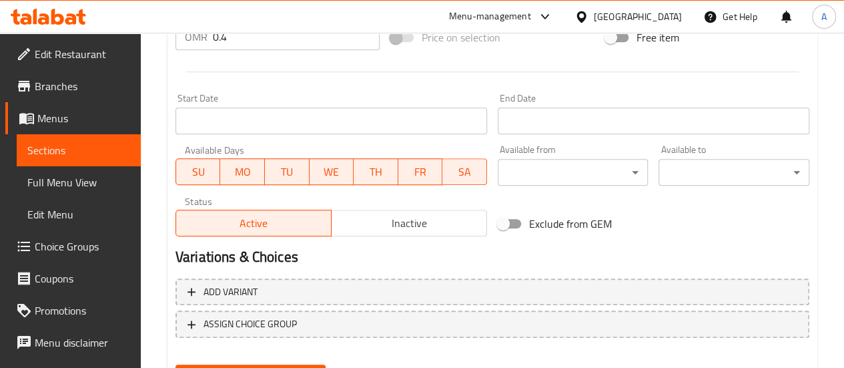
scroll to position [575, 0]
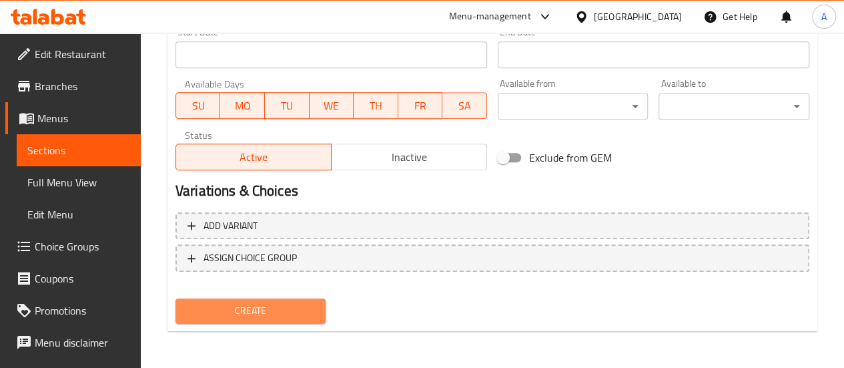
click at [279, 313] on span "Create" at bounding box center [250, 310] width 129 height 17
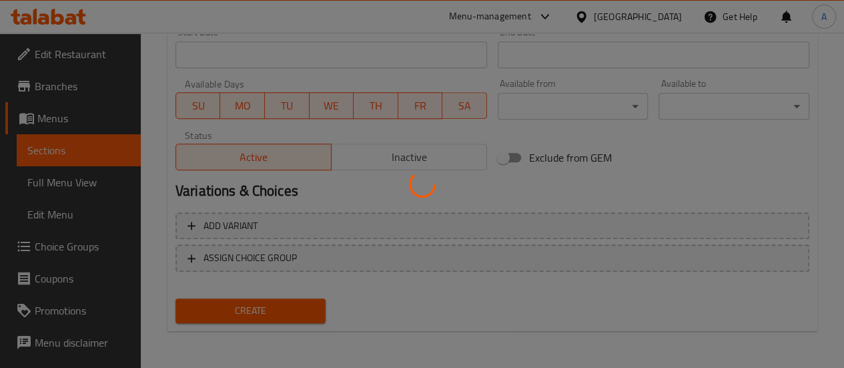
type input "0"
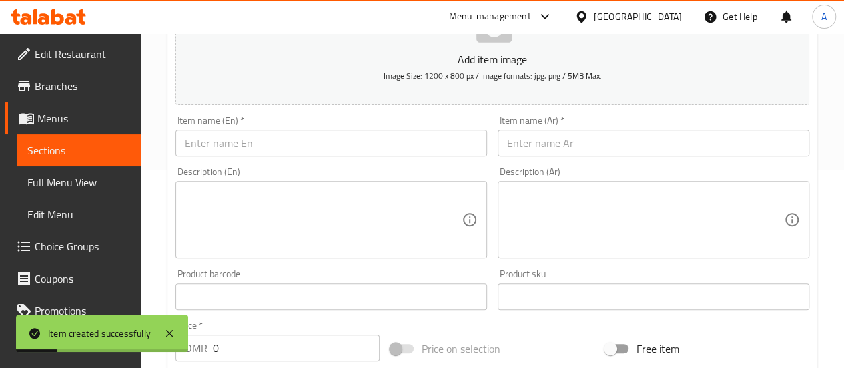
scroll to position [196, 0]
click at [535, 144] on input "text" at bounding box center [654, 144] width 312 height 27
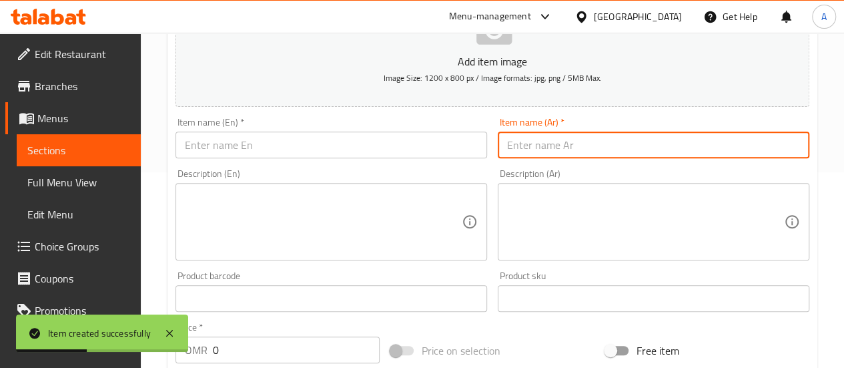
paste input "دجاج"
type input "دجاج براتا"
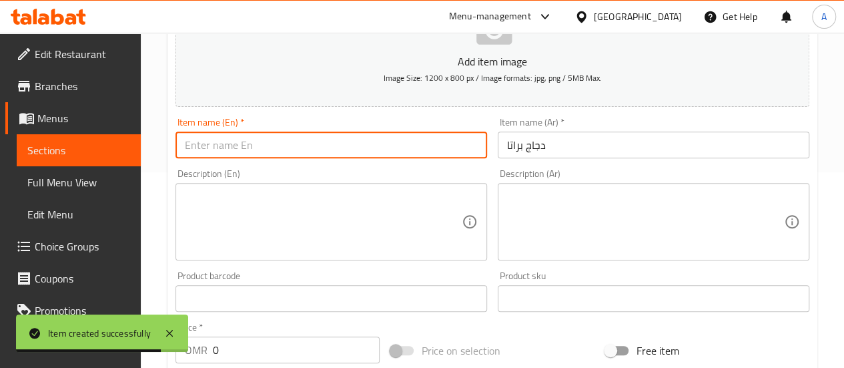
click at [396, 140] on input "text" at bounding box center [332, 144] width 312 height 27
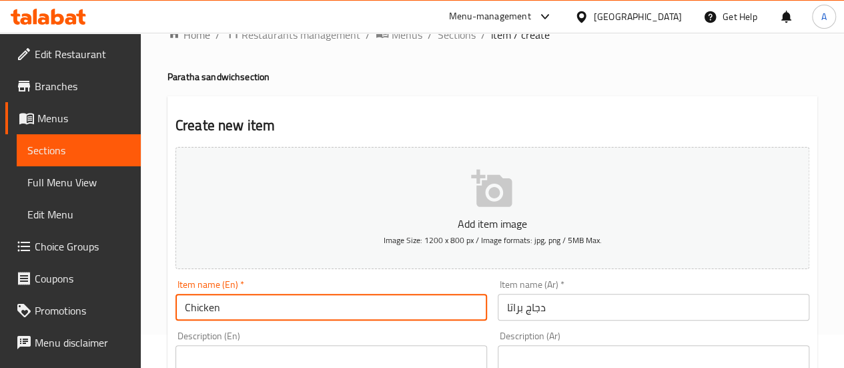
scroll to position [33, 0]
type input "Chicken Paratha"
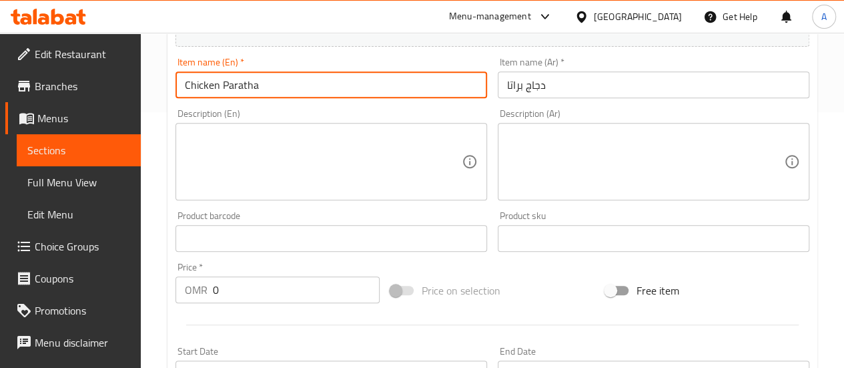
click at [298, 281] on input "0" at bounding box center [296, 289] width 167 height 27
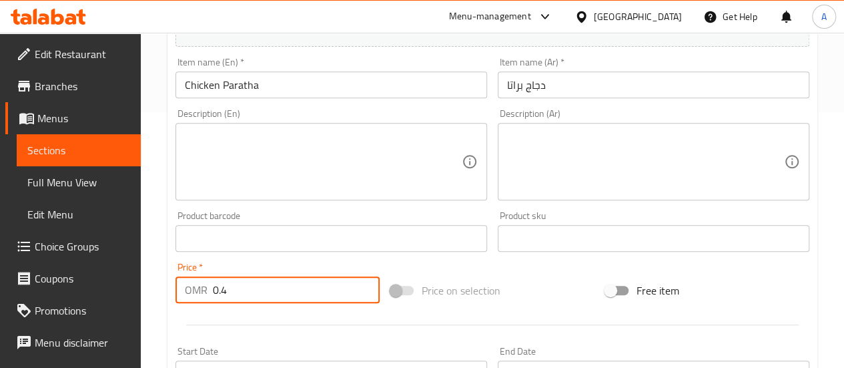
type input "0.4"
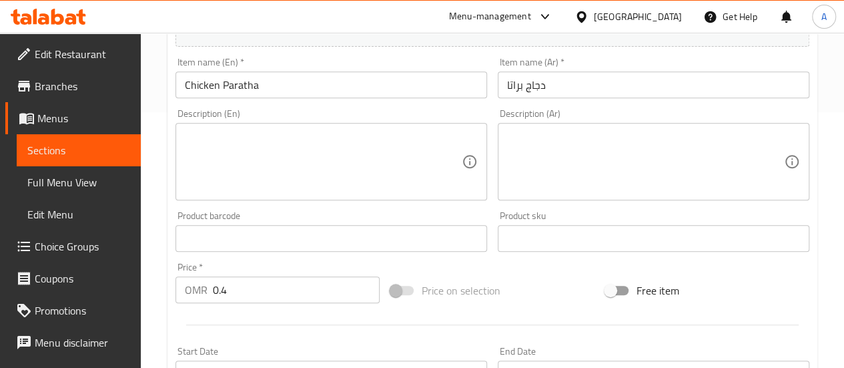
click at [310, 325] on div at bounding box center [492, 324] width 645 height 33
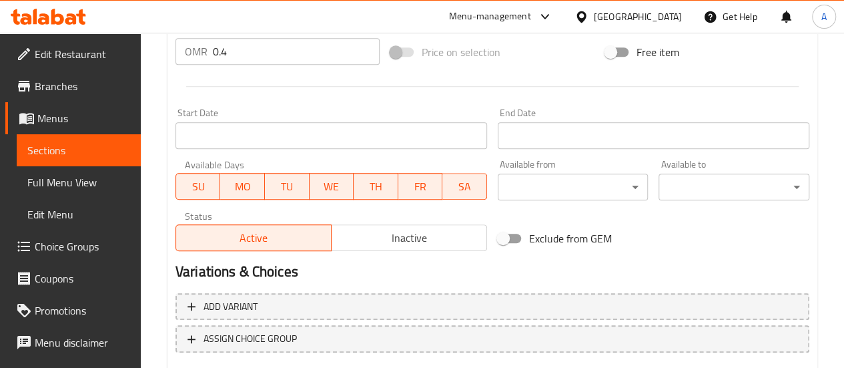
scroll to position [532, 0]
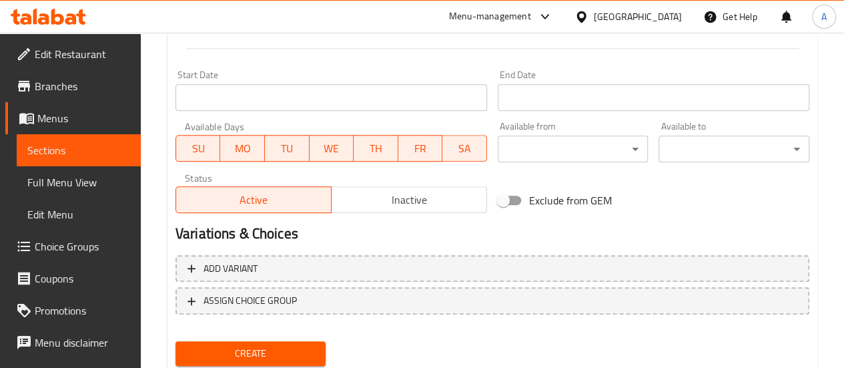
click at [263, 345] on span "Create" at bounding box center [250, 353] width 129 height 17
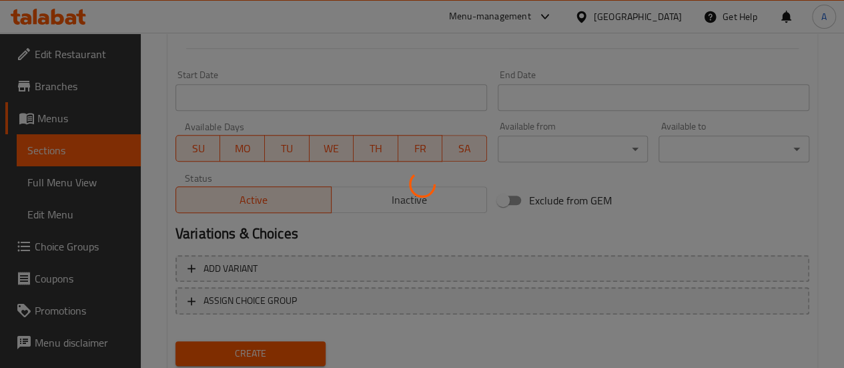
type input "0"
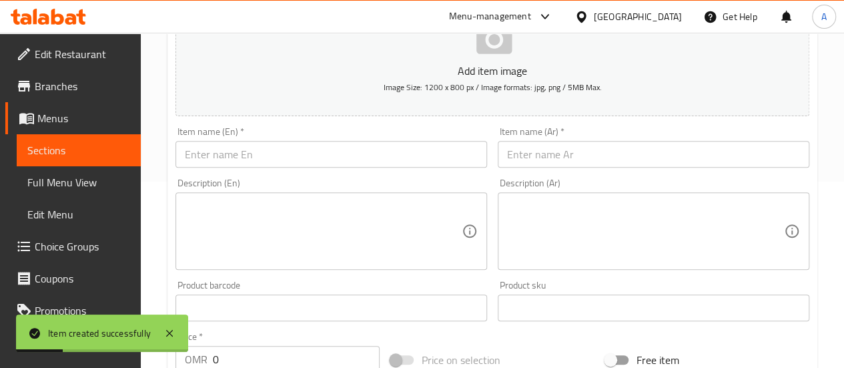
scroll to position [186, 0]
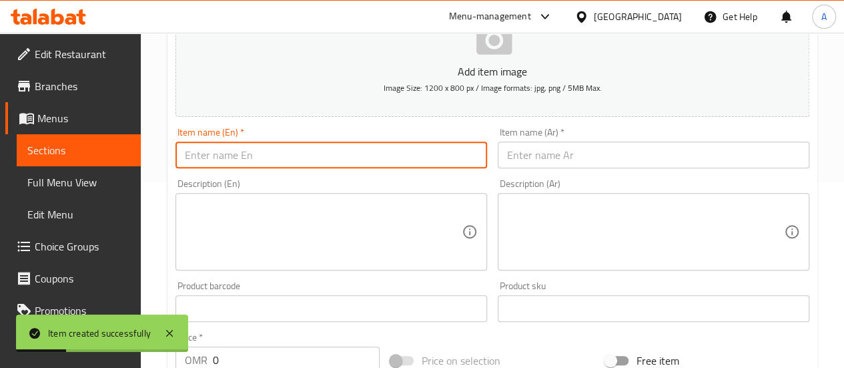
click at [328, 154] on input "text" at bounding box center [332, 155] width 312 height 27
paste input "Falafel"
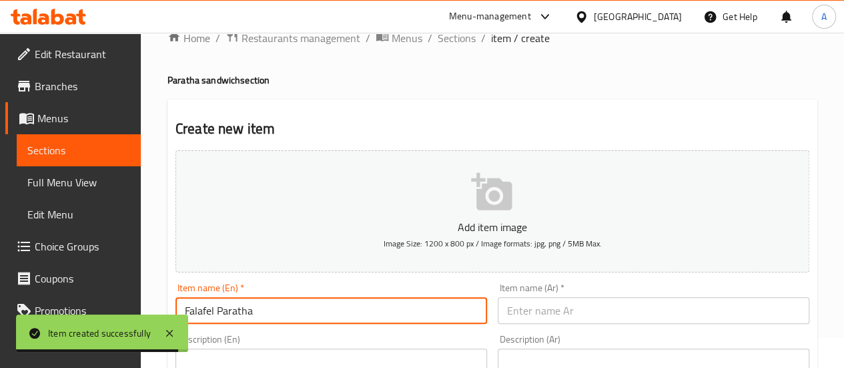
type input "Falafel Paratha"
click at [529, 309] on input "text" at bounding box center [654, 310] width 312 height 27
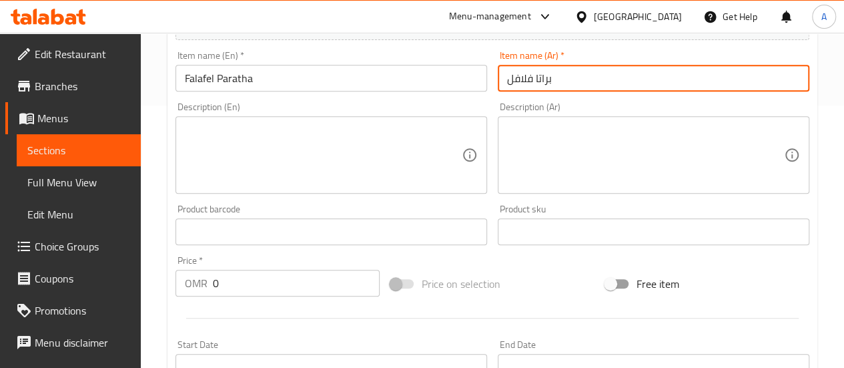
scroll to position [284, 0]
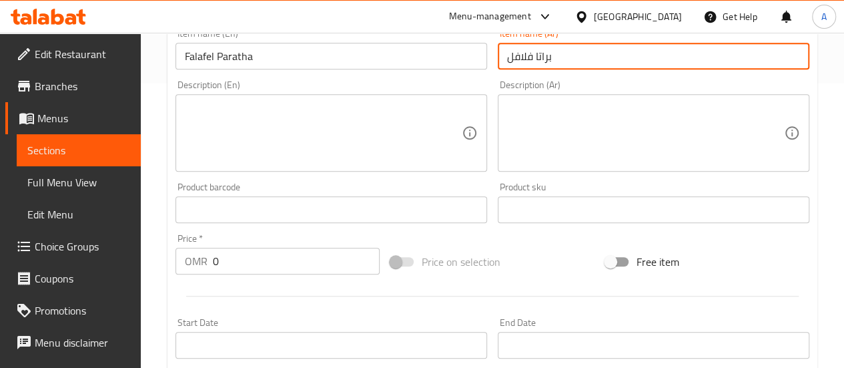
type input "براتا فلافل"
click at [275, 269] on input "0" at bounding box center [296, 261] width 167 height 27
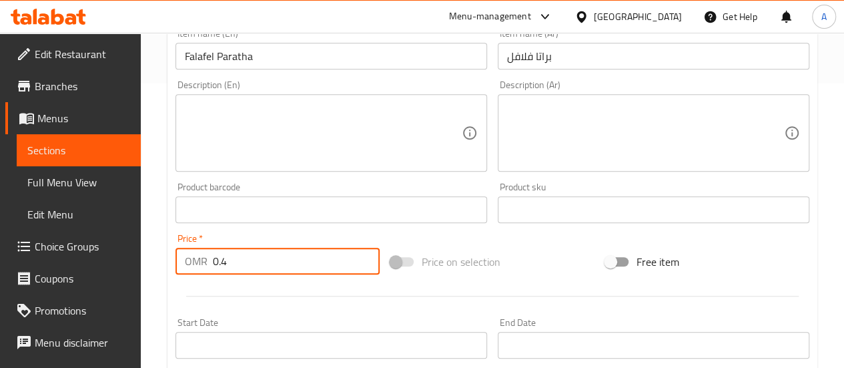
type input "0.4"
click at [318, 302] on div at bounding box center [492, 296] width 645 height 33
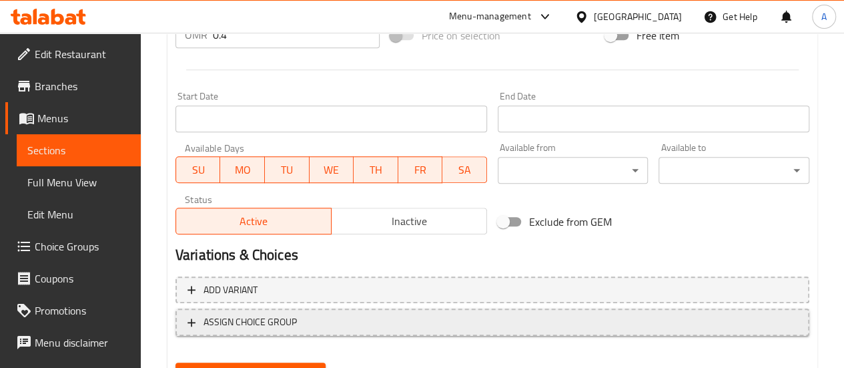
scroll to position [575, 0]
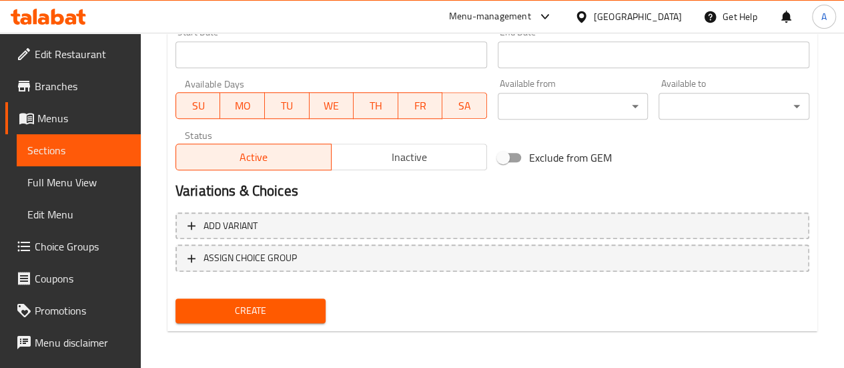
click at [275, 303] on span "Create" at bounding box center [250, 310] width 129 height 17
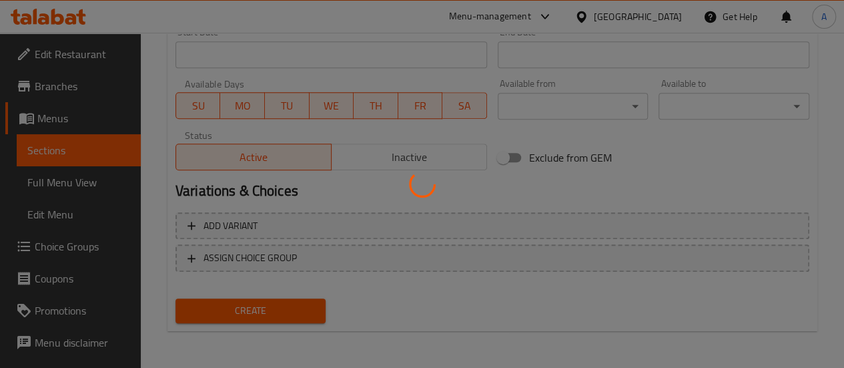
type input "0"
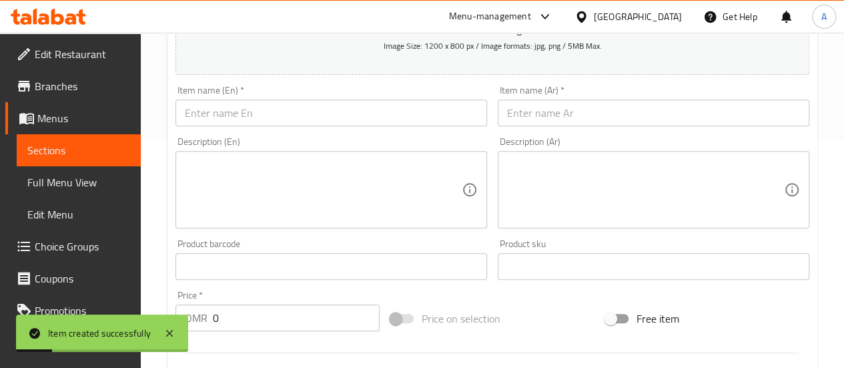
scroll to position [227, 0]
click at [260, 111] on input "text" at bounding box center [332, 113] width 312 height 27
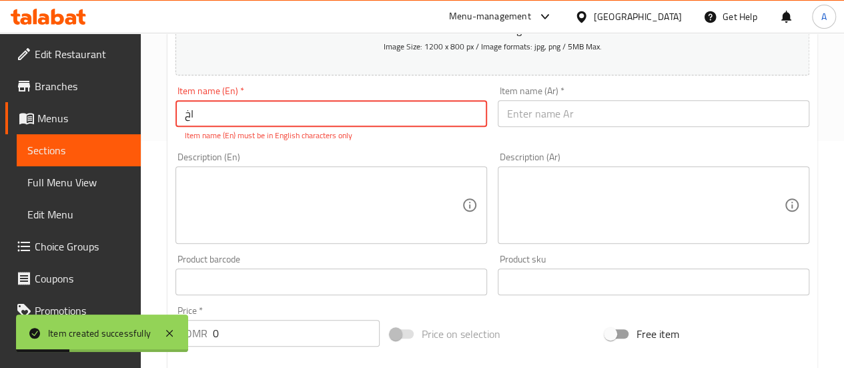
type input "ا"
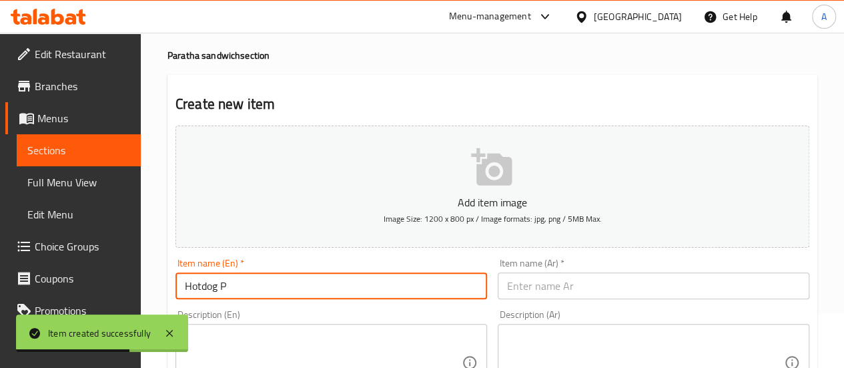
scroll to position [53, 0]
type input "Hotdog Paratha"
click at [545, 282] on input "text" at bounding box center [654, 287] width 312 height 27
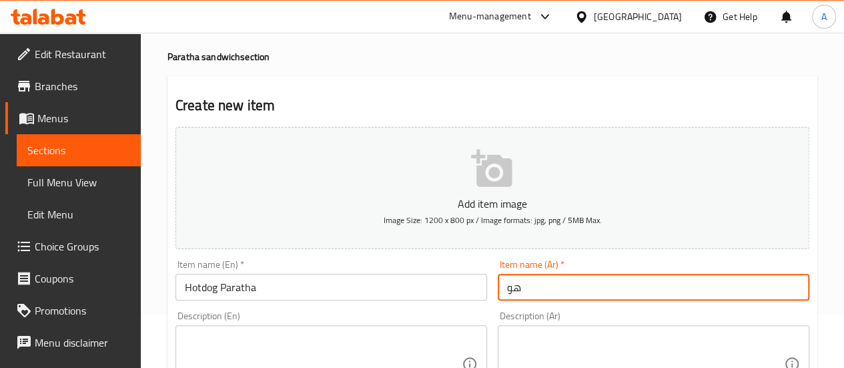
type input "ه"
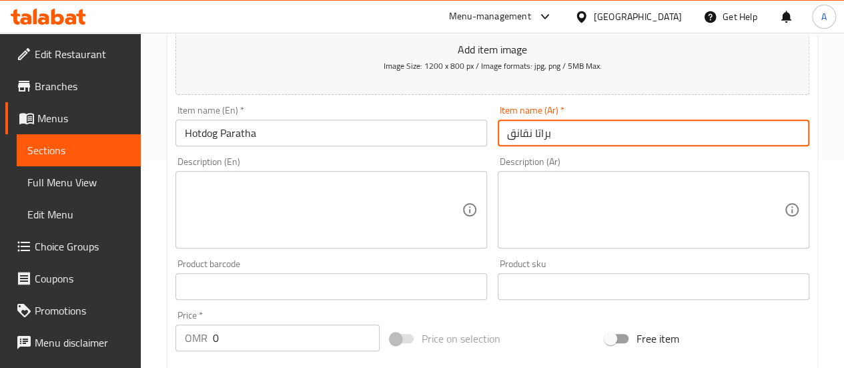
scroll to position [243, 0]
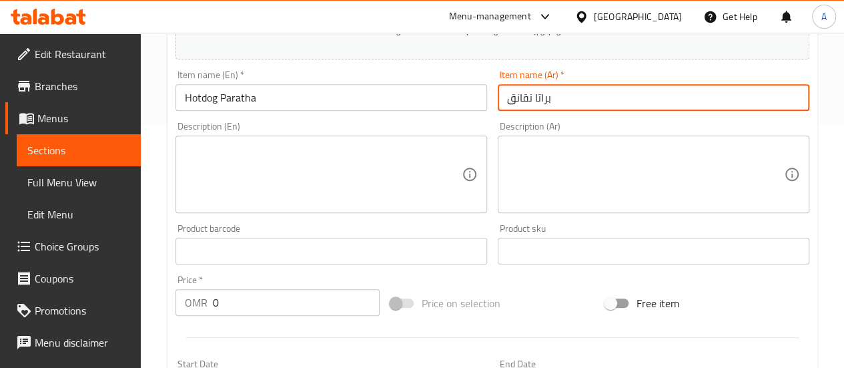
type input "براتا نقانق"
click at [301, 296] on input "0" at bounding box center [296, 302] width 167 height 27
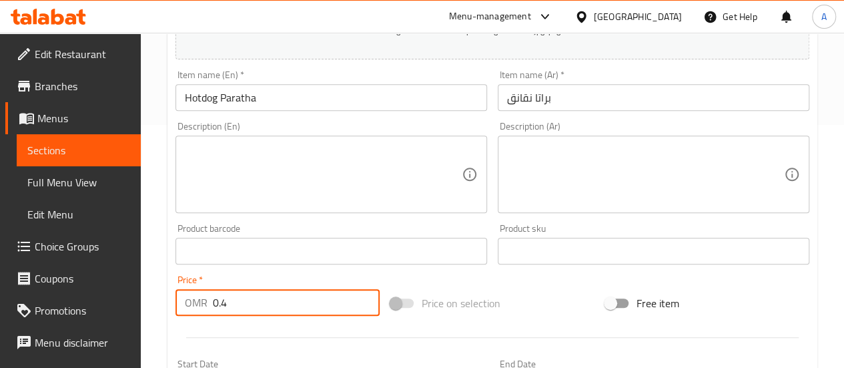
type input "0.4"
click at [320, 334] on div at bounding box center [492, 337] width 645 height 33
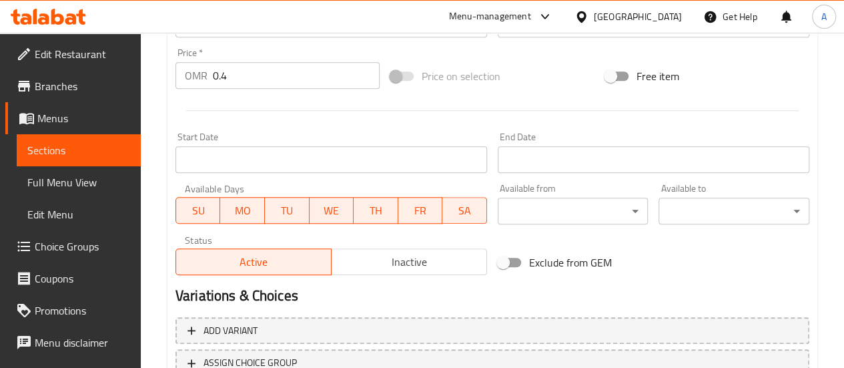
scroll to position [539, 0]
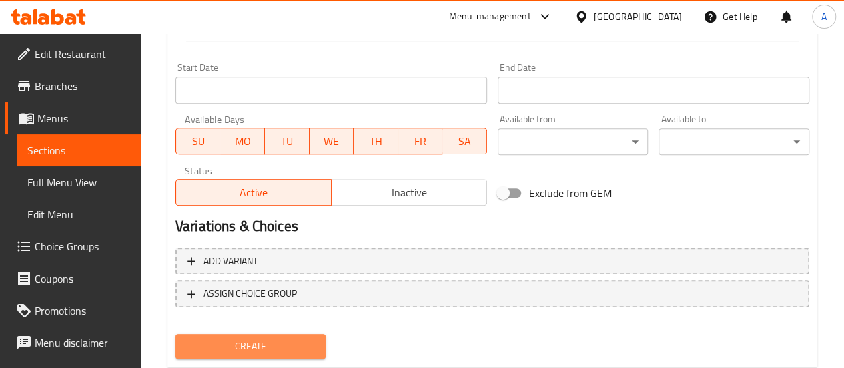
click at [264, 344] on span "Create" at bounding box center [250, 346] width 129 height 17
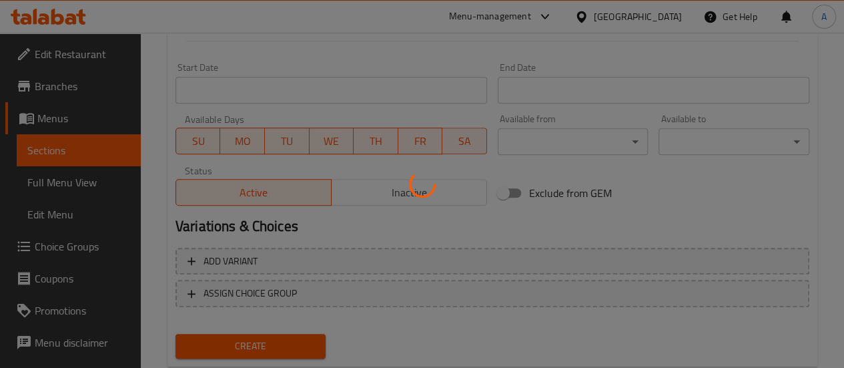
type input "0"
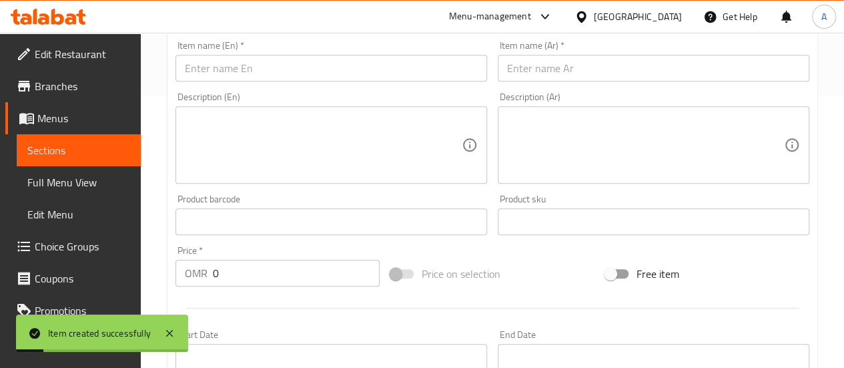
scroll to position [107, 0]
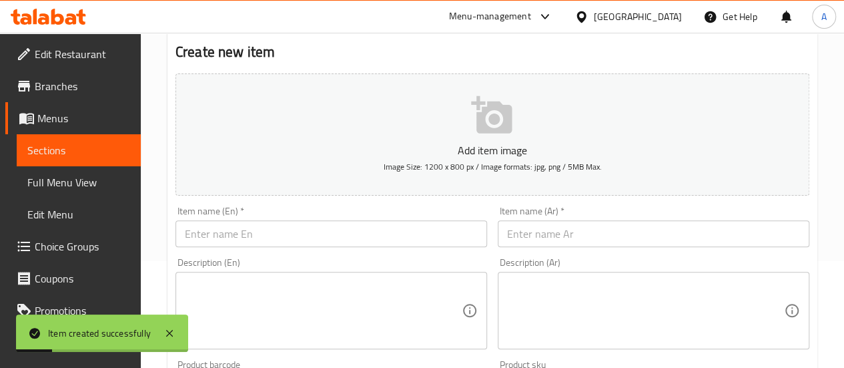
click at [291, 224] on input "text" at bounding box center [332, 233] width 312 height 27
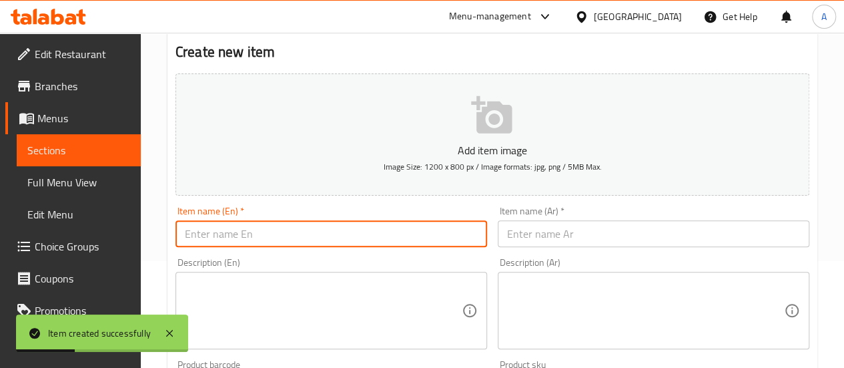
type input "ث"
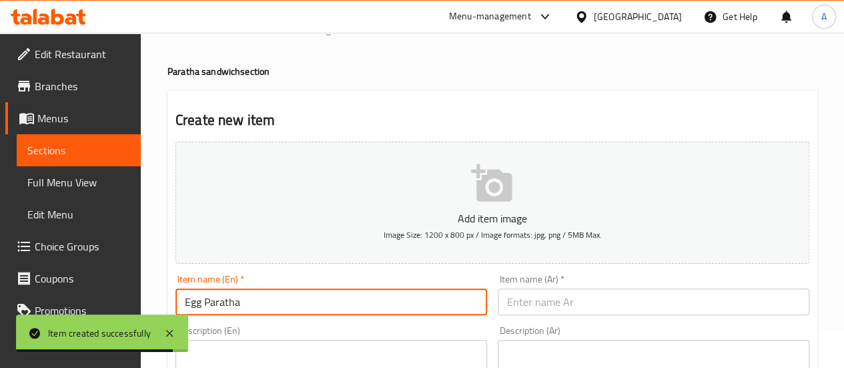
type input "Egg Paratha"
click at [564, 301] on input "text" at bounding box center [654, 301] width 312 height 27
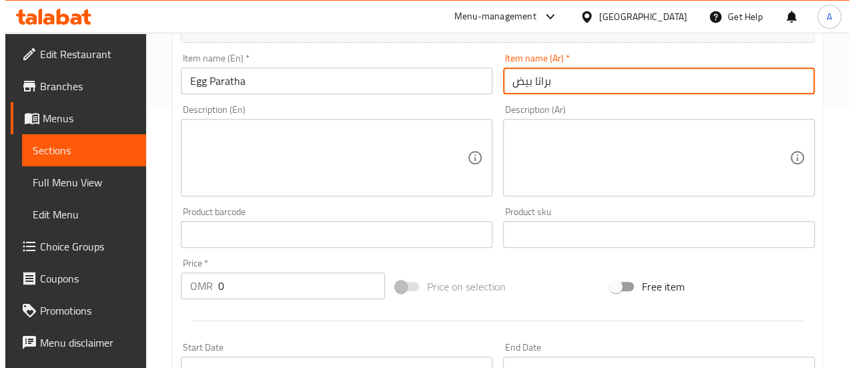
scroll to position [270, 0]
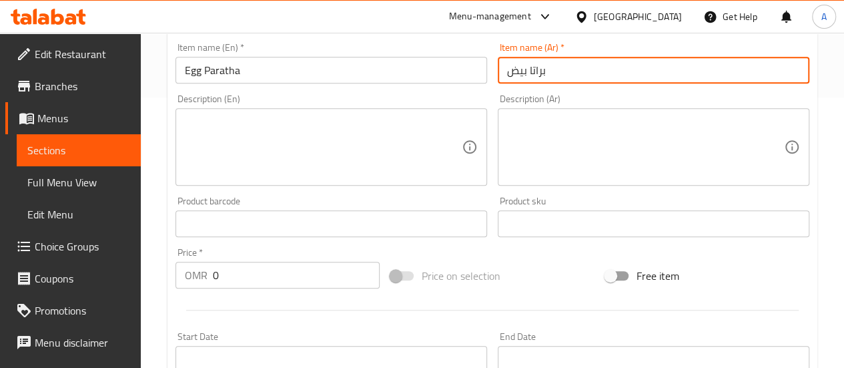
type input "براتا بيض"
click at [288, 276] on input "0" at bounding box center [296, 275] width 167 height 27
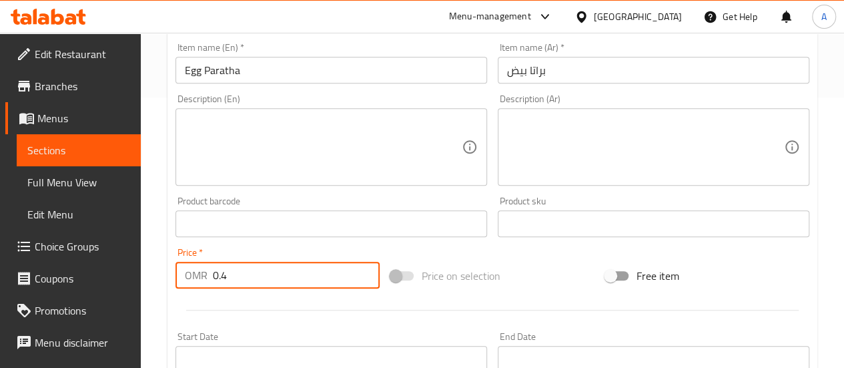
type input "0.4"
click at [338, 333] on div "Start Date Start Date" at bounding box center [332, 352] width 312 height 41
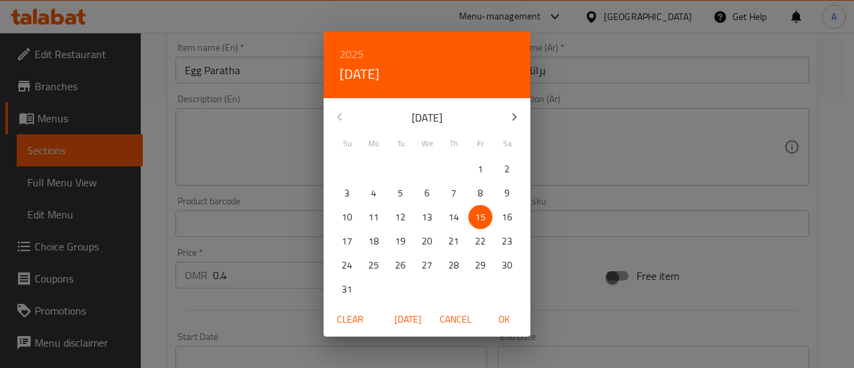
click at [253, 303] on div "2025 Fri, Aug [DATE] Mo Tu We Th Fr Sa 27 28 29 30 31 1 2 3 4 5 6 7 8 9 10 11 1…" at bounding box center [427, 184] width 854 height 368
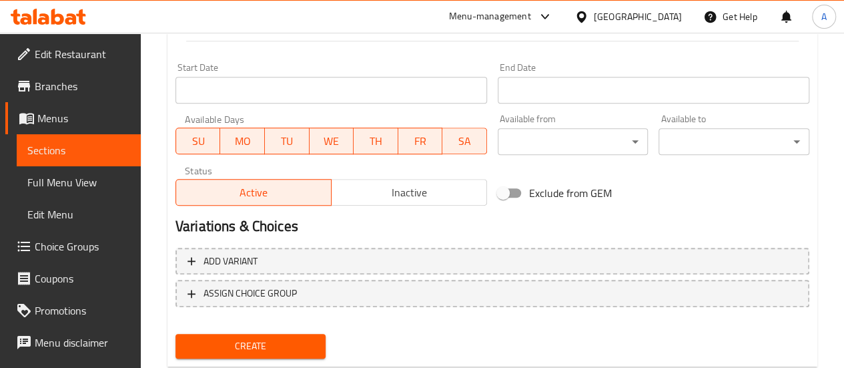
scroll to position [575, 0]
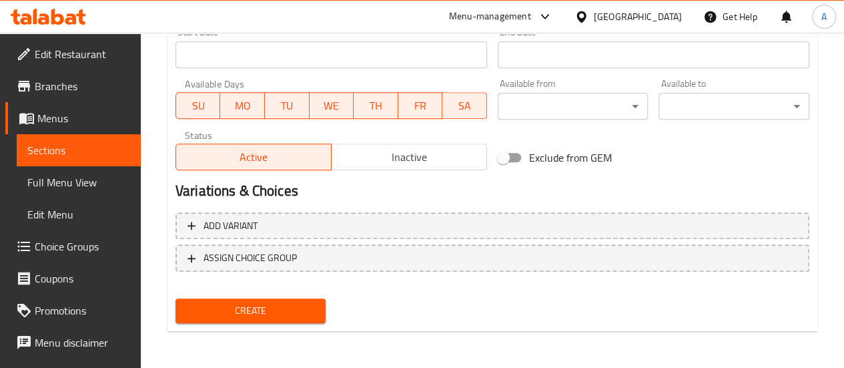
click at [254, 314] on span "Create" at bounding box center [250, 310] width 129 height 17
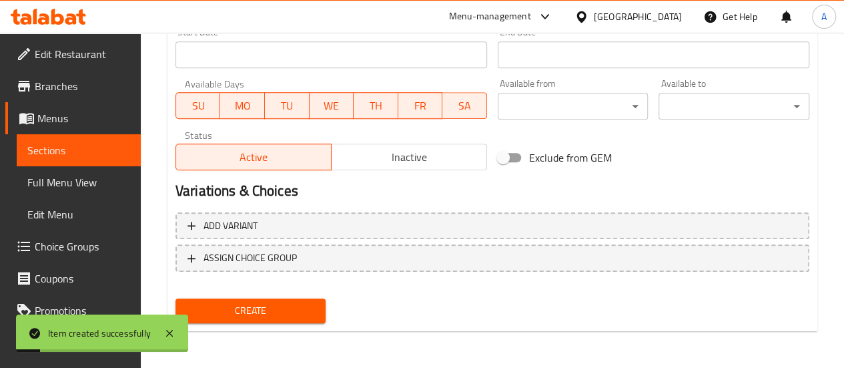
click at [87, 145] on span "Sections" at bounding box center [78, 150] width 103 height 16
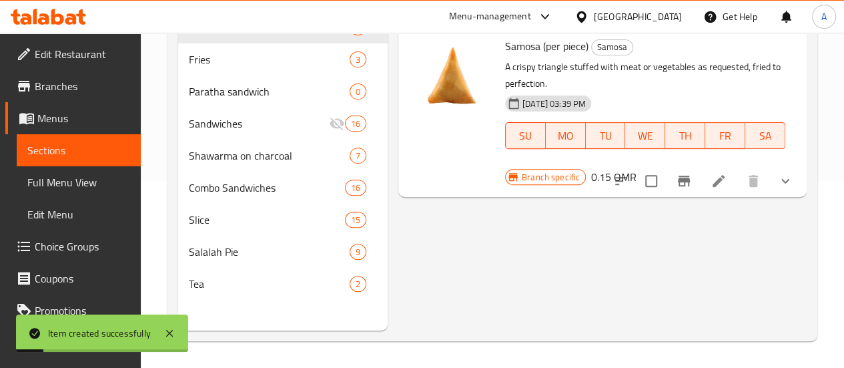
scroll to position [187, 0]
click at [97, 154] on span "Sections" at bounding box center [78, 150] width 103 height 16
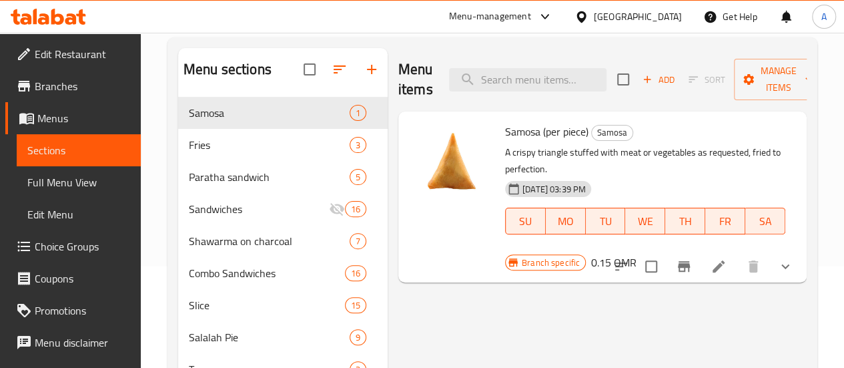
scroll to position [97, 0]
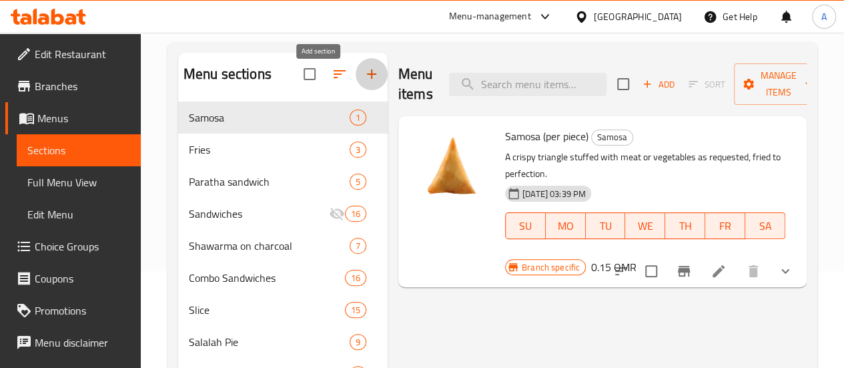
click at [364, 81] on icon "button" at bounding box center [372, 74] width 16 height 16
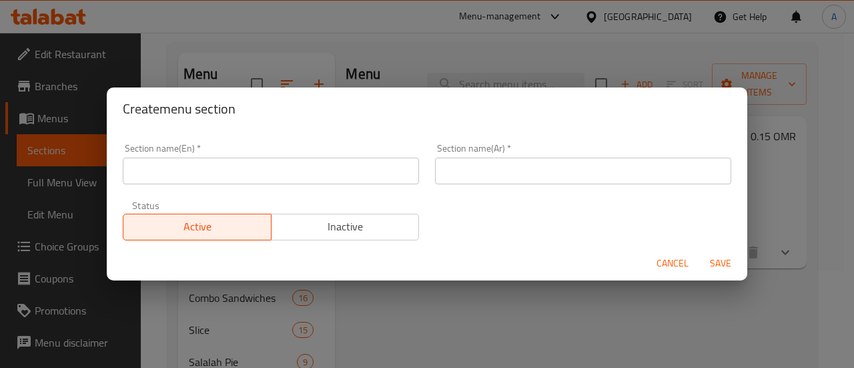
click at [325, 166] on input "text" at bounding box center [271, 171] width 296 height 27
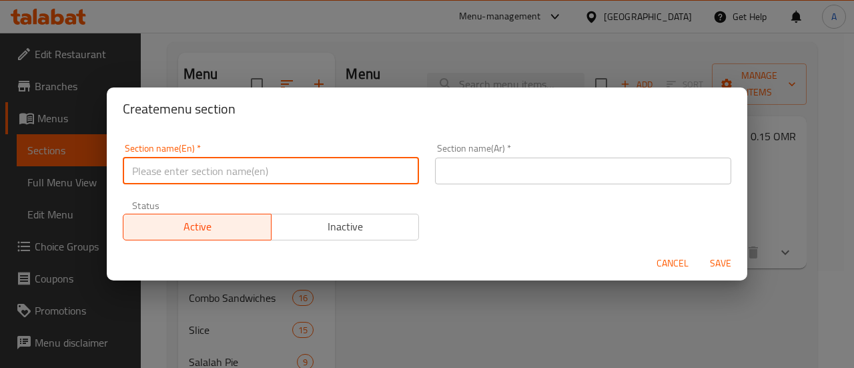
click at [318, 172] on input "text" at bounding box center [271, 171] width 296 height 27
click at [509, 179] on input "text" at bounding box center [583, 171] width 296 height 27
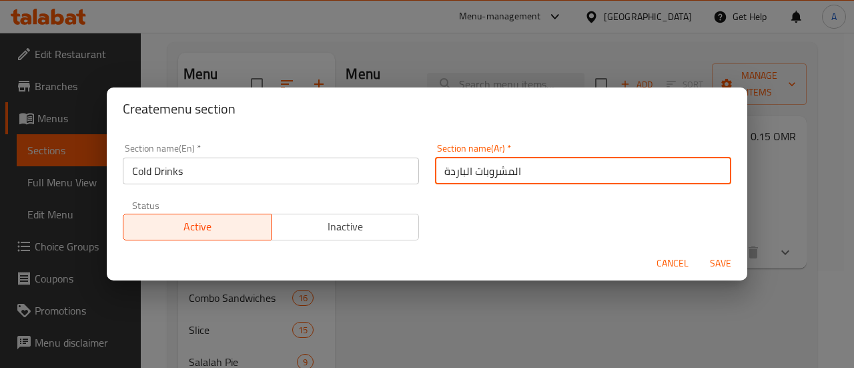
click at [730, 261] on span "Save" at bounding box center [721, 263] width 32 height 17
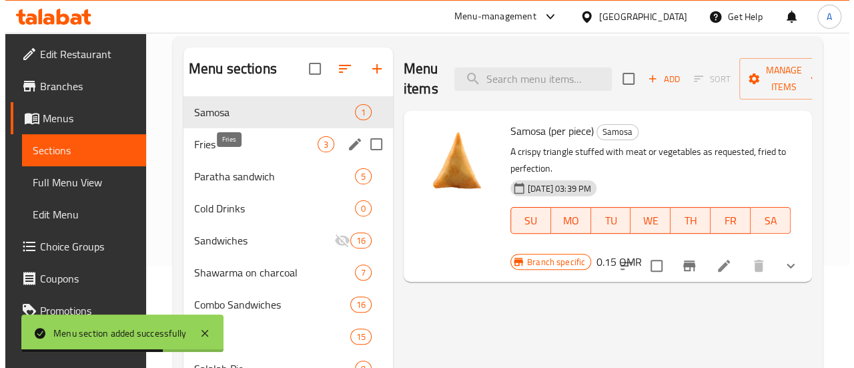
scroll to position [101, 0]
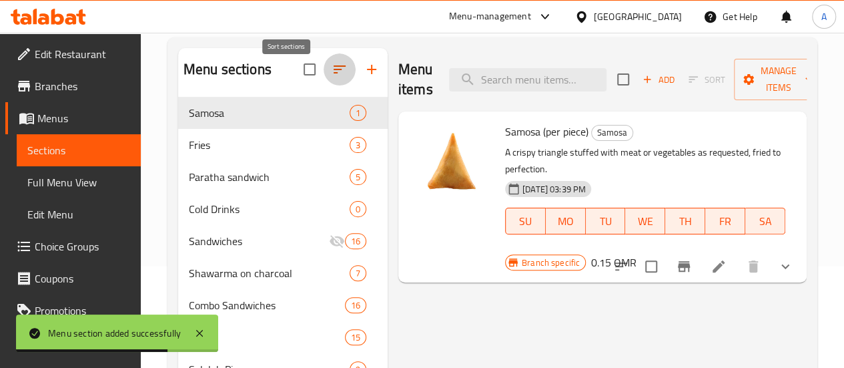
click at [324, 82] on button "button" at bounding box center [340, 69] width 32 height 32
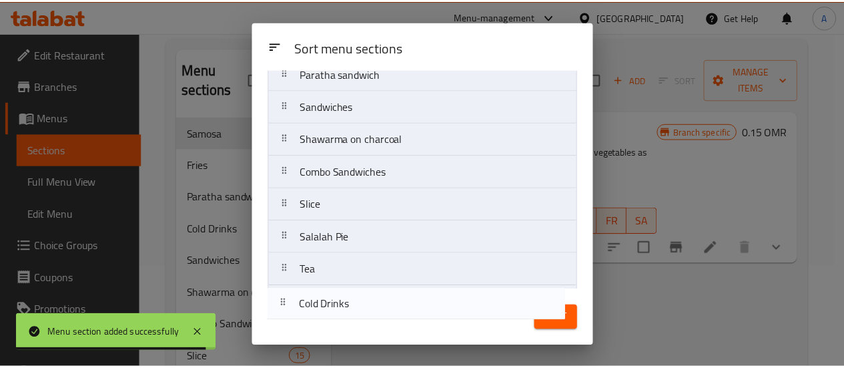
scroll to position [148, 0]
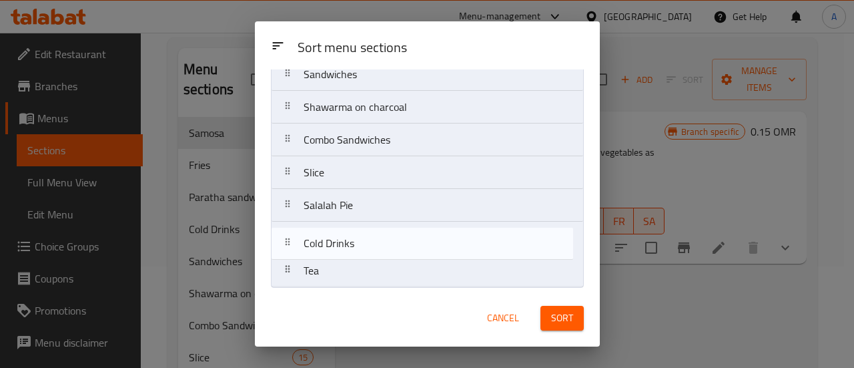
drag, startPoint x: 366, startPoint y: 226, endPoint x: 373, endPoint y: 243, distance: 18.8
click at [373, 243] on nav "Samosa Fries Paratha sandwich Cold Drinks Sandwiches Shawarma on charcoal Combo…" at bounding box center [427, 123] width 313 height 328
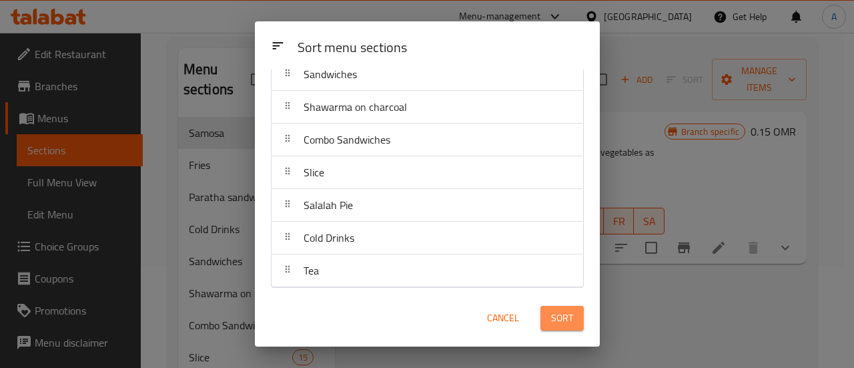
click at [555, 314] on span "Sort" at bounding box center [562, 318] width 22 height 17
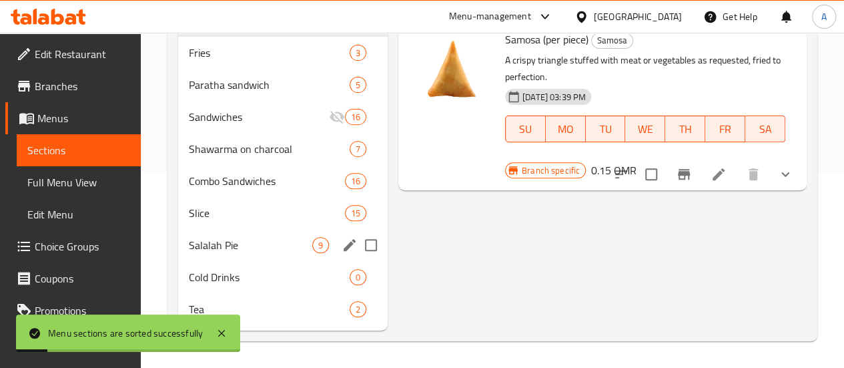
scroll to position [213, 0]
click at [237, 277] on span "Cold Drinks" at bounding box center [250, 277] width 123 height 16
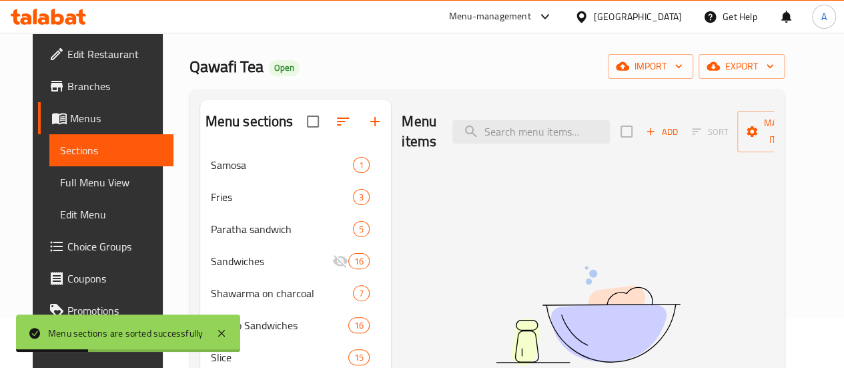
scroll to position [49, 0]
click at [644, 133] on span "Add" at bounding box center [662, 132] width 36 height 15
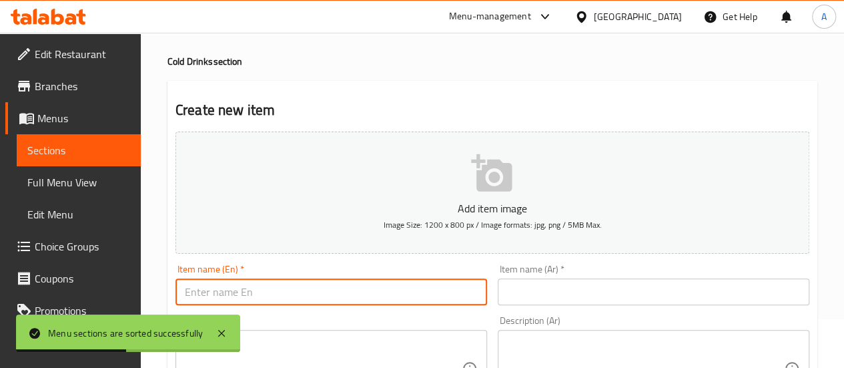
click at [326, 294] on input "text" at bounding box center [332, 291] width 312 height 27
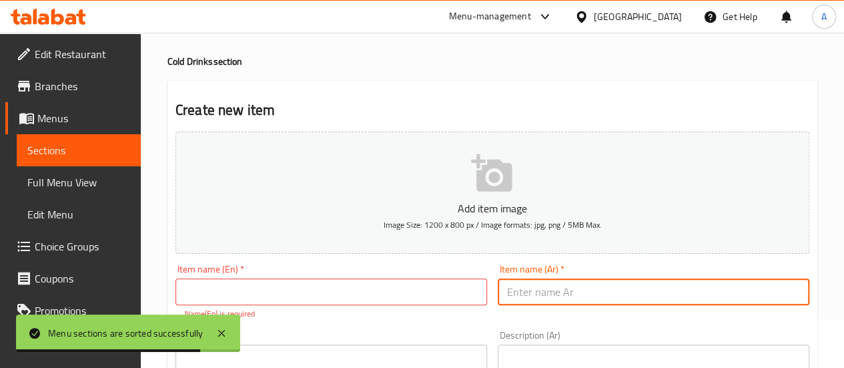
click at [535, 296] on input "text" at bounding box center [654, 291] width 312 height 27
paste input "بلوبيري موهيتو"
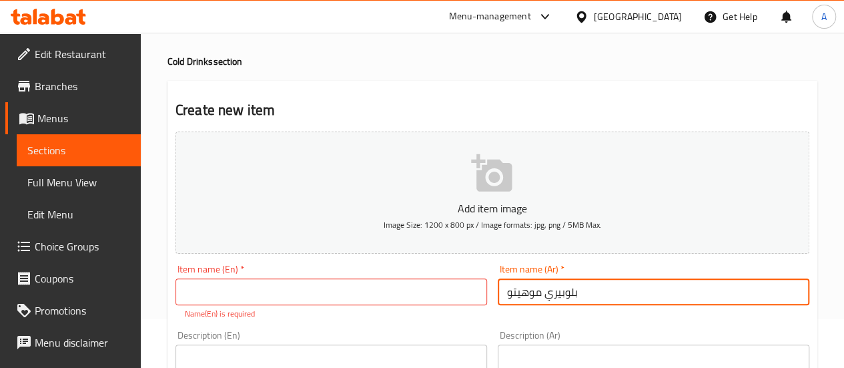
click at [276, 297] on input "text" at bounding box center [332, 291] width 312 height 27
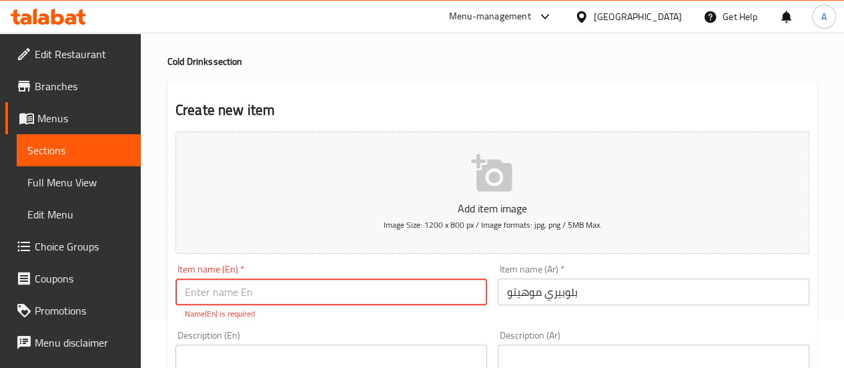
paste input "Blueberry Mojito"
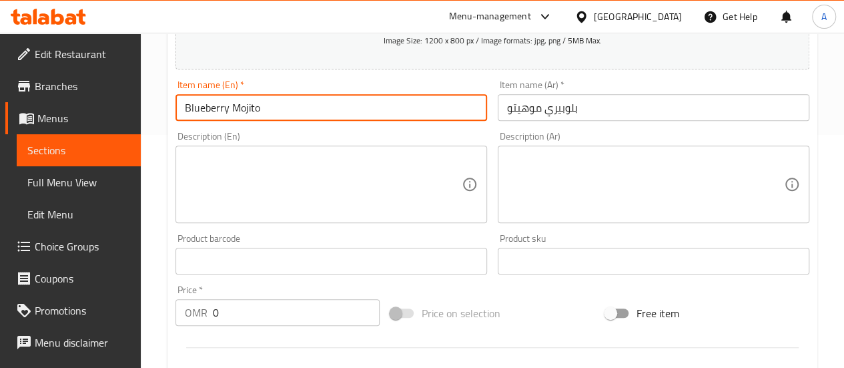
scroll to position [238, 0]
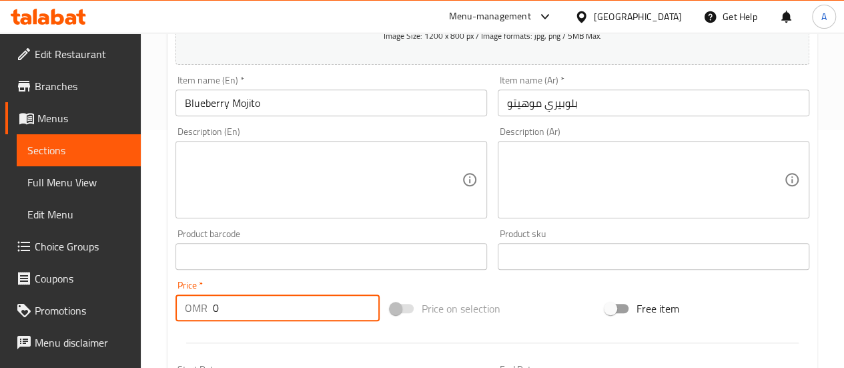
click at [316, 298] on input "0" at bounding box center [296, 307] width 167 height 27
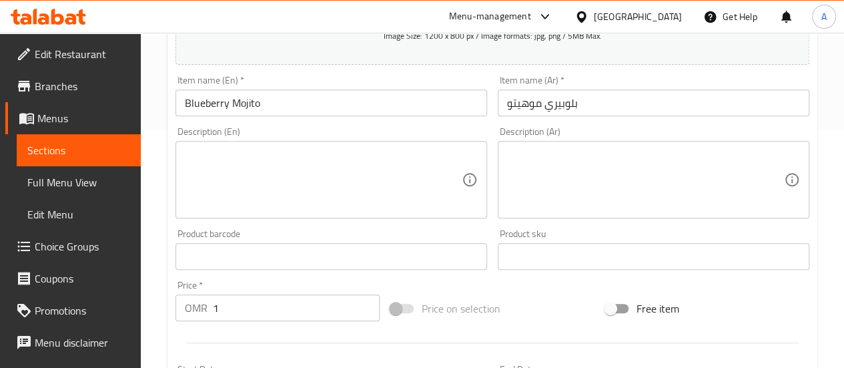
click at [308, 286] on div "Price   * OMR 1 Price *" at bounding box center [278, 300] width 204 height 41
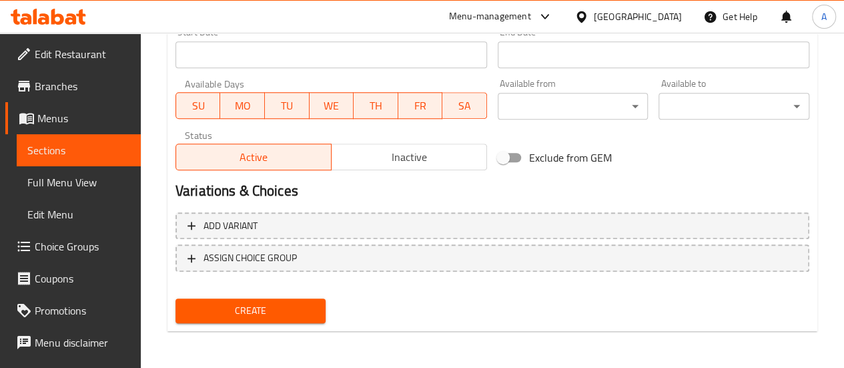
click at [284, 313] on span "Create" at bounding box center [250, 310] width 129 height 17
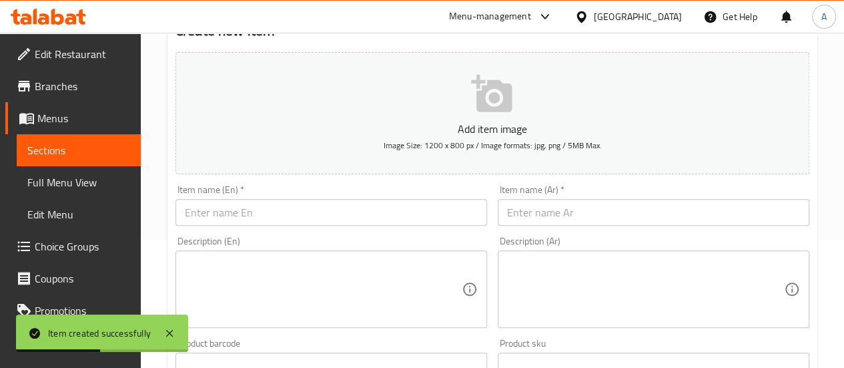
scroll to position [124, 0]
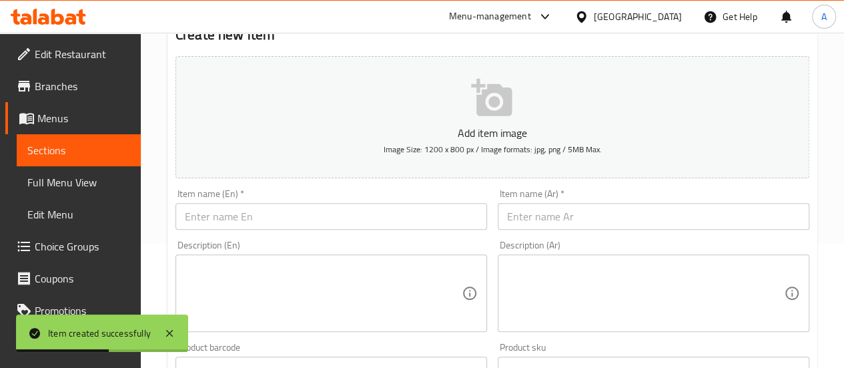
click at [248, 217] on input "text" at bounding box center [332, 216] width 312 height 27
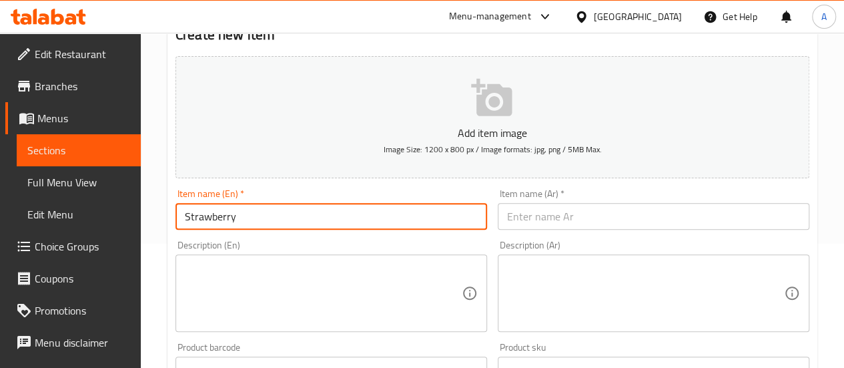
paste input "Blueberry Mojito"
drag, startPoint x: 282, startPoint y: 216, endPoint x: 240, endPoint y: 216, distance: 42.1
click at [240, 216] on input "Strawberry Blueberry Mojito" at bounding box center [332, 216] width 312 height 27
click at [517, 218] on input "text" at bounding box center [654, 216] width 312 height 27
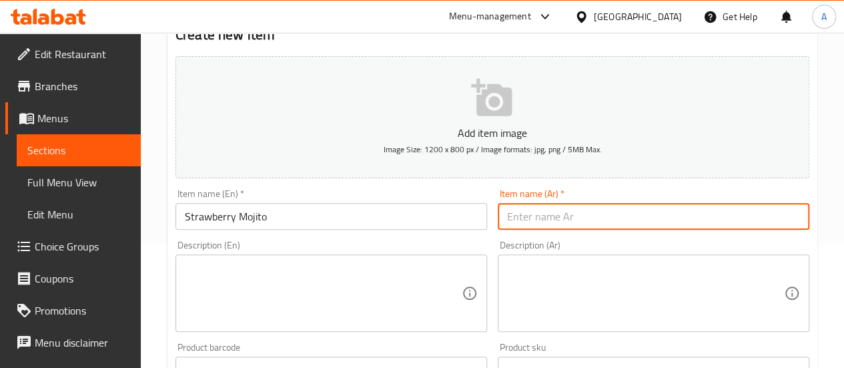
click at [526, 222] on input "text" at bounding box center [654, 216] width 312 height 27
paste input "فراولة"
paste input "بلوبيري موهيتو"
drag, startPoint x: 577, startPoint y: 220, endPoint x: 545, endPoint y: 220, distance: 32.7
click at [545, 220] on input "فراولة بلوبيري موهيتو" at bounding box center [654, 216] width 312 height 27
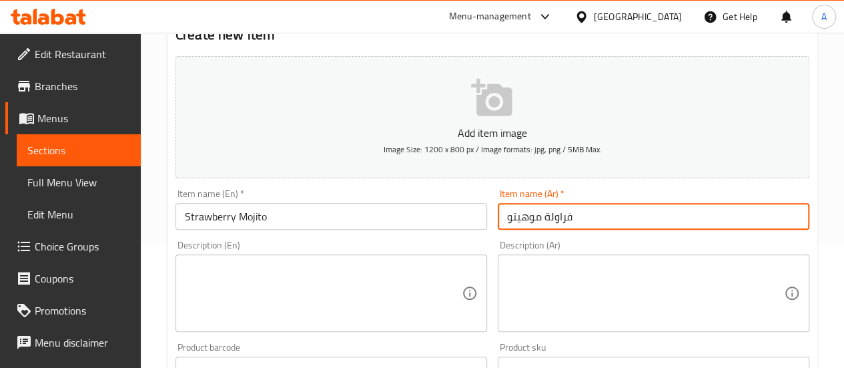
scroll to position [291, 0]
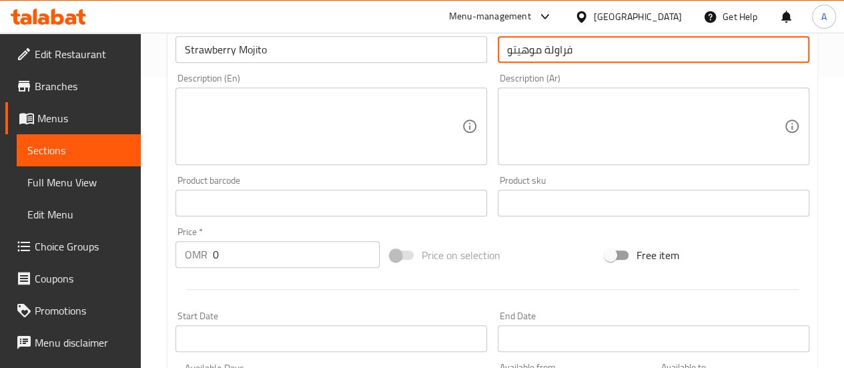
click at [267, 258] on input "0" at bounding box center [296, 254] width 167 height 27
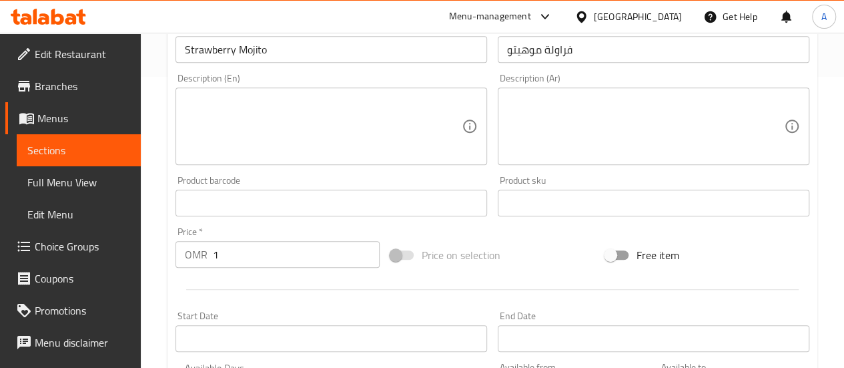
click at [301, 289] on hr at bounding box center [492, 289] width 613 height 1
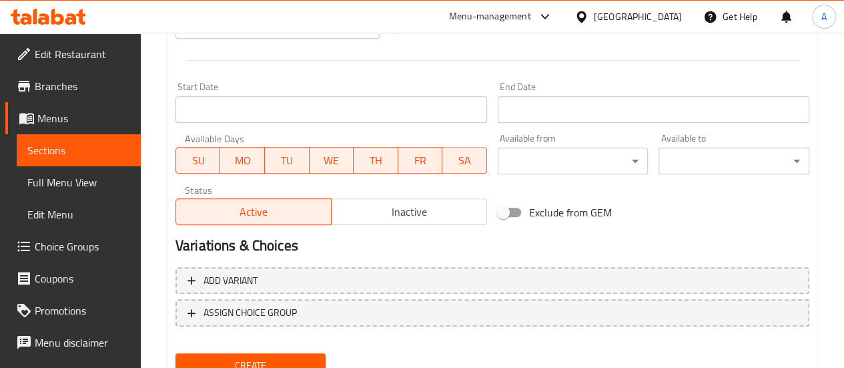
scroll to position [575, 0]
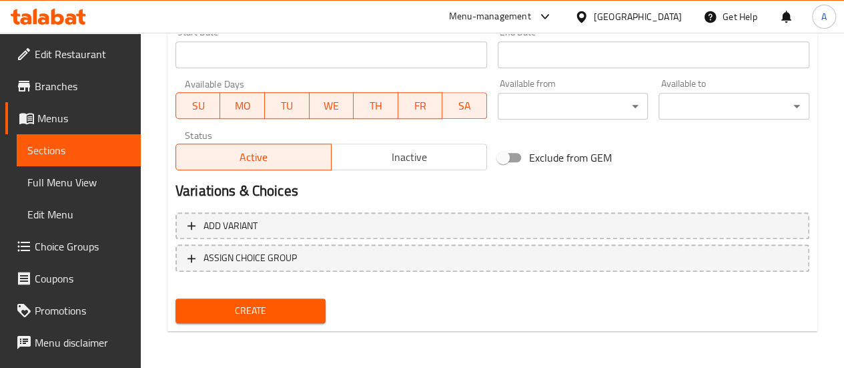
click at [282, 308] on span "Create" at bounding box center [250, 310] width 129 height 17
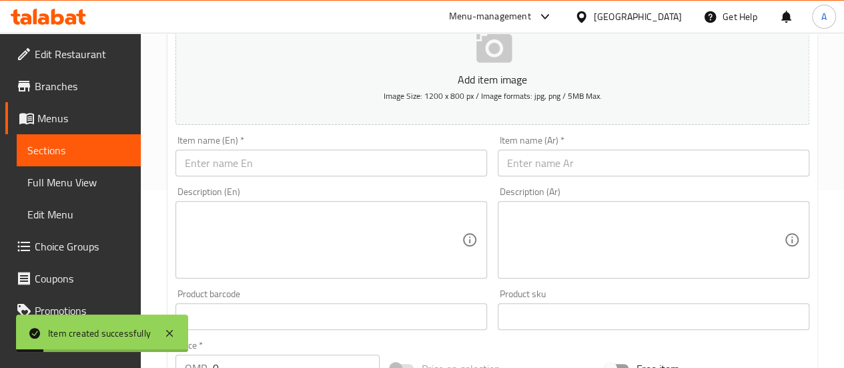
scroll to position [176, 0]
click at [334, 172] on input "text" at bounding box center [332, 164] width 312 height 27
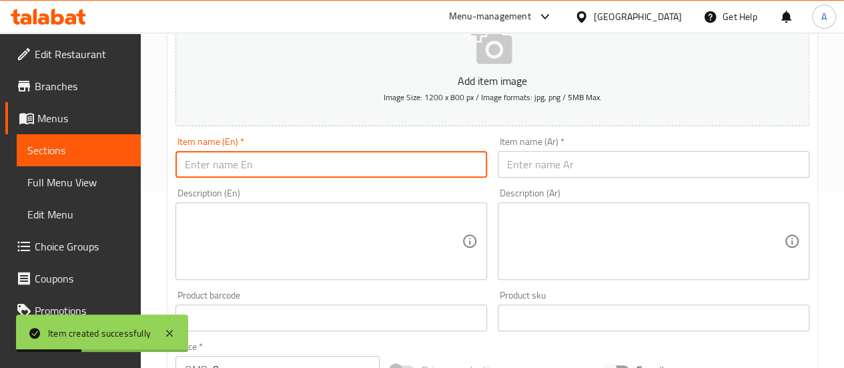
paste input "Blueberry Mojito"
click at [326, 219] on textarea at bounding box center [323, 241] width 277 height 63
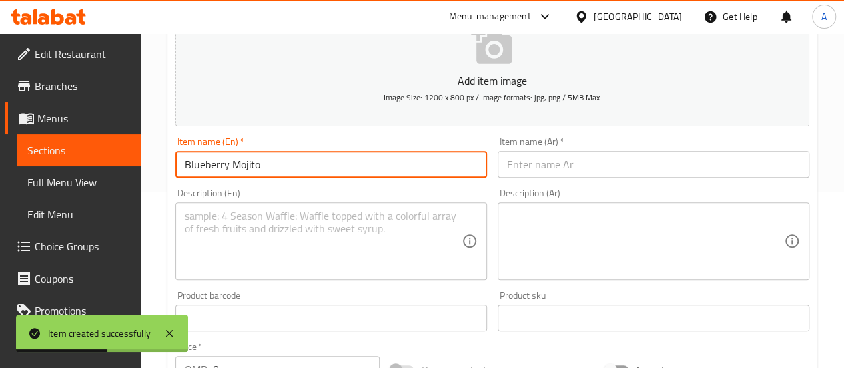
drag, startPoint x: 230, startPoint y: 165, endPoint x: 117, endPoint y: 162, distance: 112.2
click at [117, 162] on div "Edit Restaurant Branches Menus Sections Full Menu View Edit Menu Choice Groups …" at bounding box center [422, 311] width 844 height 910
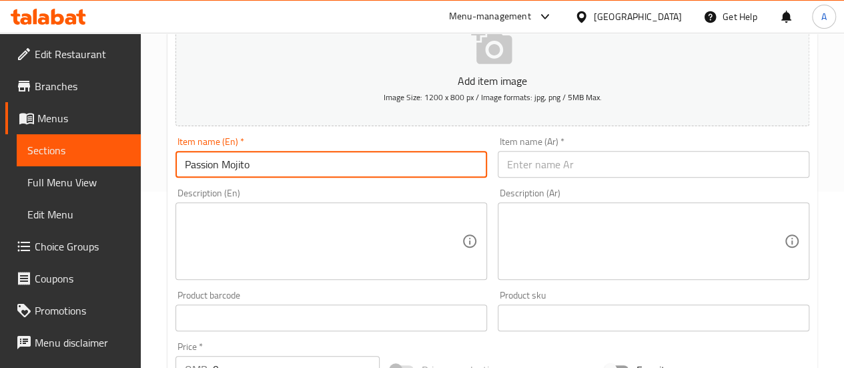
click at [522, 172] on input "text" at bounding box center [654, 164] width 312 height 27
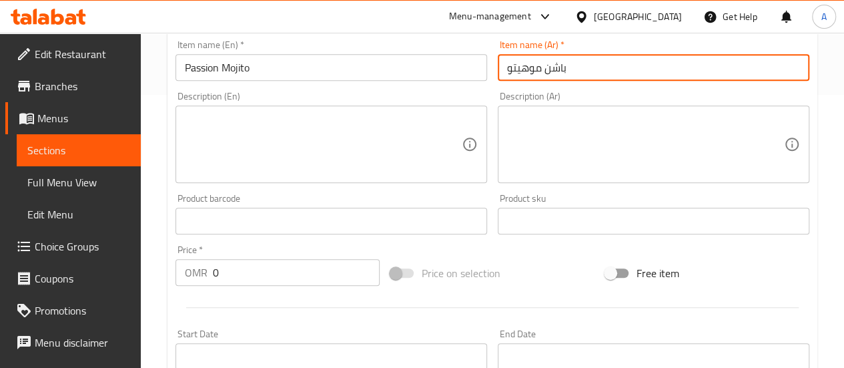
scroll to position [290, 0]
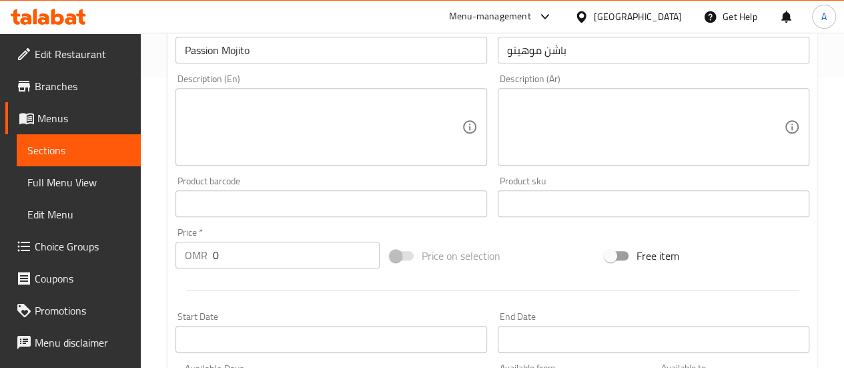
click at [287, 268] on div "Price   * OMR 0 Price *" at bounding box center [277, 247] width 215 height 51
click at [274, 258] on input "0" at bounding box center [296, 255] width 167 height 27
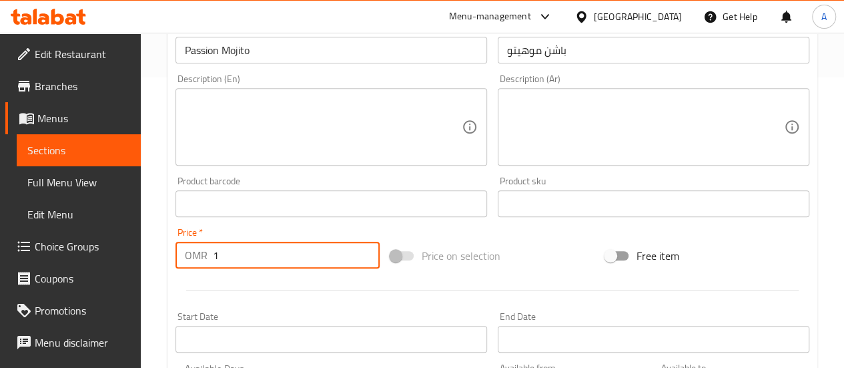
click at [304, 282] on div at bounding box center [492, 290] width 645 height 33
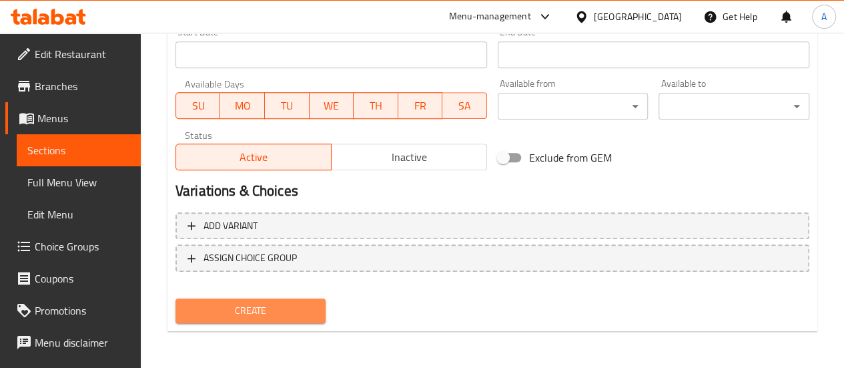
click at [284, 312] on span "Create" at bounding box center [250, 310] width 129 height 17
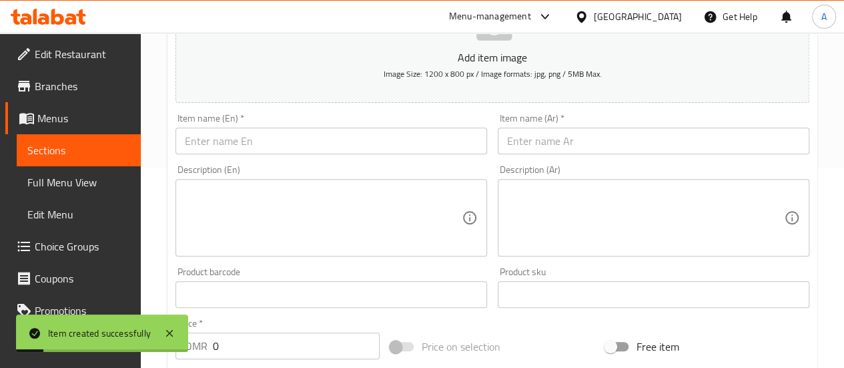
scroll to position [160, 0]
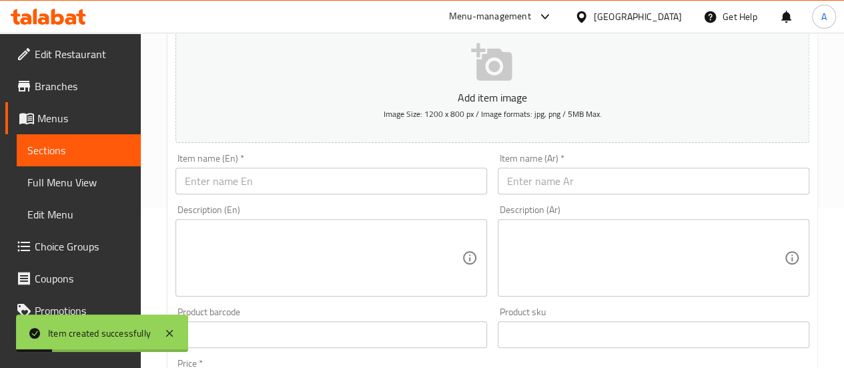
click at [244, 191] on input "text" at bounding box center [332, 181] width 312 height 27
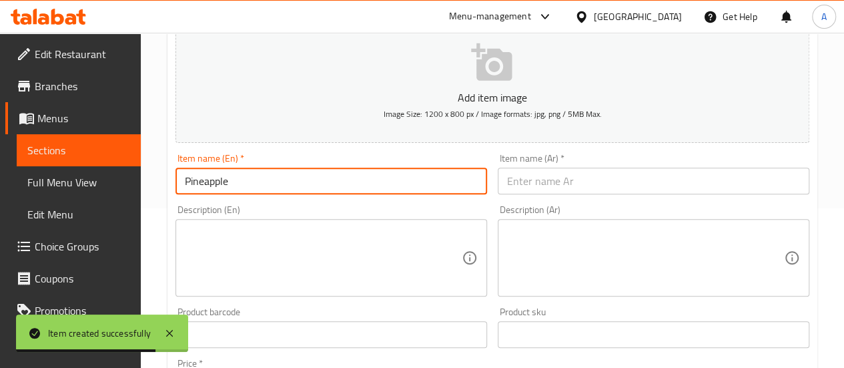
paste input "Blueberry Mojito"
drag, startPoint x: 274, startPoint y: 185, endPoint x: 231, endPoint y: 184, distance: 43.4
click at [231, 184] on input "Pineapple Blueberry Mojito" at bounding box center [332, 181] width 312 height 27
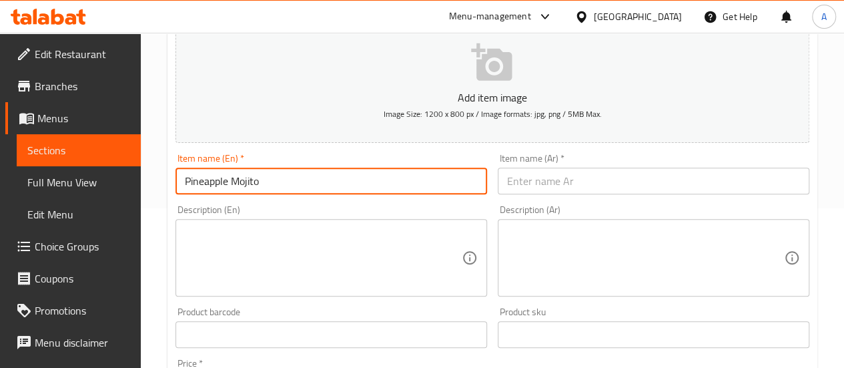
click at [558, 177] on input "text" at bounding box center [654, 181] width 312 height 27
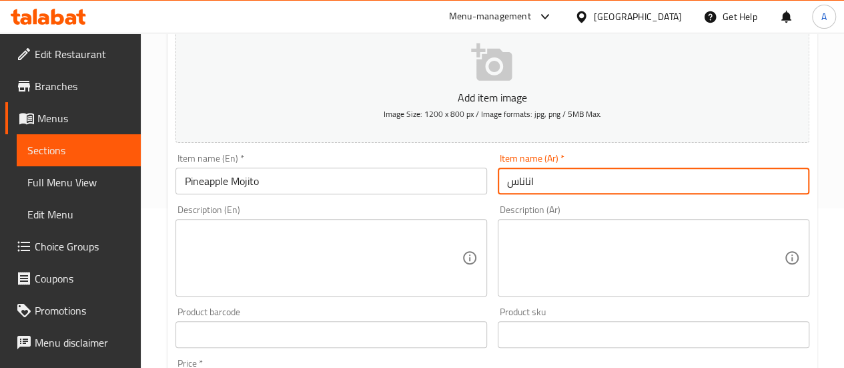
paste input "بلوبيري موهيتو"
drag, startPoint x: 579, startPoint y: 184, endPoint x: 545, endPoint y: 186, distance: 34.8
click at [545, 186] on input "اناناس بلوبيري موهيتو" at bounding box center [654, 181] width 312 height 27
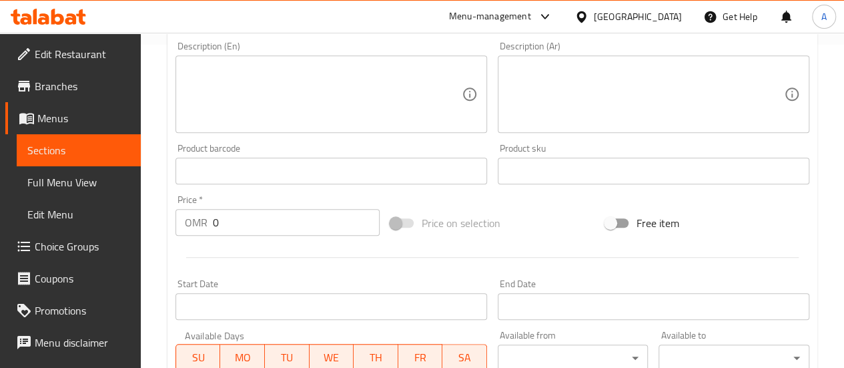
scroll to position [326, 0]
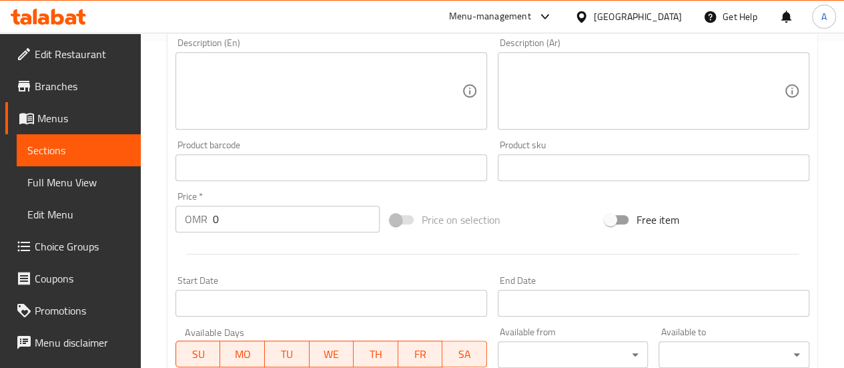
click at [304, 226] on input "0" at bounding box center [296, 219] width 167 height 27
click at [321, 248] on div at bounding box center [492, 254] width 645 height 33
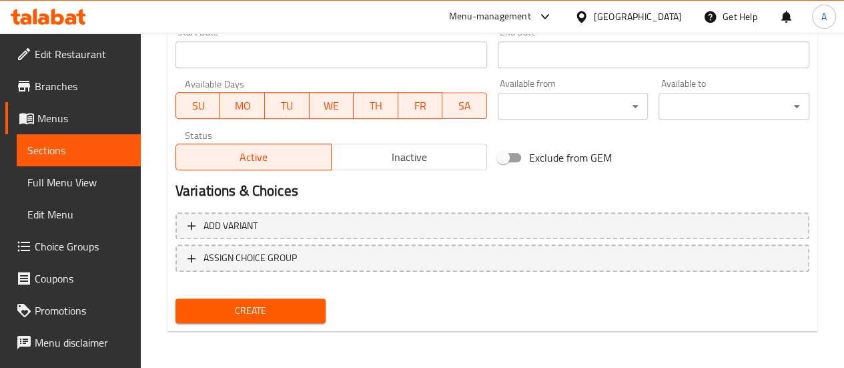
click at [278, 304] on span "Create" at bounding box center [250, 310] width 129 height 17
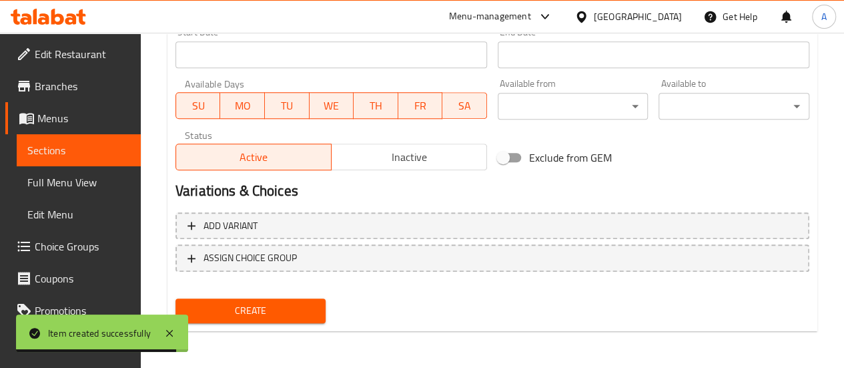
click at [95, 157] on span "Sections" at bounding box center [78, 150] width 103 height 16
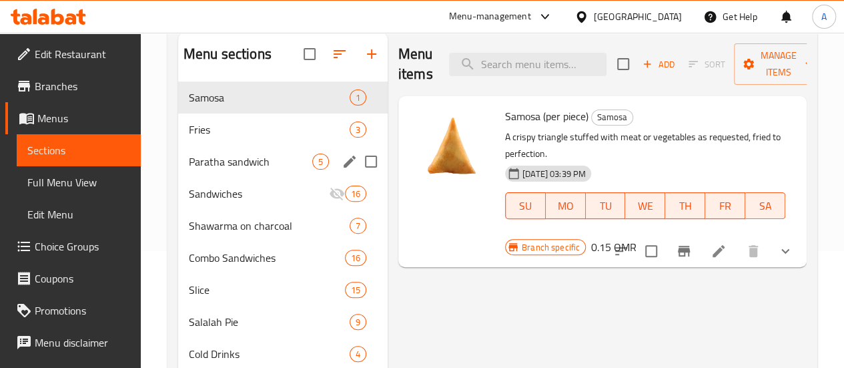
scroll to position [115, 0]
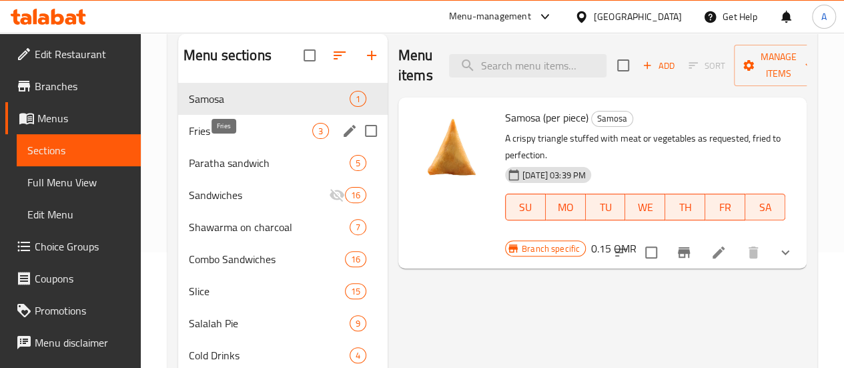
click at [244, 139] on span "Fries" at bounding box center [250, 131] width 123 height 16
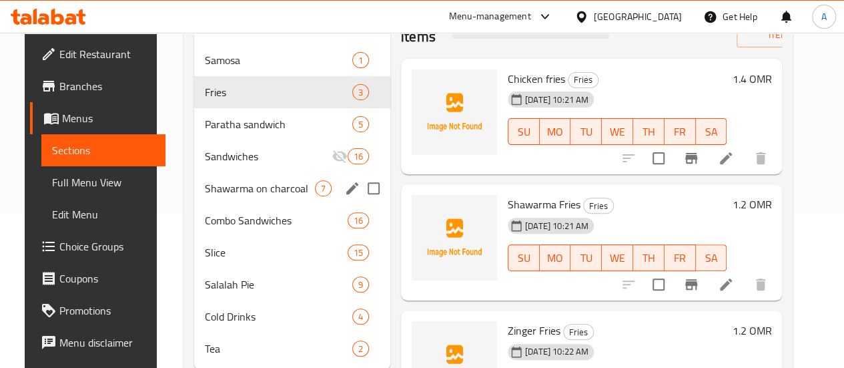
scroll to position [155, 0]
click at [205, 196] on span "Shawarma on charcoal" at bounding box center [260, 188] width 110 height 16
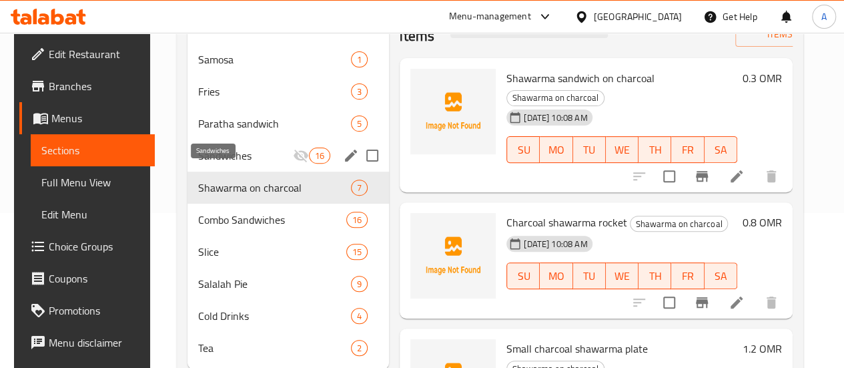
click at [233, 164] on span "Sandwiches" at bounding box center [245, 156] width 95 height 16
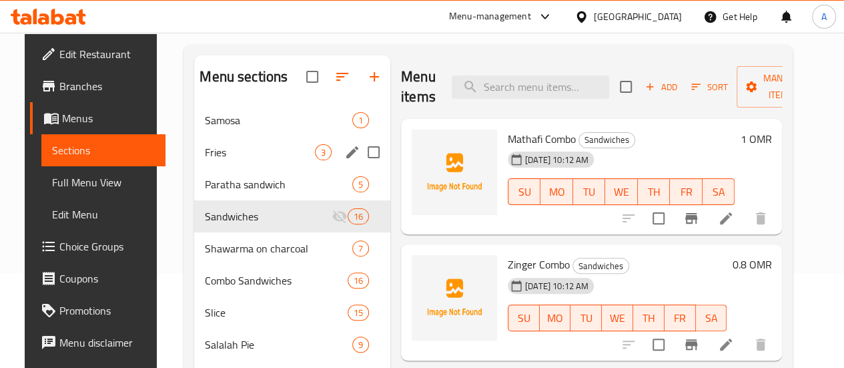
scroll to position [93, 0]
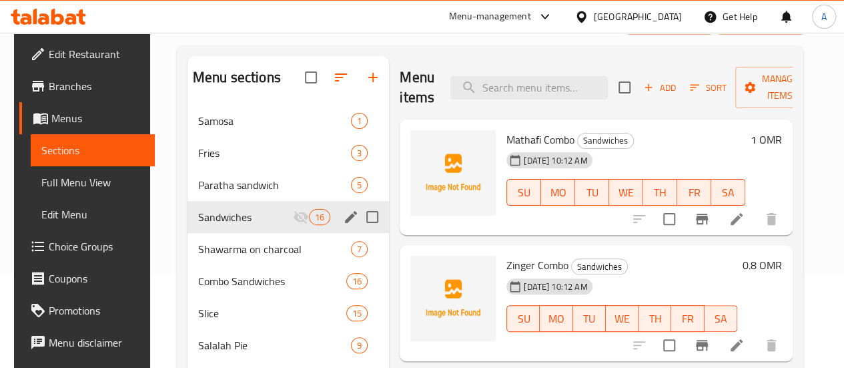
drag, startPoint x: 238, startPoint y: 245, endPoint x: 230, endPoint y: 241, distance: 8.4
click at [230, 225] on span "Sandwiches" at bounding box center [245, 217] width 95 height 16
click at [345, 223] on icon "edit" at bounding box center [351, 217] width 12 height 12
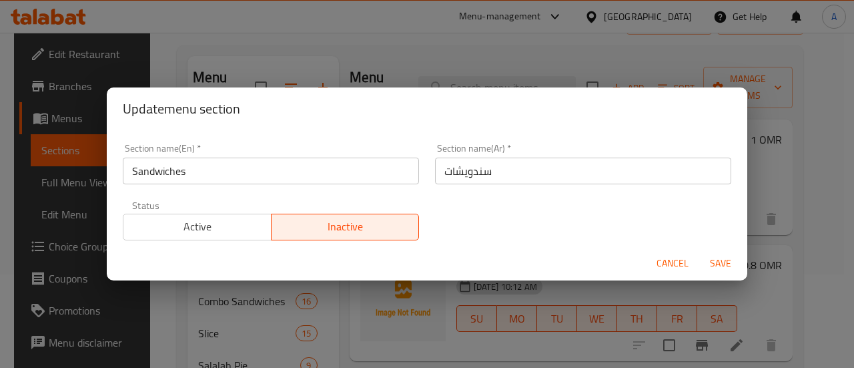
click at [308, 272] on div "Cancel Save" at bounding box center [427, 263] width 641 height 35
click at [678, 265] on span "Cancel" at bounding box center [673, 263] width 32 height 17
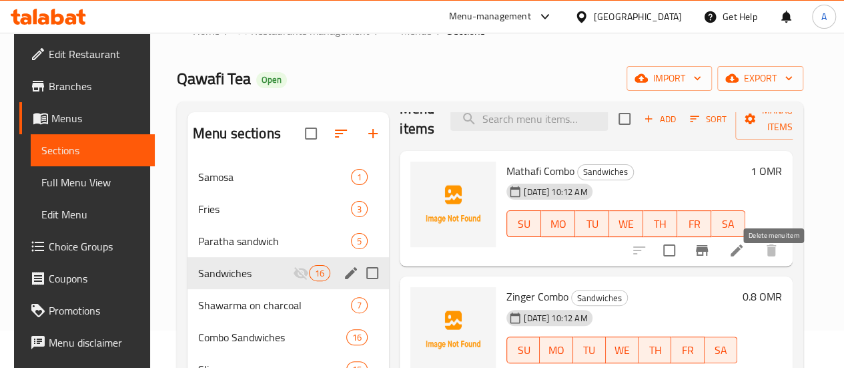
scroll to position [0, 0]
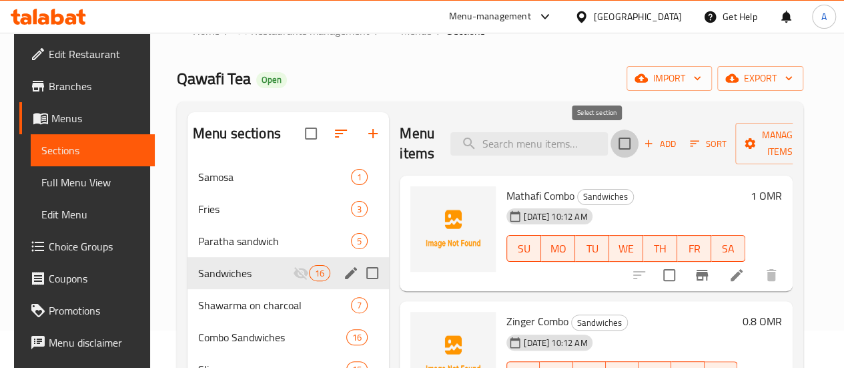
click at [611, 146] on input "checkbox" at bounding box center [625, 143] width 28 height 28
click at [690, 150] on span "Sort" at bounding box center [708, 143] width 37 height 15
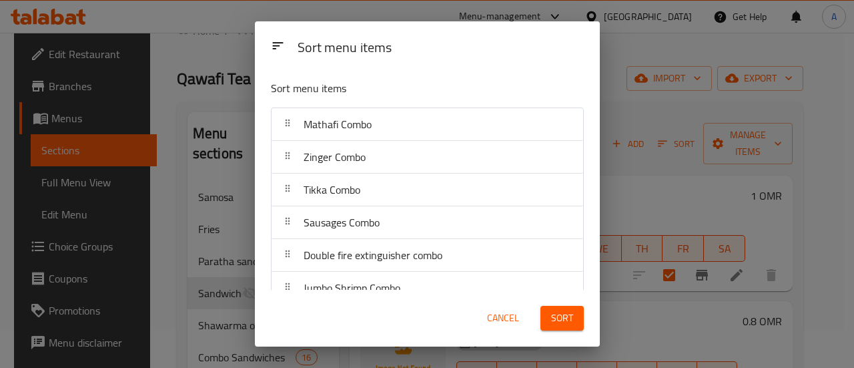
click at [508, 324] on span "Cancel" at bounding box center [503, 318] width 32 height 17
